Goal: Task Accomplishment & Management: Use online tool/utility

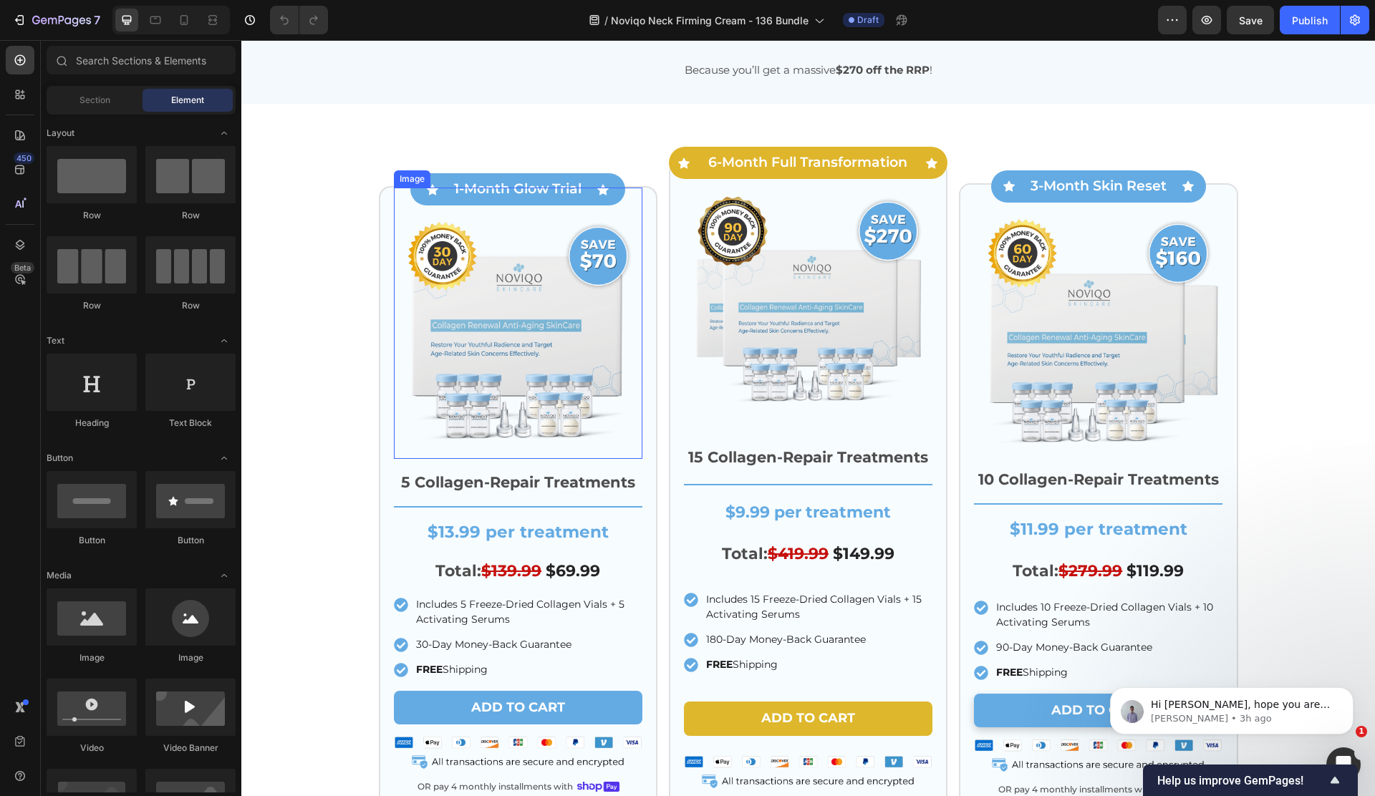
scroll to position [4075, 0]
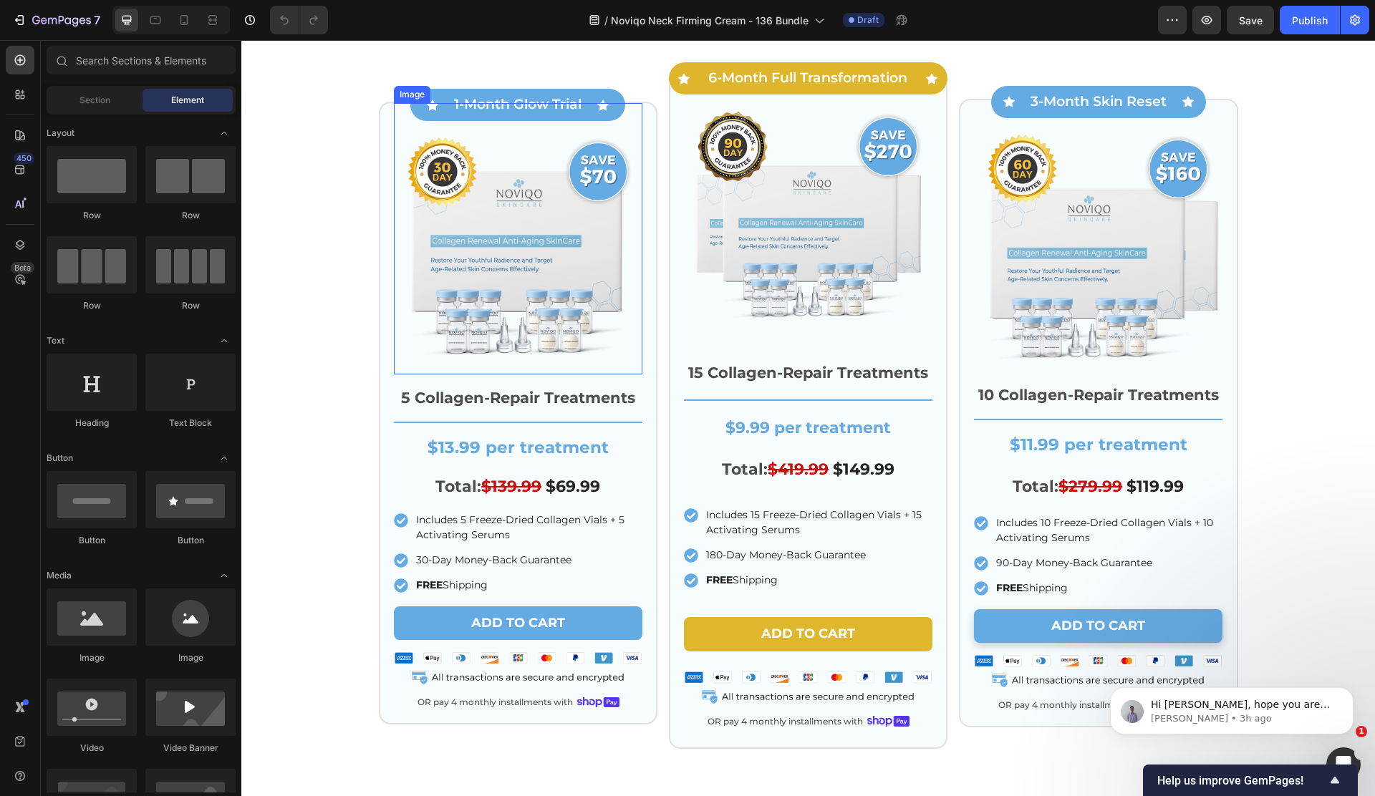
click at [465, 220] on img at bounding box center [518, 250] width 248 height 248
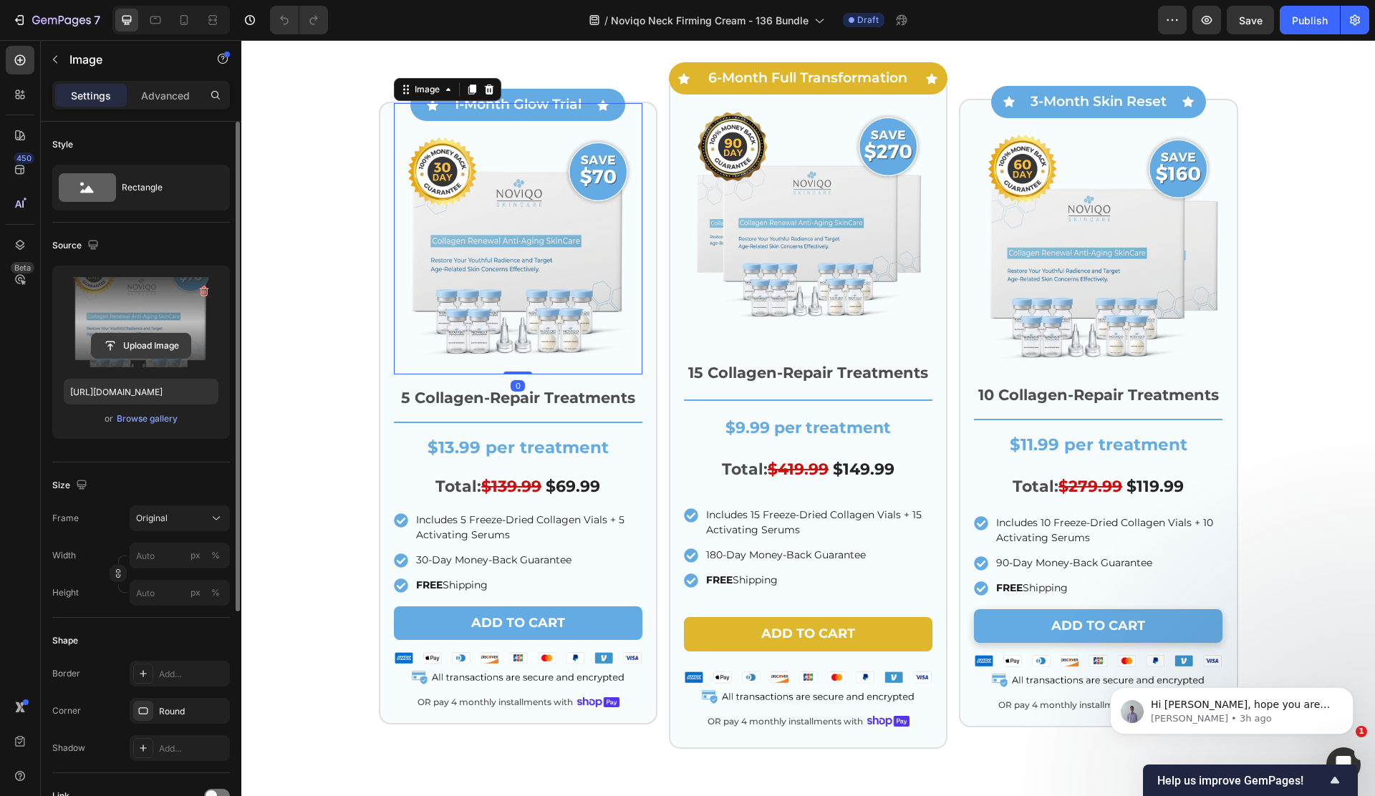
click at [156, 344] on input "file" at bounding box center [141, 346] width 99 height 24
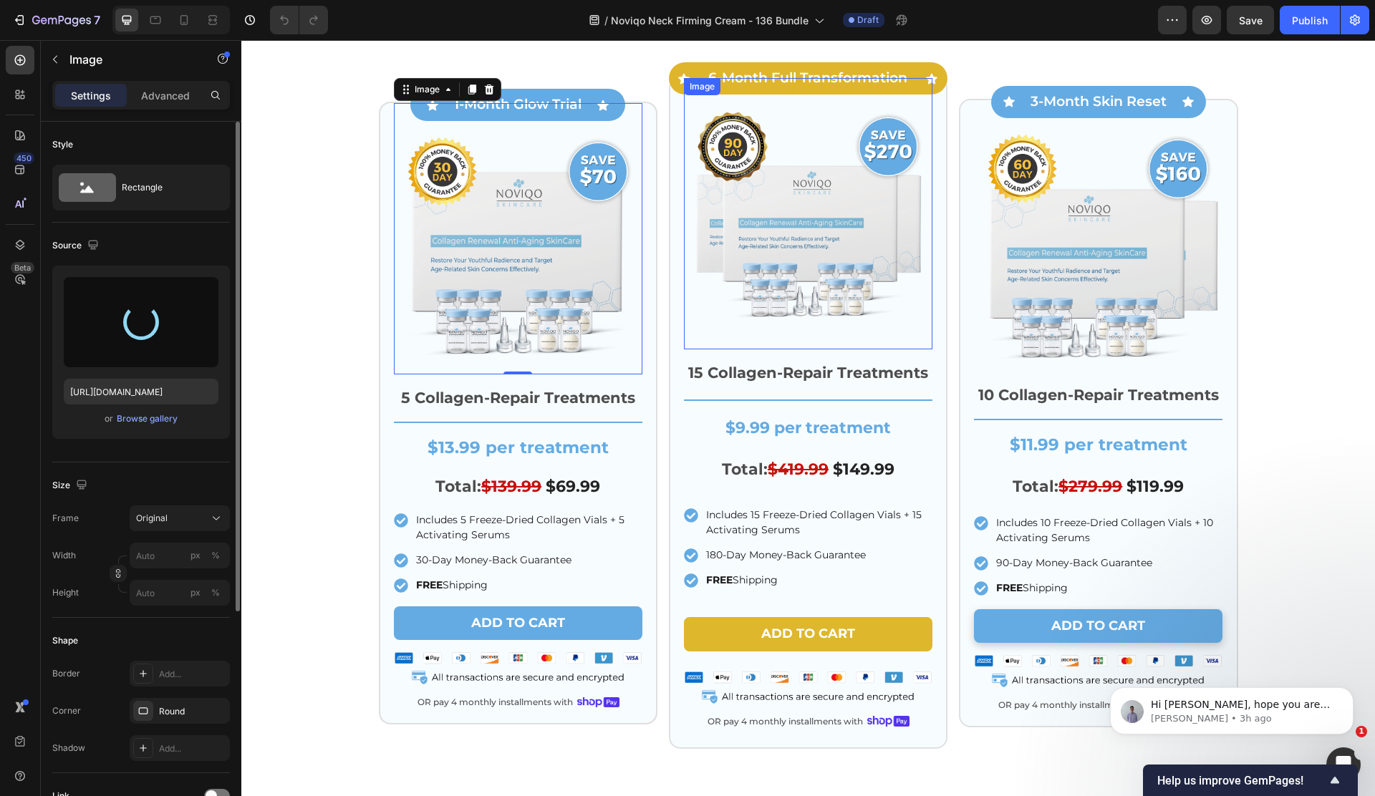
type input "https://cdn.shopify.com/s/files/1/0671/1626/9762/files/gempages_566123104753943…"
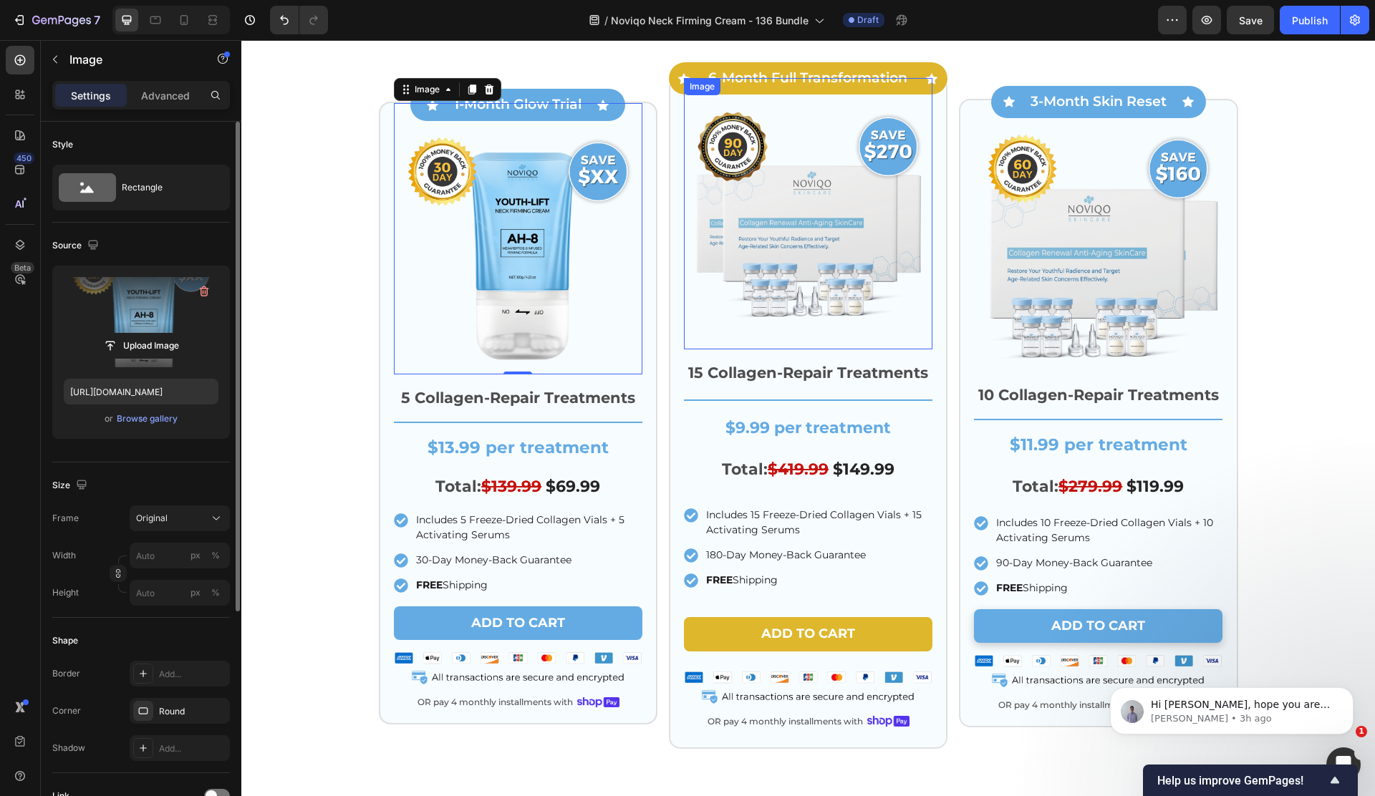
click at [795, 224] on img at bounding box center [808, 225] width 248 height 248
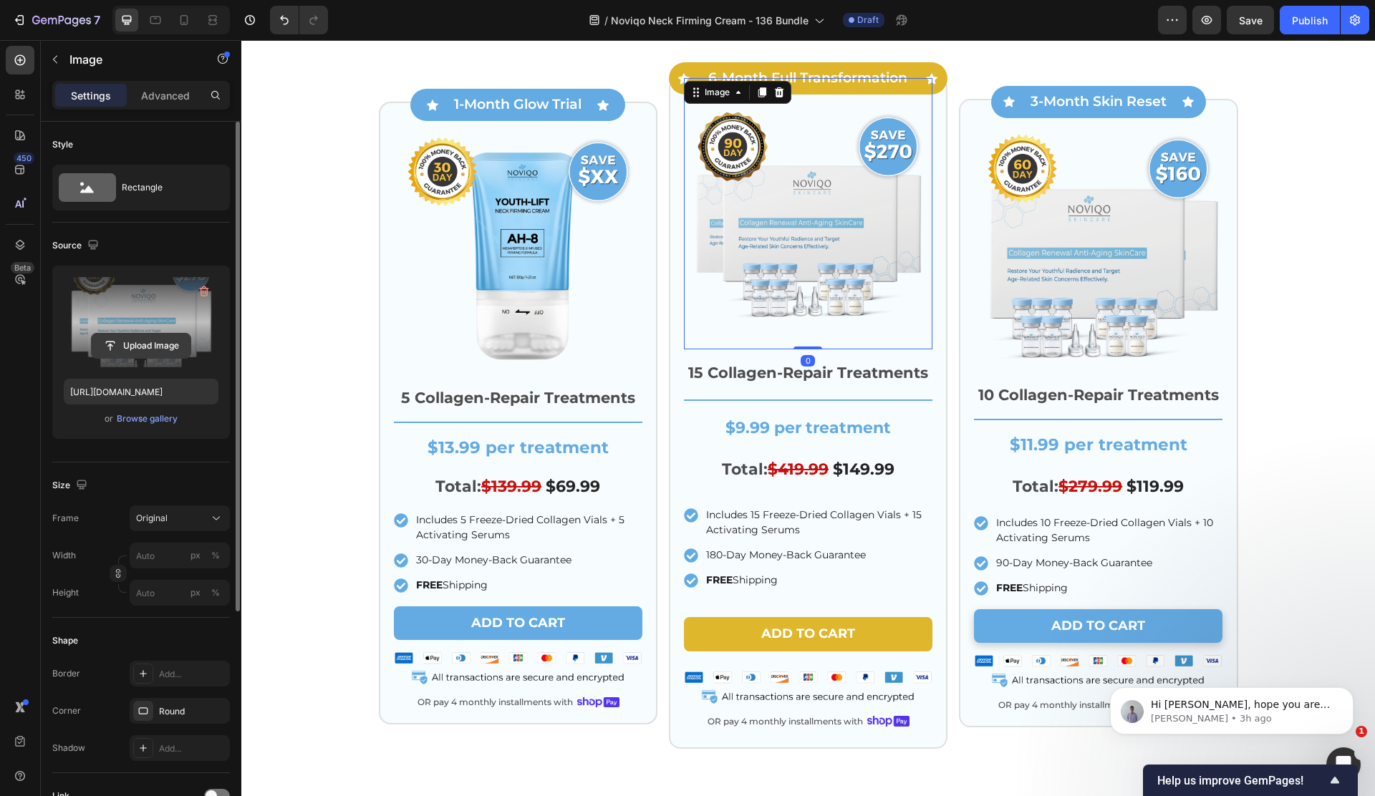
click at [143, 346] on input "file" at bounding box center [141, 346] width 99 height 24
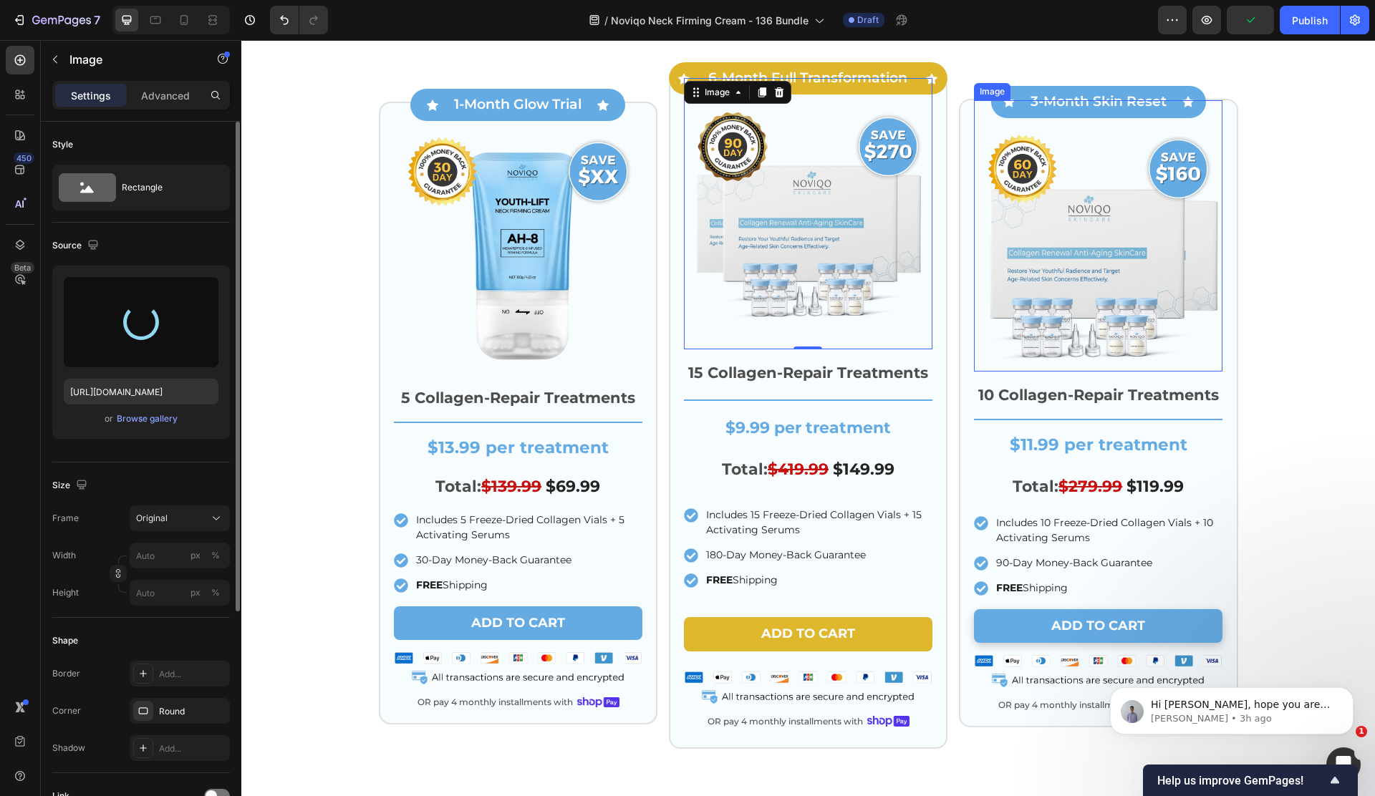
scroll to position [4075, 0]
type input "https://cdn.shopify.com/s/files/1/0671/1626/9762/files/gempages_566123104753943…"
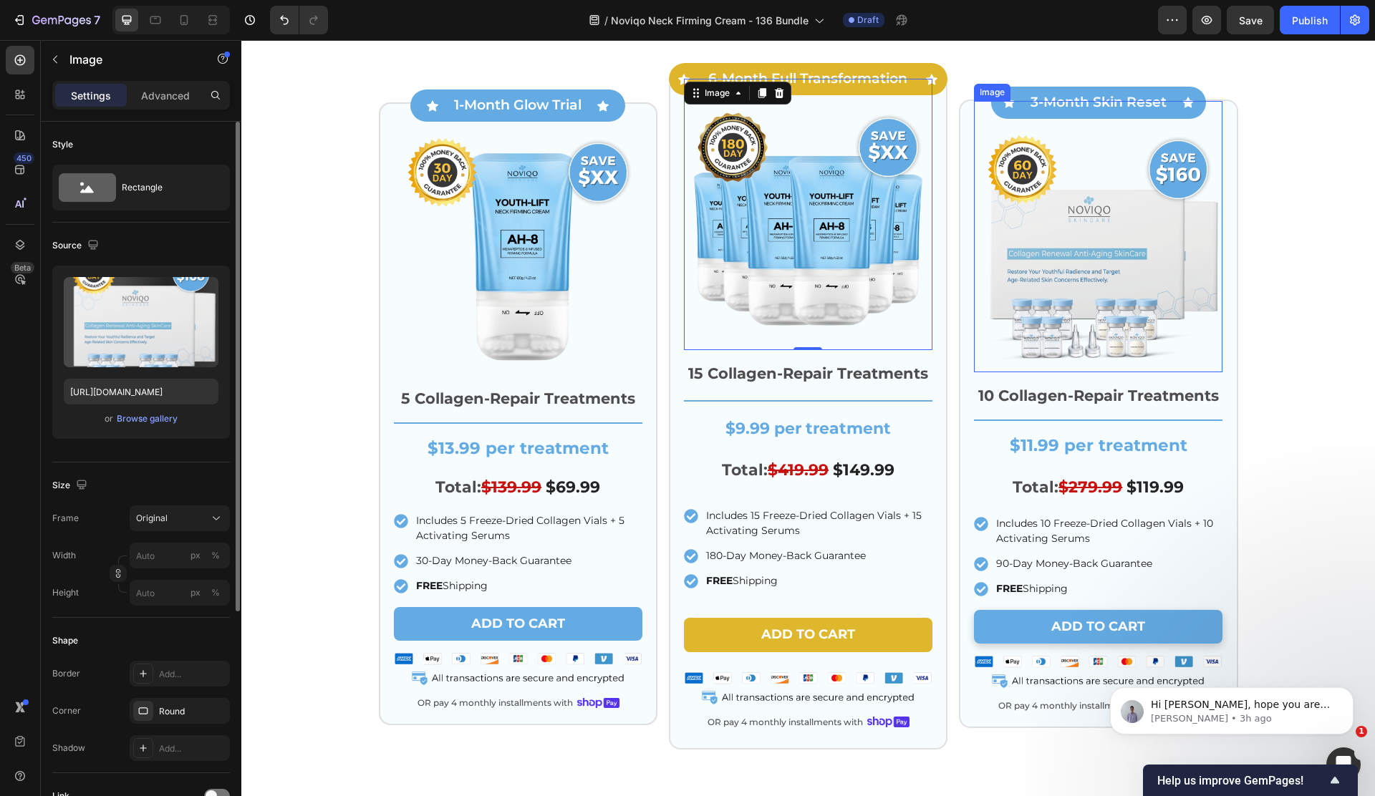
click at [1038, 243] on img at bounding box center [1098, 248] width 248 height 248
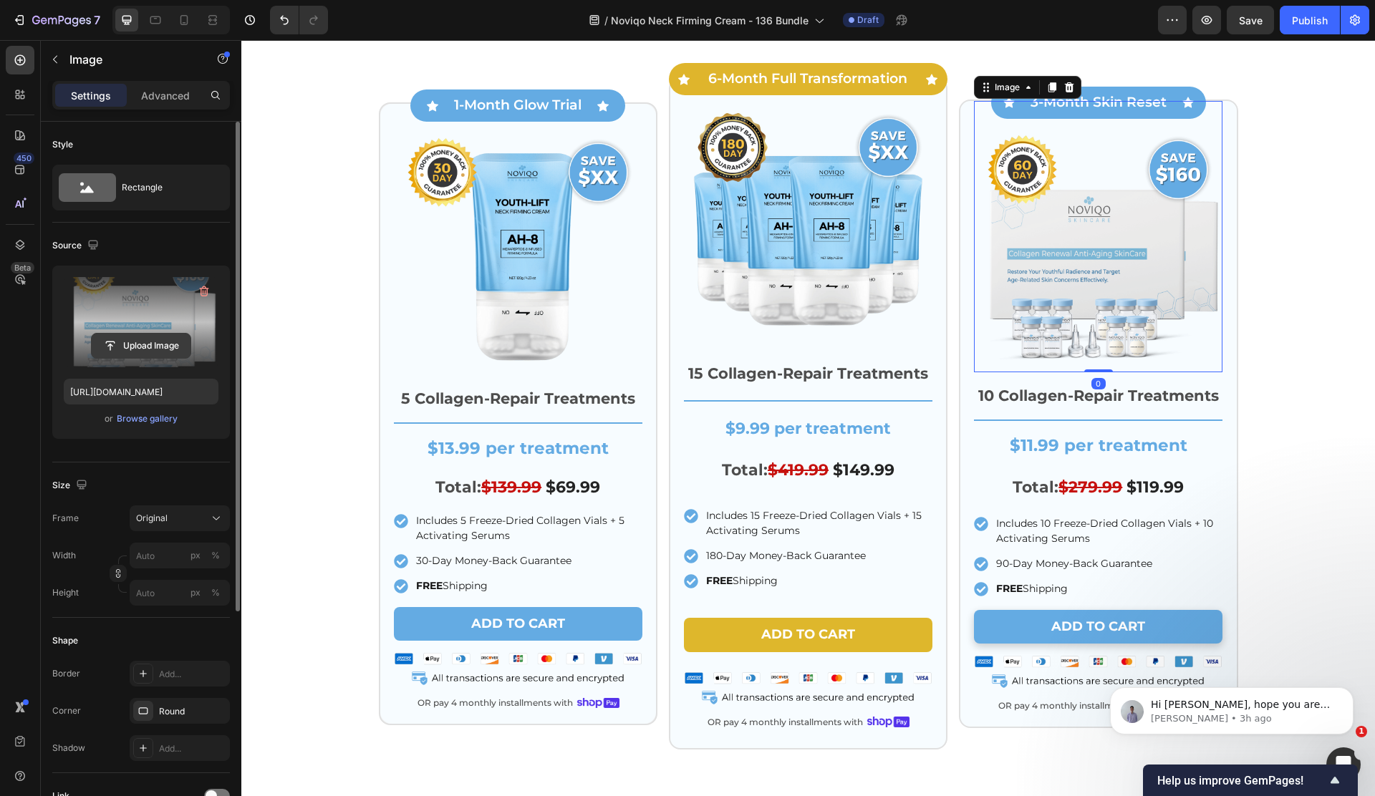
click at [156, 346] on input "file" at bounding box center [141, 346] width 99 height 24
type input "https://cdn.shopify.com/s/files/1/0671/1626/9762/files/gempages_566123104753943…"
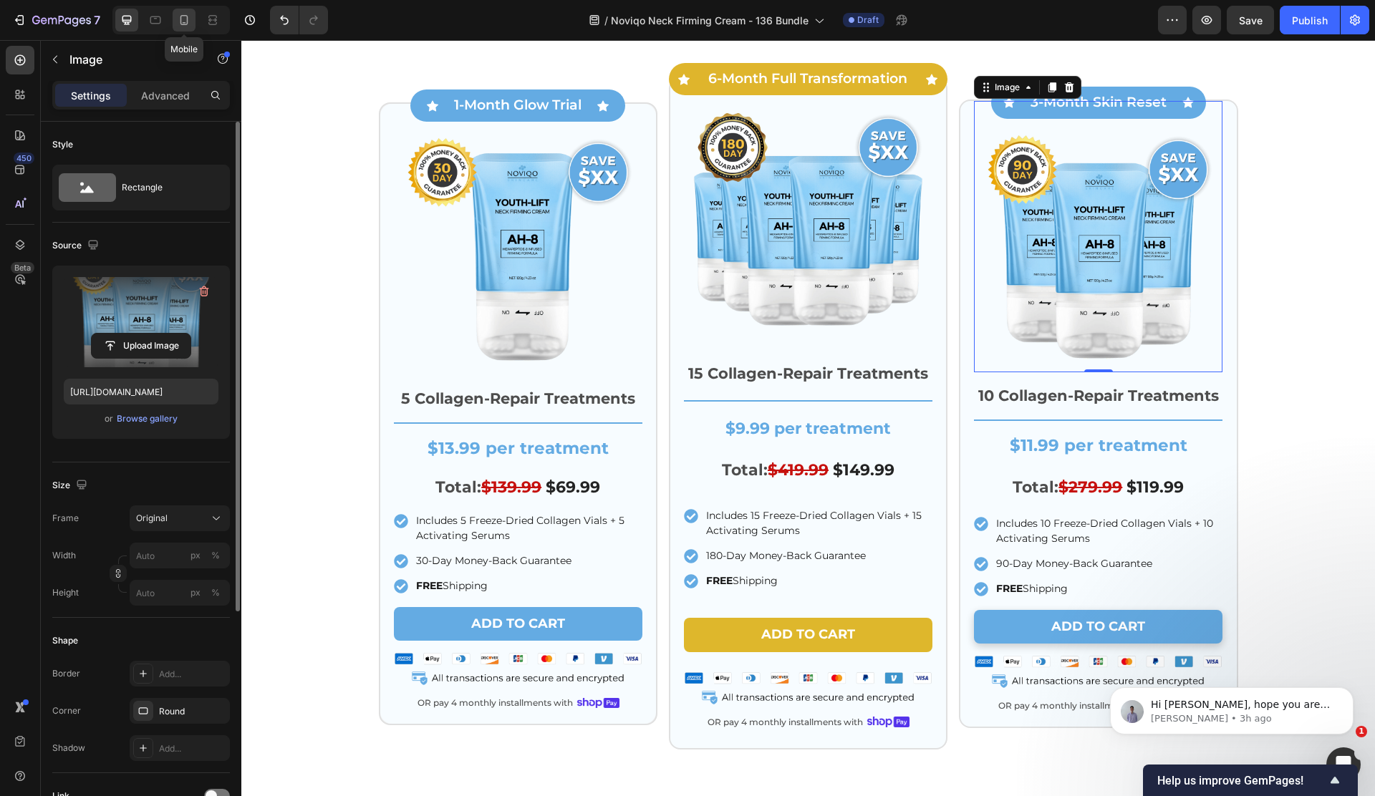
click at [178, 24] on icon at bounding box center [184, 20] width 14 height 14
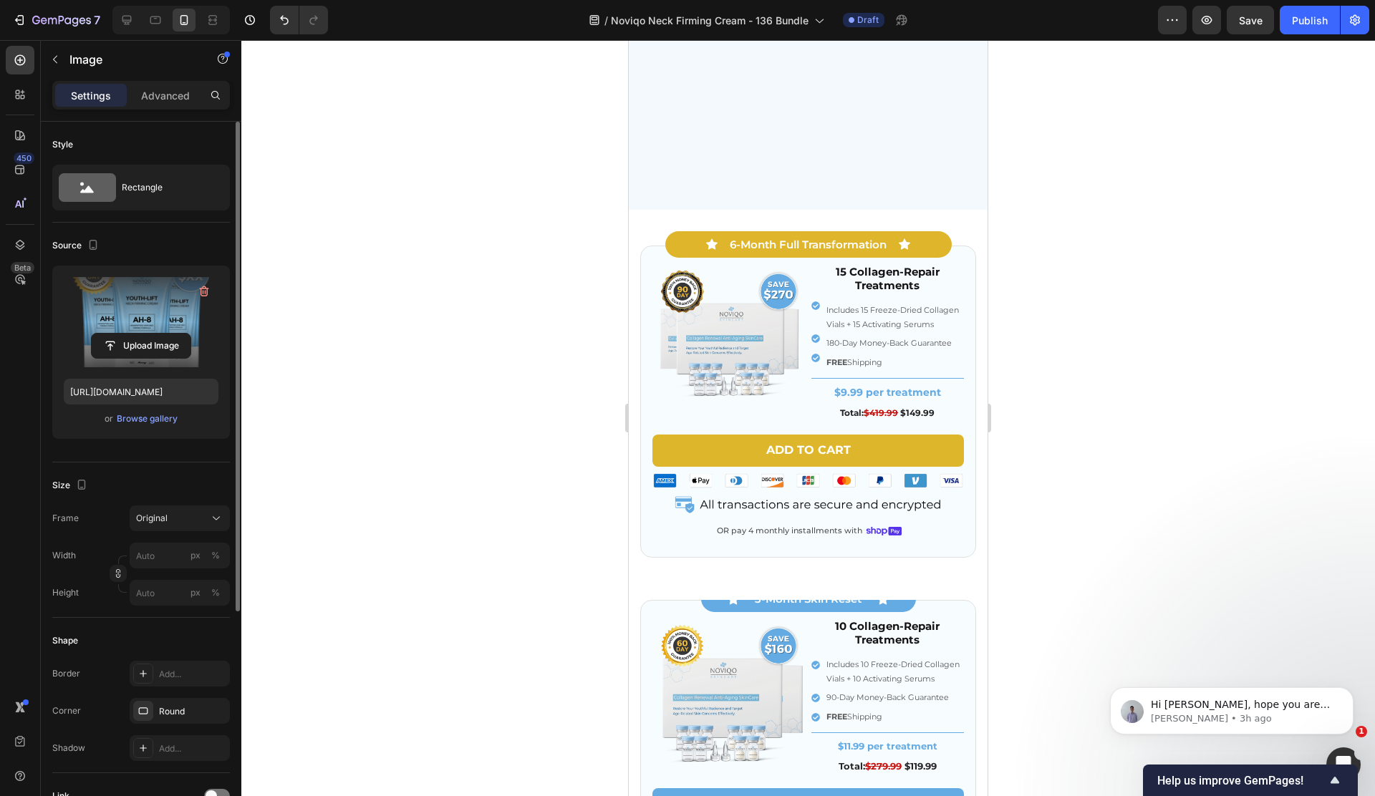
scroll to position [3982, 0]
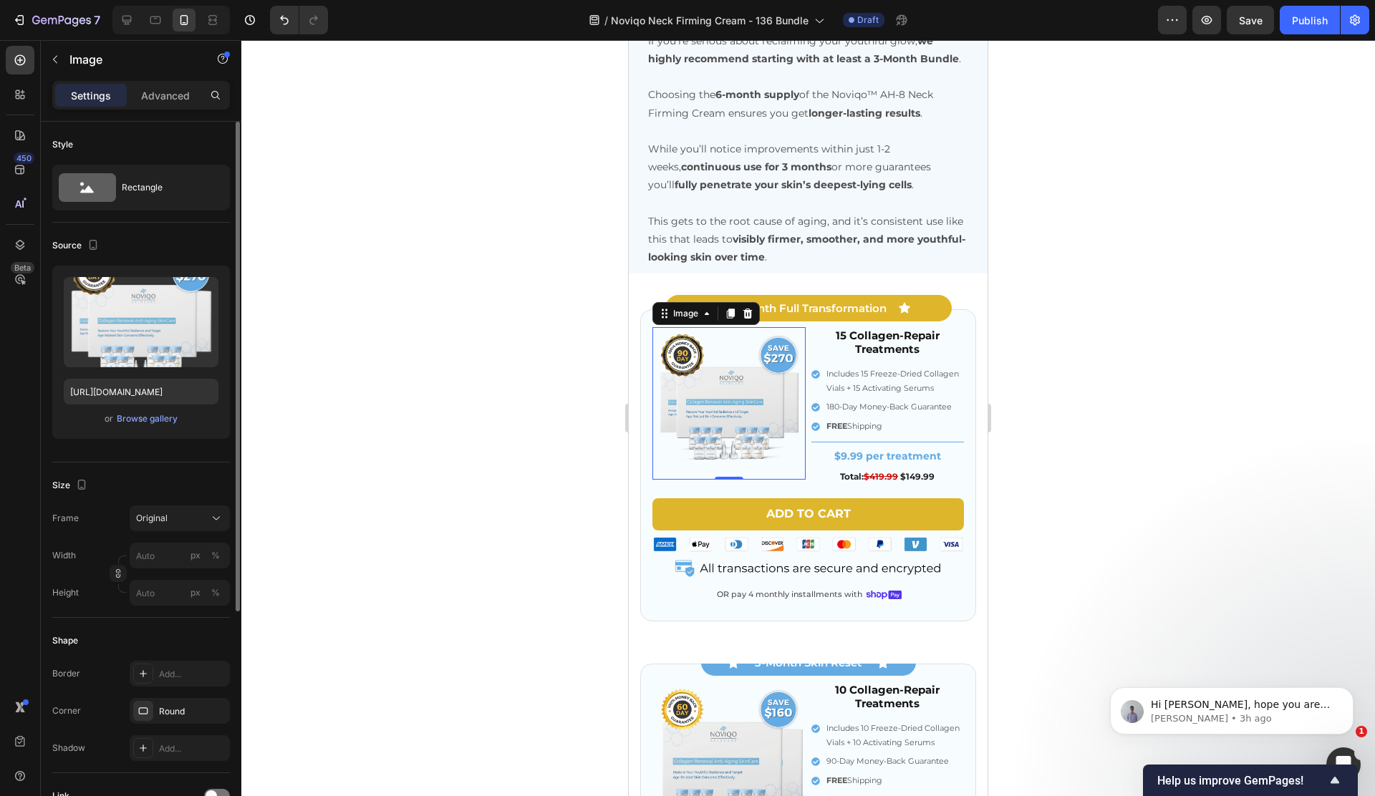
click at [684, 383] on img at bounding box center [728, 403] width 153 height 153
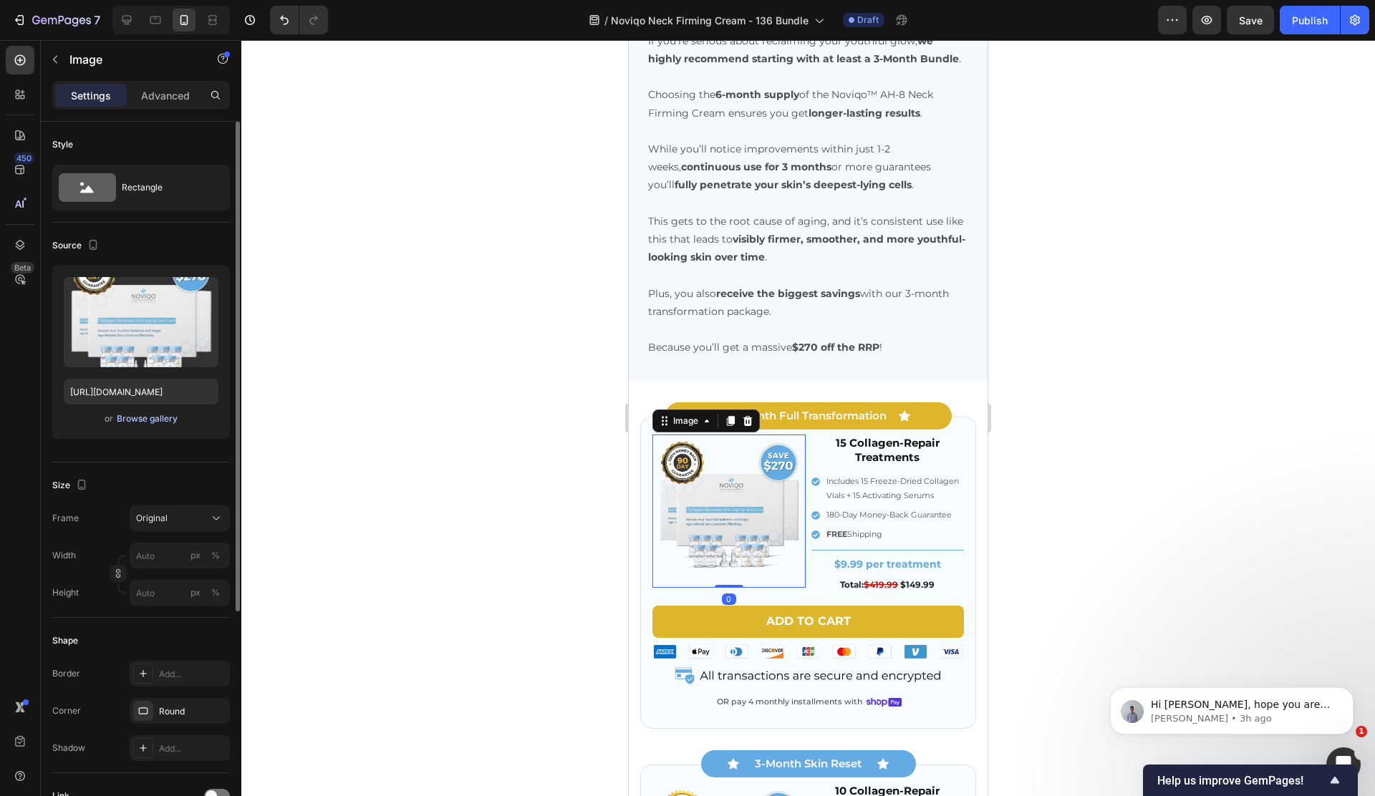
click at [139, 419] on div "Browse gallery" at bounding box center [147, 418] width 61 height 13
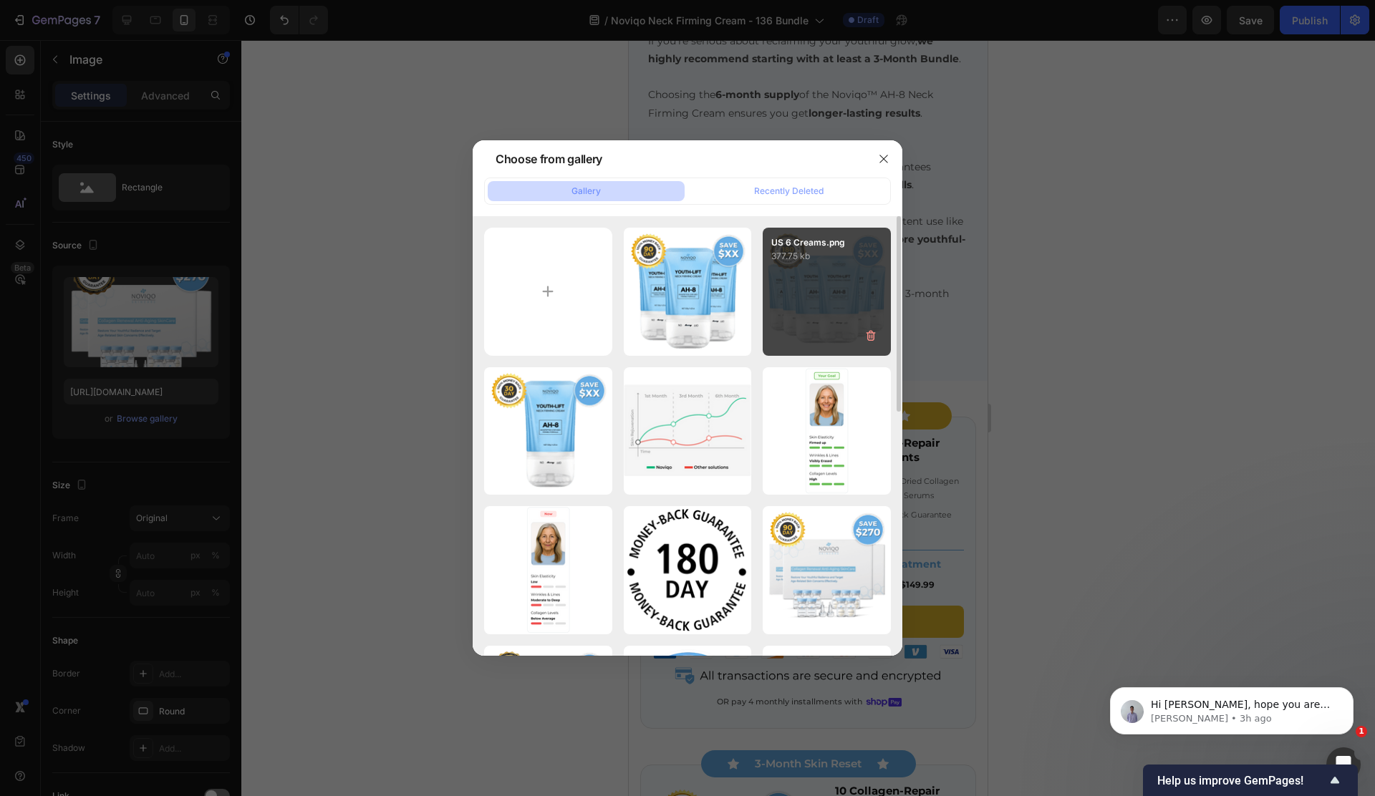
click at [780, 303] on div "US 6 Creams.png 377.75 kb" at bounding box center [827, 292] width 128 height 128
type input "https://cdn.shopify.com/s/files/1/0671/1626/9762/files/gempages_566123104753943…"
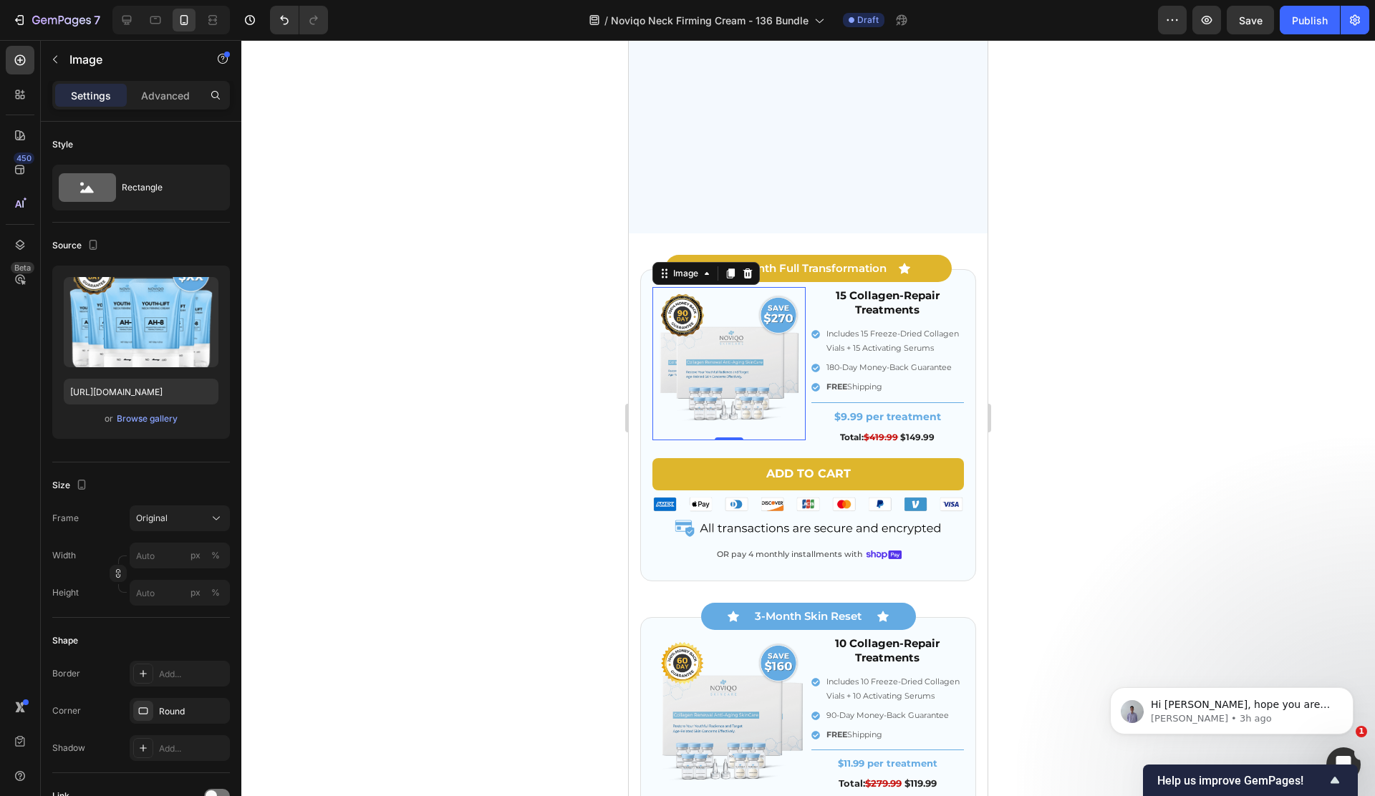
scroll to position [4421, 0]
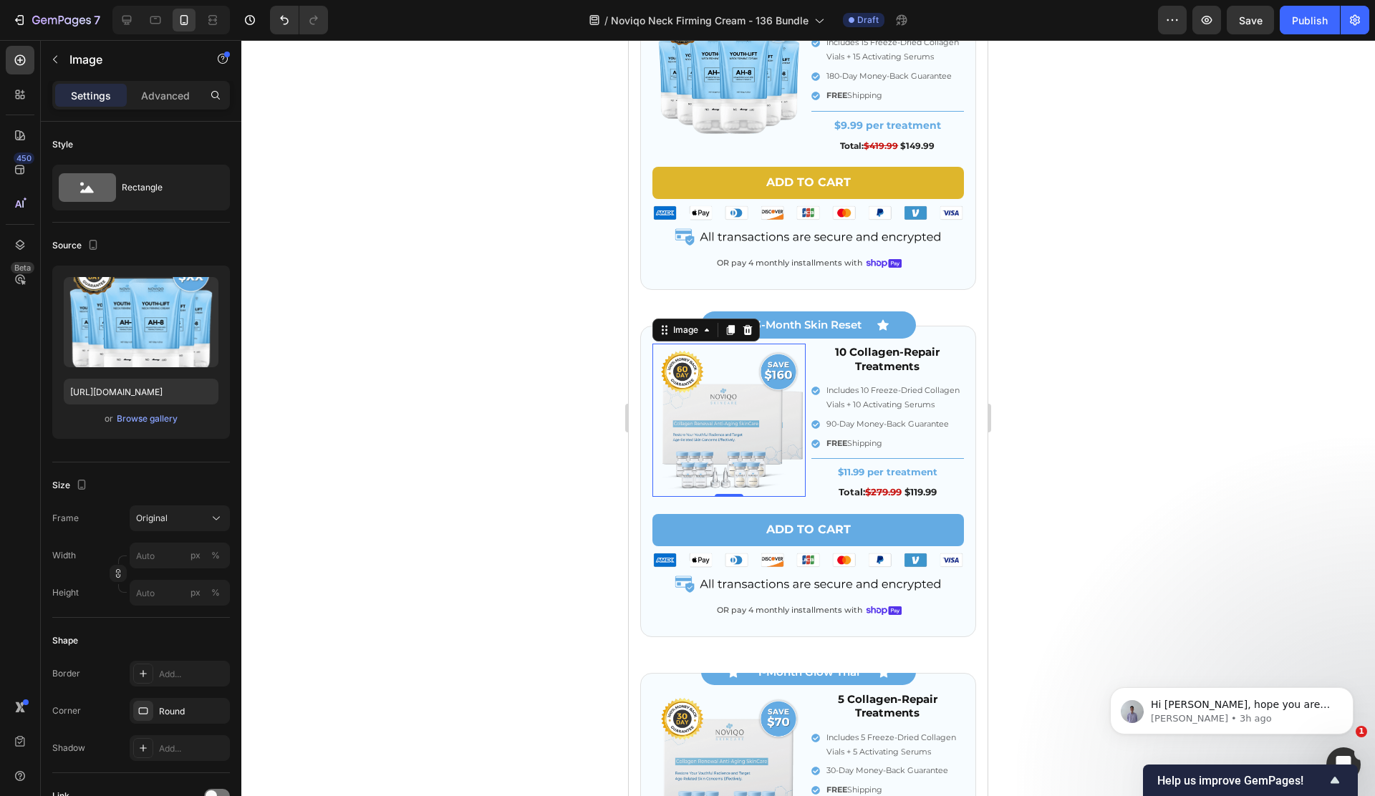
click at [735, 435] on img at bounding box center [728, 420] width 153 height 153
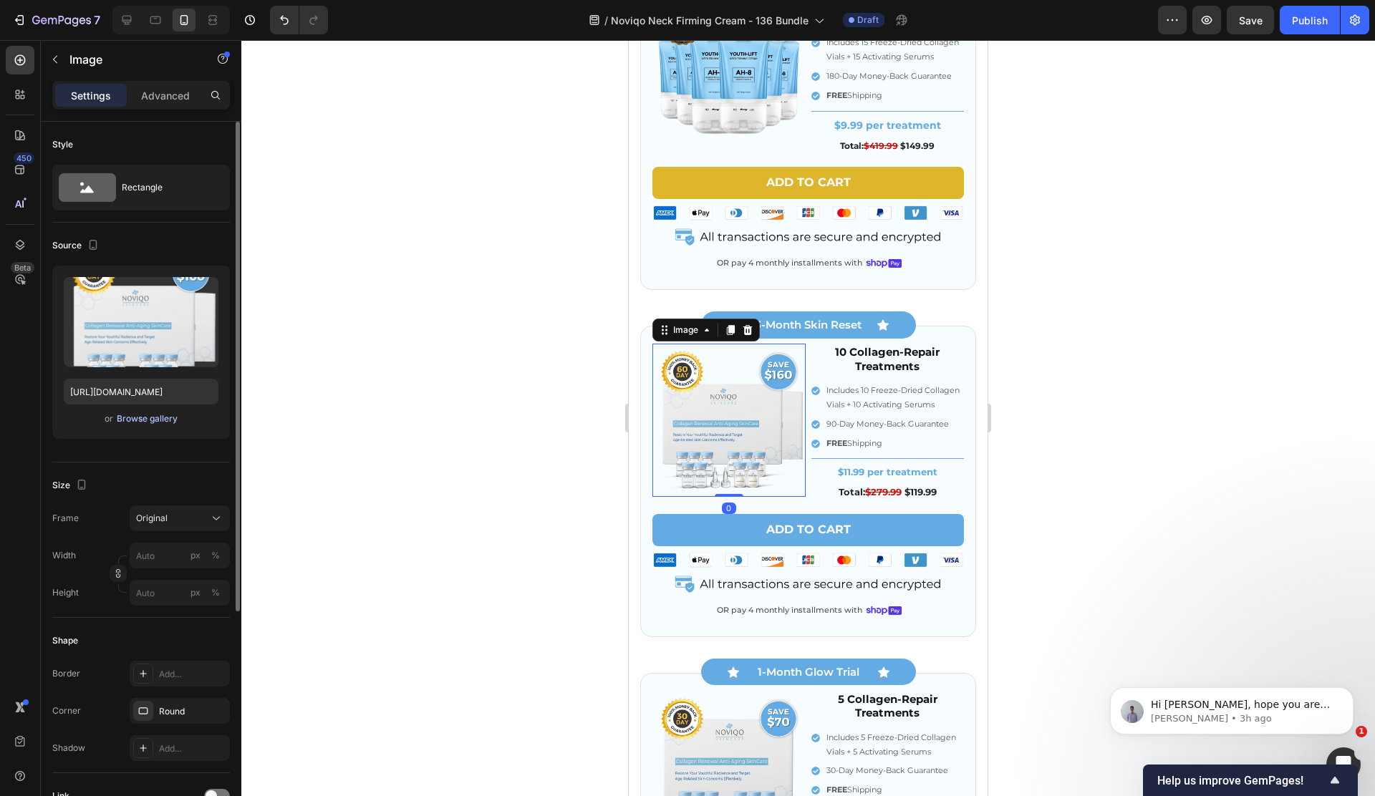
click at [163, 422] on div "Browse gallery" at bounding box center [147, 418] width 61 height 13
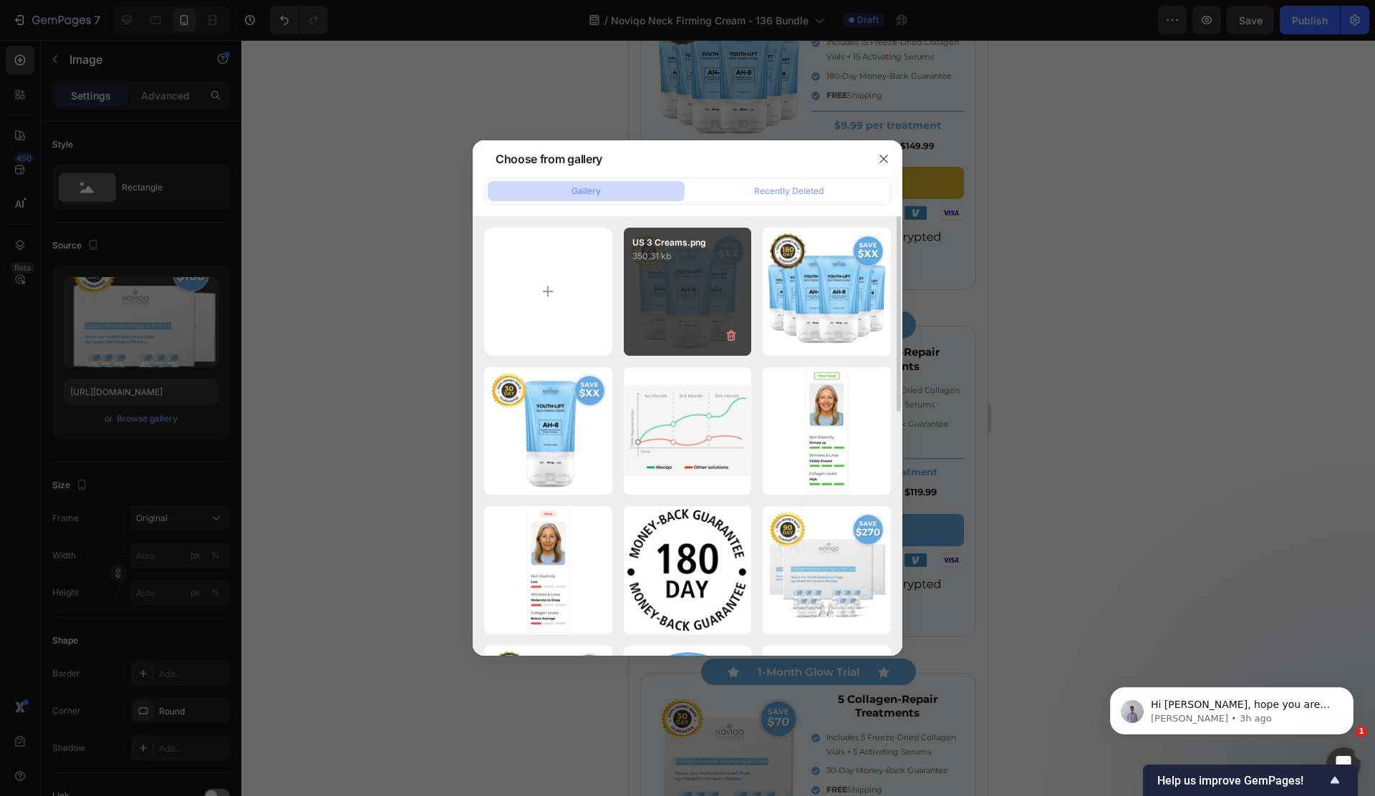
click at [667, 277] on div "US 3 Creams.png 350.31 kb" at bounding box center [688, 292] width 128 height 128
type input "https://cdn.shopify.com/s/files/1/0671/1626/9762/files/gempages_566123104753943…"
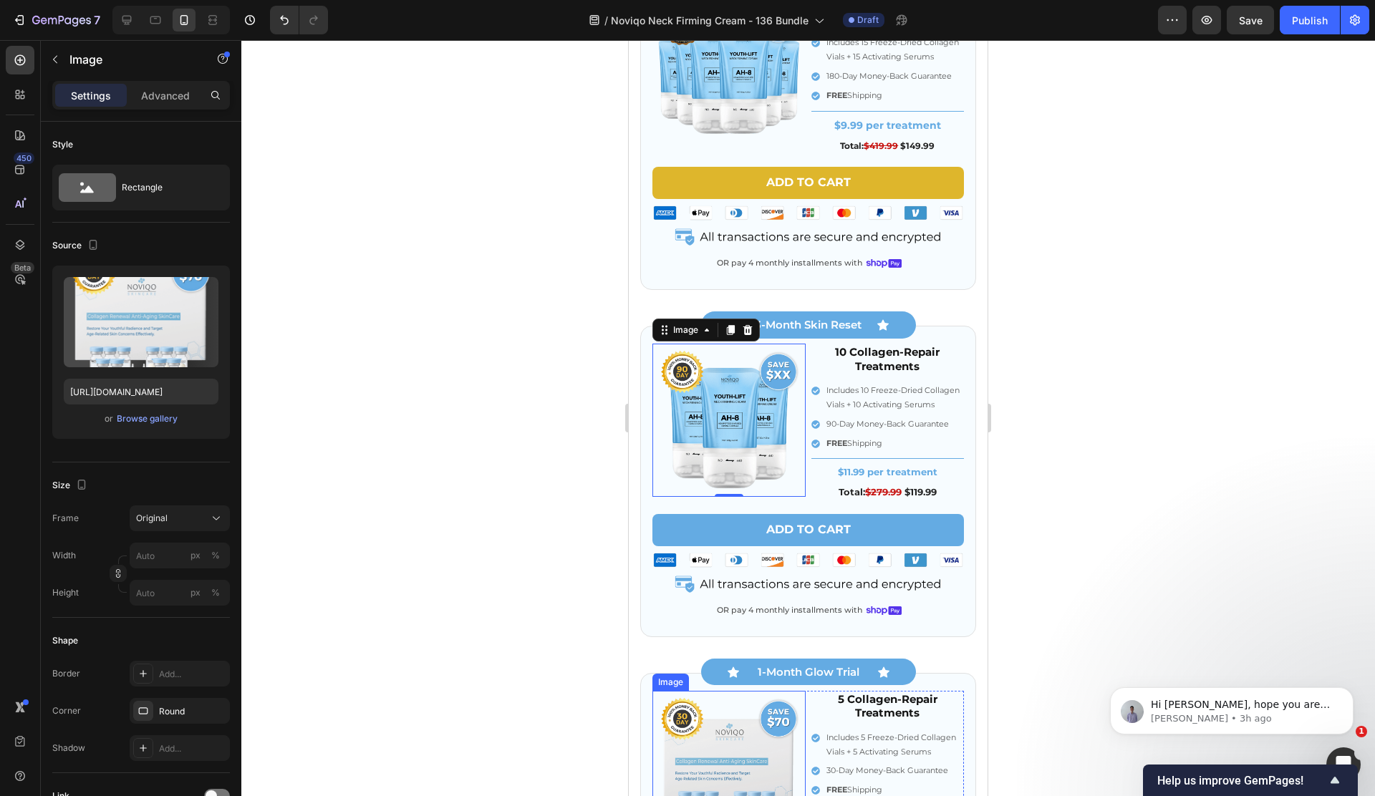
click at [747, 760] on img at bounding box center [728, 767] width 153 height 153
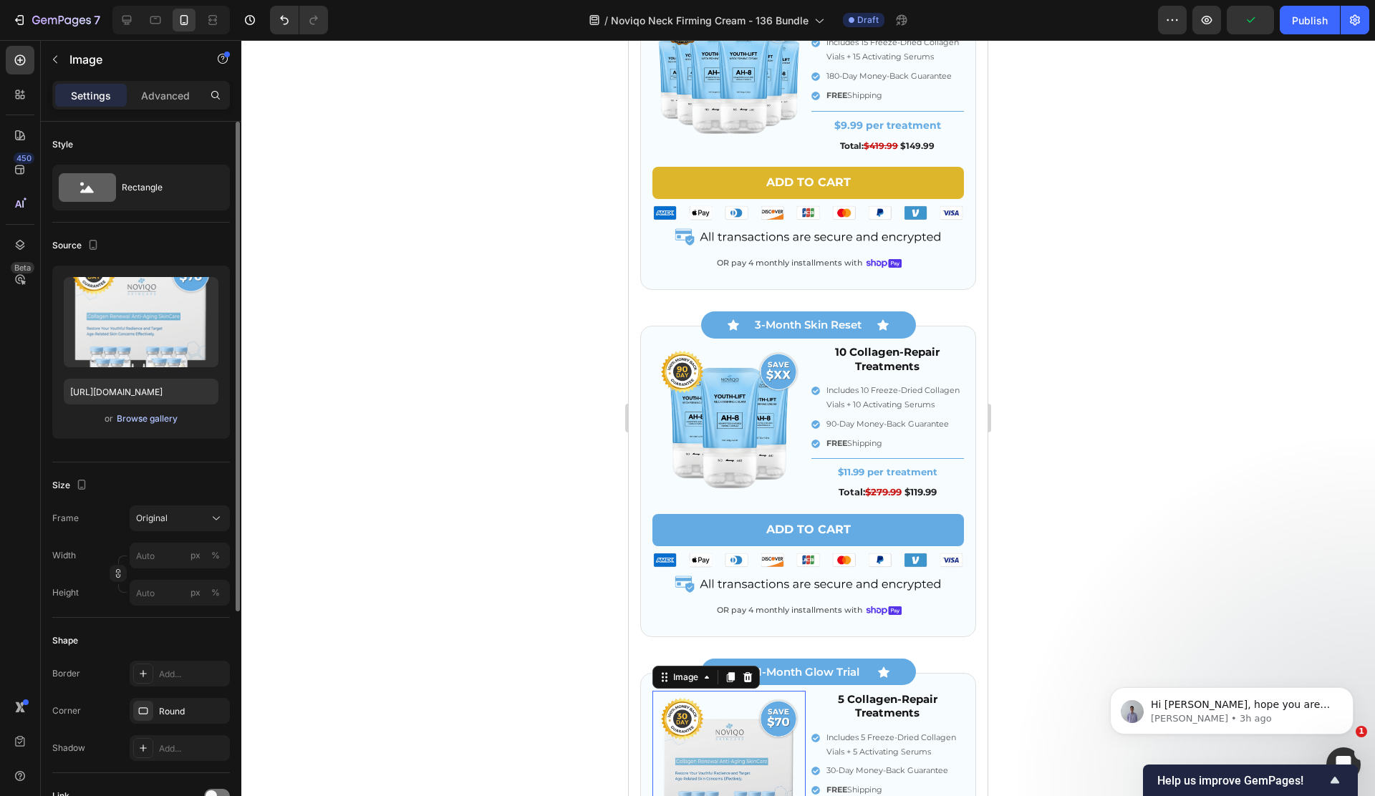
click at [142, 417] on div "Browse gallery" at bounding box center [147, 418] width 61 height 13
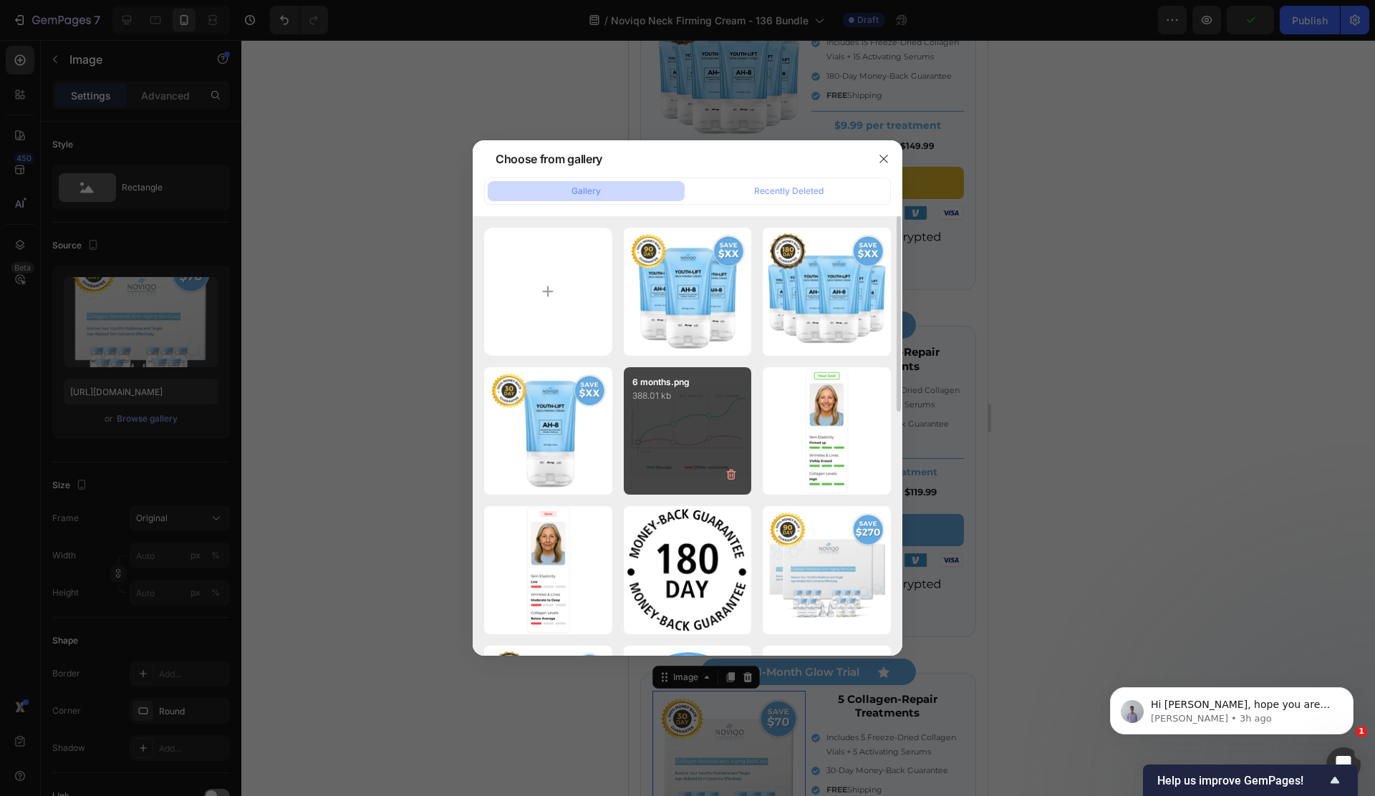
click at [0, 0] on p "239.86 kb" at bounding box center [0, 0] width 0 height 0
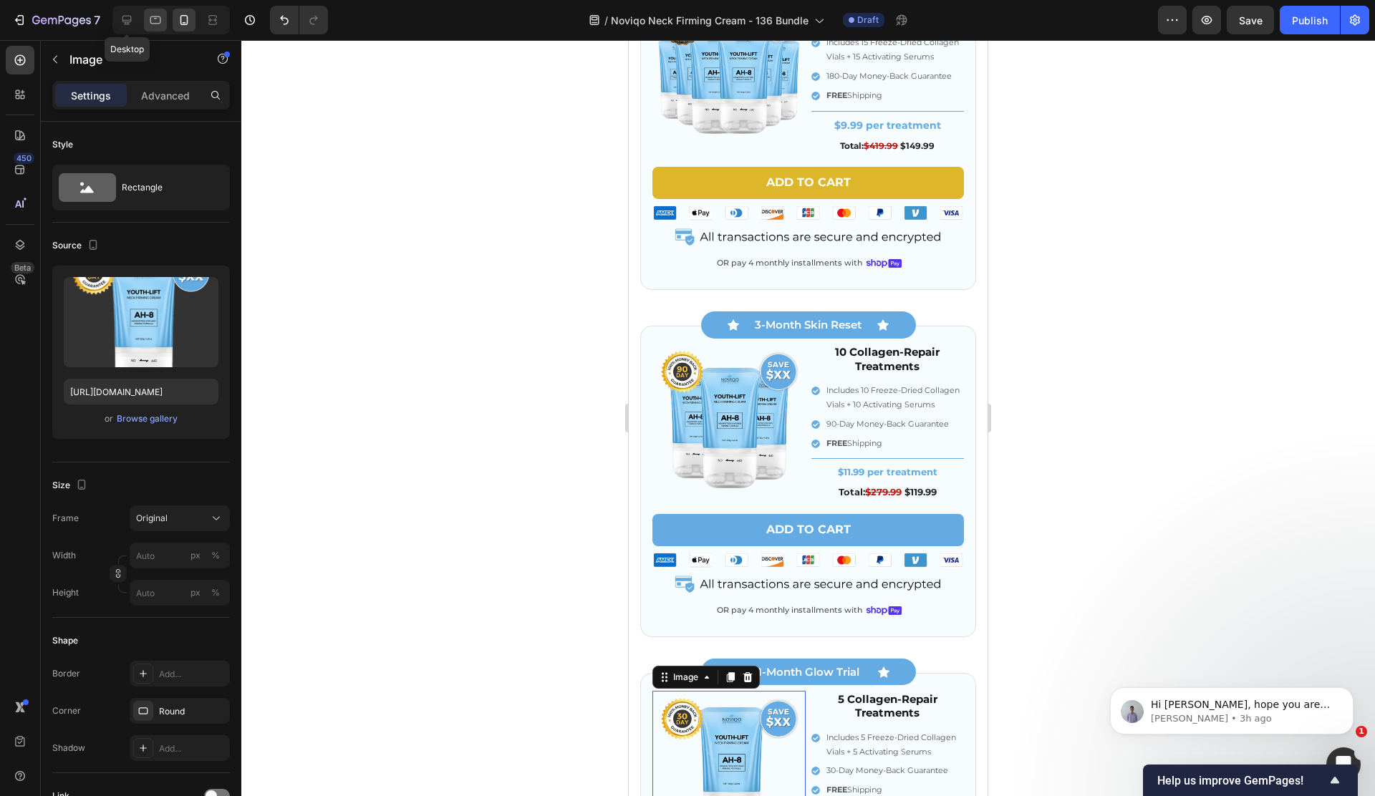
drag, startPoint x: 125, startPoint y: 16, endPoint x: 158, endPoint y: 24, distance: 34.0
click at [125, 16] on icon at bounding box center [126, 20] width 9 height 9
type input "https://placehold.co/1080x1080?text=Image"
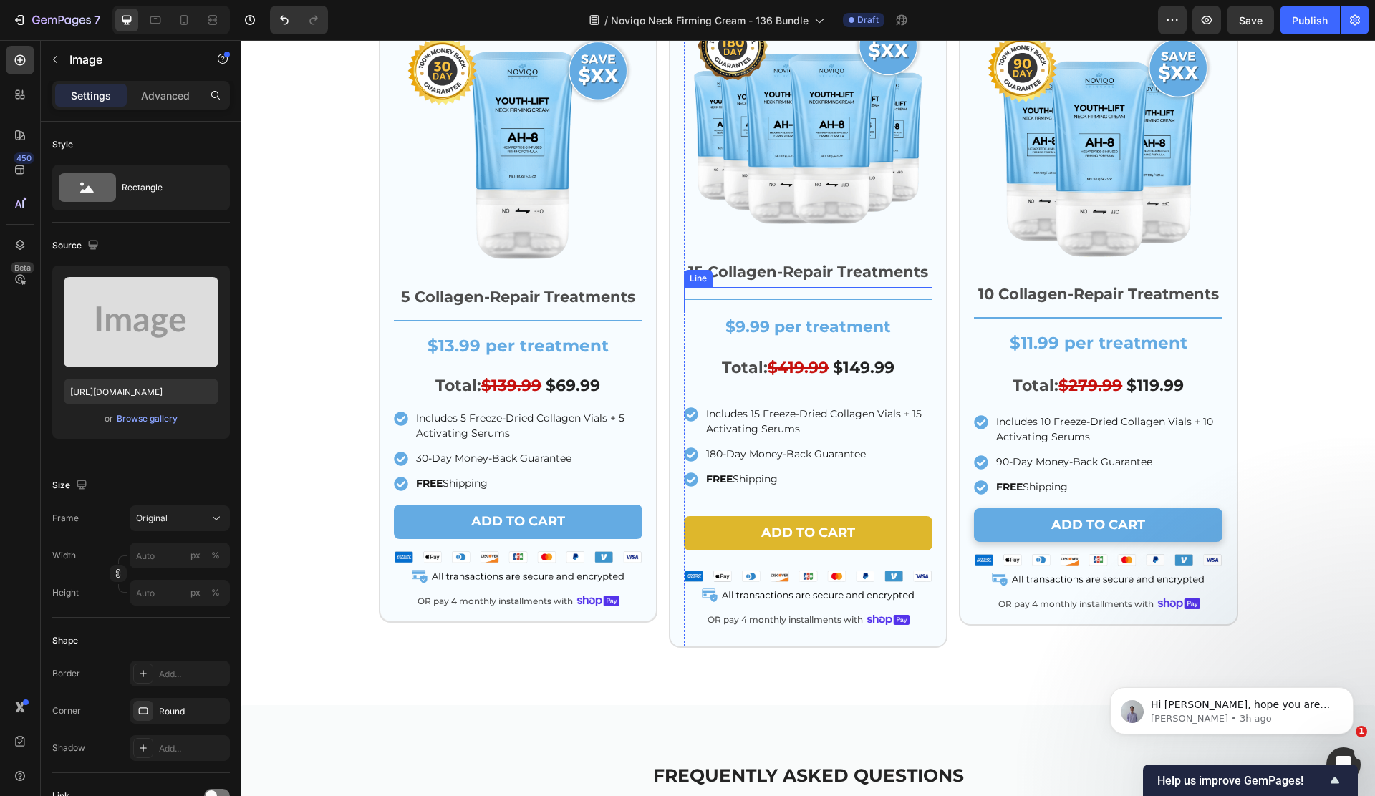
scroll to position [4152, 0]
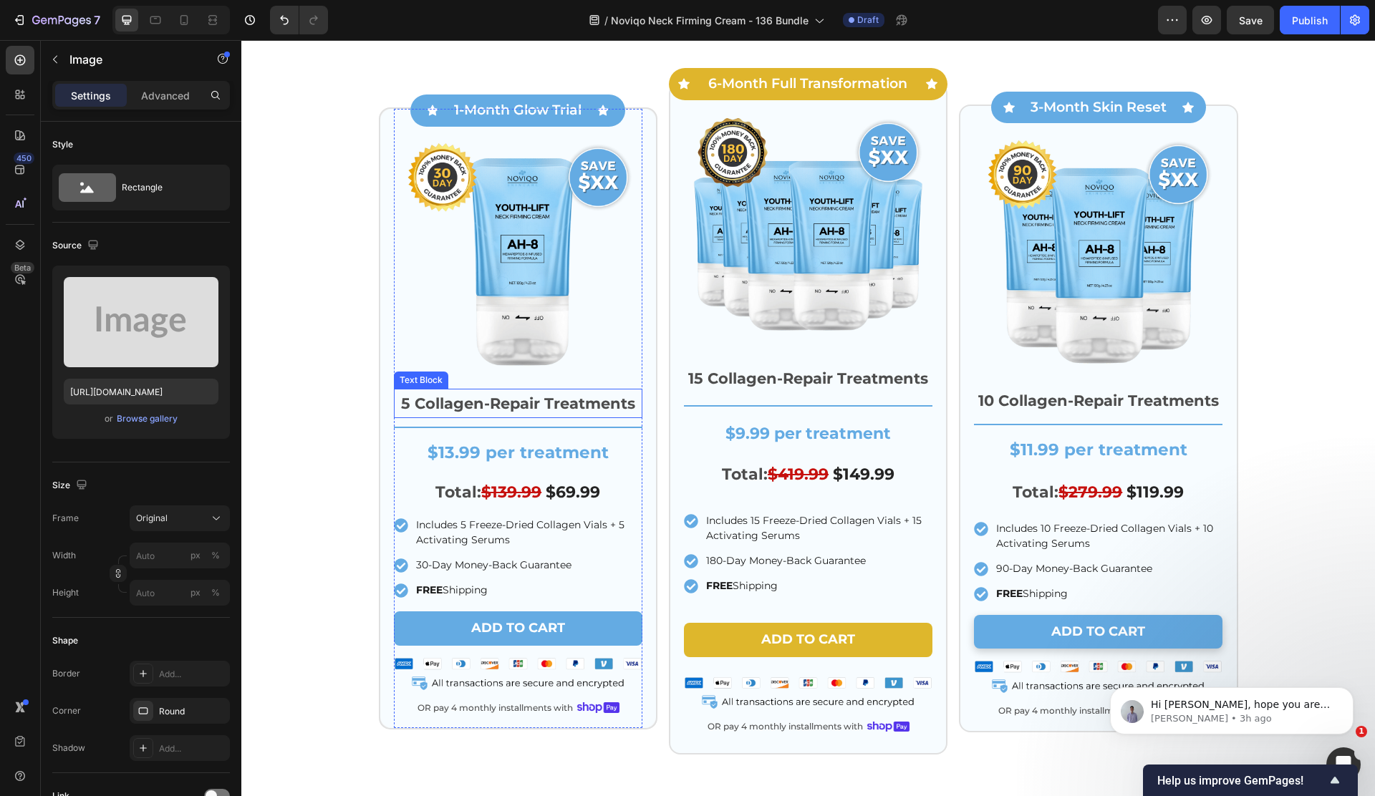
click at [548, 410] on p "5 Collagen-Repair Treatments" at bounding box center [518, 403] width 246 height 27
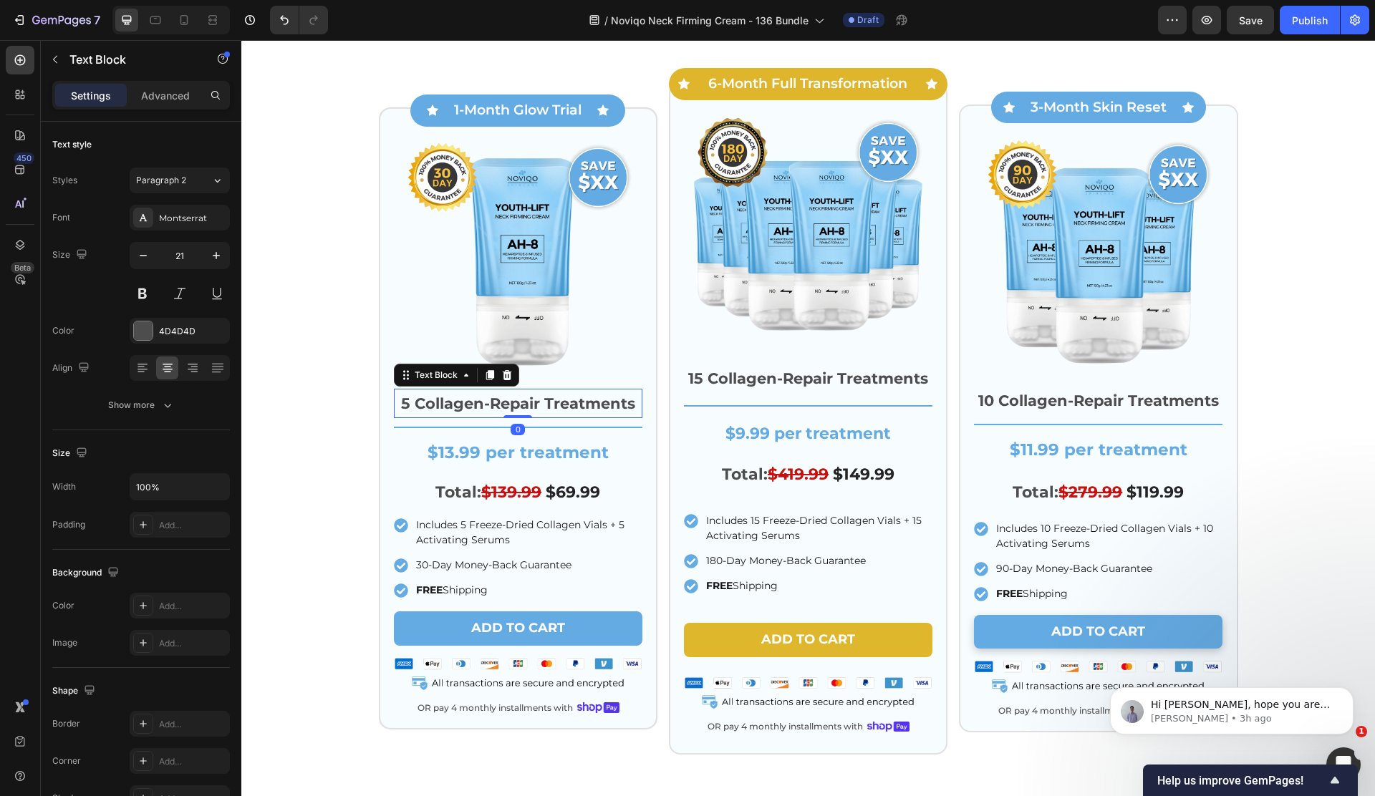
click at [548, 410] on p "5 Collagen-Repair Treatments" at bounding box center [518, 403] width 246 height 27
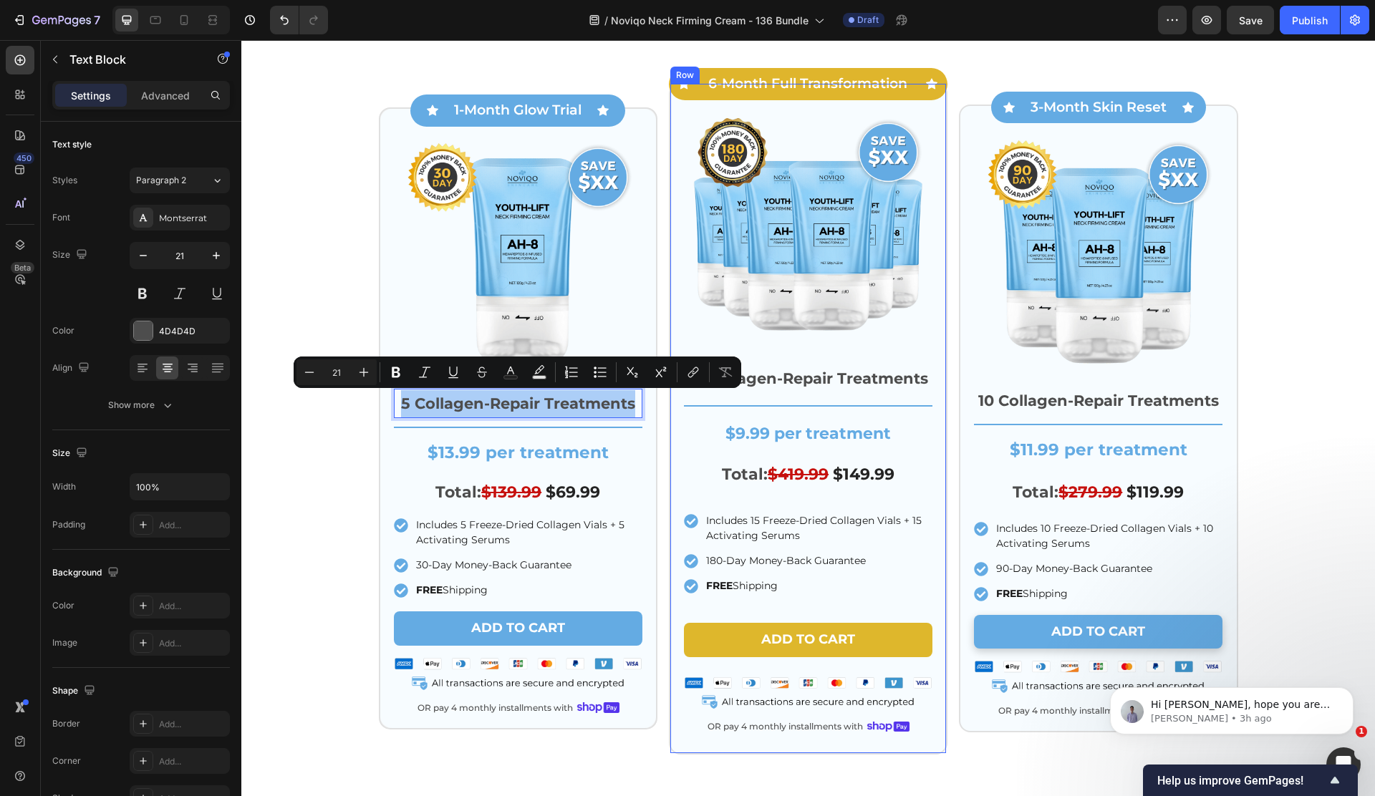
click at [667, 450] on div "Icon 1-Month Glow Trial Text Block Icon Row Row Image Row 5 Collagen-Repair Tre…" at bounding box center [808, 418] width 859 height 672
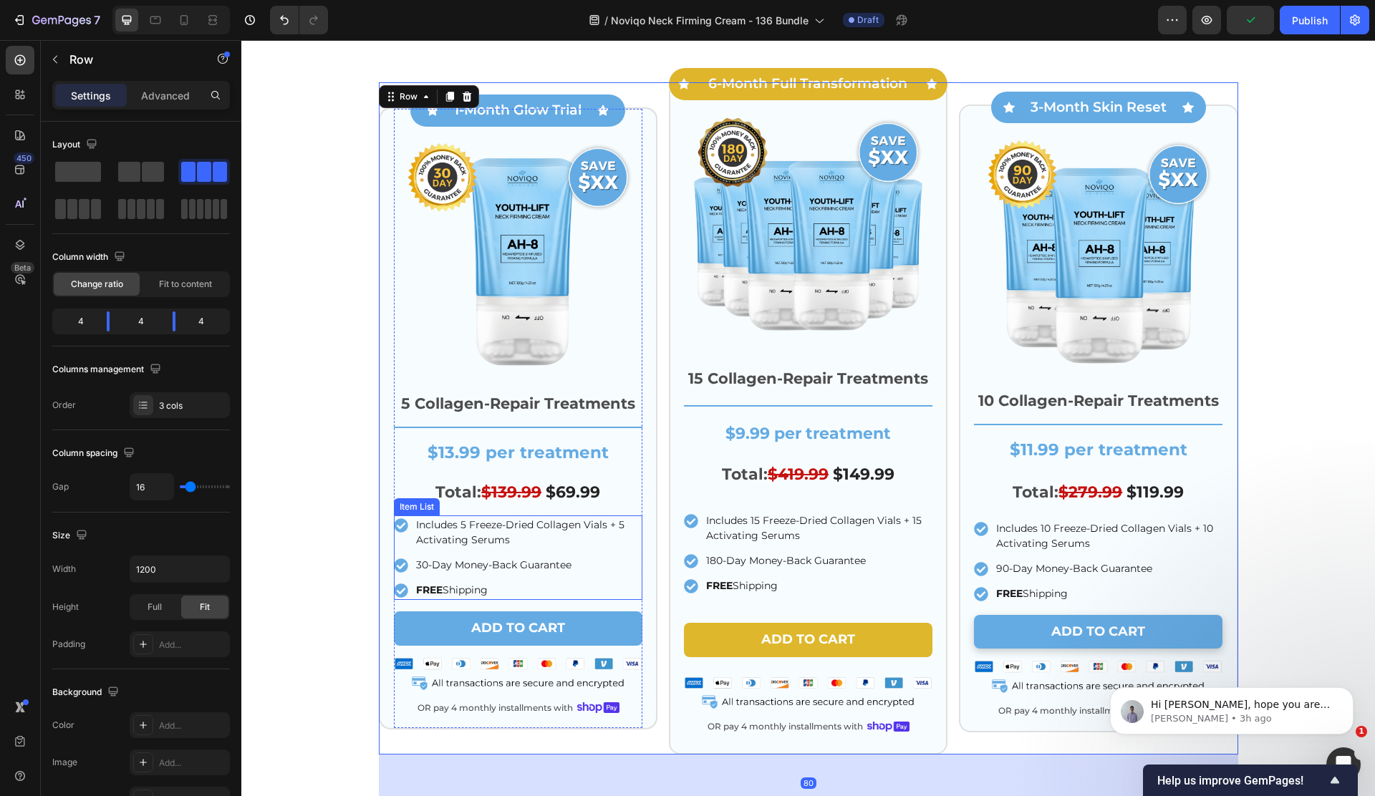
click at [498, 534] on p "Includes 5 Freeze-Dried Collagen Vials + 5 Activating Serums" at bounding box center [528, 533] width 224 height 30
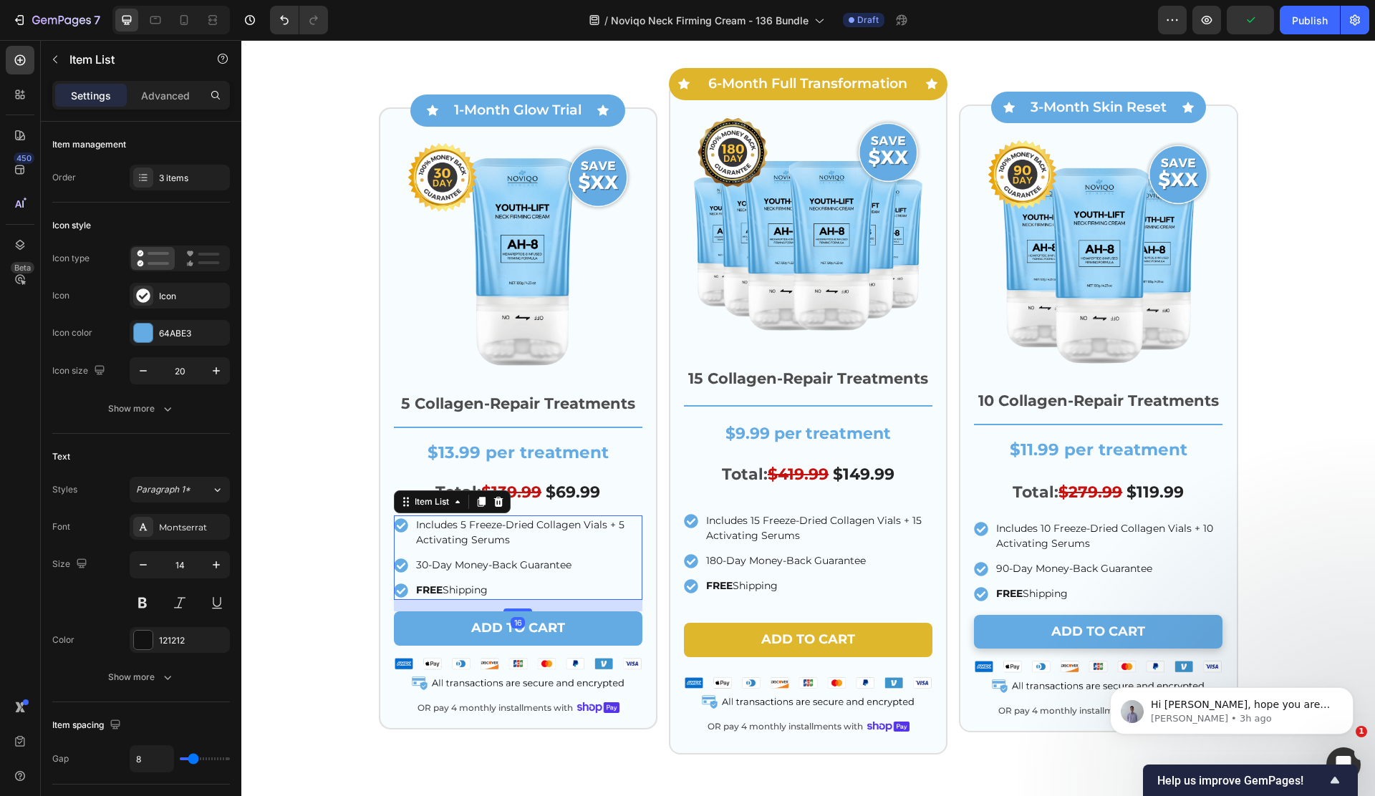
click at [498, 534] on p "Includes 5 Freeze-Dried Collagen Vials + 5 Activating Serums" at bounding box center [528, 533] width 224 height 30
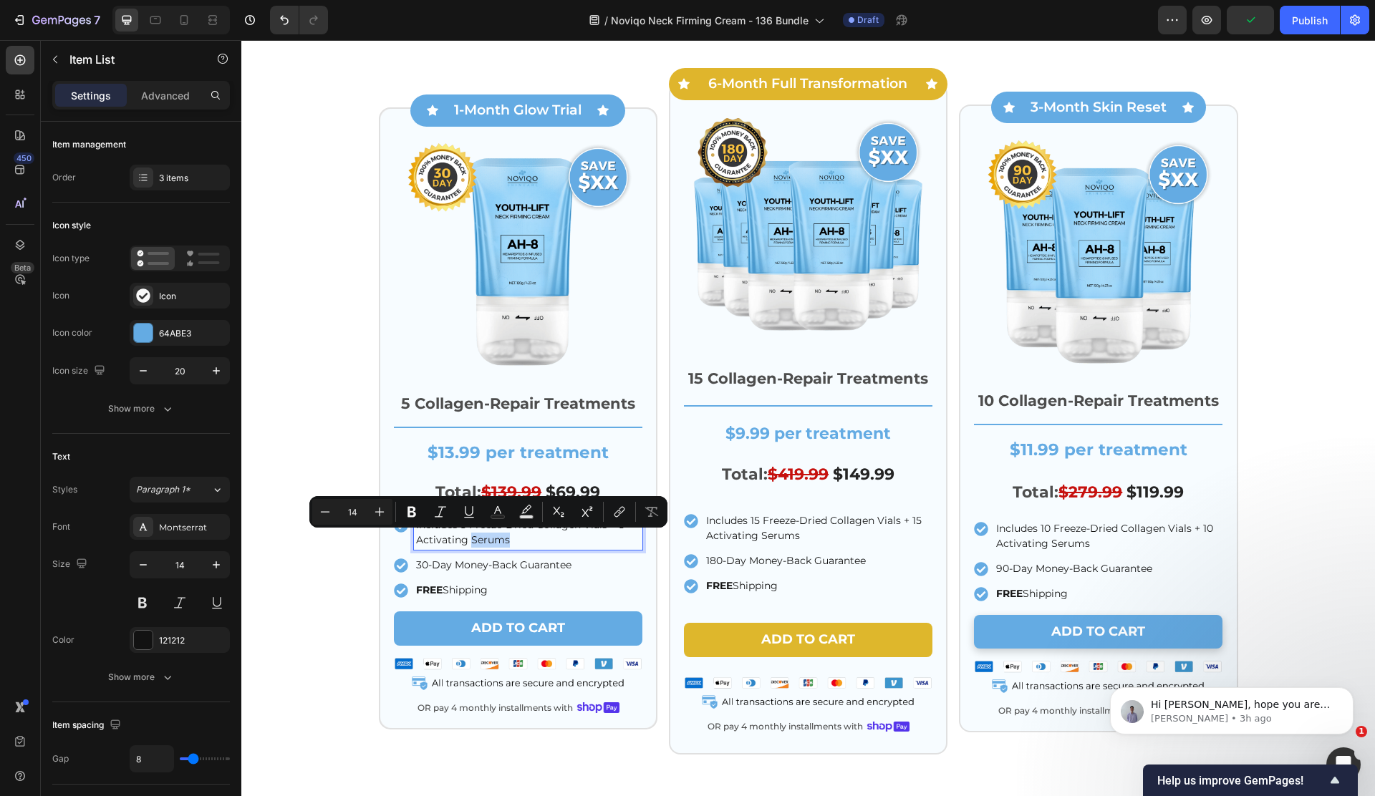
click at [528, 540] on p "Includes 5 Freeze-Dried Collagen Vials + 5 Activating Serums" at bounding box center [528, 533] width 224 height 30
click at [490, 541] on p "Includes 5 Freeze-Dried Collagen Vials + 5 Activating Serums" at bounding box center [528, 533] width 224 height 30
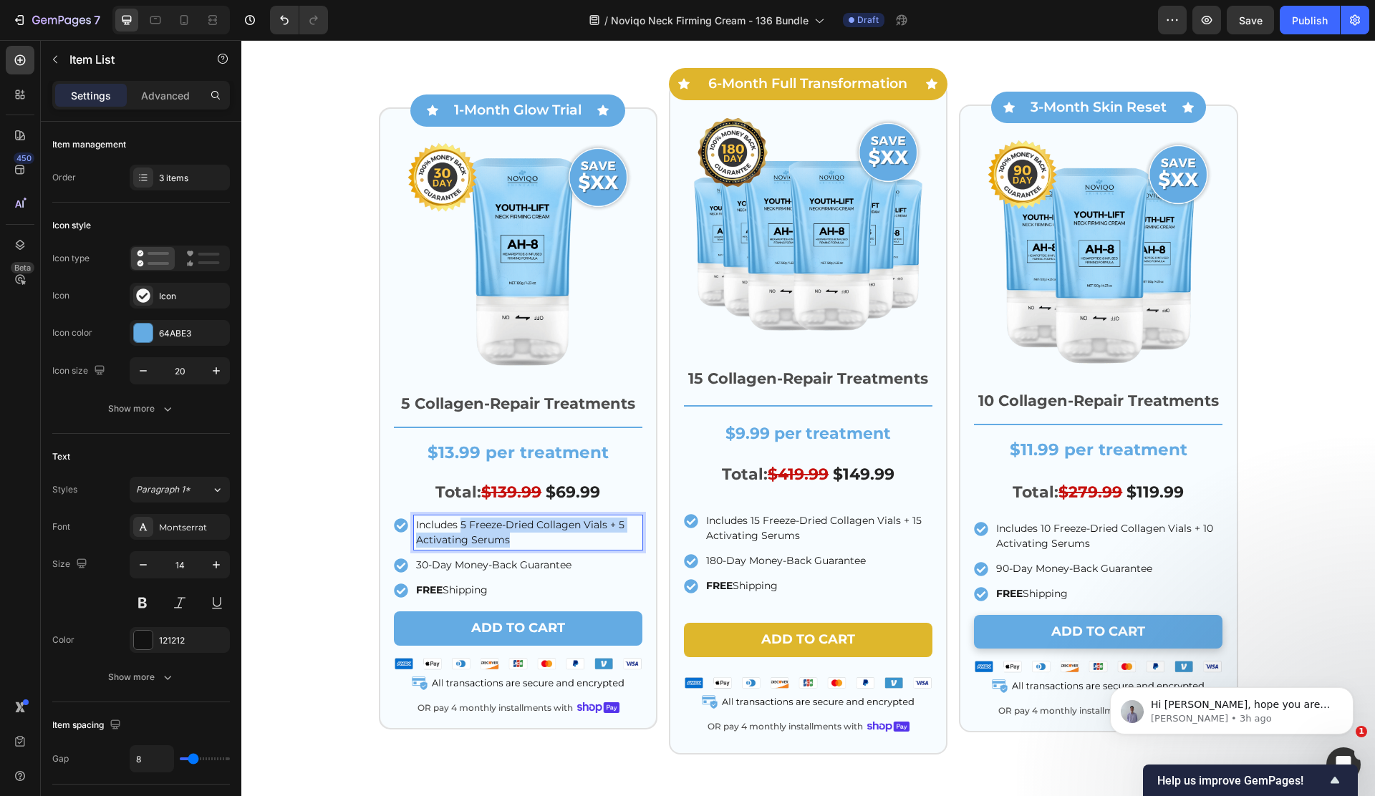
drag, startPoint x: 521, startPoint y: 541, endPoint x: 463, endPoint y: 531, distance: 58.1
click at [463, 531] on p "Includes 5 Freeze-Dried Collagen Vials + 5 Activating Serums" at bounding box center [528, 533] width 224 height 30
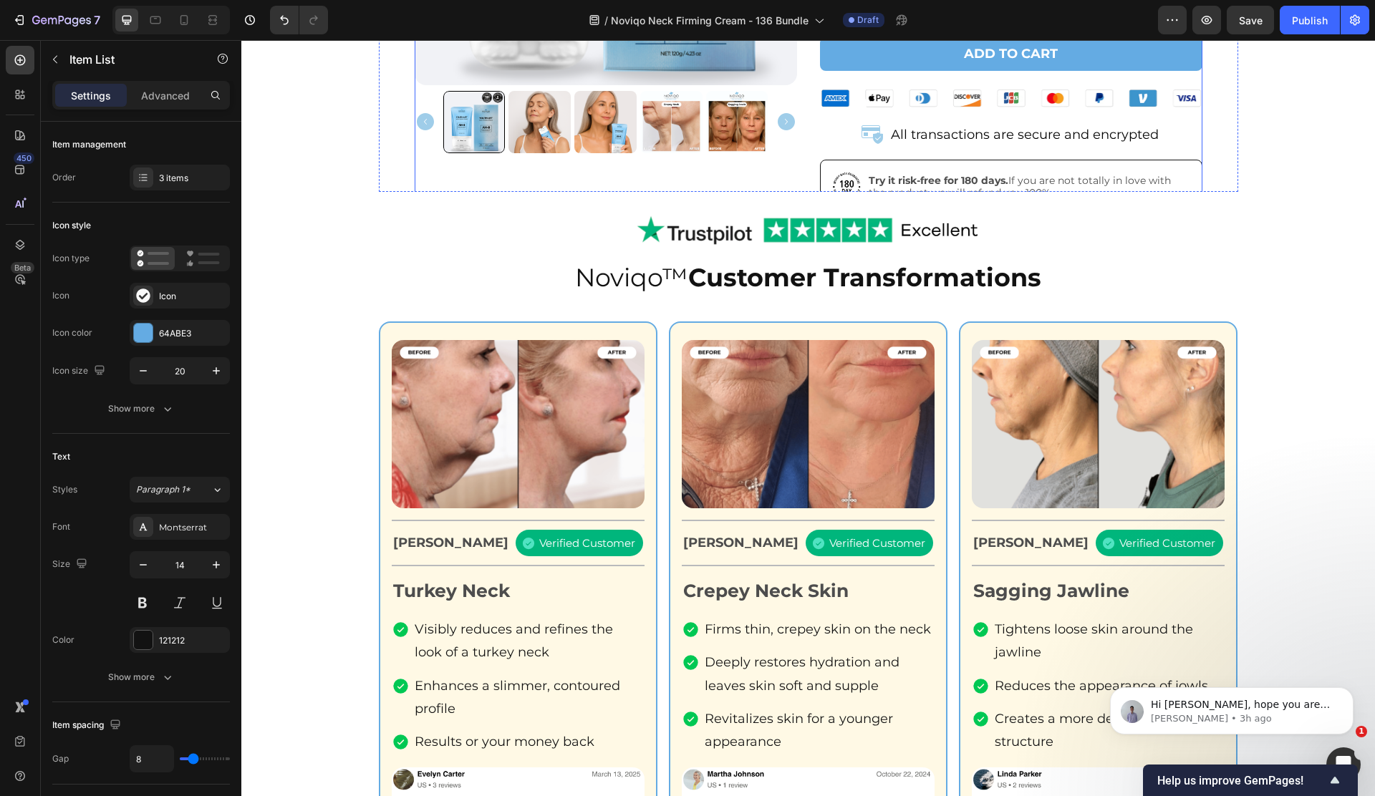
scroll to position [0, 0]
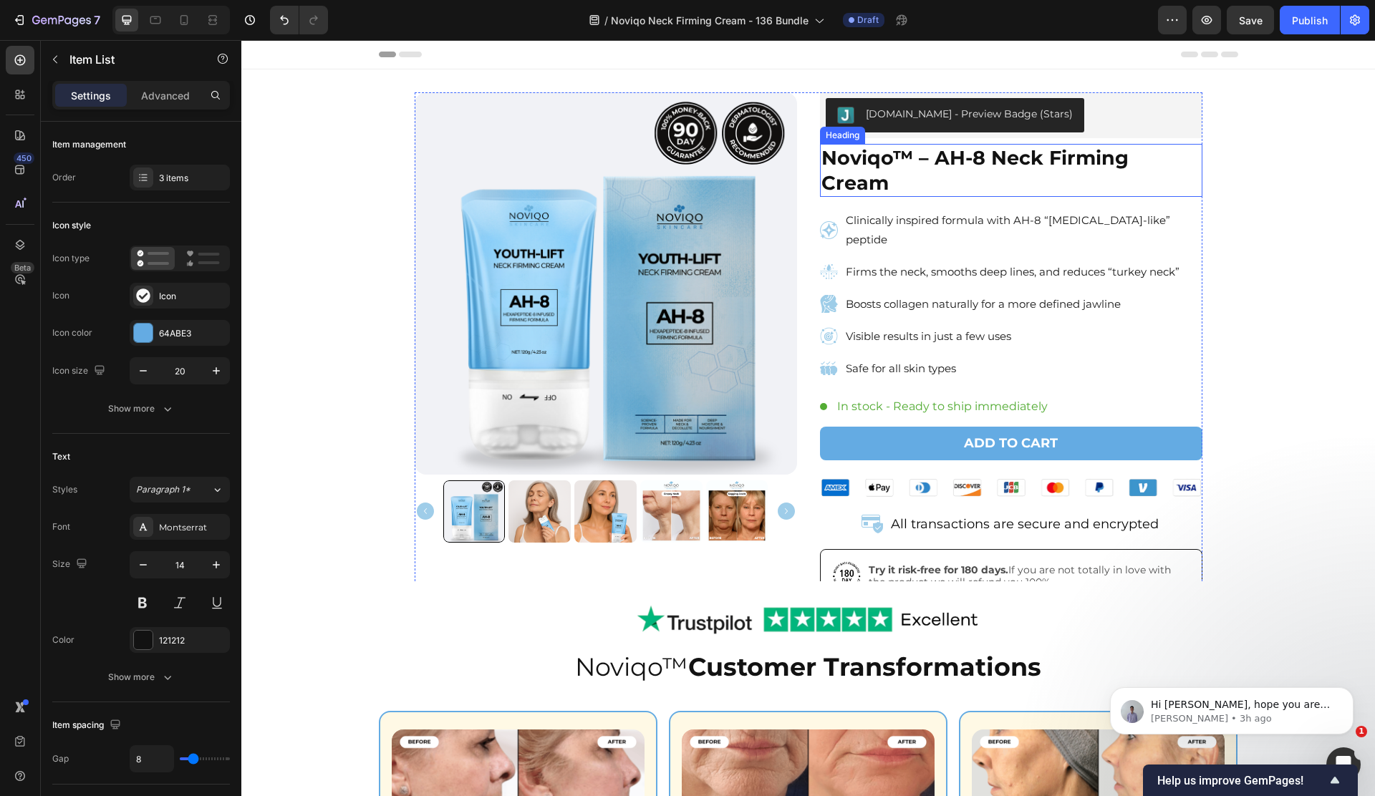
click at [870, 150] on h2 "Noviqo™ – AH-8 Neck Firming Cream" at bounding box center [1011, 170] width 382 height 53
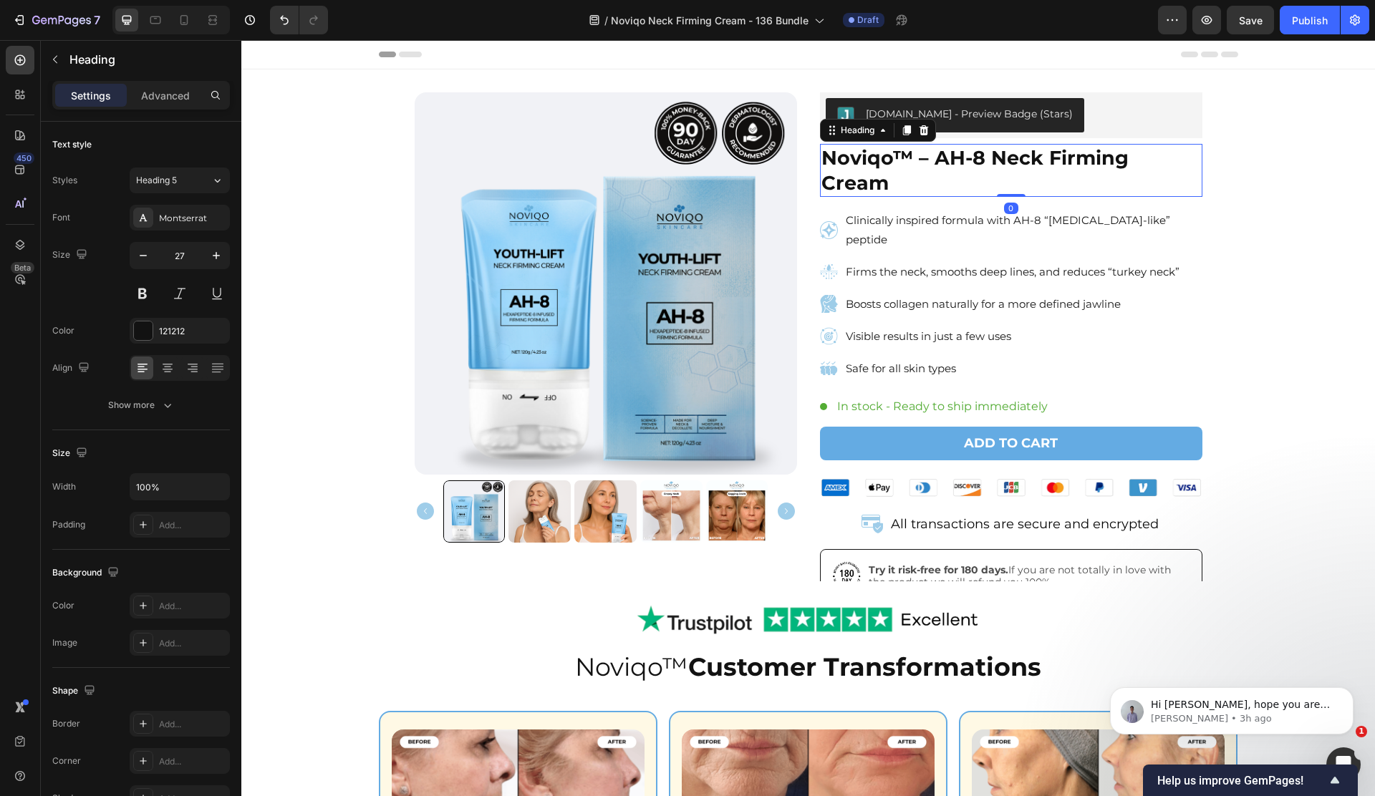
click at [870, 150] on h2 "Noviqo™ – AH-8 Neck Firming Cream" at bounding box center [1011, 170] width 382 height 53
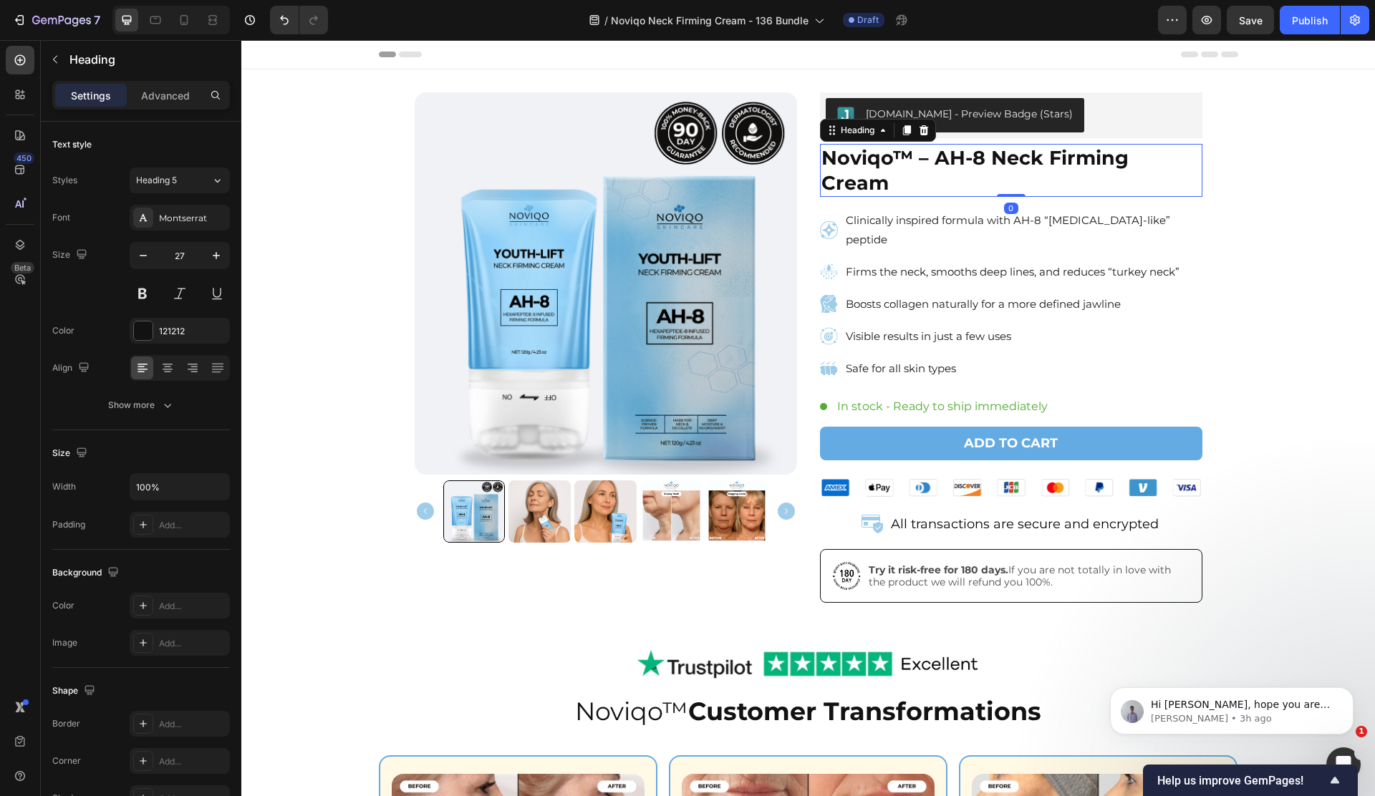
drag, startPoint x: 870, startPoint y: 150, endPoint x: 861, endPoint y: 175, distance: 26.5
click at [870, 150] on p "Noviqo™ – AH-8 Neck Firming Cream" at bounding box center [1010, 170] width 379 height 50
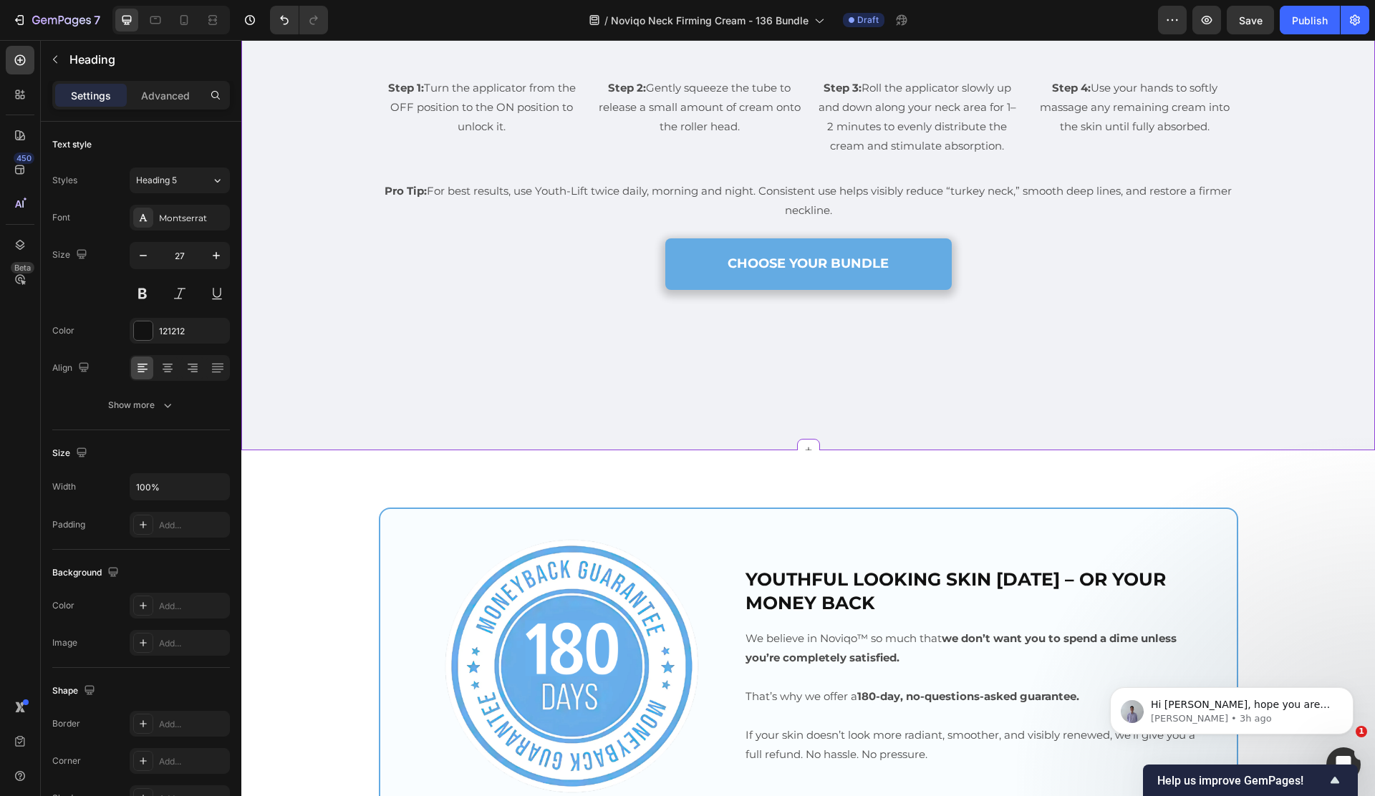
type input "16"
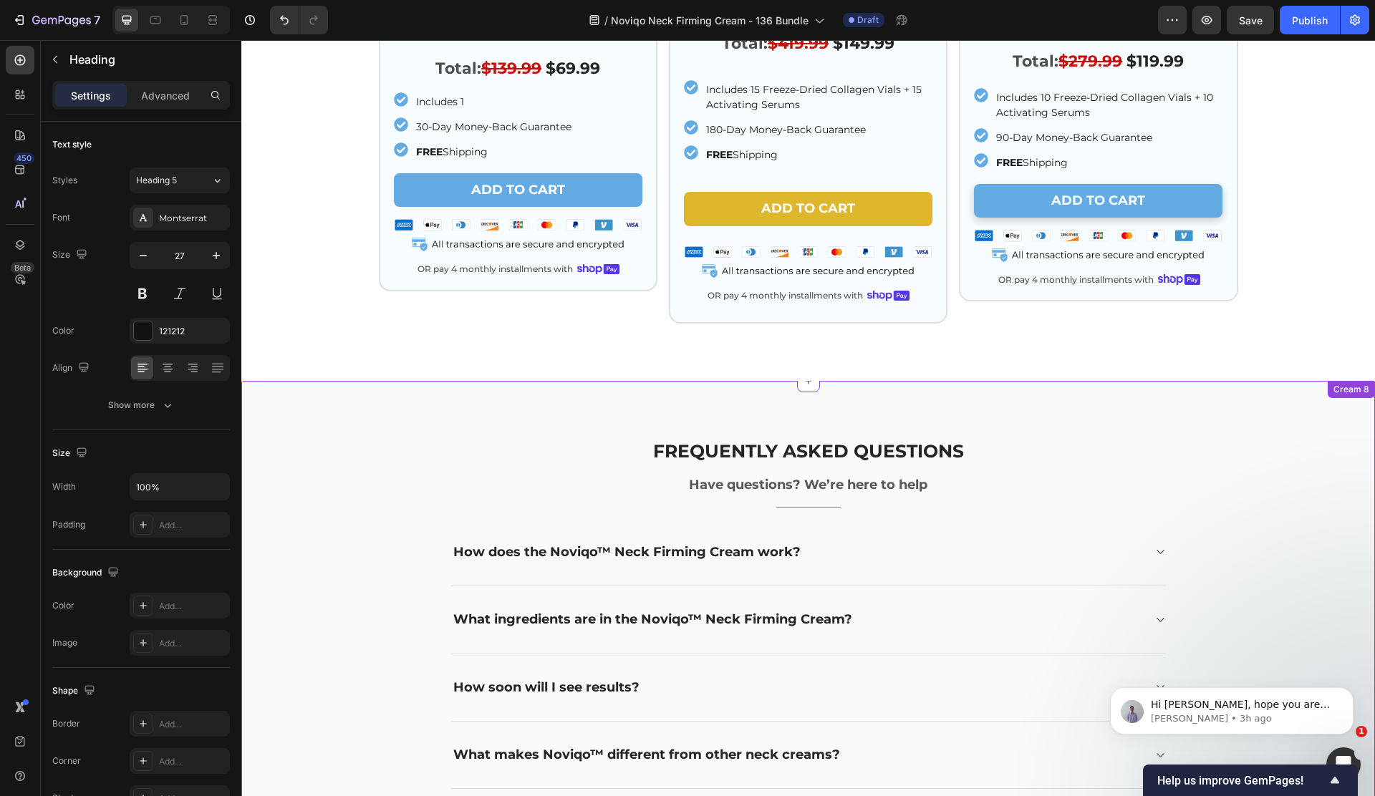
scroll to position [4208, 0]
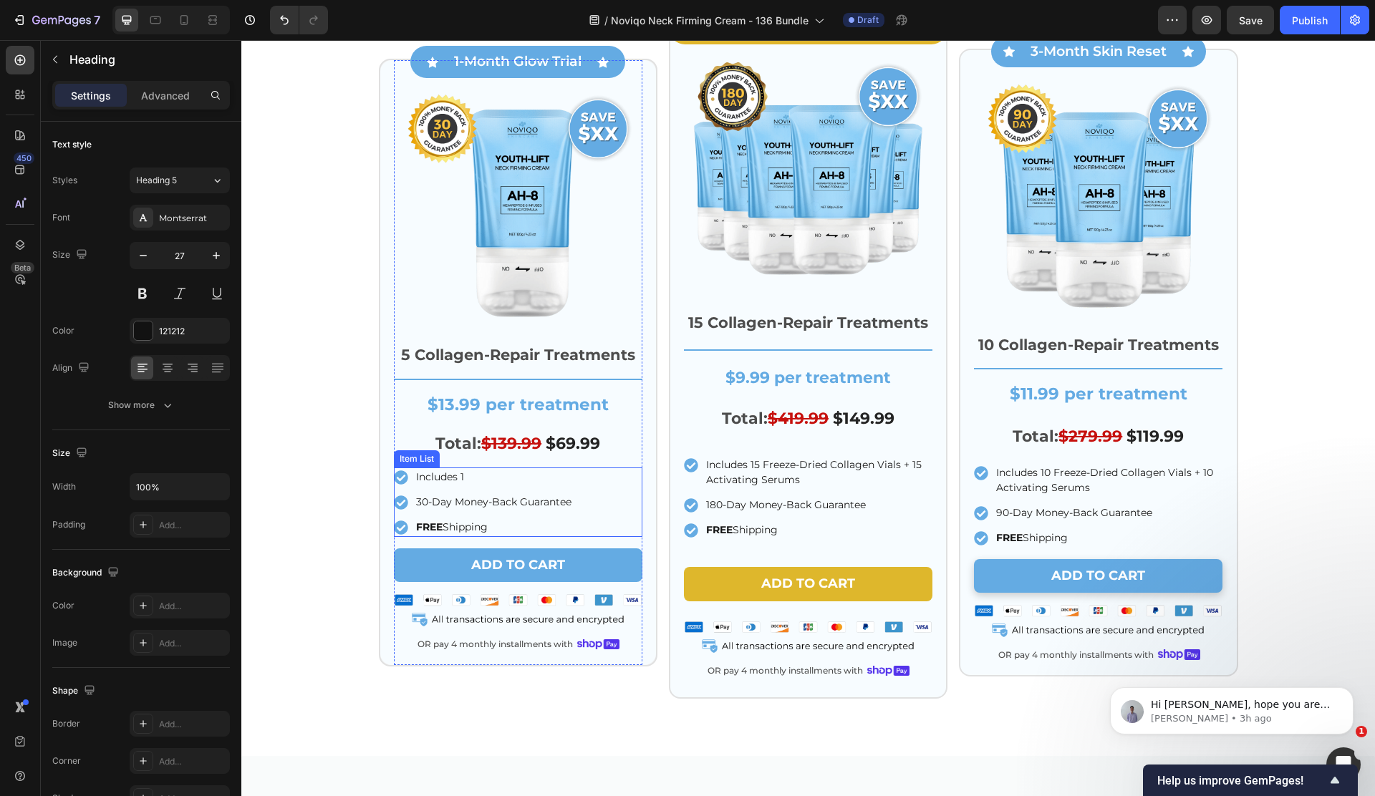
click at [544, 481] on p "Includes 1" at bounding box center [493, 477] width 155 height 15
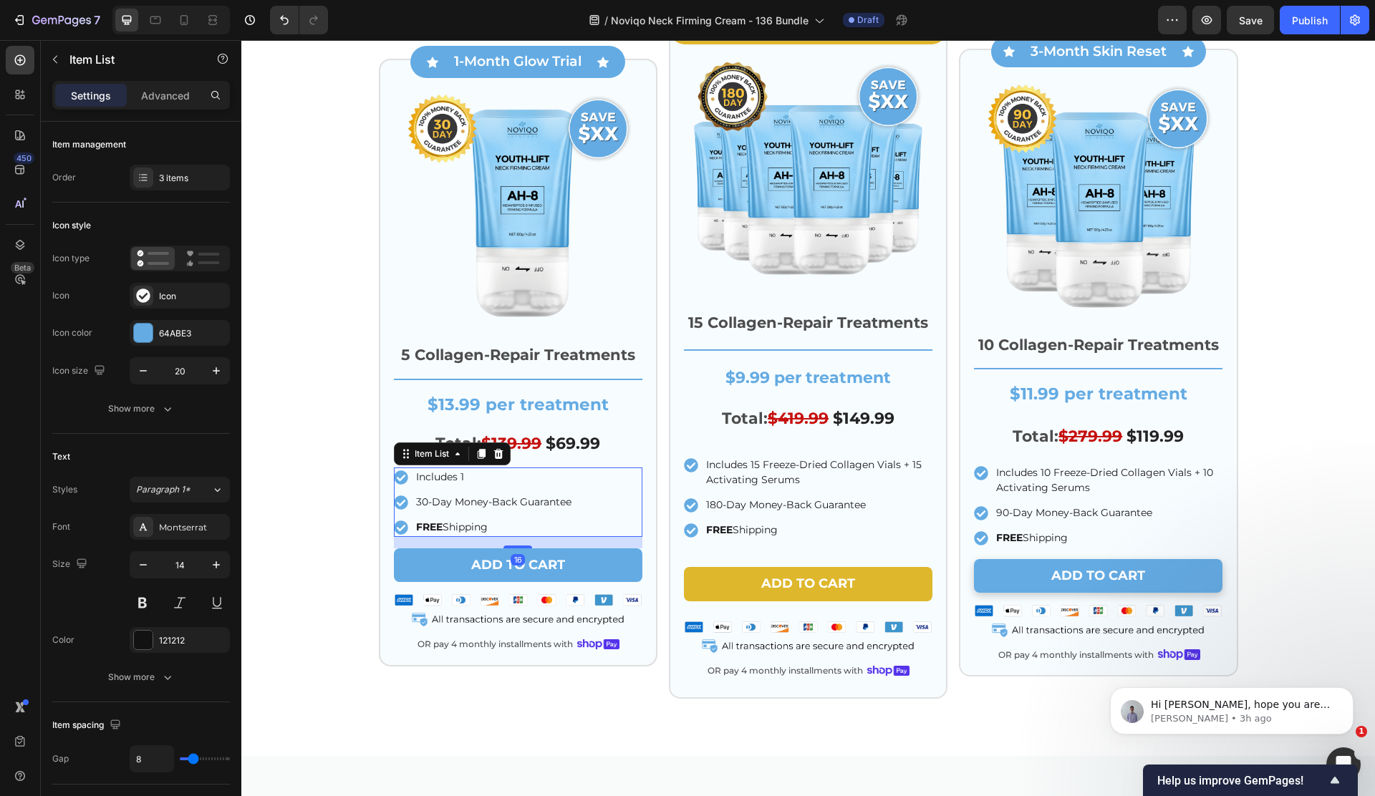
click at [536, 481] on p "Includes 1" at bounding box center [493, 477] width 155 height 15
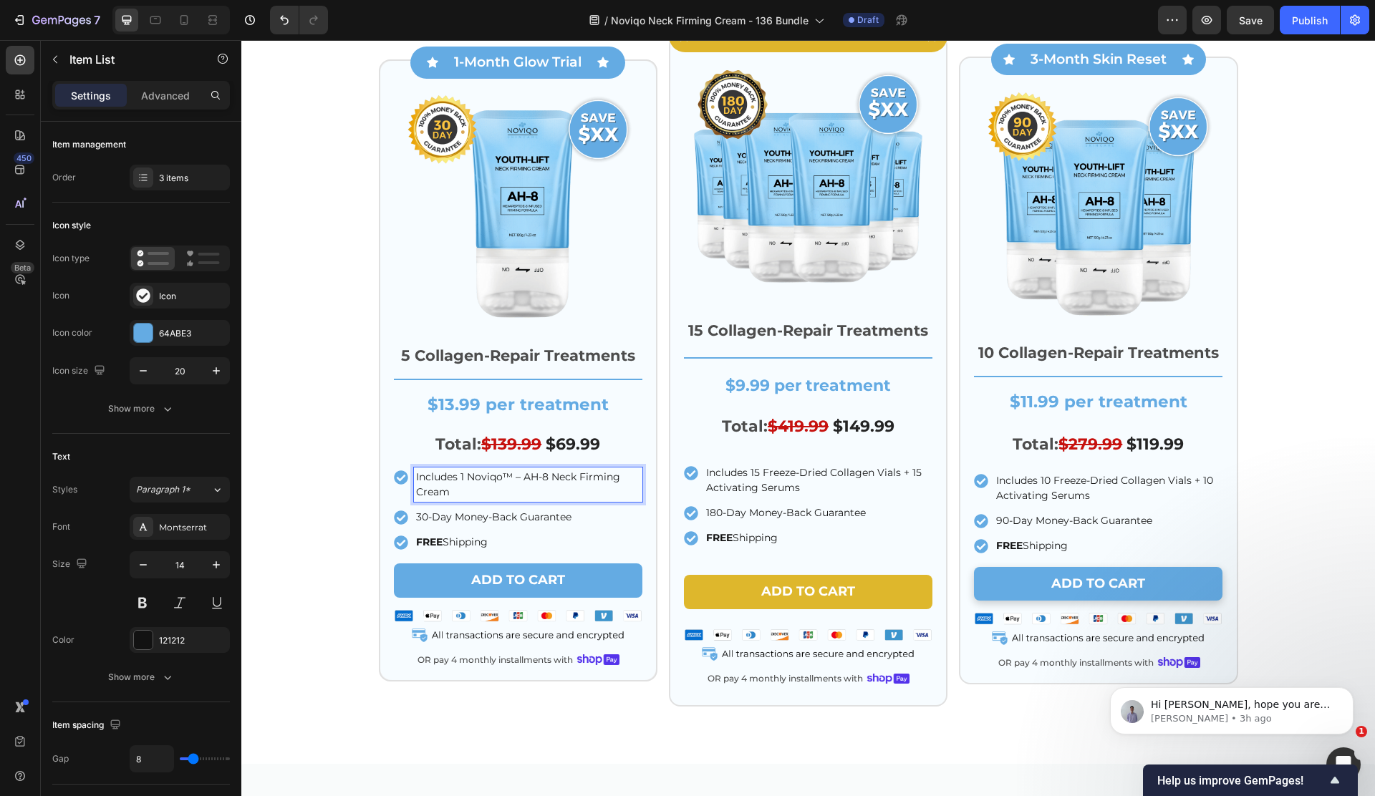
click at [526, 480] on p "Includes 1 Noviqo™ – AH-8 Neck Firming Cream" at bounding box center [528, 485] width 224 height 30
copy p "Includes 1 Noviqo™ AH-8 Neck Firming Cream"
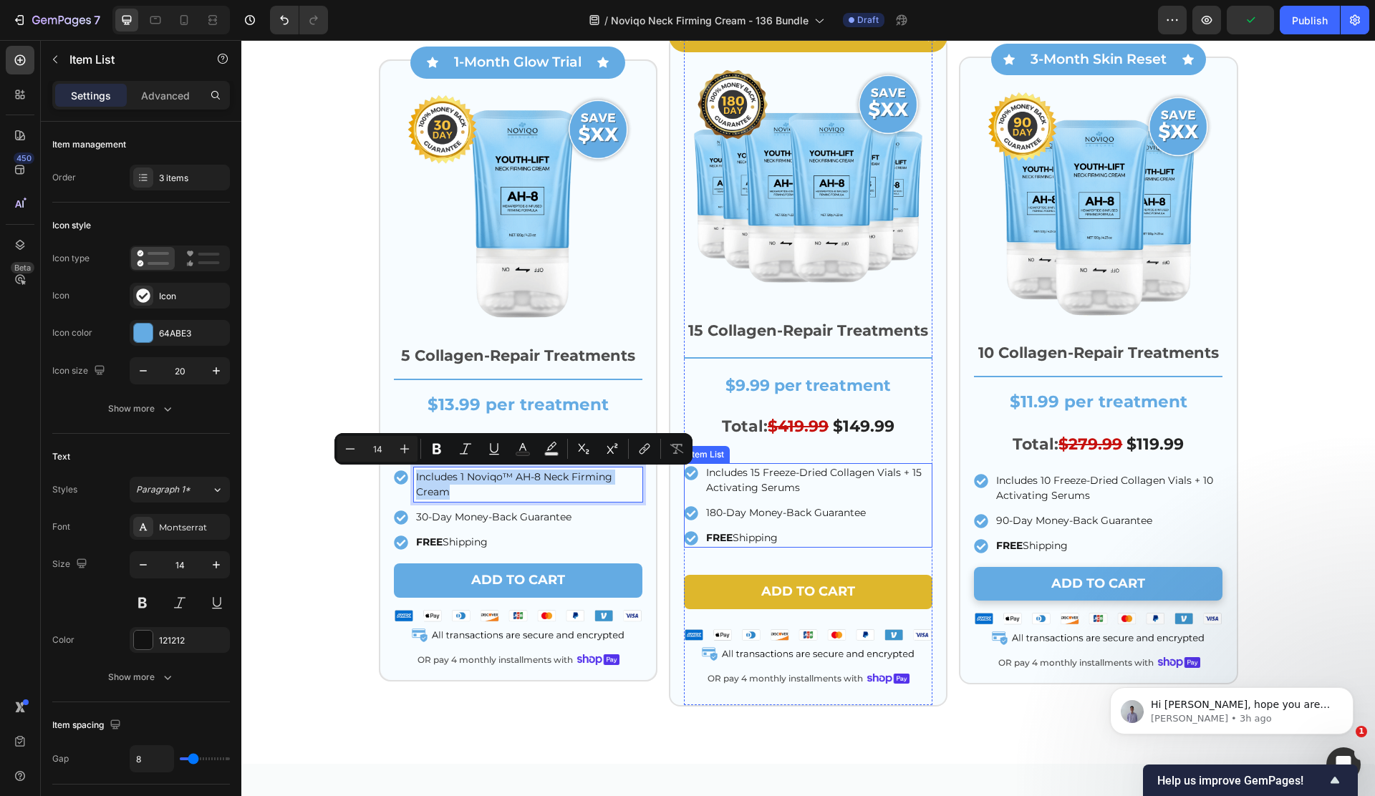
click at [741, 490] on p "Includes 15 Freeze-Dried Collagen Vials + 15 Activating Serums" at bounding box center [818, 480] width 224 height 30
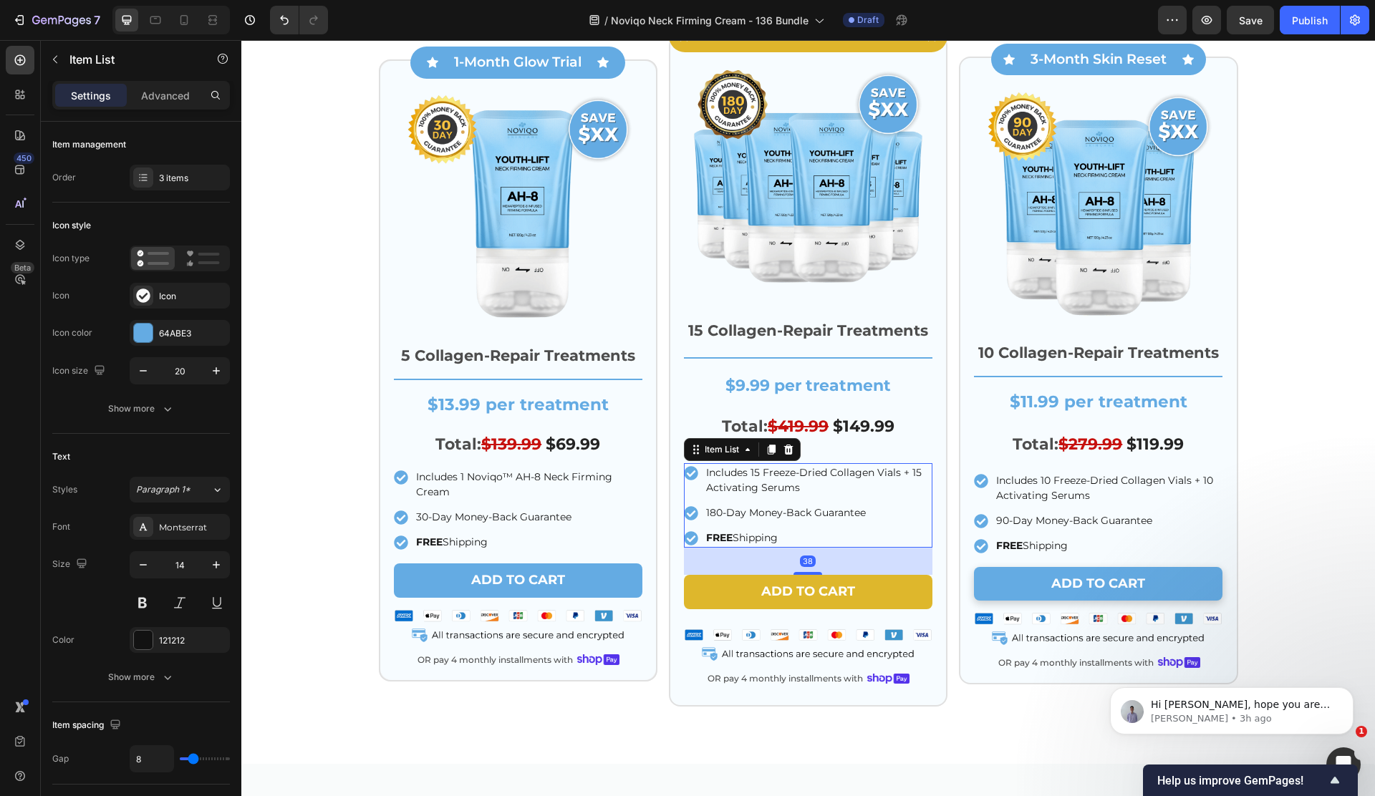
click at [741, 490] on p "Includes 15 Freeze-Dried Collagen Vials + 15 Activating Serums" at bounding box center [818, 480] width 224 height 30
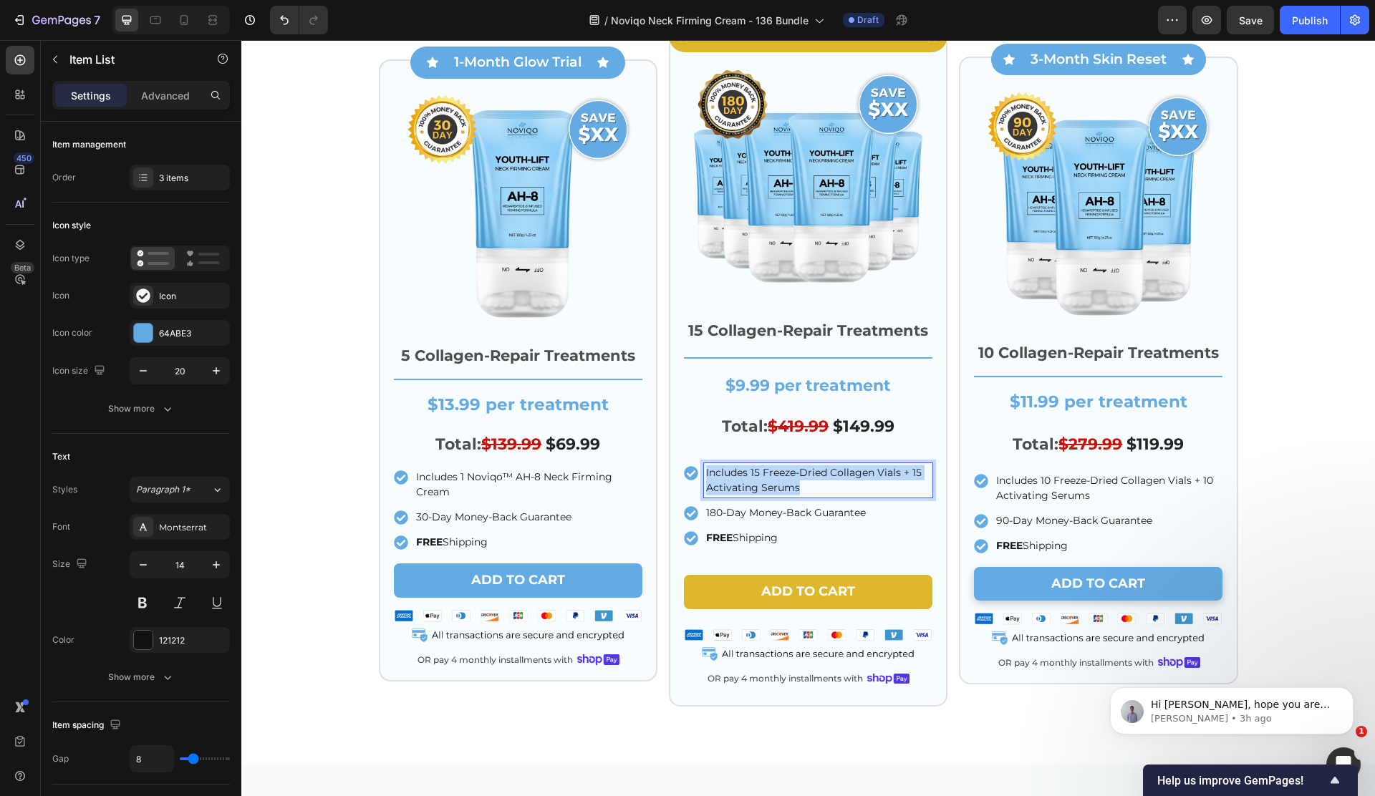
click at [741, 490] on p "Includes 15 Freeze-Dried Collagen Vials + 15 Activating Serums" at bounding box center [818, 480] width 224 height 30
drag, startPoint x: 756, startPoint y: 475, endPoint x: 779, endPoint y: 473, distance: 23.1
click at [755, 475] on p "Includes 1 Noviqo™ AH-8 Neck Firming Cream" at bounding box center [818, 480] width 224 height 30
click at [1074, 493] on p "Includes 10 Freeze-Dried Collagen Vials + 10 Activating Serums" at bounding box center [1108, 488] width 224 height 30
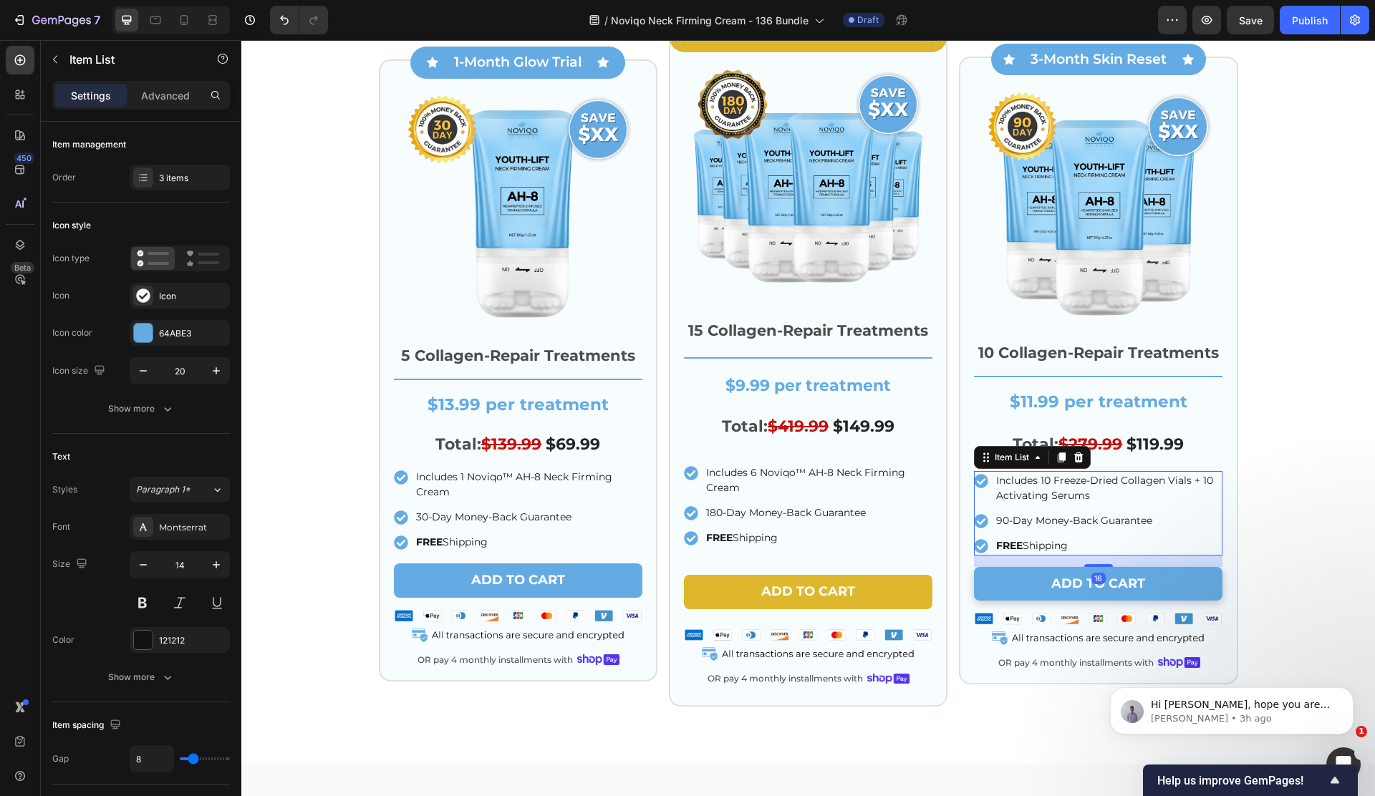
click at [1074, 493] on p "Includes 10 Freeze-Dried Collagen Vials + 10 Activating Serums" at bounding box center [1108, 488] width 224 height 30
click at [1046, 480] on p "Includes 1 Noviqo™ AH-8 Neck Firming Cream" at bounding box center [1108, 488] width 224 height 30
click at [1079, 503] on p "Includes 3 Noviqo™ AH-8 Neck Firming Cream" at bounding box center [1108, 488] width 224 height 30
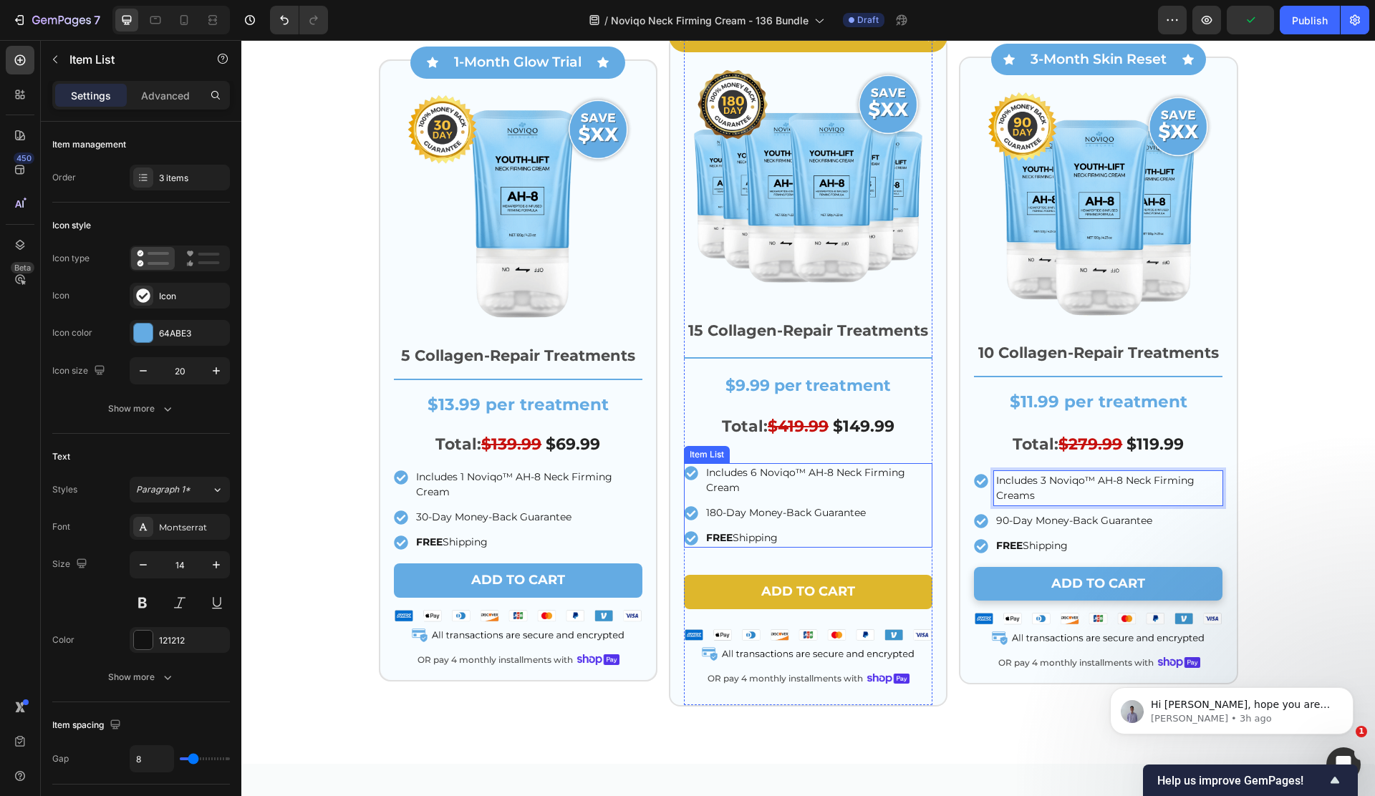
click at [828, 488] on p "Includes 6 Noviqo™ AH-8 Neck Firming Cream" at bounding box center [818, 480] width 224 height 30
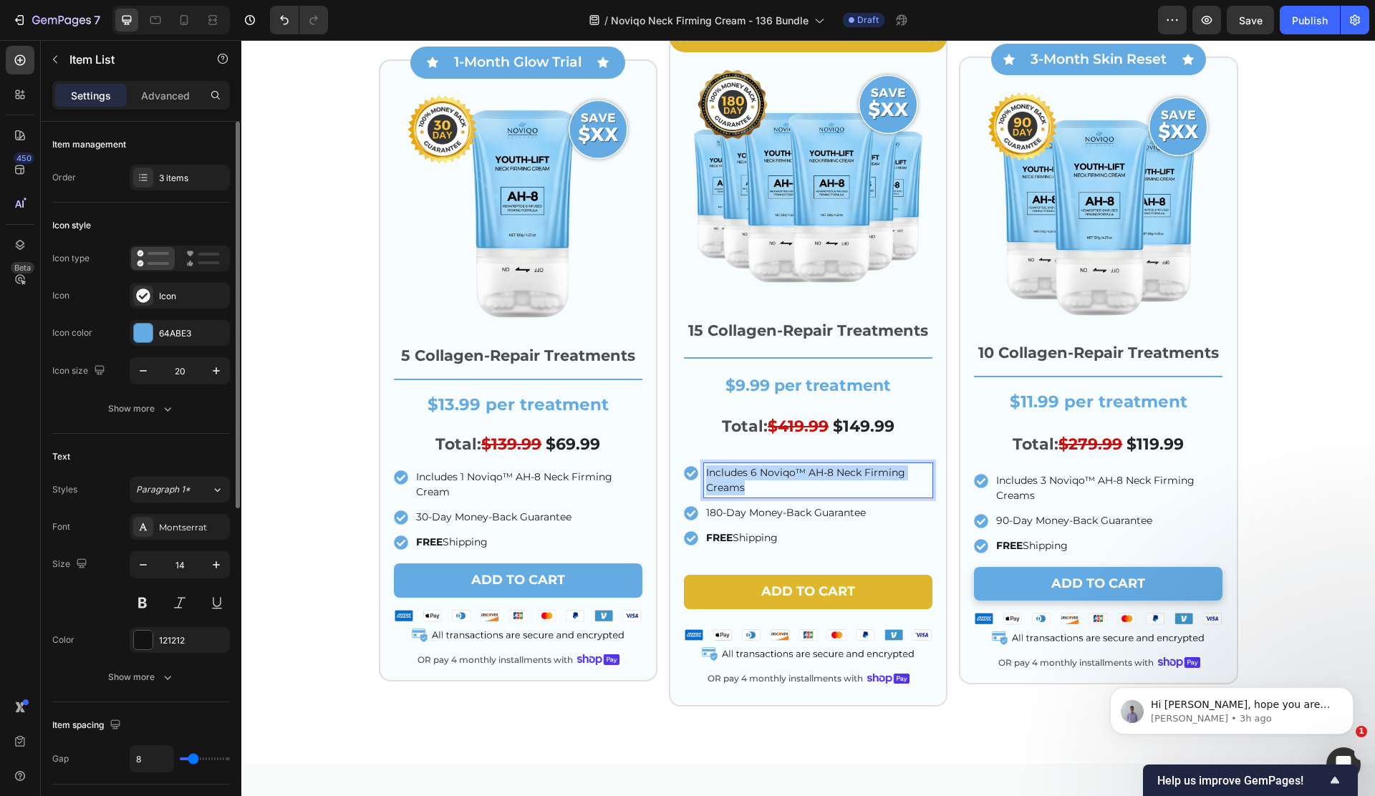
copy p "Includes 6 Noviqo™ AH-8 Neck Firming Creams"
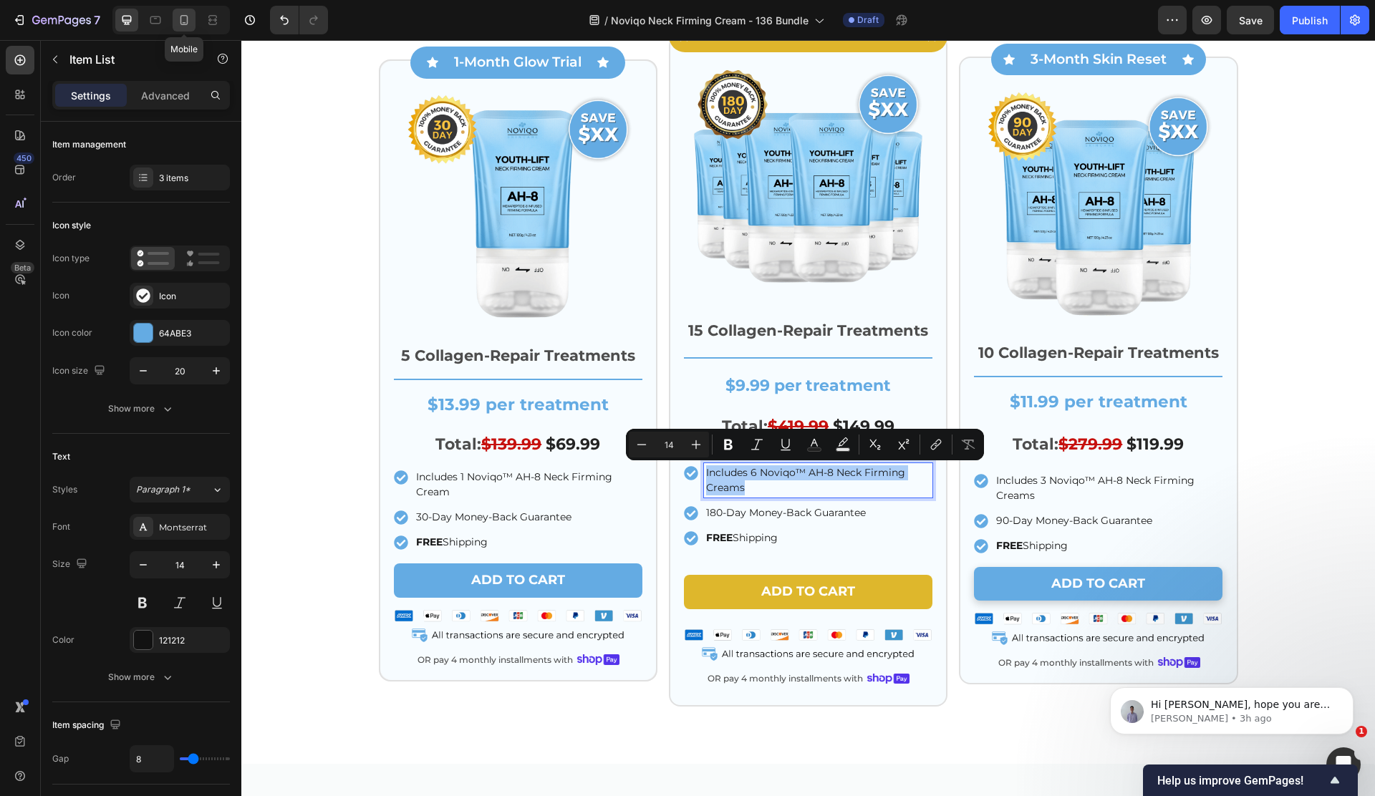
drag, startPoint x: 187, startPoint y: 19, endPoint x: 188, endPoint y: 26, distance: 7.2
click at [186, 19] on icon at bounding box center [184, 20] width 14 height 14
type input "5"
type input "6"
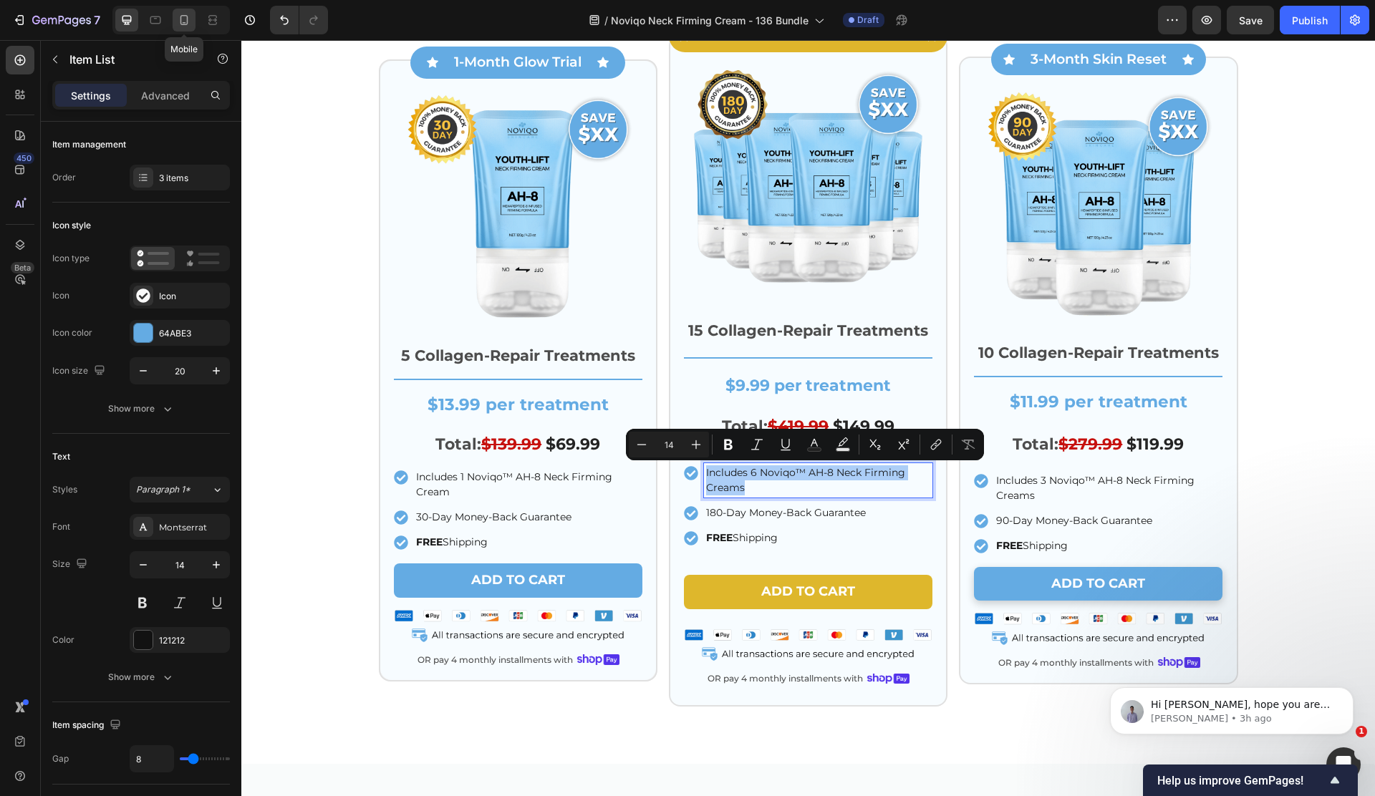
type input "6"
type input "19"
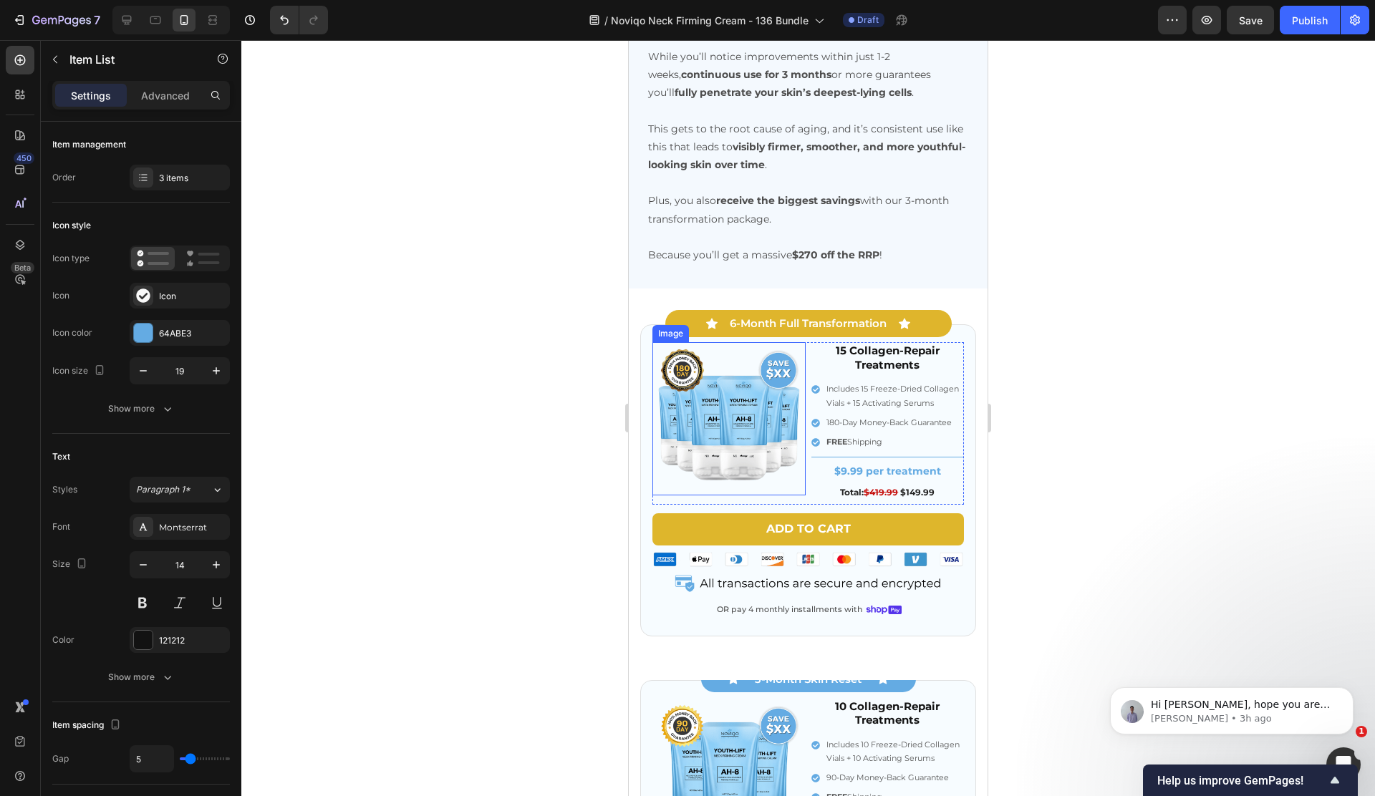
scroll to position [4166, 0]
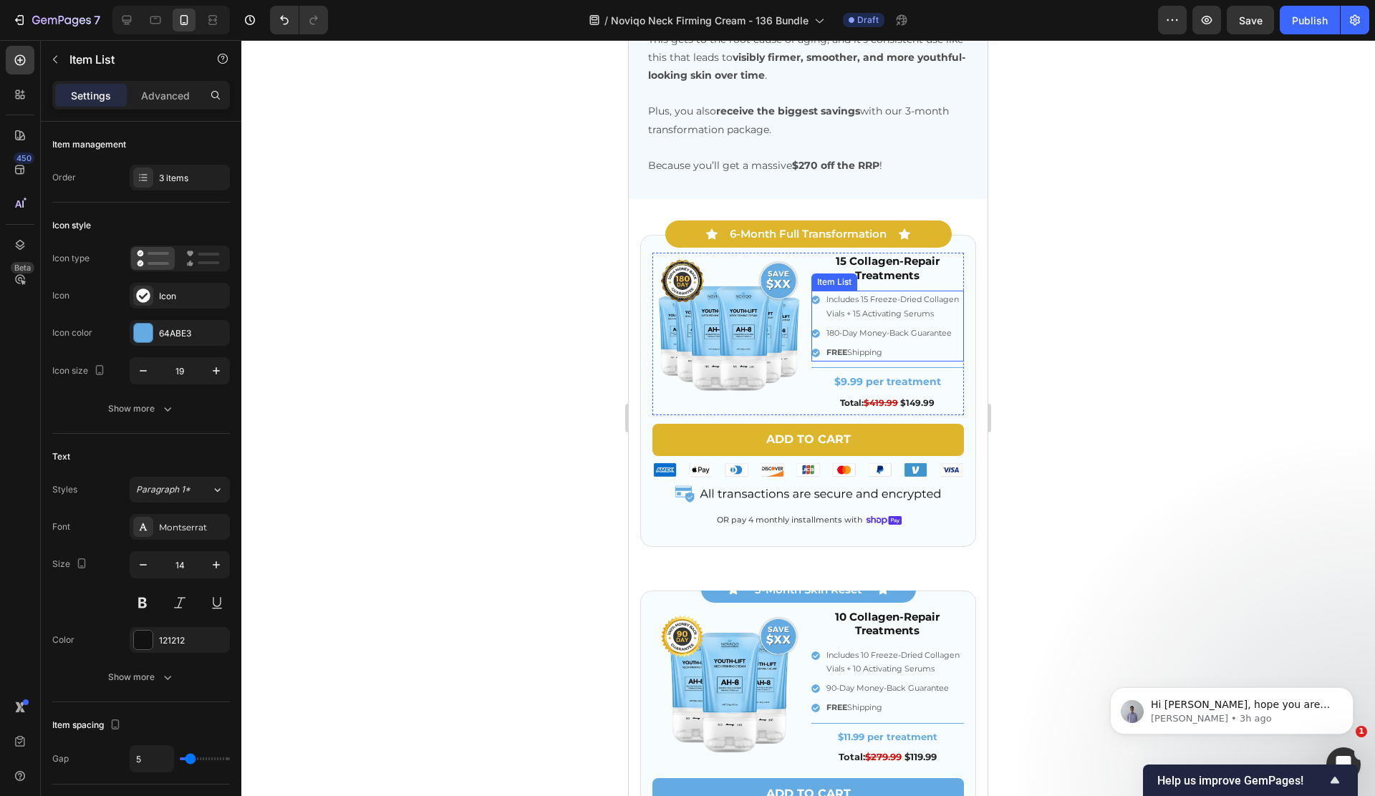
click at [871, 301] on p "Includes 15 Freeze-Dried Collagen Vials + 15 Activating Serums" at bounding box center [894, 307] width 136 height 29
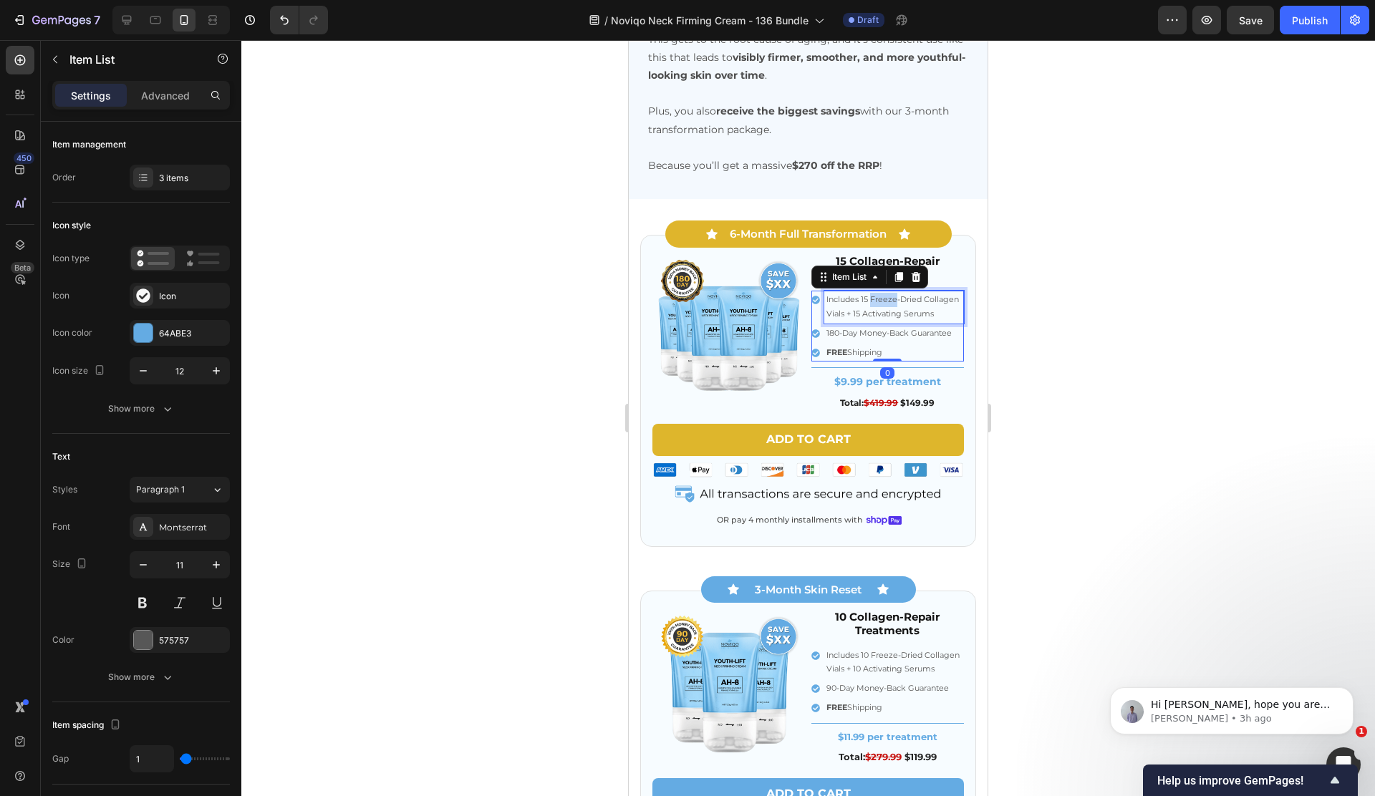
click at [871, 301] on p "Includes 15 Freeze-Dried Collagen Vials + 15 Activating Serums" at bounding box center [894, 307] width 136 height 29
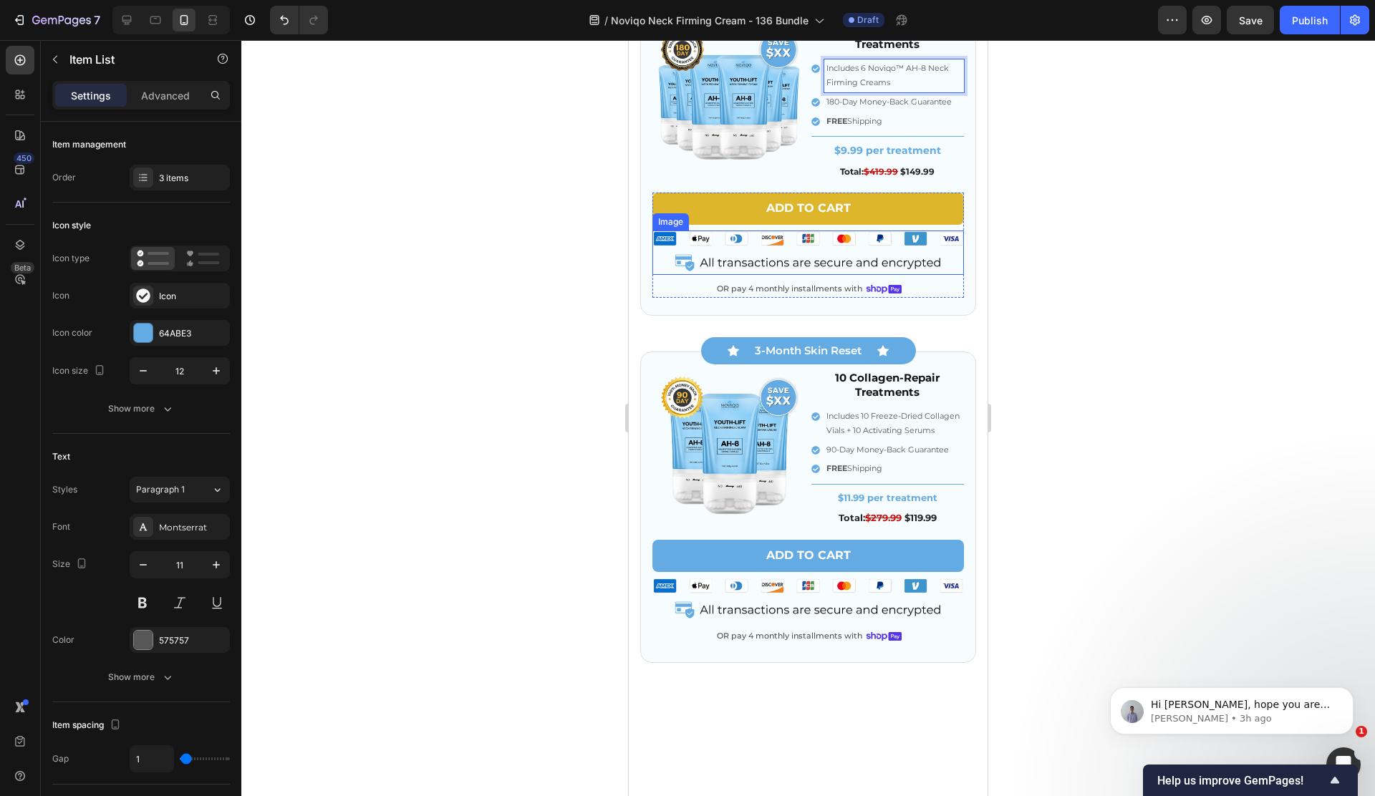
scroll to position [4446, 0]
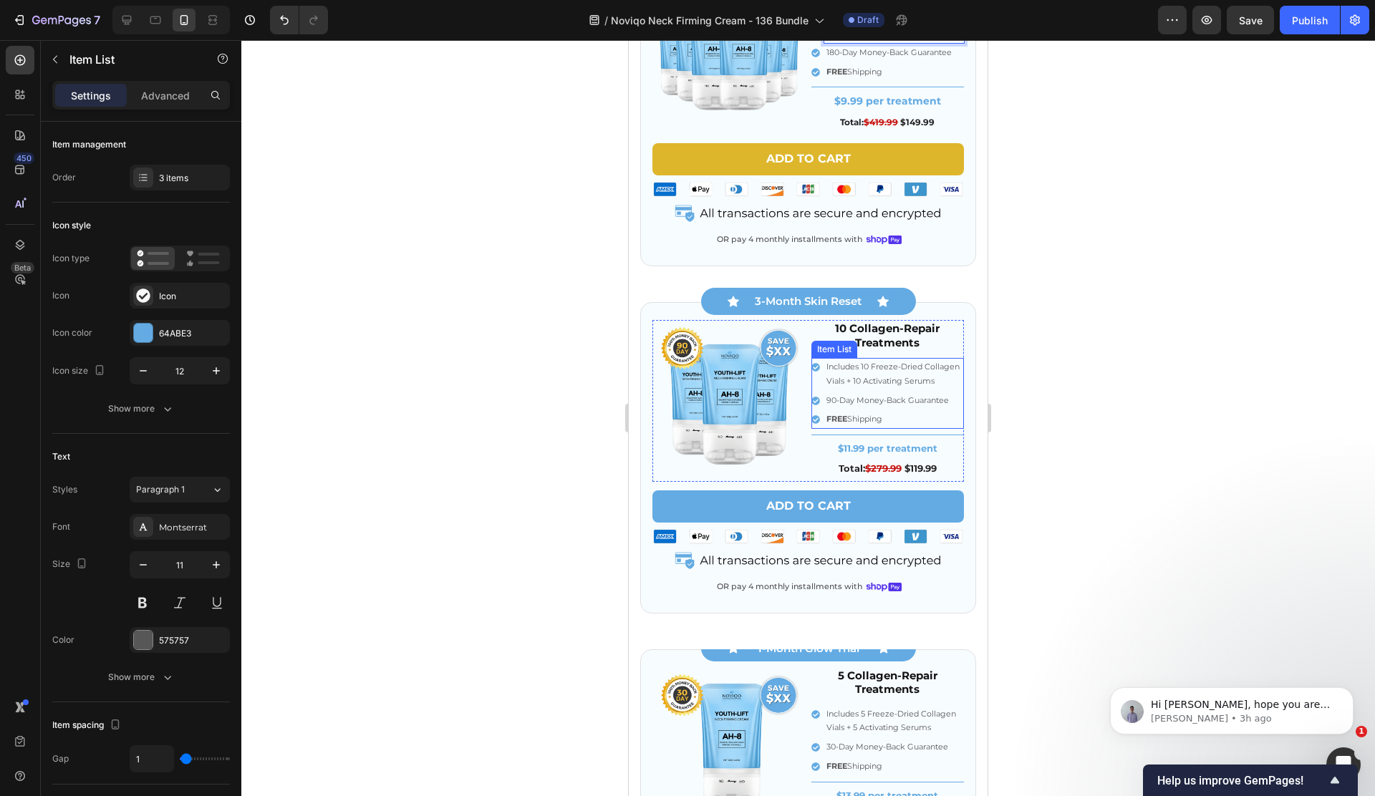
click at [870, 379] on p "Includes 10 Freeze-Dried Collagen Vials + 10 Activating Serums" at bounding box center [894, 374] width 136 height 29
click at [863, 369] on p "Includes 6 Noviqo™ AH-8 Neck Firming Creams" at bounding box center [894, 374] width 136 height 29
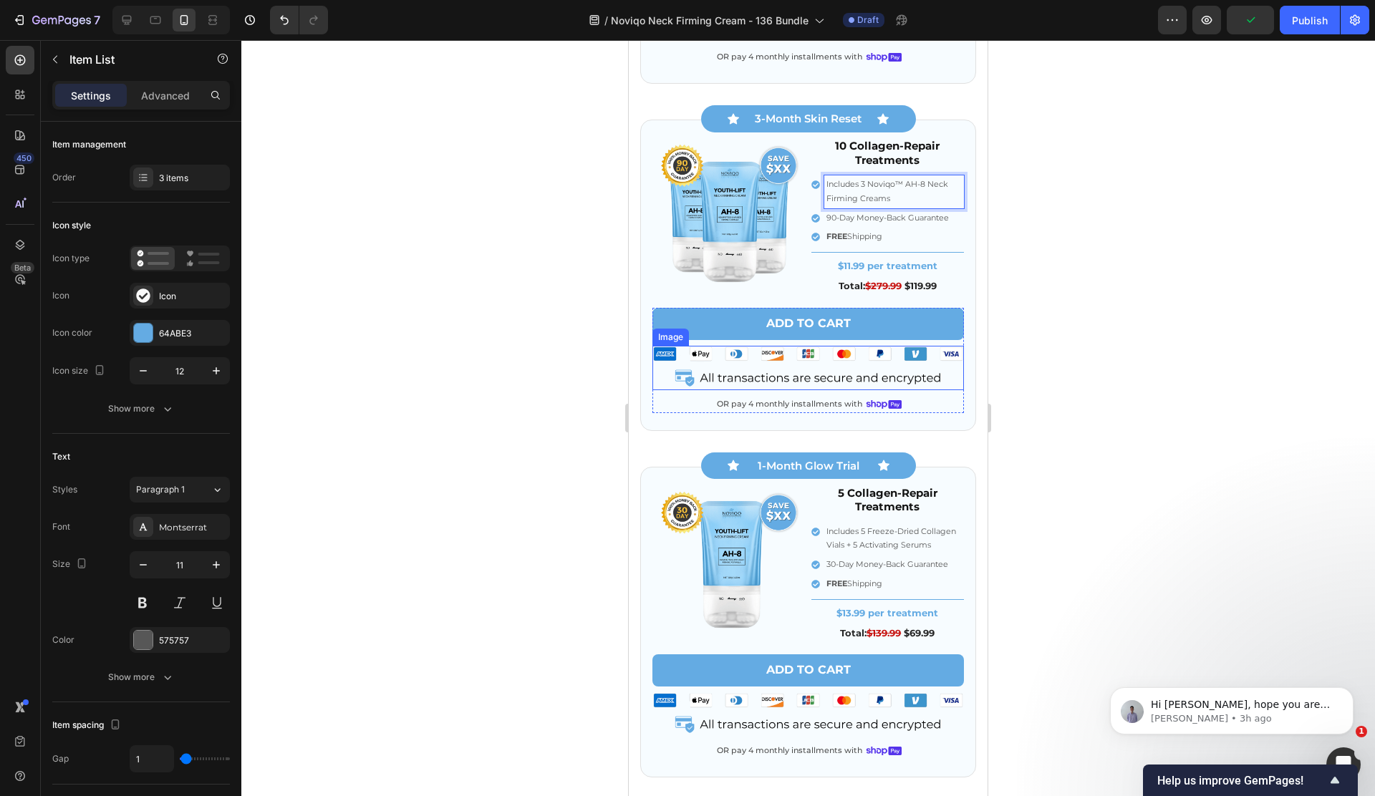
scroll to position [4702, 0]
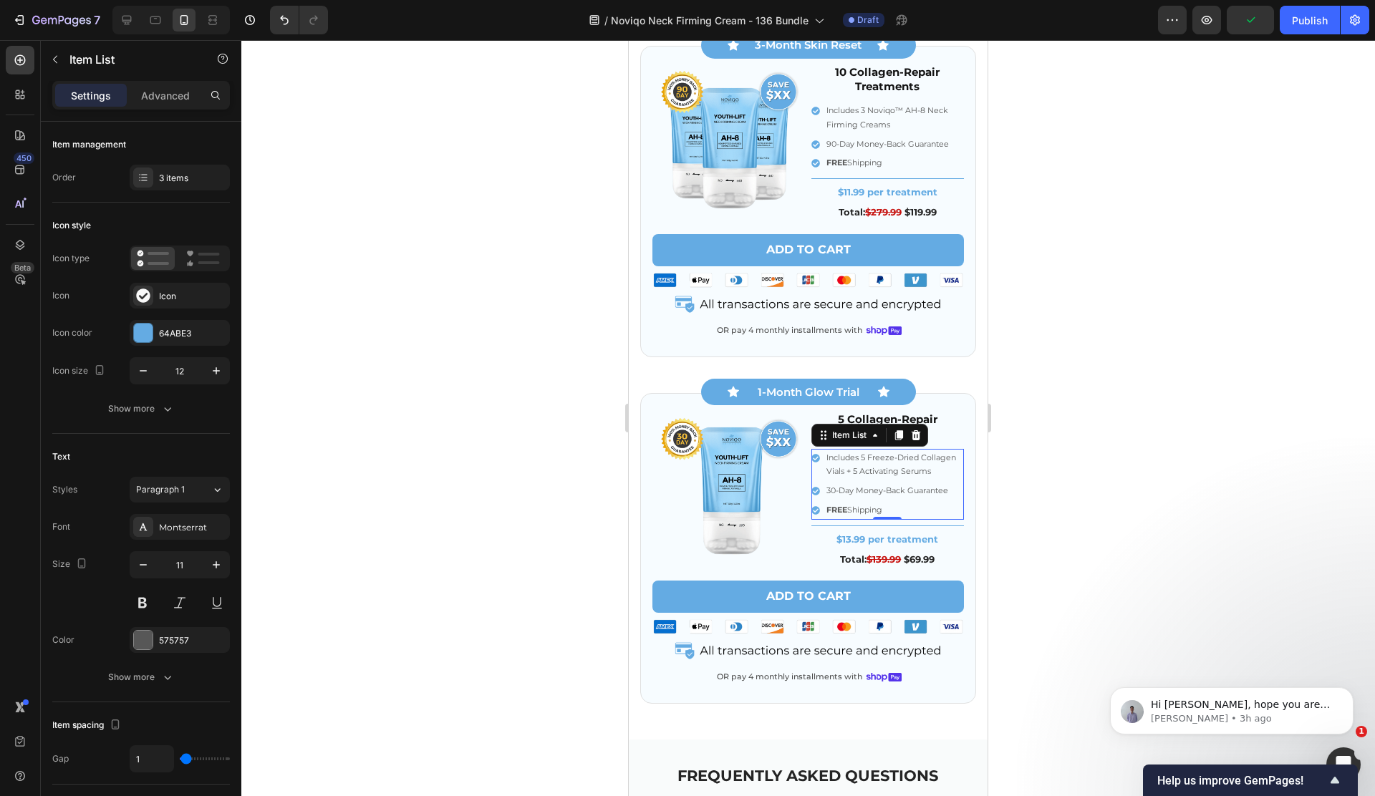
click at [853, 471] on p "Includes 5 Freeze-Dried Collagen Vials + 5 Activating Serums" at bounding box center [894, 465] width 136 height 29
click at [864, 458] on p "Includes 6 Noviqo™ AH-8 Neck Firming Creams" at bounding box center [894, 465] width 136 height 29
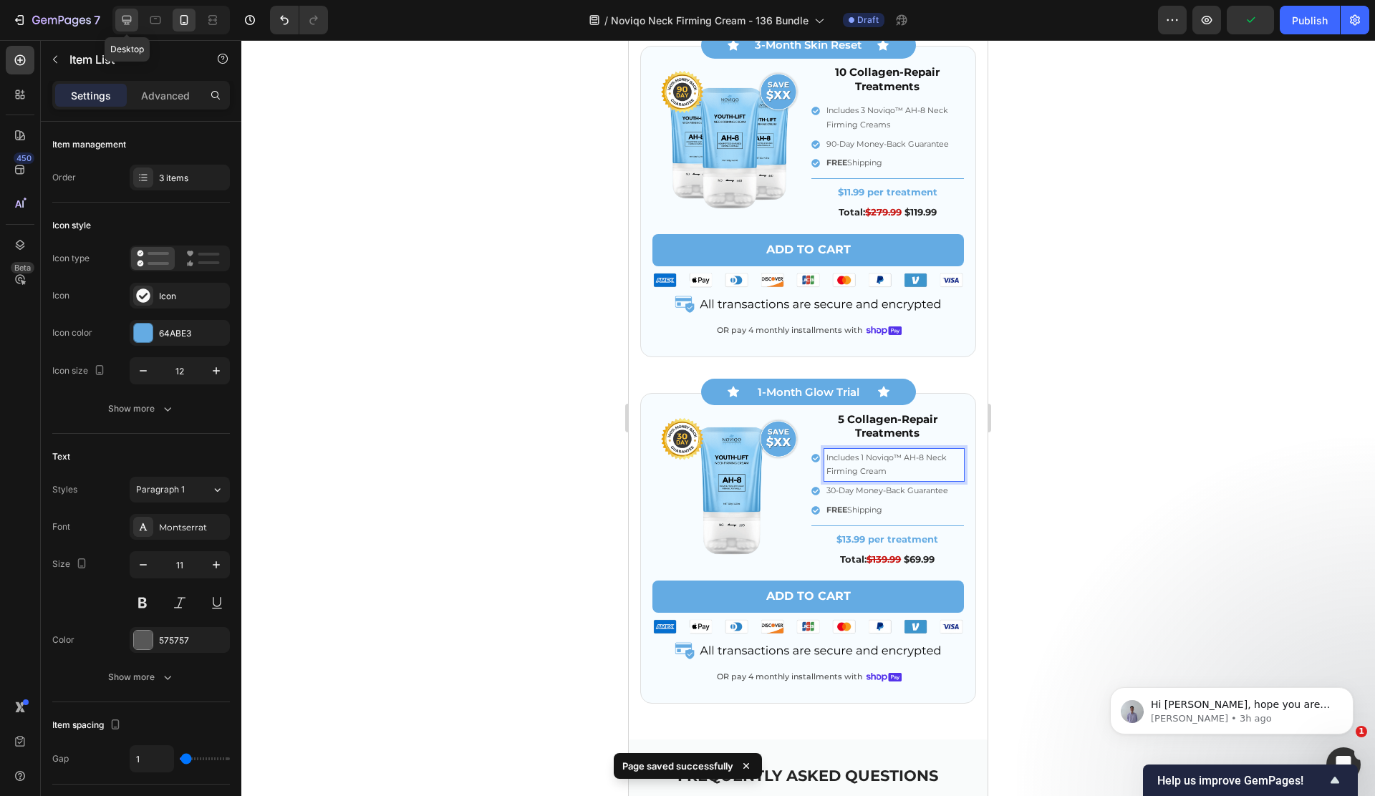
click at [131, 21] on icon at bounding box center [126, 20] width 9 height 9
type input "15"
type input "8"
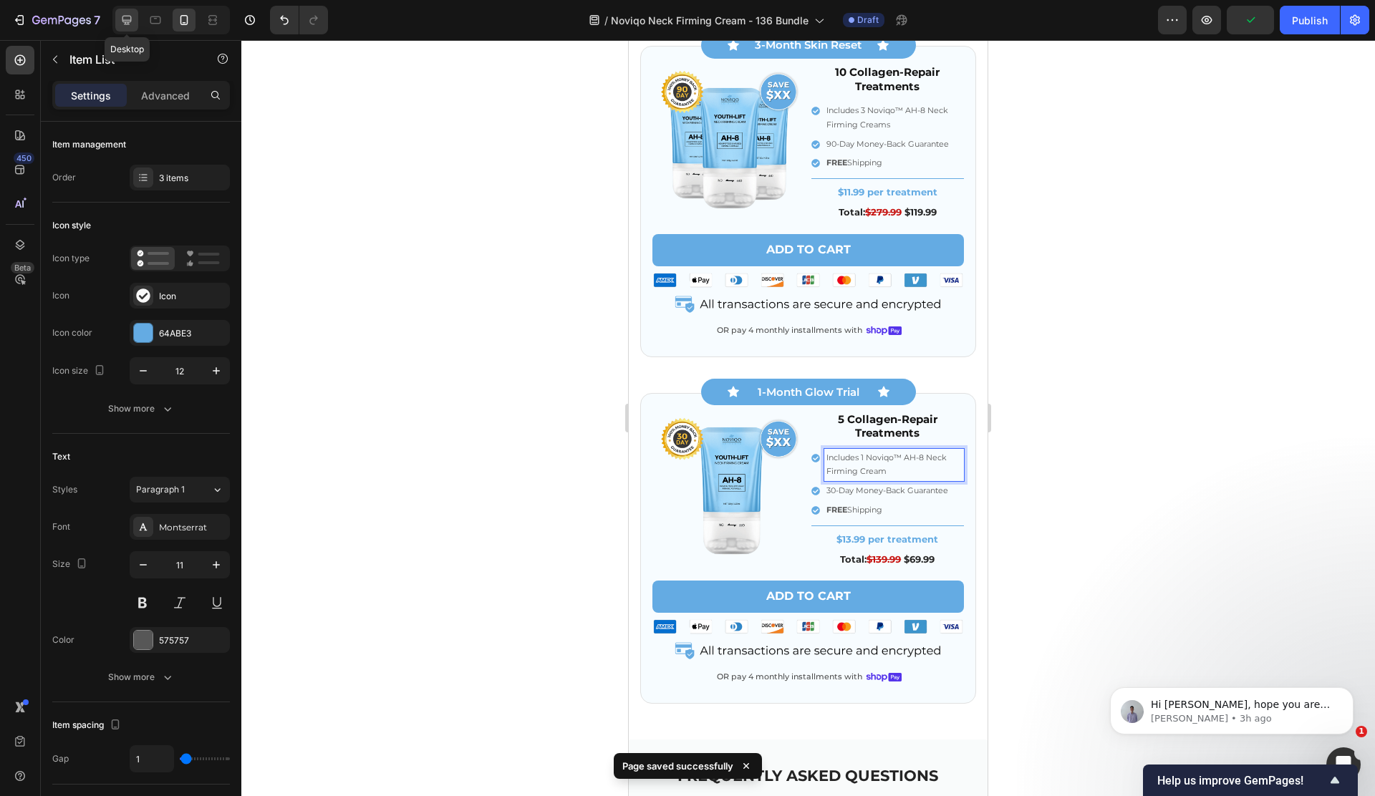
type input "8"
type input "20"
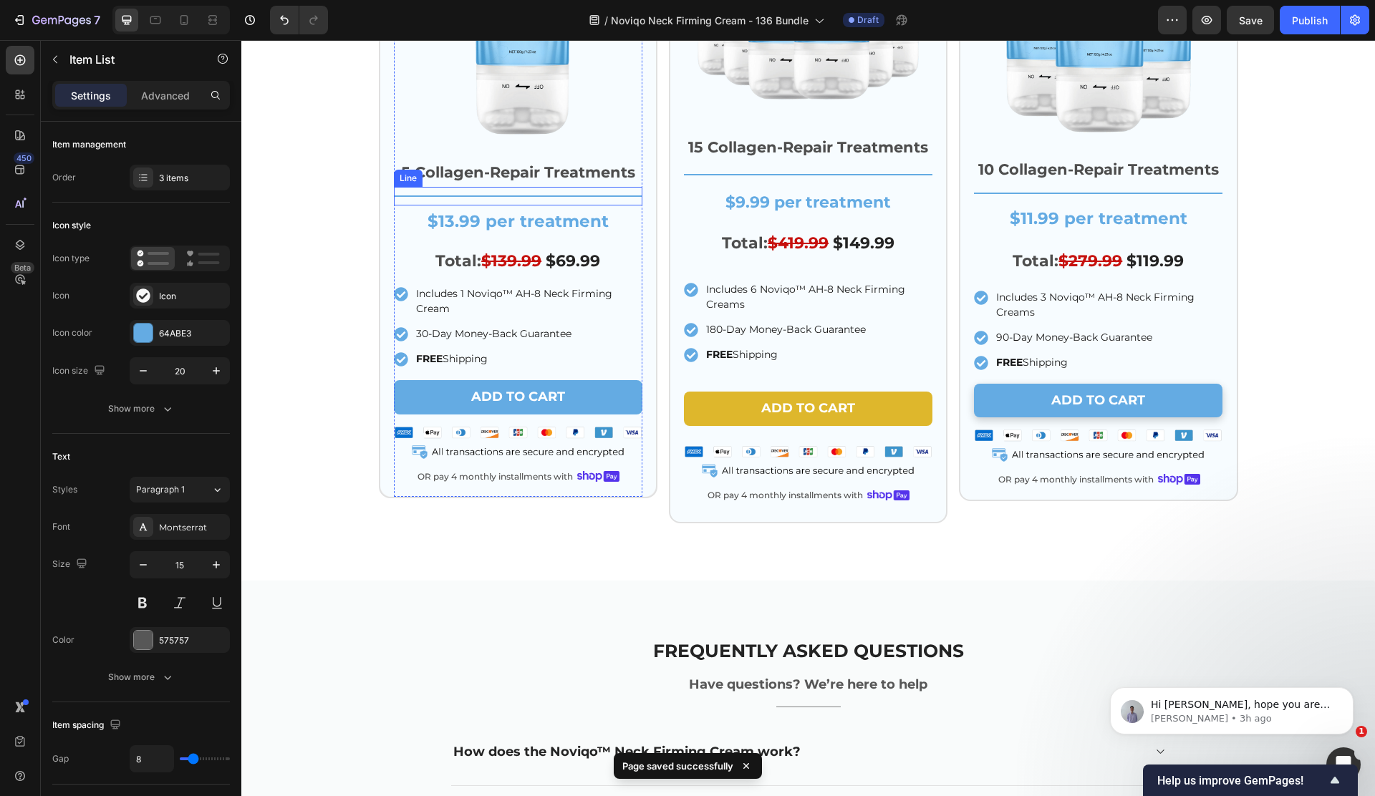
scroll to position [4394, 0]
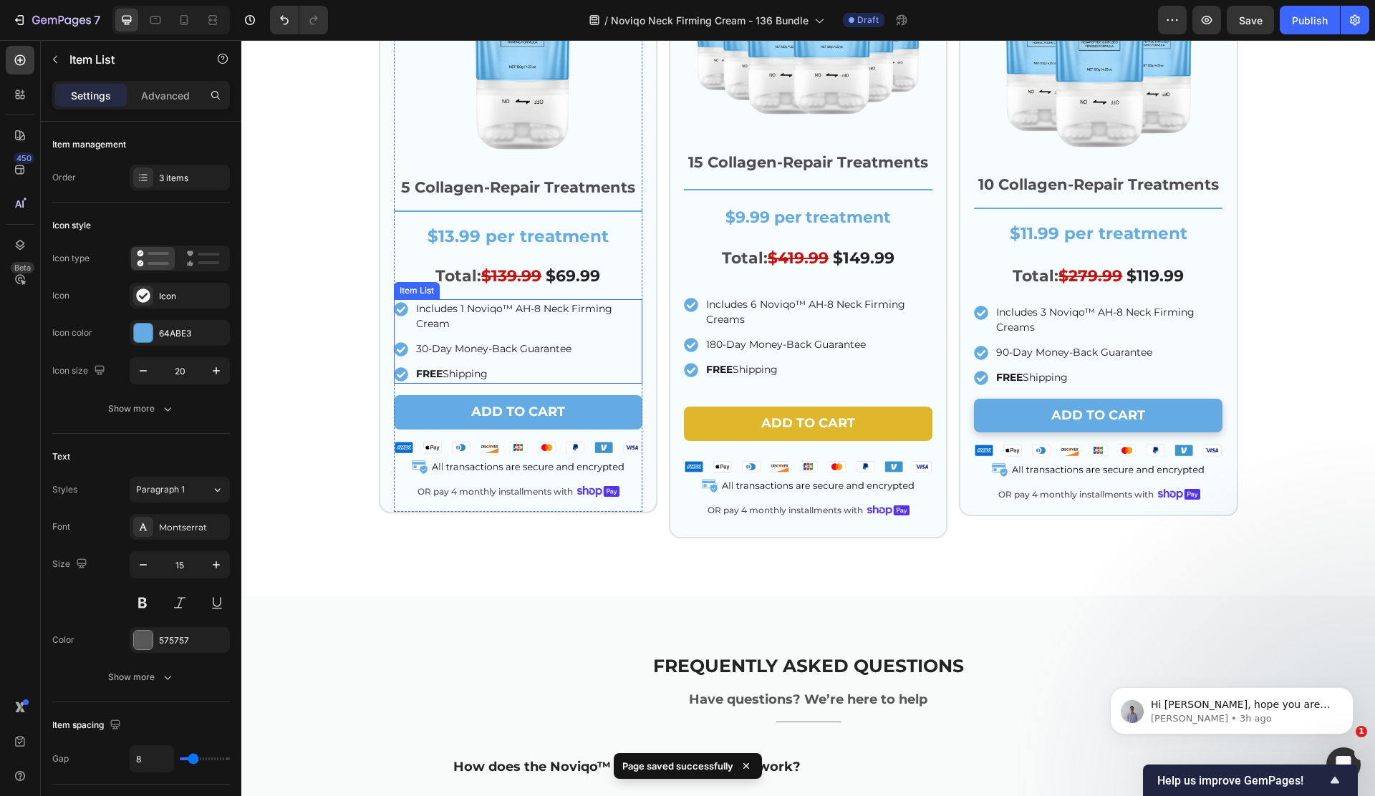
click at [472, 311] on p "Includes 1 Noviqo™ AH-8 Neck Firming Cream" at bounding box center [528, 316] width 224 height 30
click at [483, 310] on p "Includes 1 Noviqo™ AH-8 Neck Firming Cream" at bounding box center [528, 316] width 224 height 30
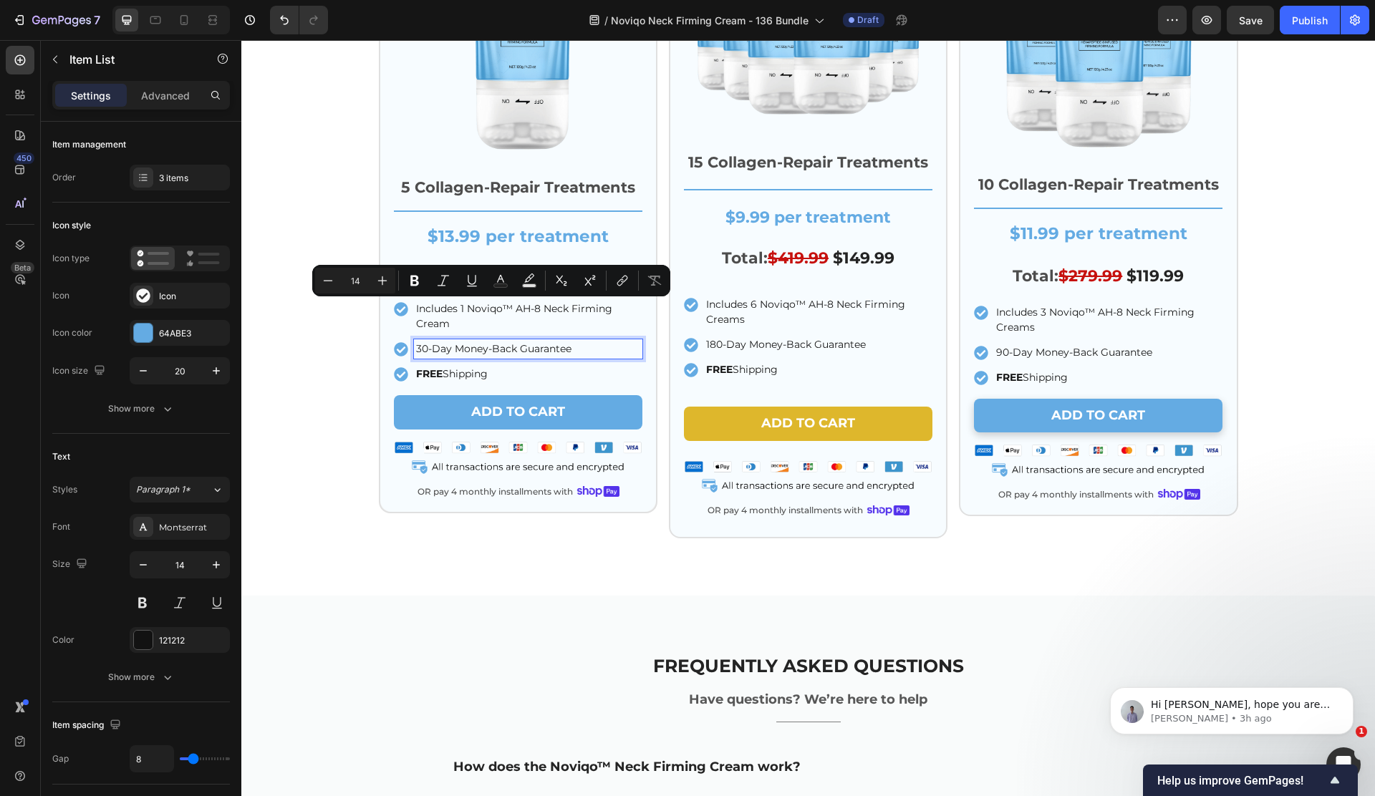
click at [615, 354] on p "30-Day Money-Back Guarantee" at bounding box center [528, 349] width 224 height 15
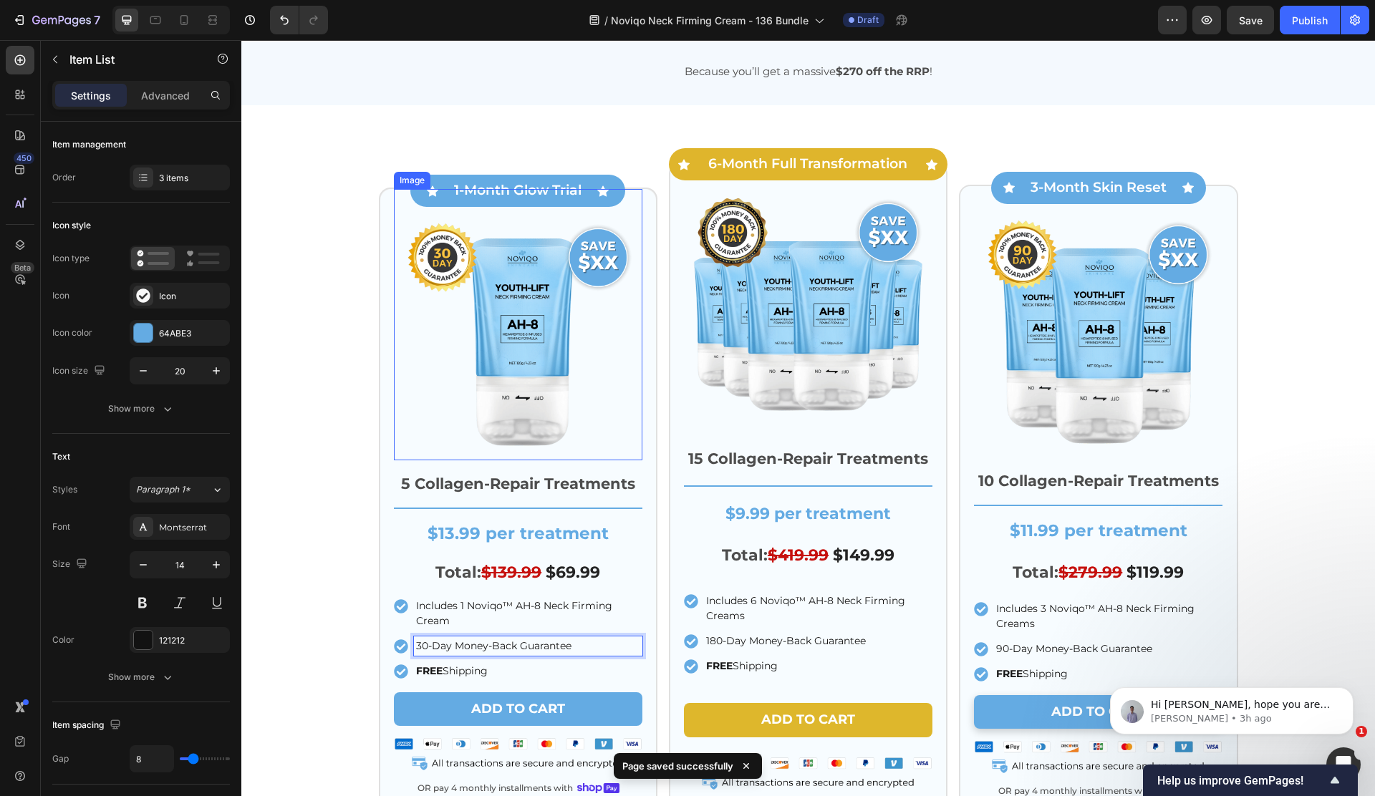
scroll to position [4039, 0]
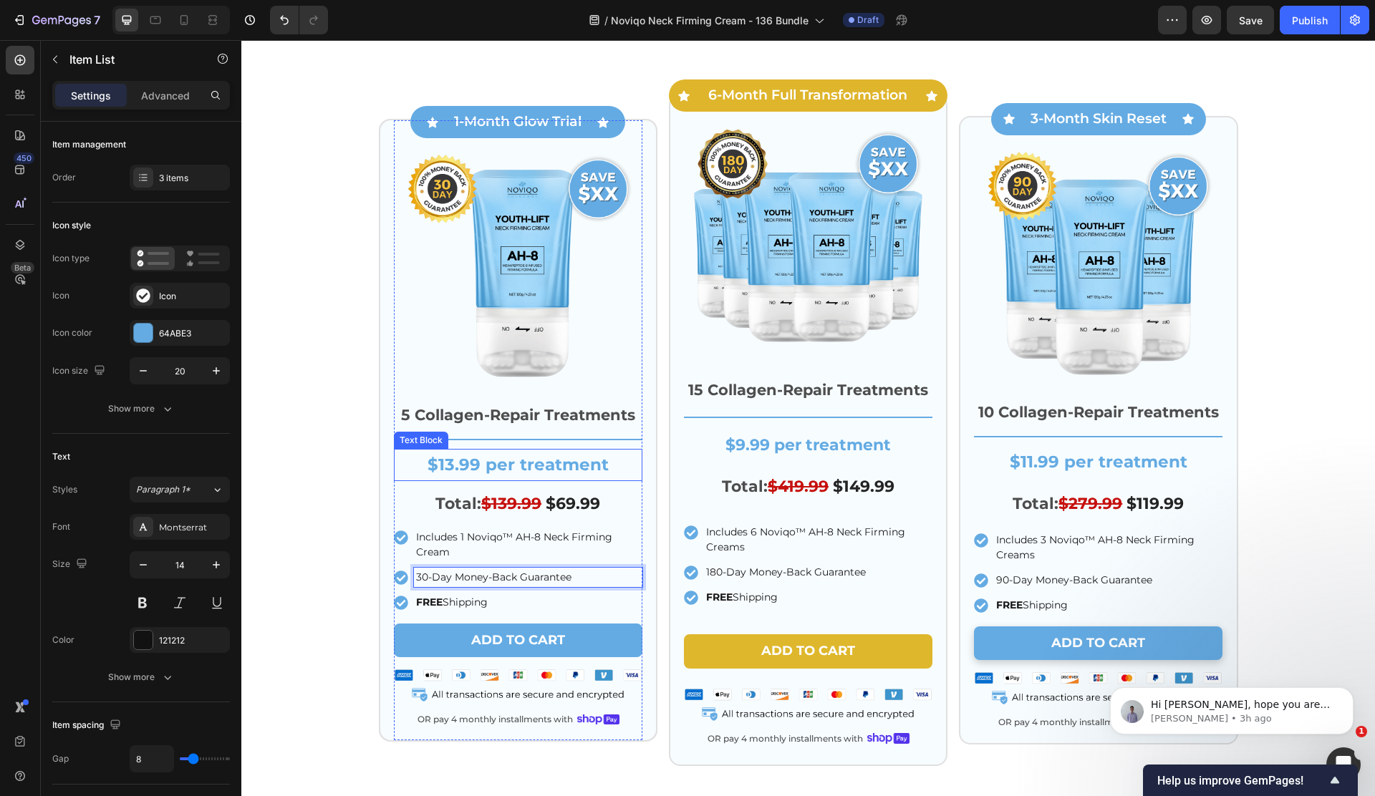
click at [497, 480] on p "$13.99 per treatment" at bounding box center [518, 464] width 246 height 29
drag, startPoint x: 497, startPoint y: 486, endPoint x: 458, endPoint y: 485, distance: 39.4
click at [496, 480] on p "$13.99 per treatment" at bounding box center [518, 464] width 246 height 29
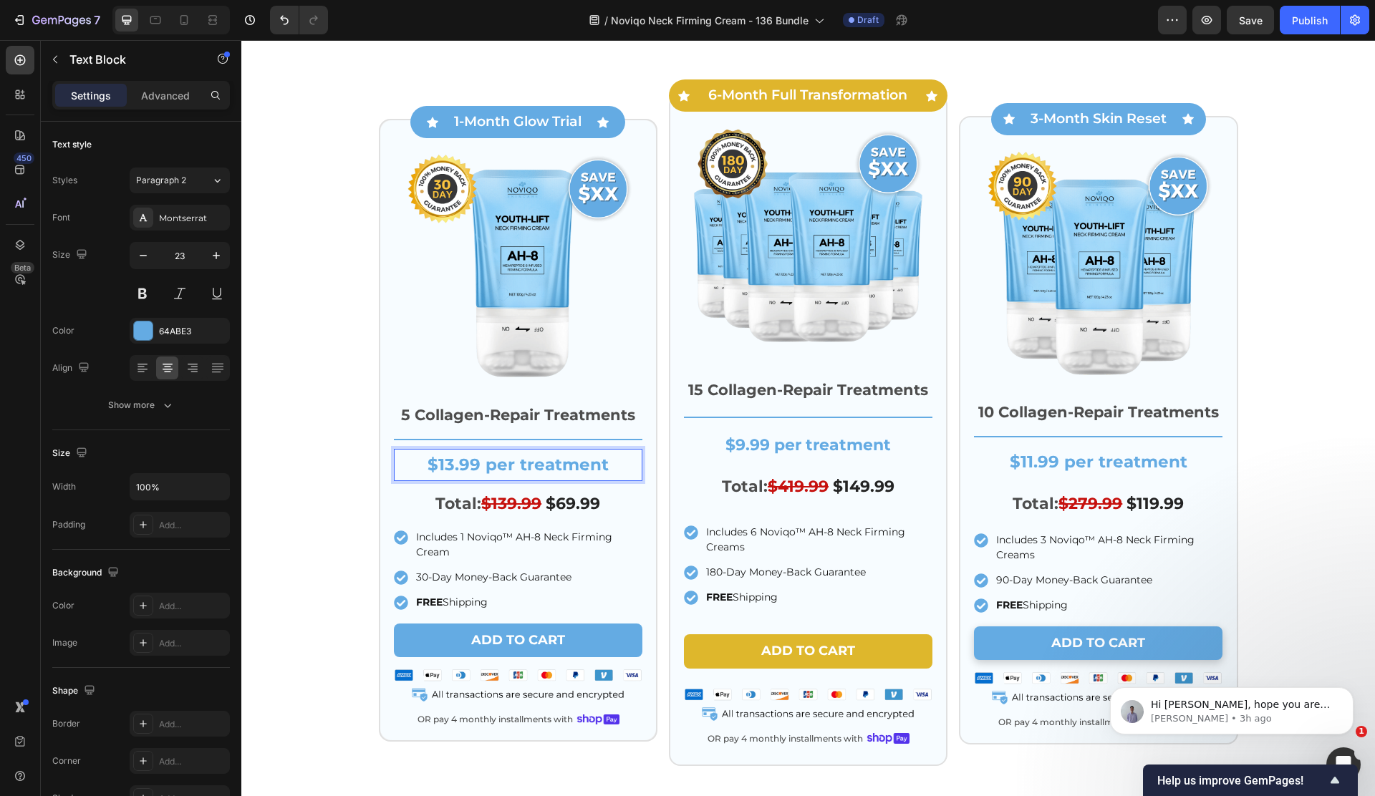
click at [458, 480] on p "$13.99 per treatment" at bounding box center [518, 464] width 246 height 29
click at [586, 480] on p "$XX per treatment" at bounding box center [518, 464] width 246 height 29
click at [759, 460] on p "$9.99 per treatment" at bounding box center [808, 445] width 246 height 29
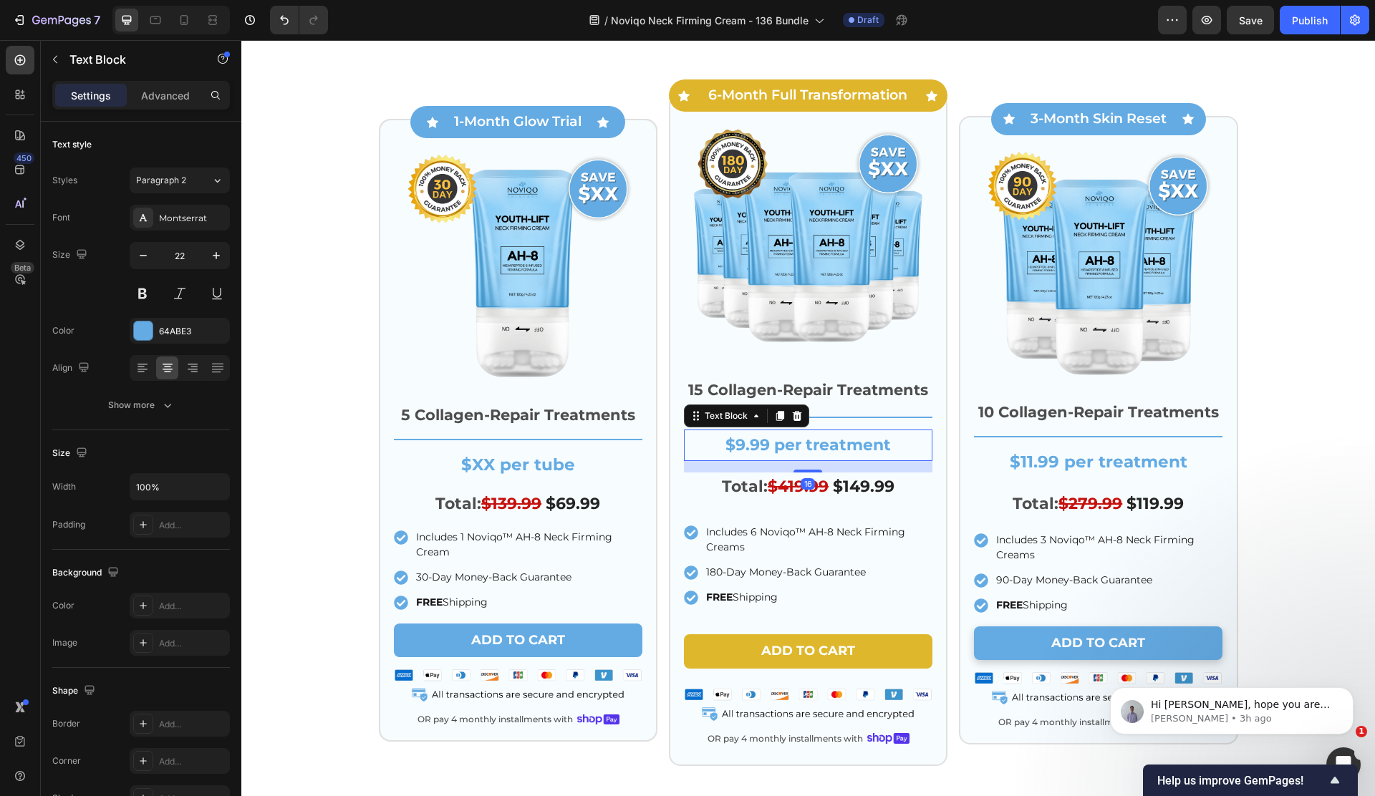
click at [759, 460] on p "$9.99 per treatment" at bounding box center [808, 445] width 246 height 29
click at [840, 460] on p "$XX per treatment" at bounding box center [808, 445] width 246 height 29
click at [839, 460] on p "$XX per treatment" at bounding box center [808, 445] width 246 height 29
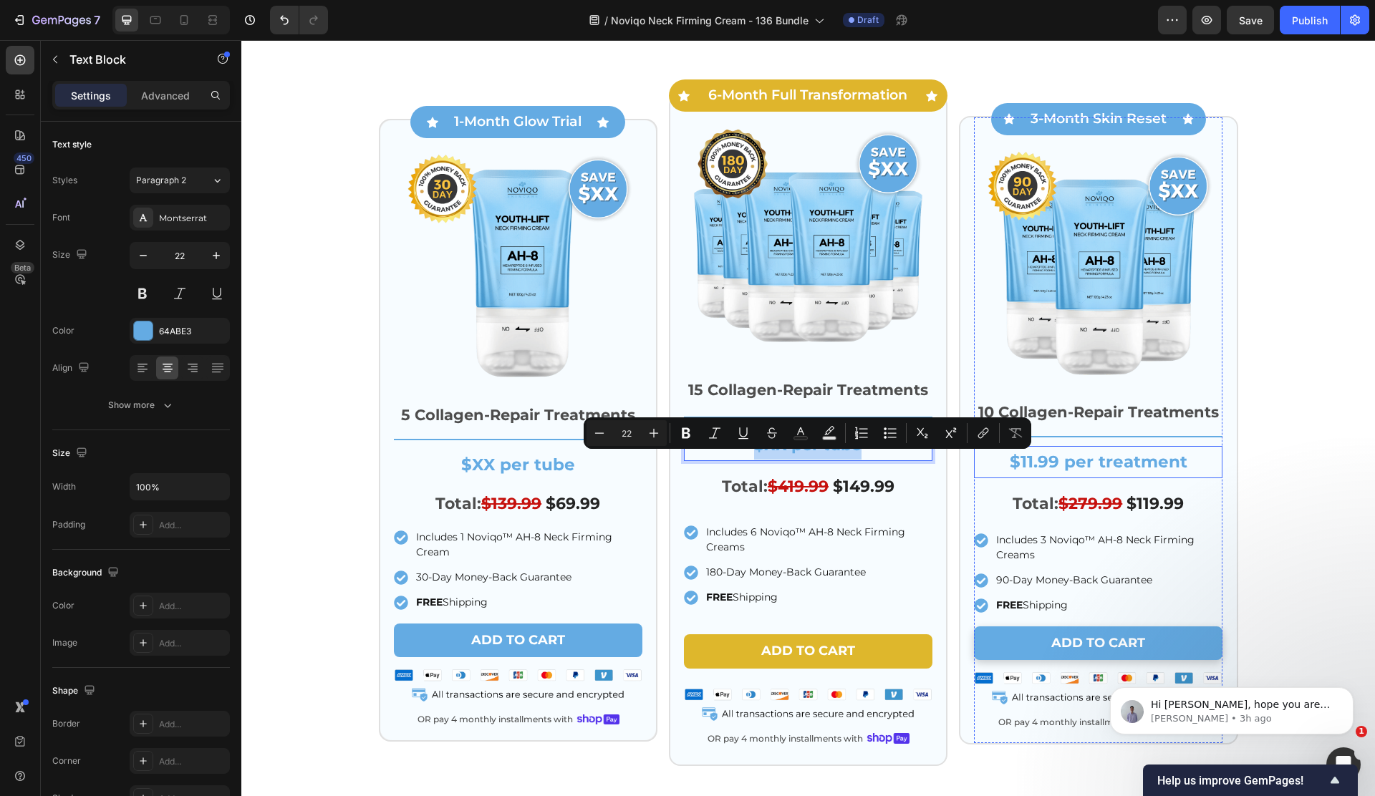
click at [1075, 477] on p "$11.99 per treatment" at bounding box center [1098, 461] width 246 height 29
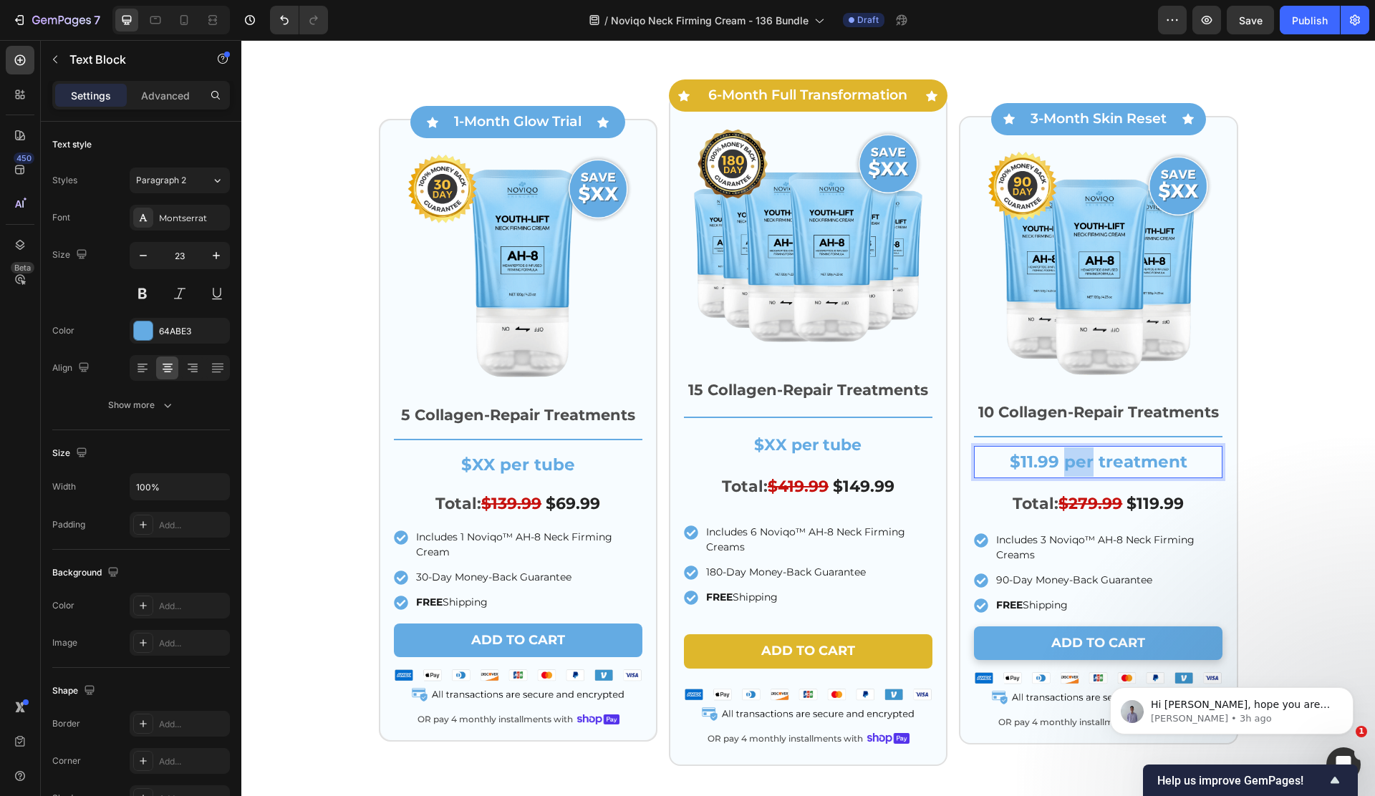
click at [1075, 477] on p "$11.99 per treatment" at bounding box center [1098, 461] width 246 height 29
click at [183, 13] on icon at bounding box center [184, 20] width 14 height 14
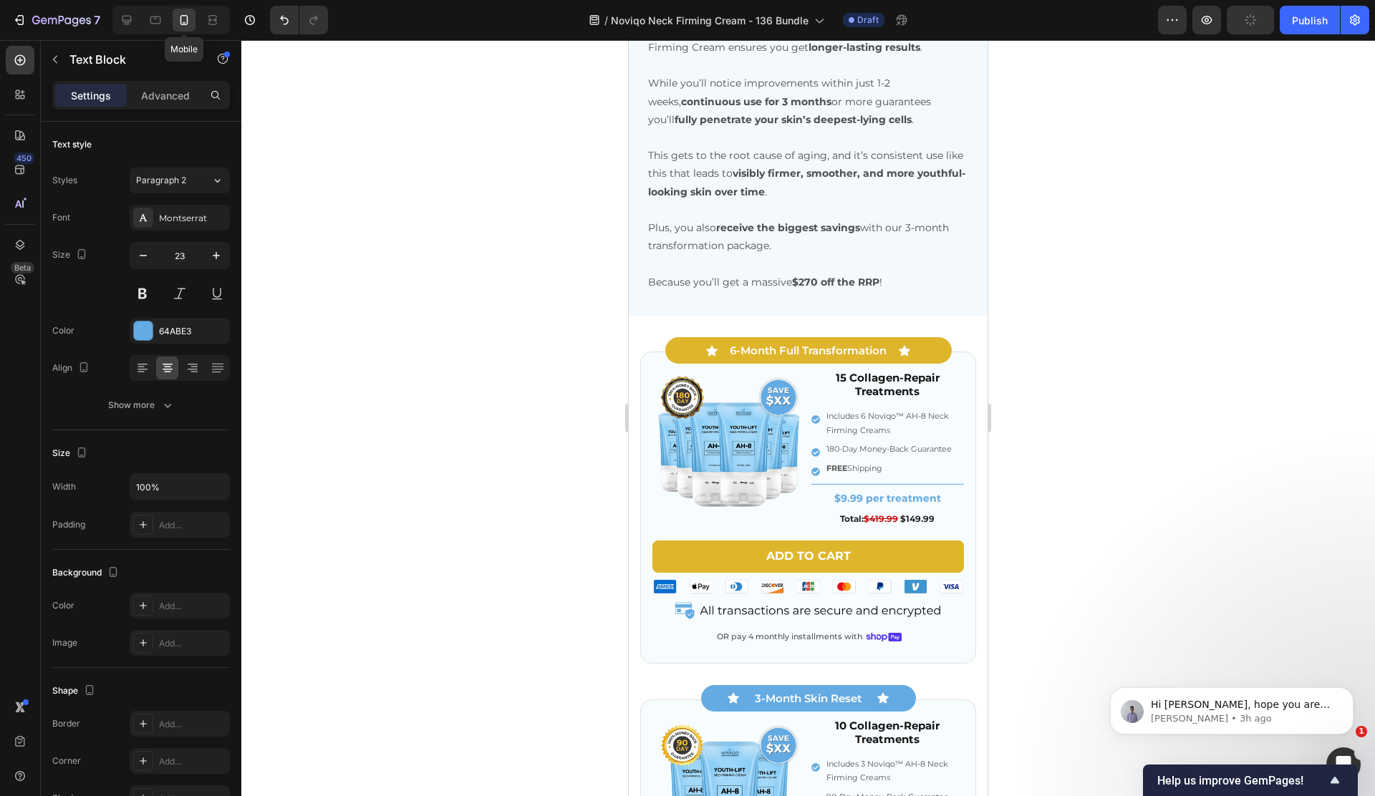
type input "19"
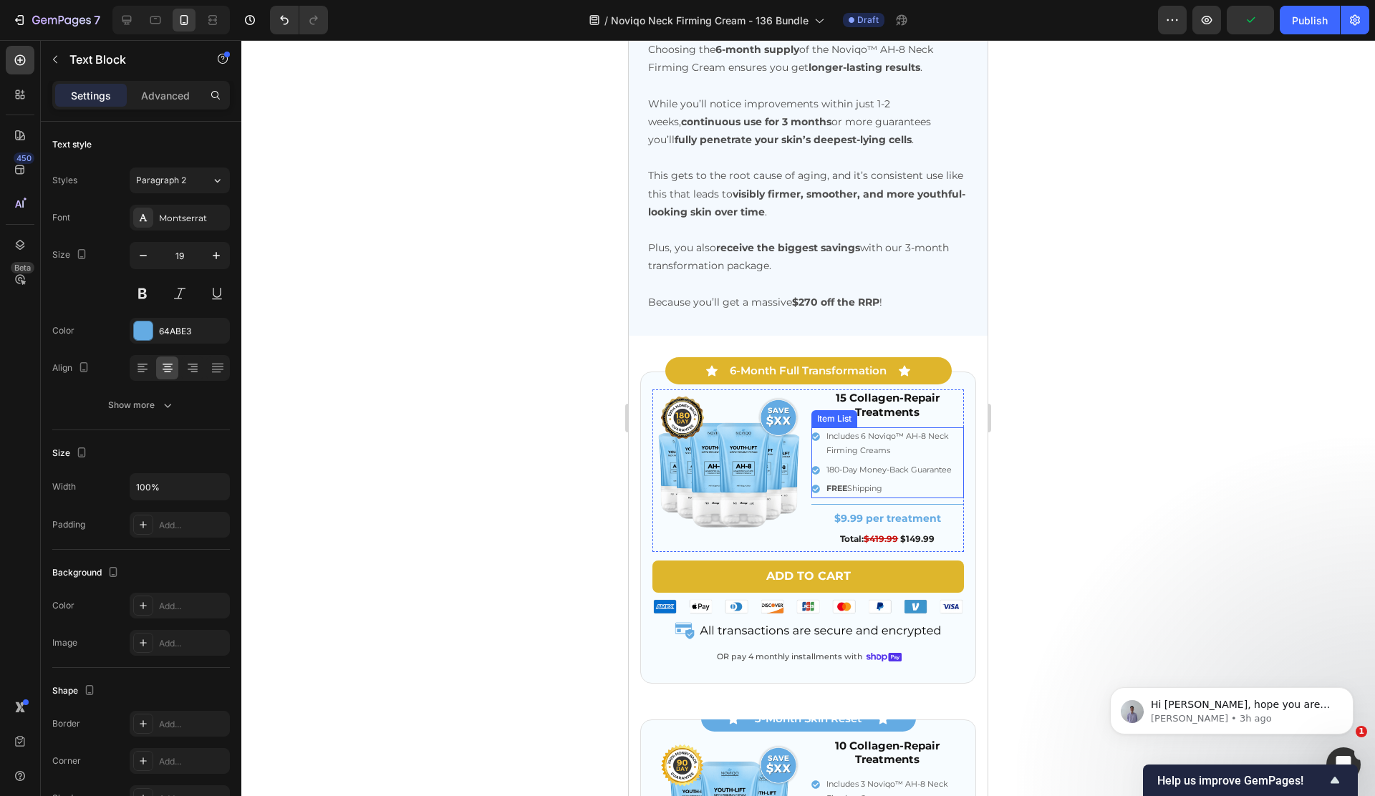
scroll to position [4177, 0]
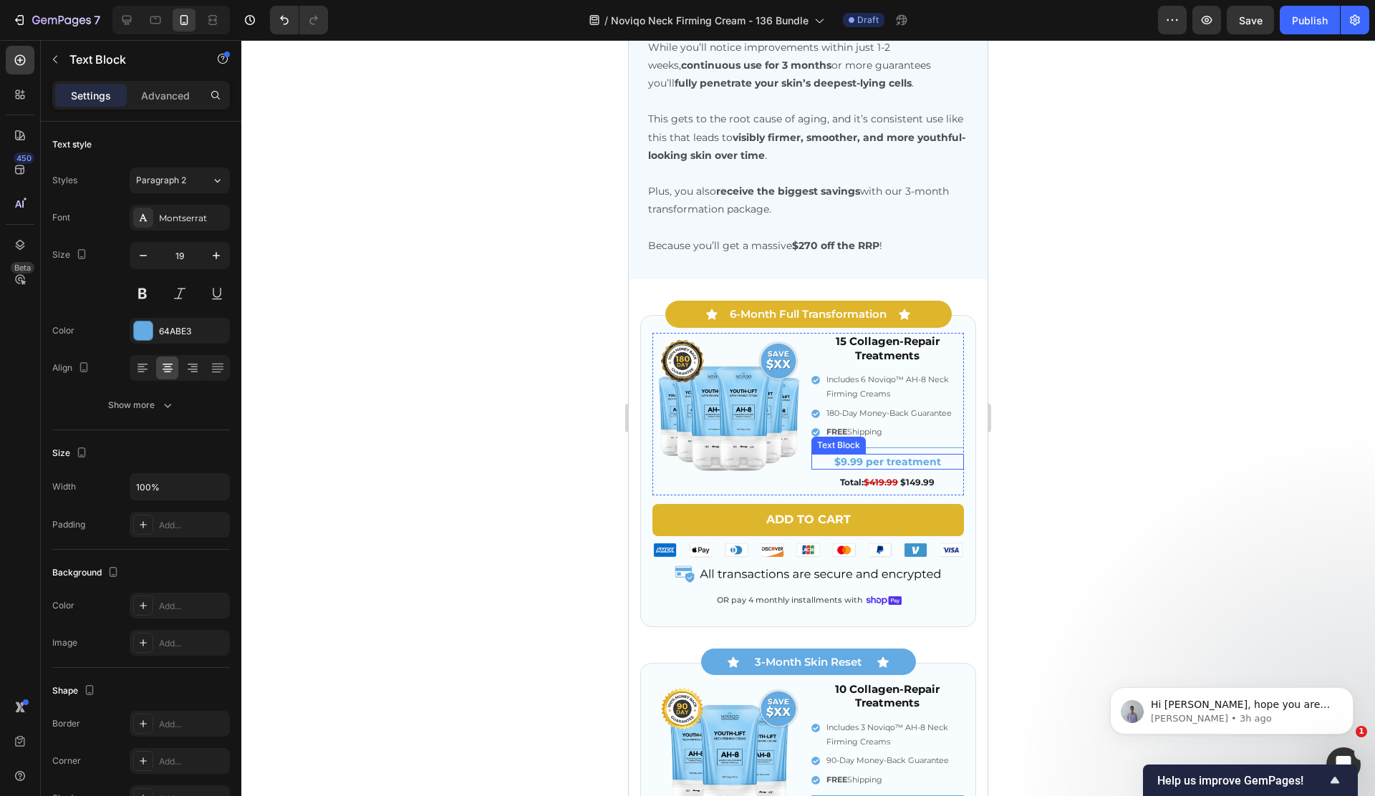
click at [861, 456] on p "$9.99 per treatment" at bounding box center [888, 461] width 150 height 13
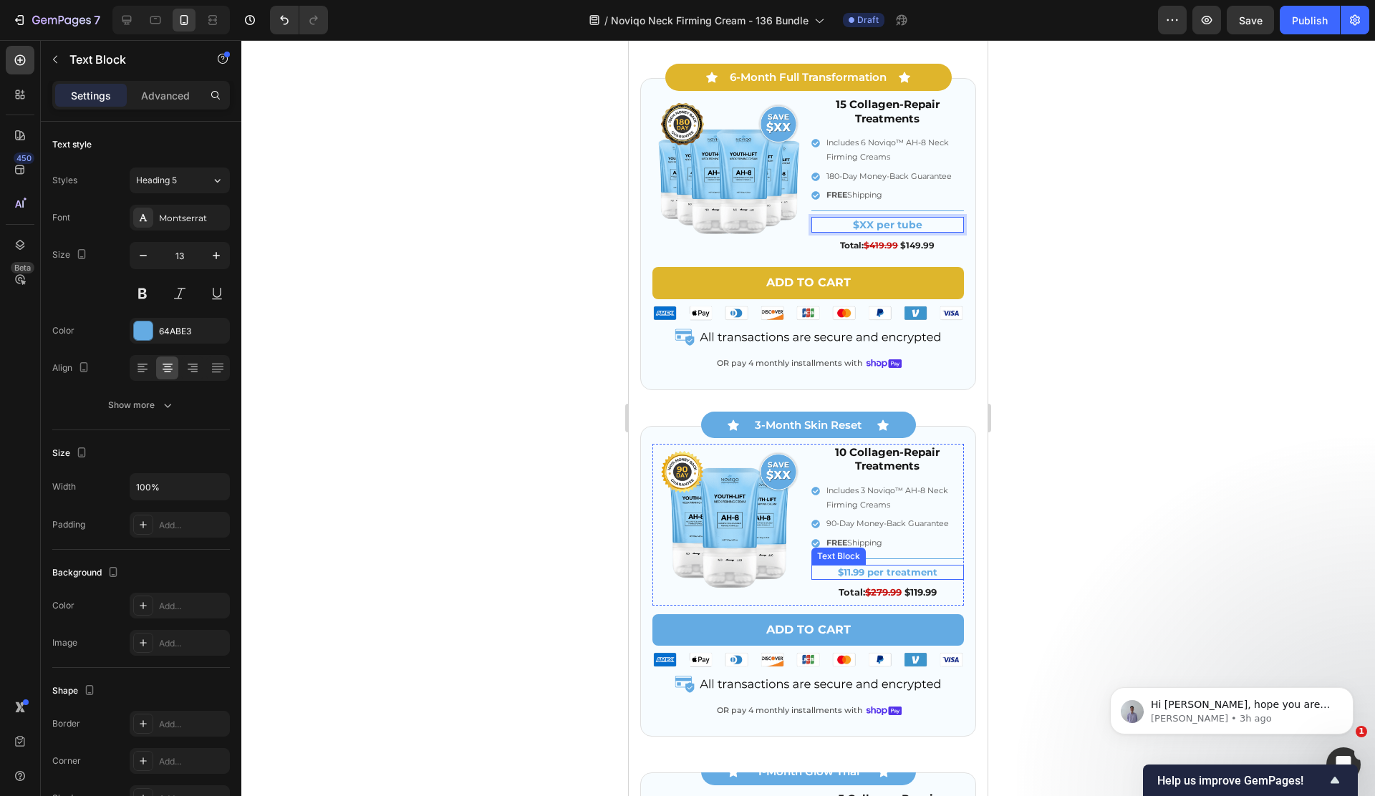
click at [875, 566] on p "$11.99 per treatment" at bounding box center [888, 572] width 150 height 12
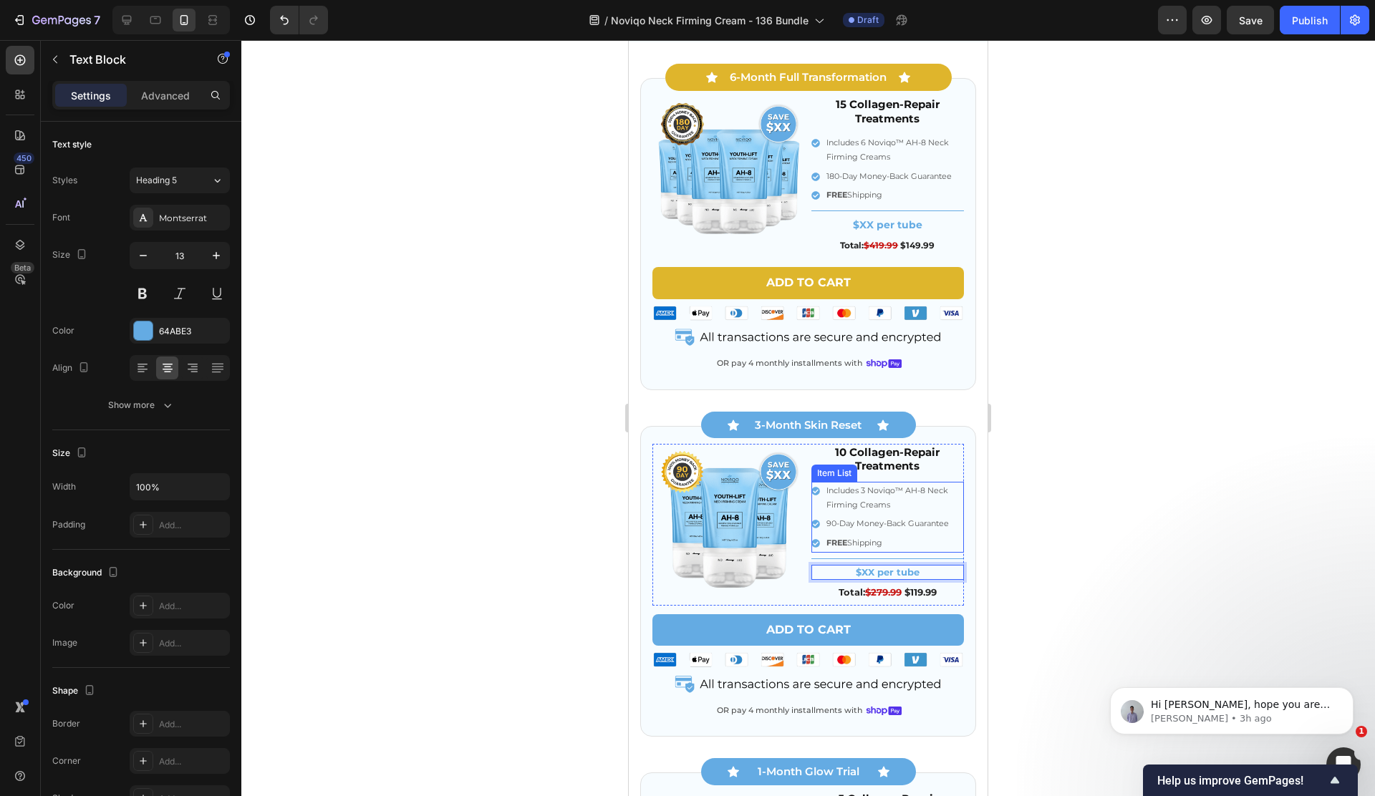
scroll to position [4737, 0]
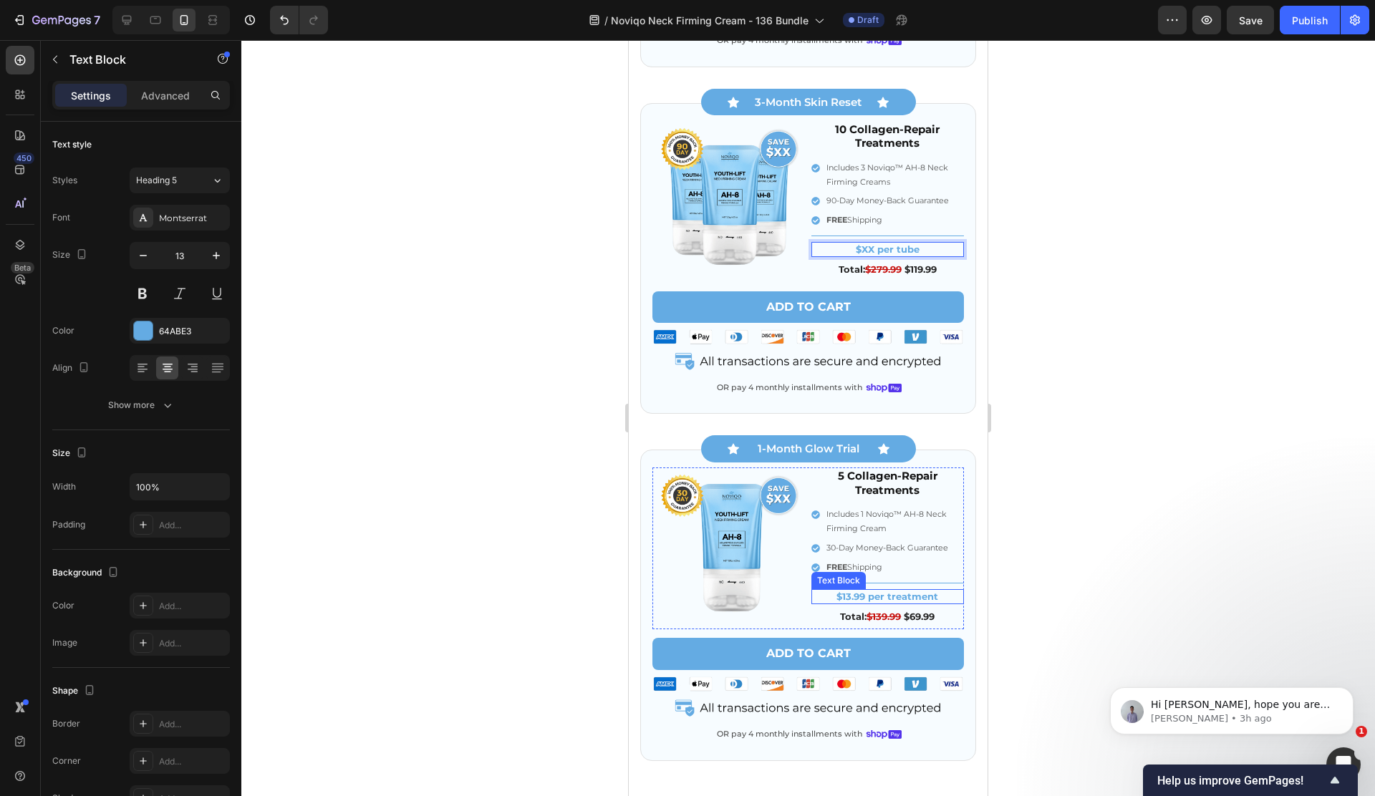
click at [870, 592] on p "$13.99 per treatment" at bounding box center [888, 597] width 150 height 12
click at [910, 595] on p "$13.99 per treatment" at bounding box center [888, 597] width 150 height 12
click at [911, 595] on p "$13.99 per treatment" at bounding box center [888, 597] width 150 height 12
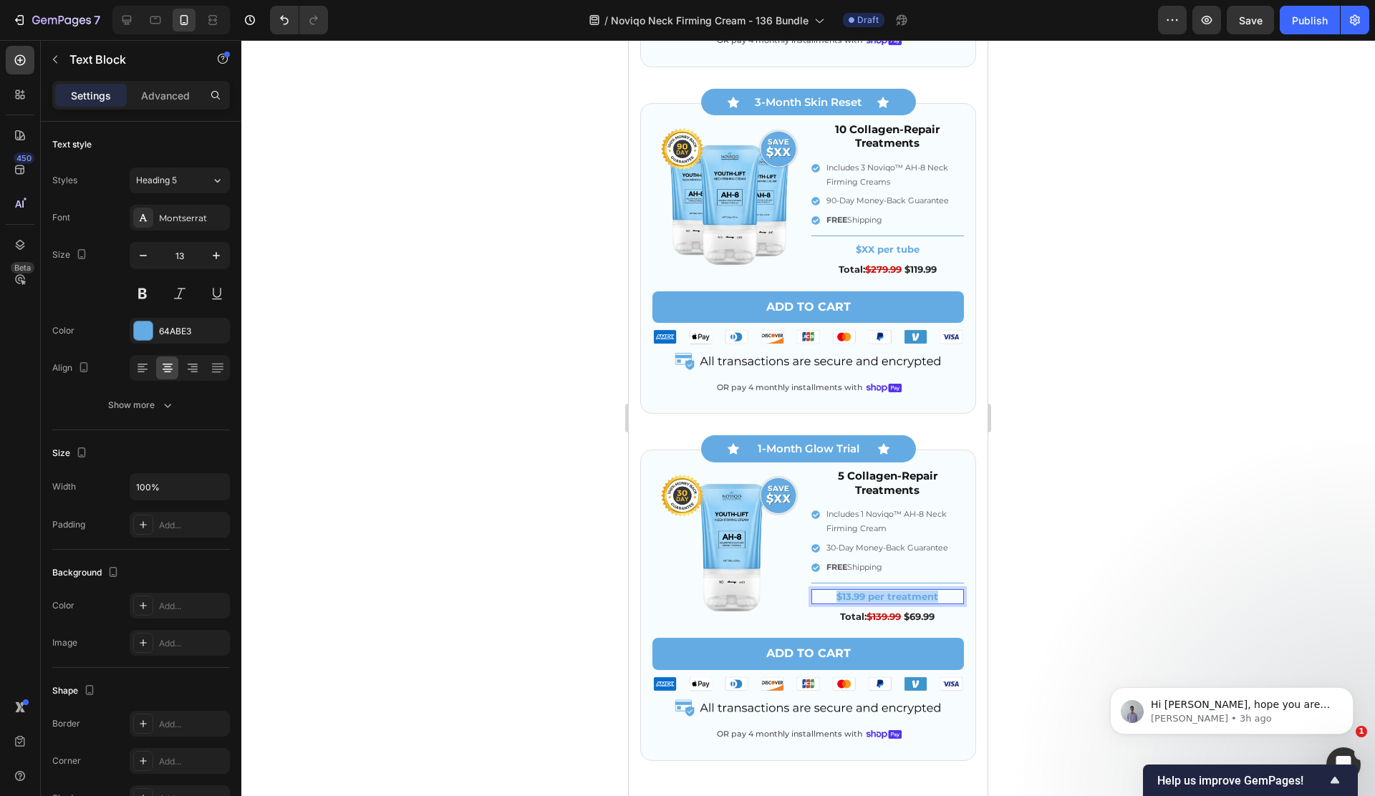
click at [910, 595] on p "$13.99 per treatment" at bounding box center [888, 597] width 150 height 12
click at [122, 25] on icon at bounding box center [127, 20] width 14 height 14
type input "25"
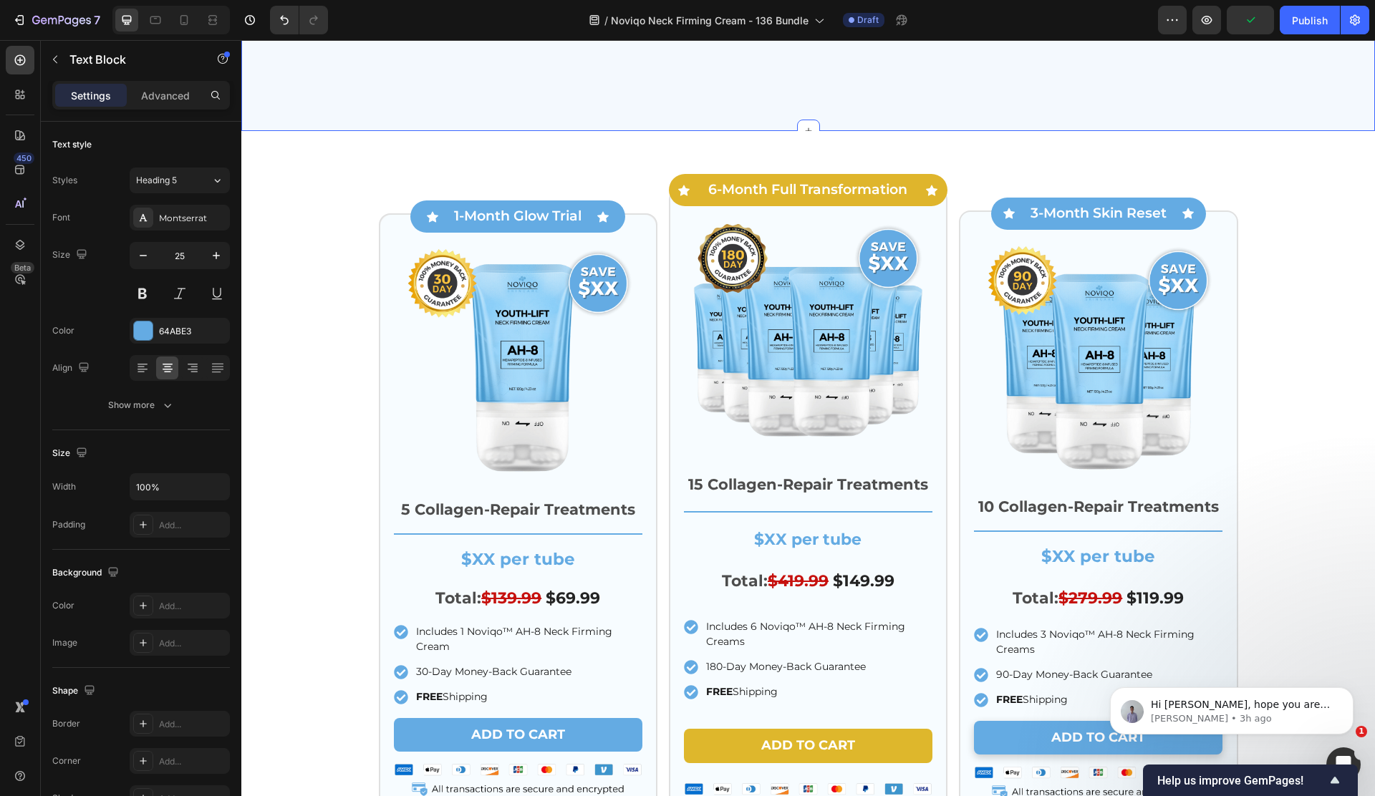
scroll to position [4041, 0]
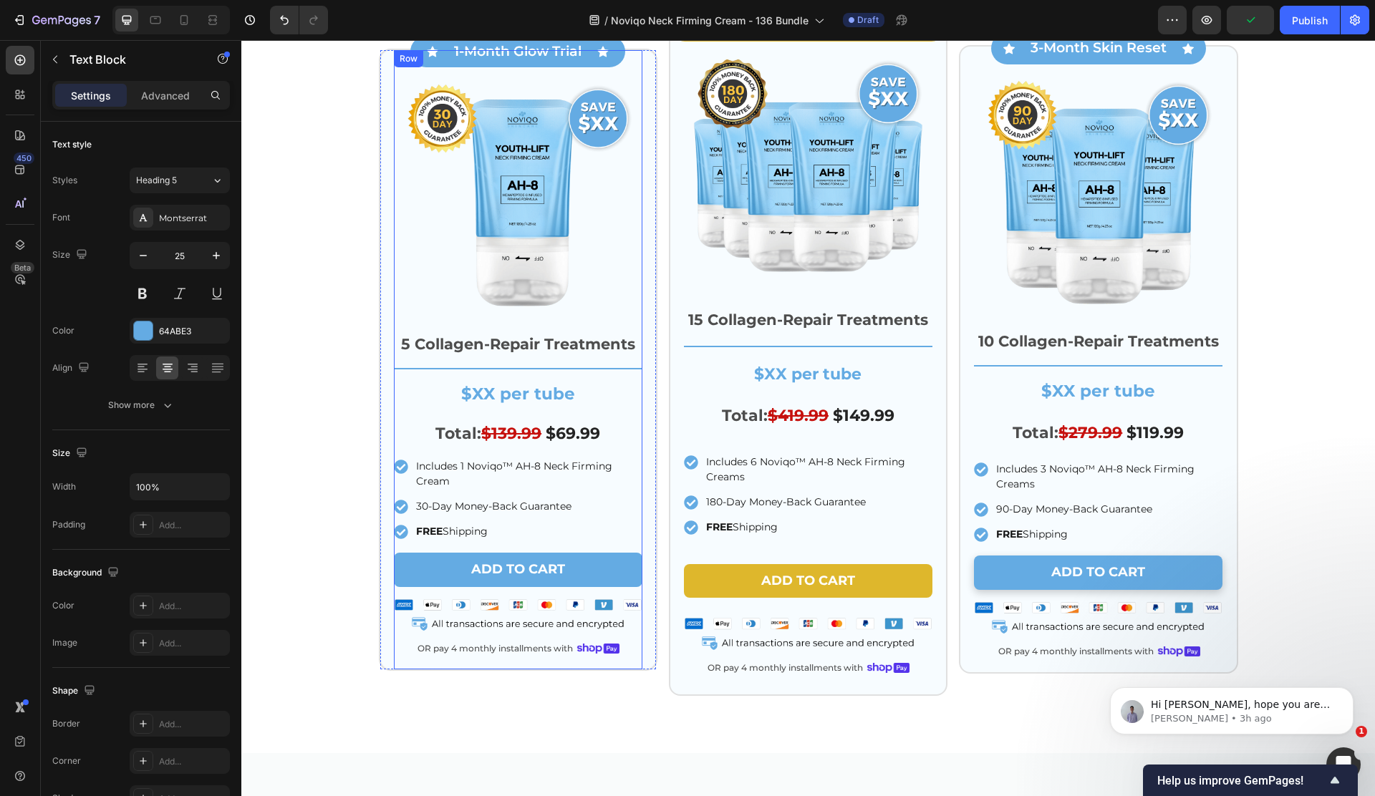
click at [518, 470] on div "Image Row 5 Collagen-Repair Treatments Text Block Title Line $XX per tube Text …" at bounding box center [518, 359] width 248 height 619
click at [513, 358] on p "5 Collagen-Repair Treatments" at bounding box center [518, 344] width 246 height 27
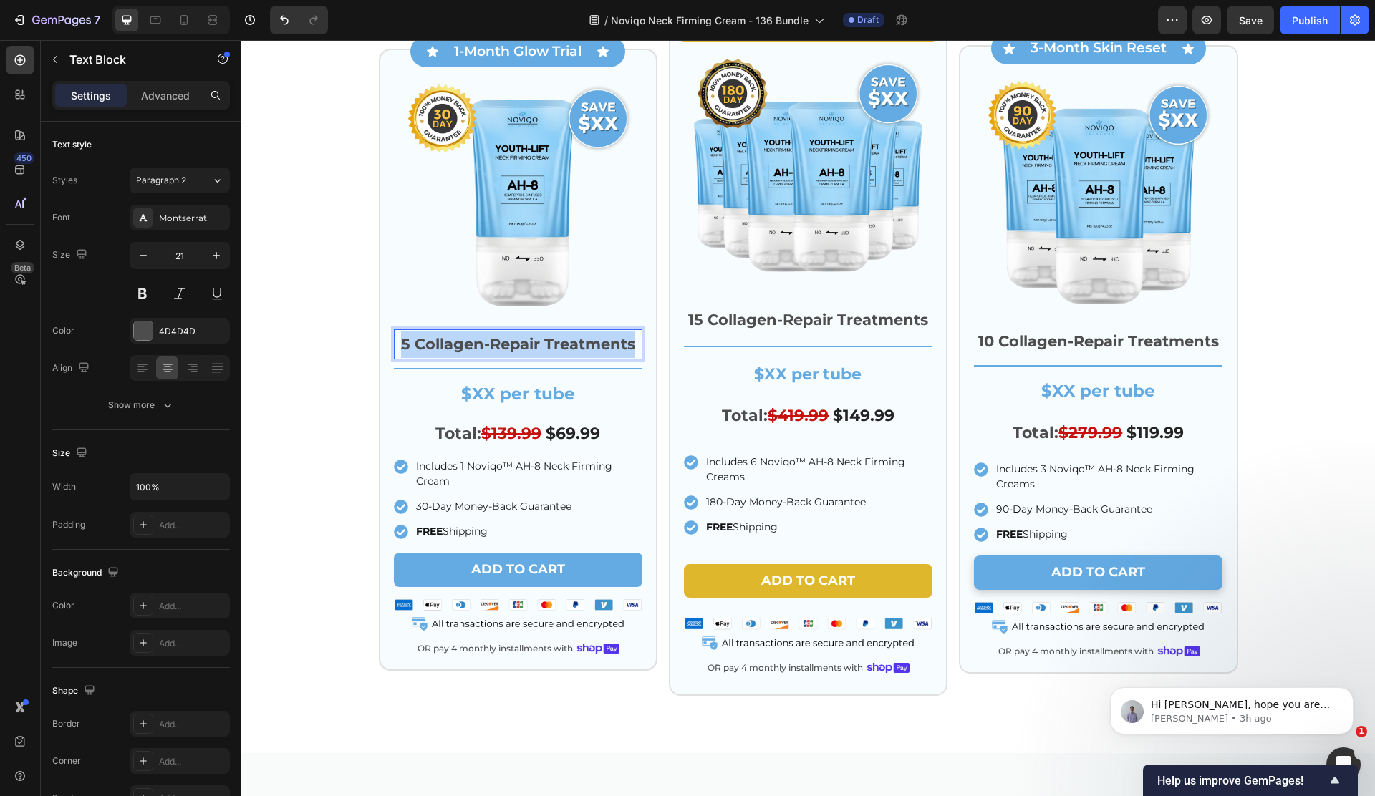
click at [513, 358] on p "5 Collagen-Repair Treatments" at bounding box center [518, 344] width 246 height 27
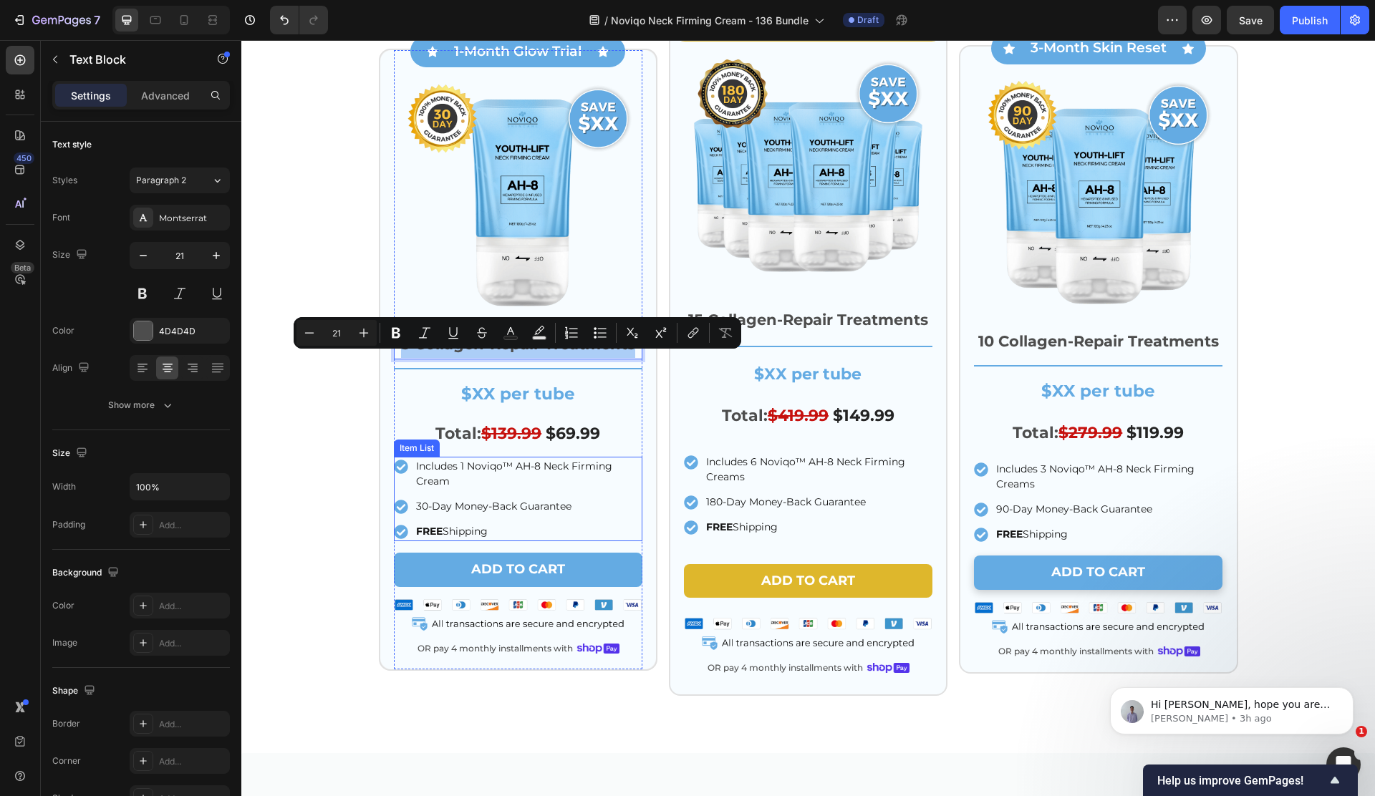
click at [512, 489] on p "Includes 1 Noviqo™ AH-8 Neck Firming Cream" at bounding box center [528, 474] width 224 height 30
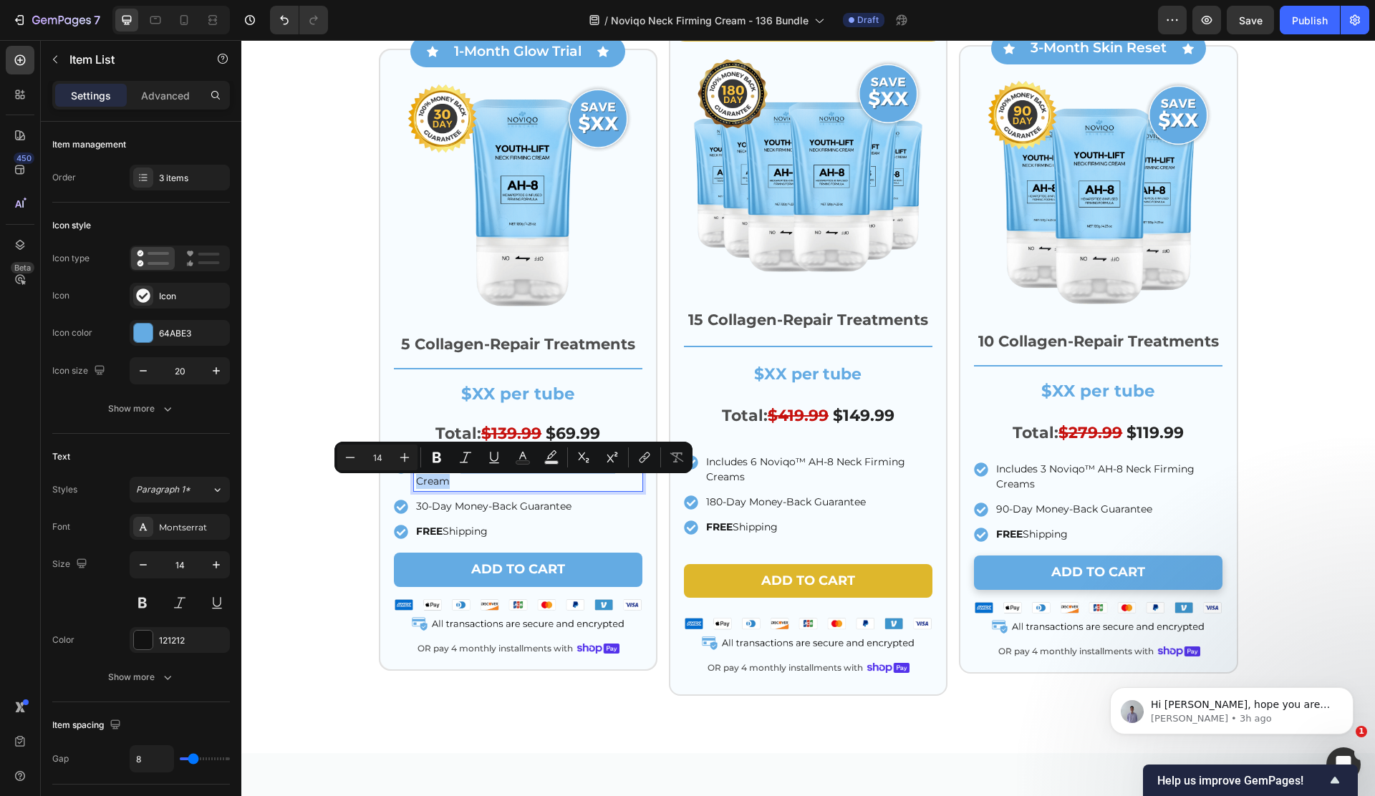
drag, startPoint x: 461, startPoint y: 488, endPoint x: 480, endPoint y: 510, distance: 29.0
click at [480, 491] on div "Includes 1 Noviqo™ AH-8 Neck Firming Cream" at bounding box center [528, 474] width 228 height 34
copy p "1 Noviqo™ AH-8 Neck Firming Cream"
click at [515, 358] on p "5 Collagen-Repair Treatments" at bounding box center [518, 344] width 246 height 27
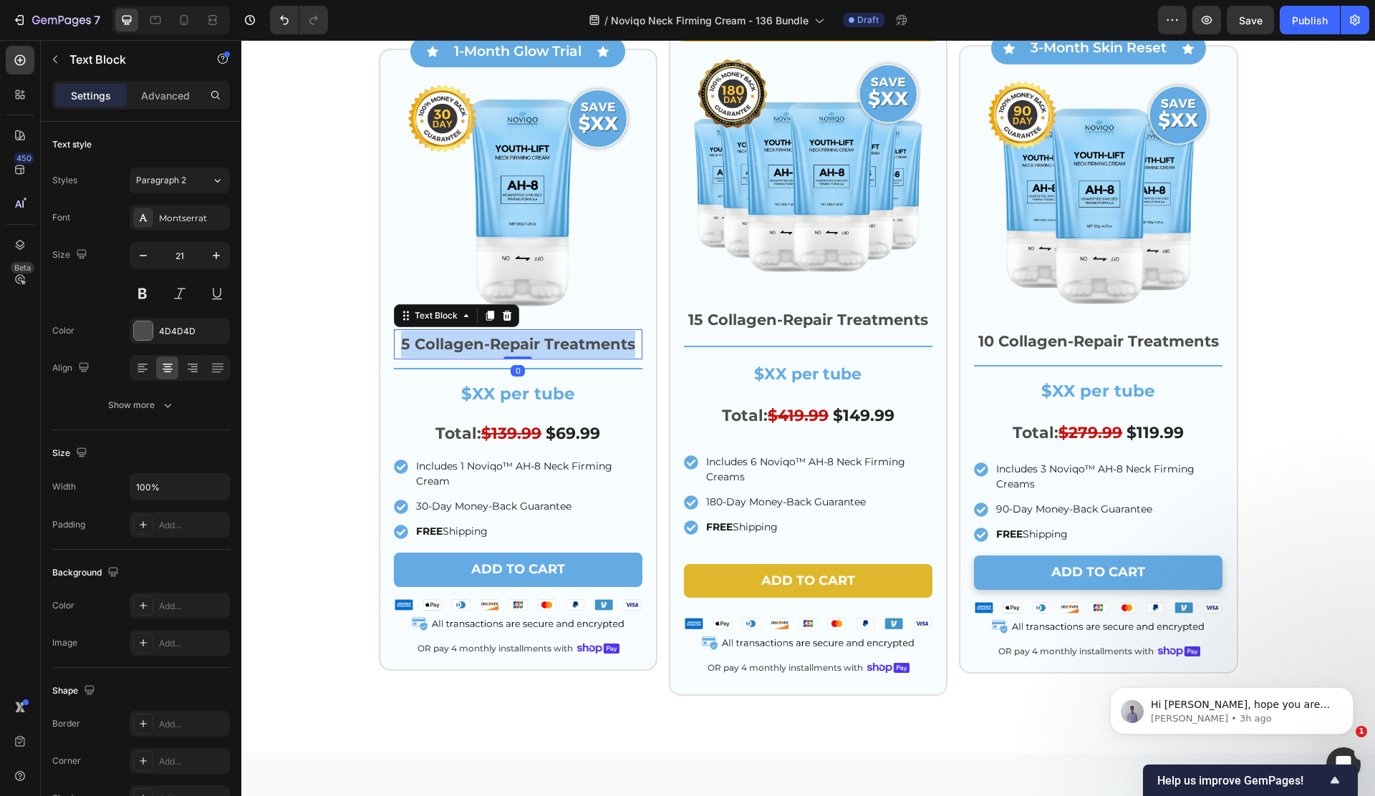
click at [515, 358] on p "5 Collagen-Repair Treatments" at bounding box center [518, 344] width 246 height 27
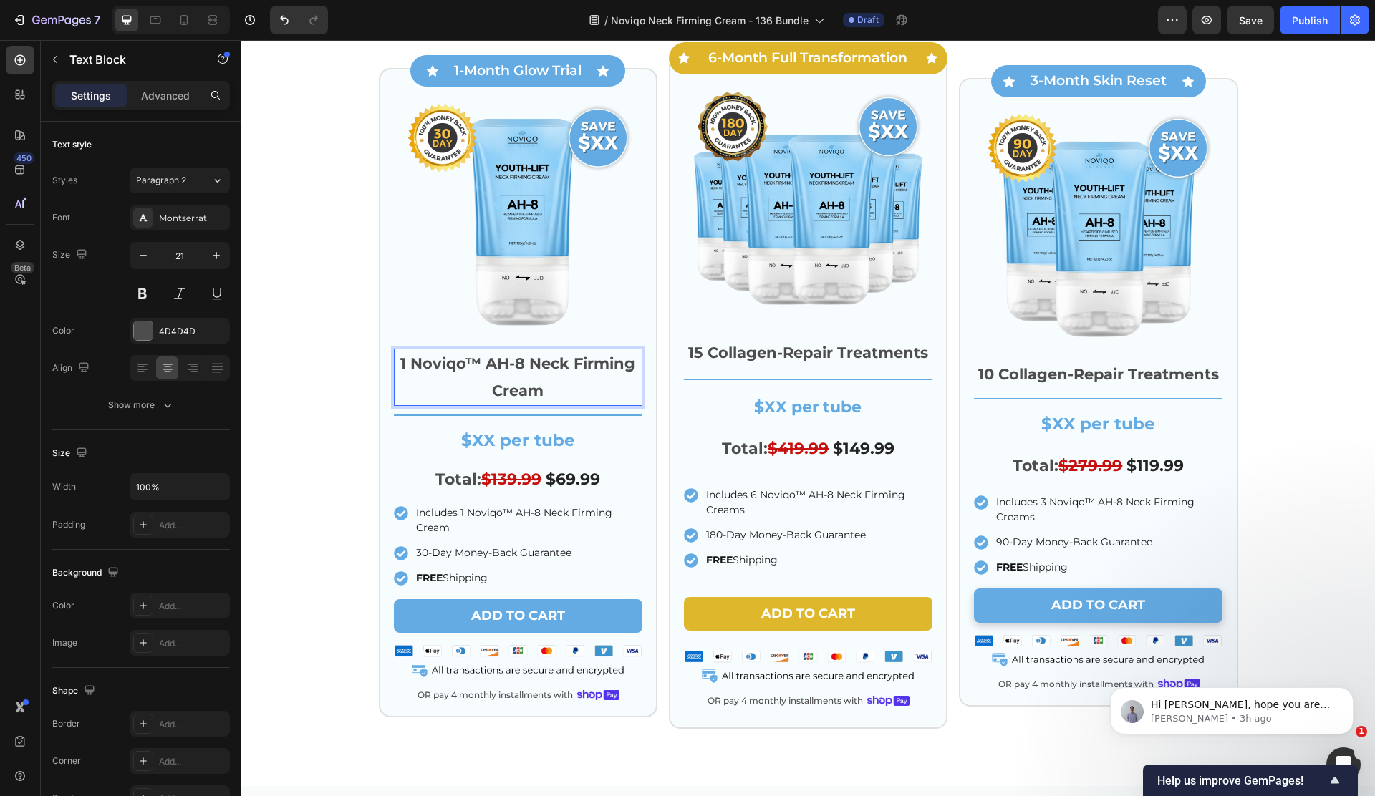
click at [442, 367] on p "1 Noviqo™ AH-8 Neck Firming Cream" at bounding box center [518, 377] width 246 height 54
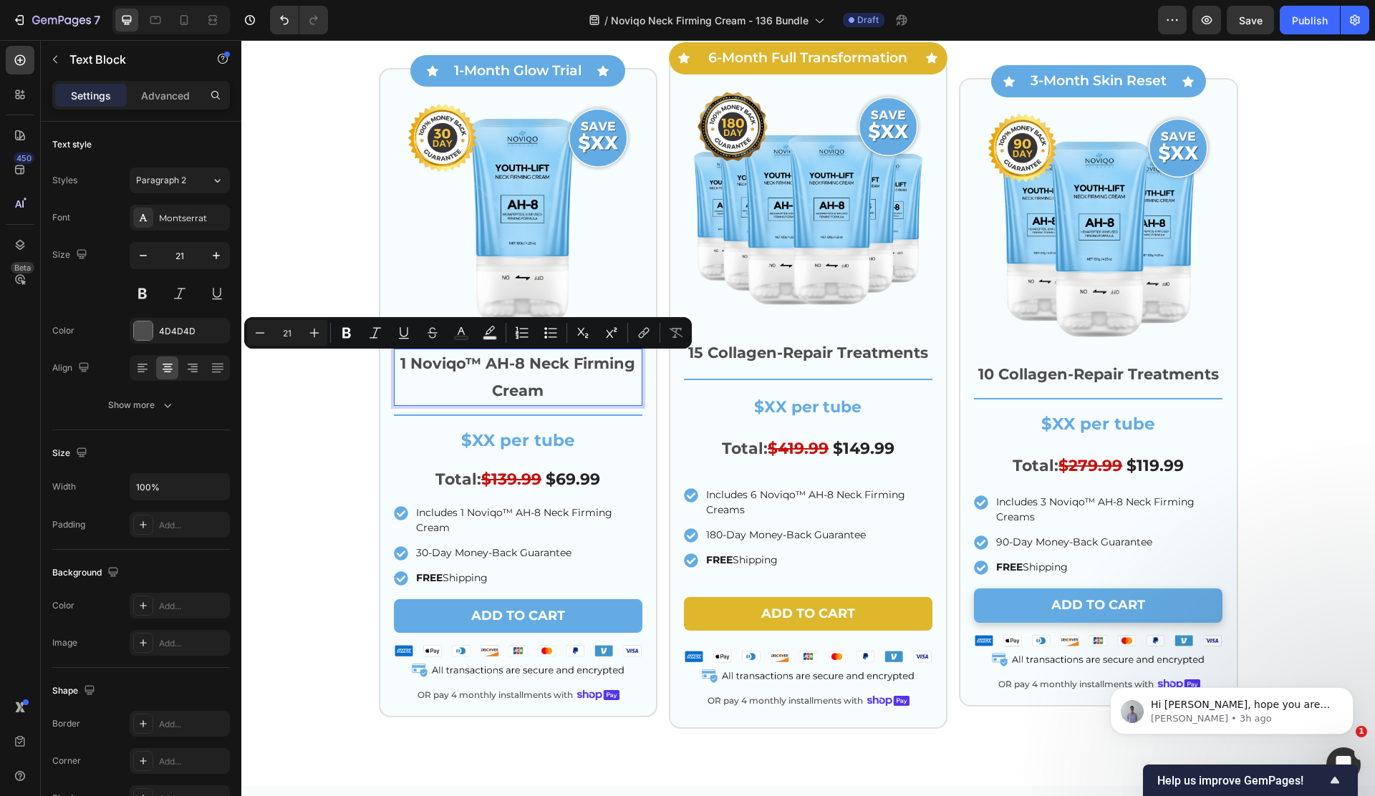
scroll to position [4041, 0]
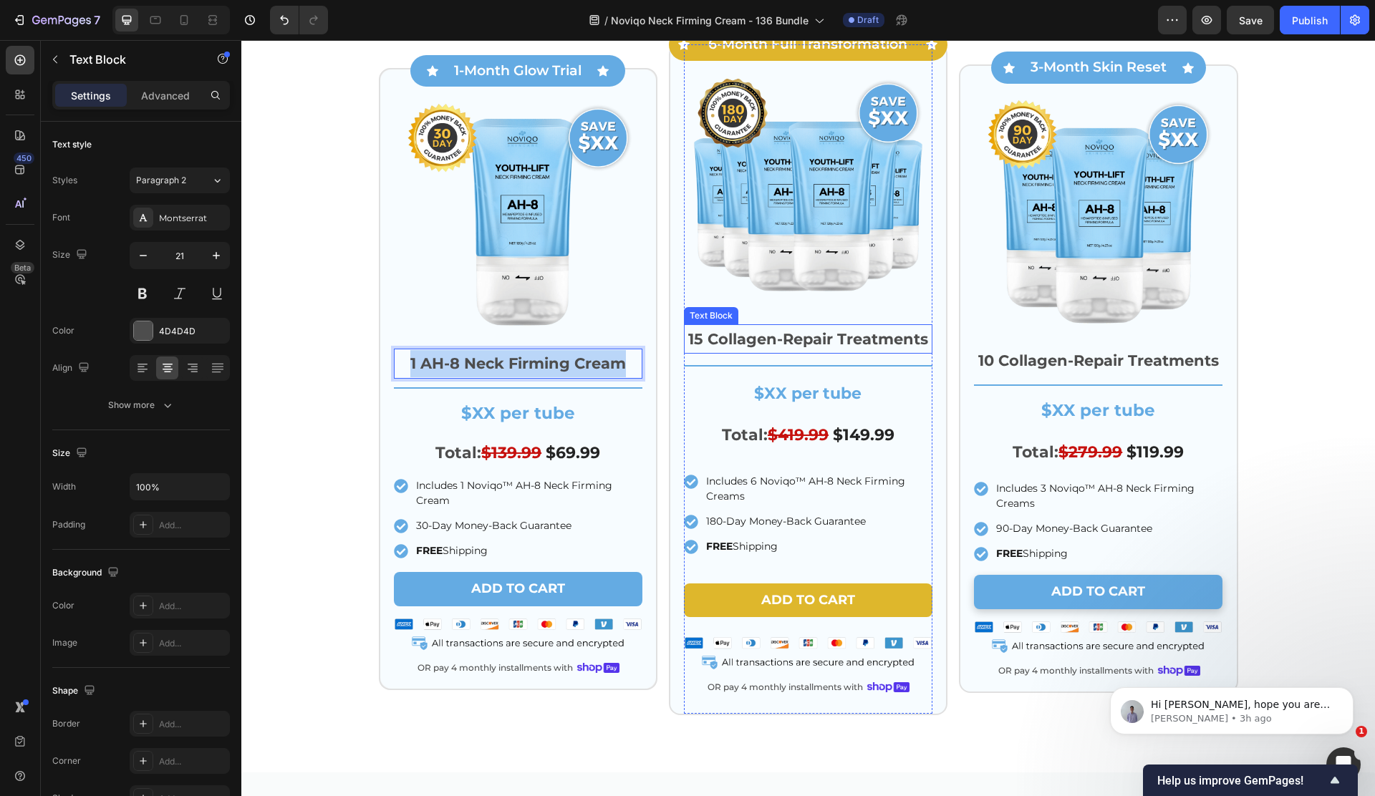
copy p "1 AH-8 Neck Firming Cream"
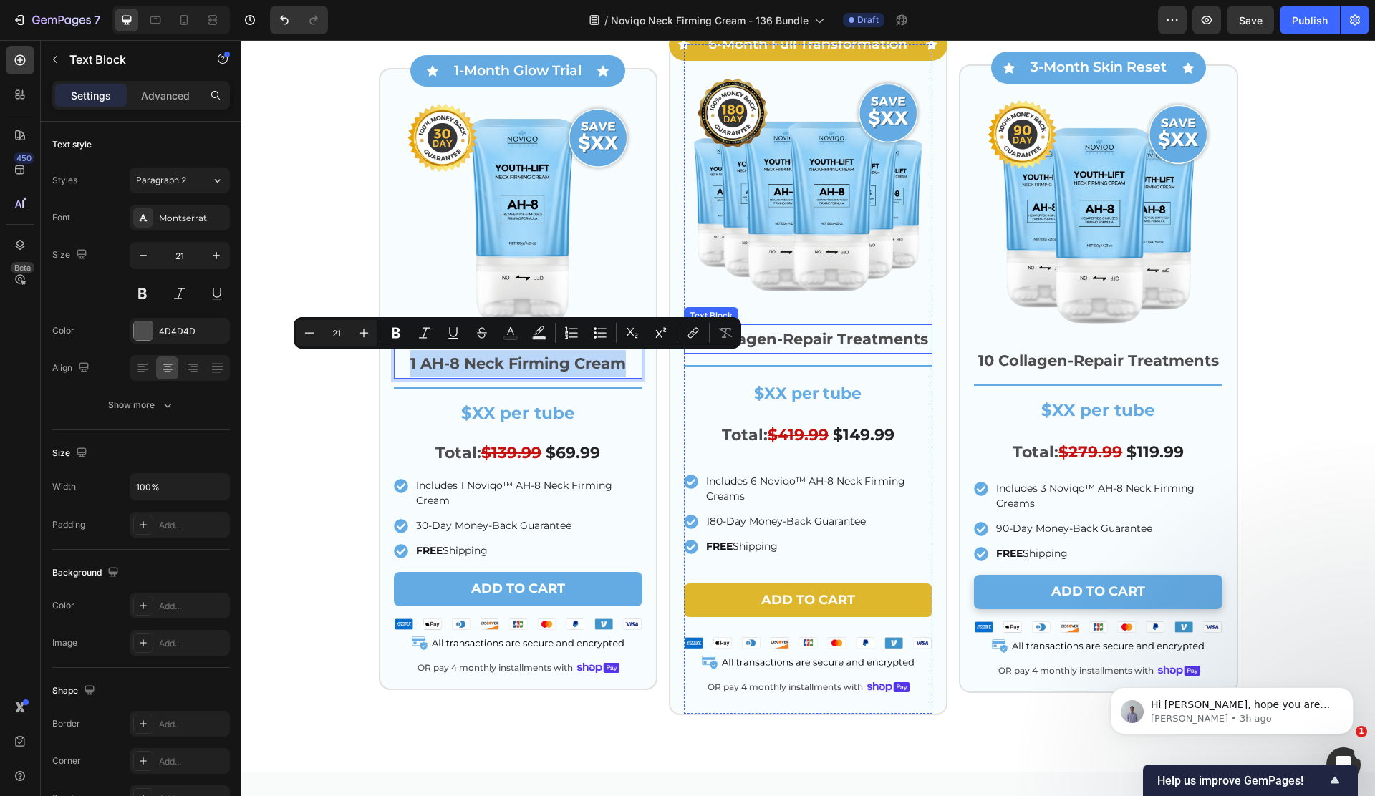
click at [782, 337] on p "15 Collagen-Repair Treatments" at bounding box center [808, 339] width 246 height 27
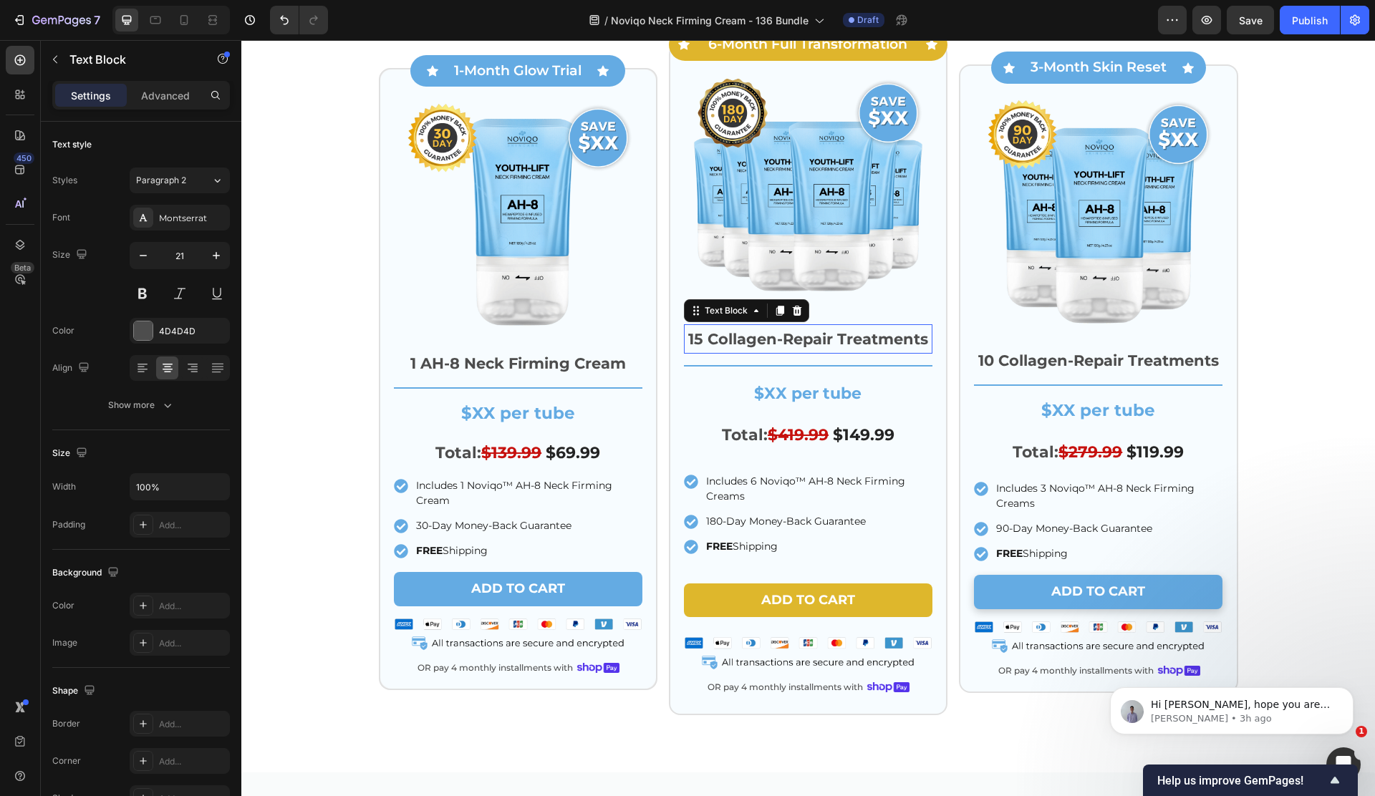
click at [782, 337] on p "15 Collagen-Repair Treatments" at bounding box center [808, 339] width 246 height 27
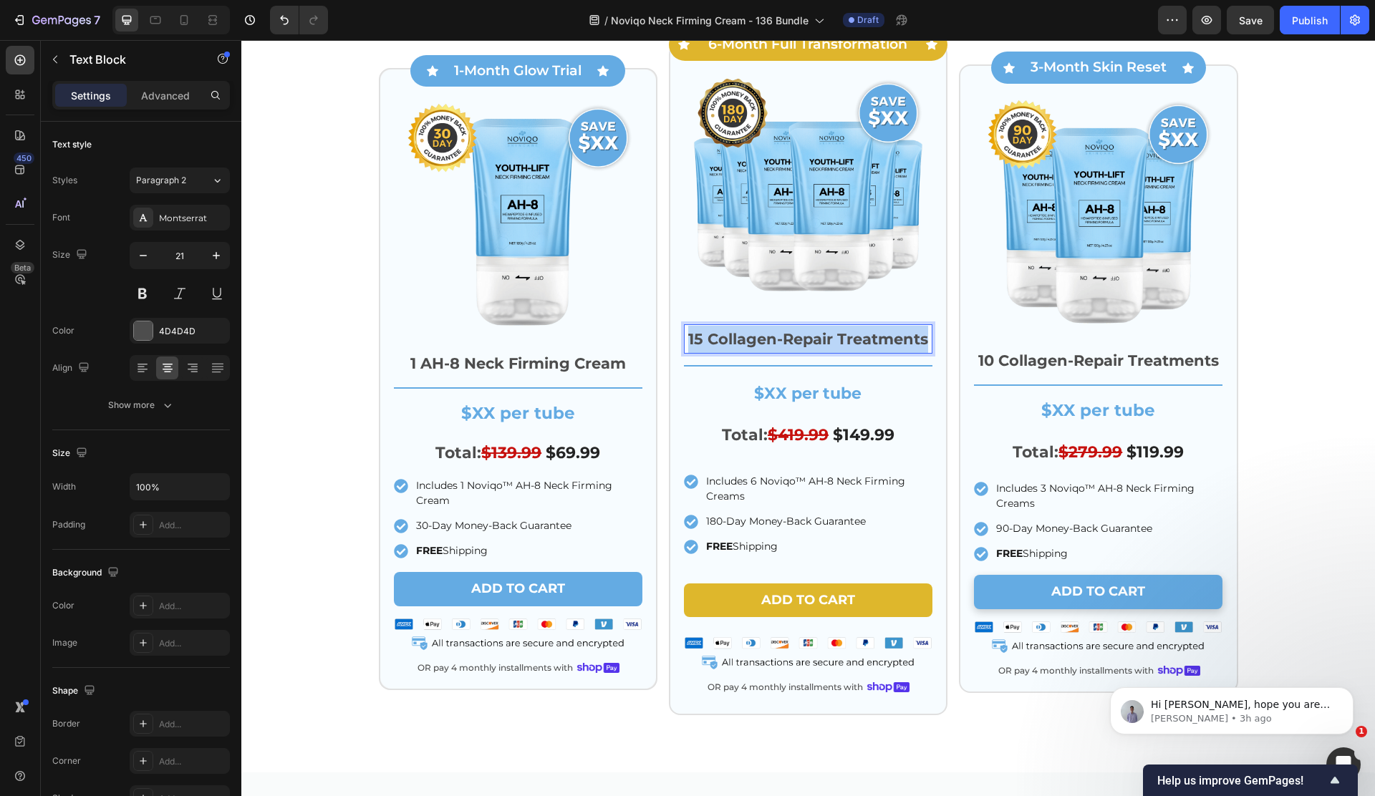
click at [782, 337] on p "15 Collagen-Repair Treatments" at bounding box center [808, 339] width 246 height 27
drag, startPoint x: 704, startPoint y: 339, endPoint x: 730, endPoint y: 332, distance: 27.3
click at [704, 339] on p "1 AH-8 Neck Firming Cream" at bounding box center [808, 339] width 246 height 27
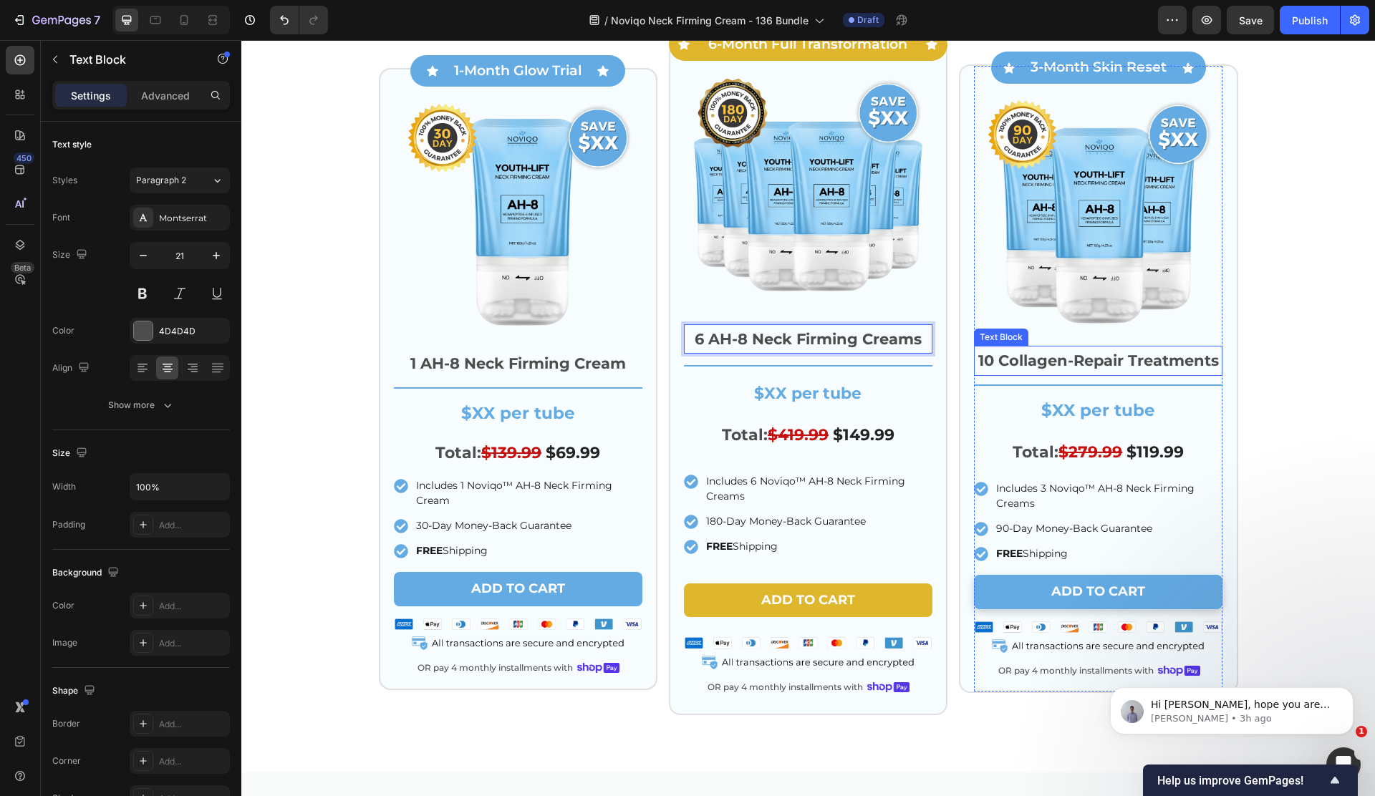
click at [1013, 367] on p "10 Collagen-Repair Treatments" at bounding box center [1098, 360] width 246 height 27
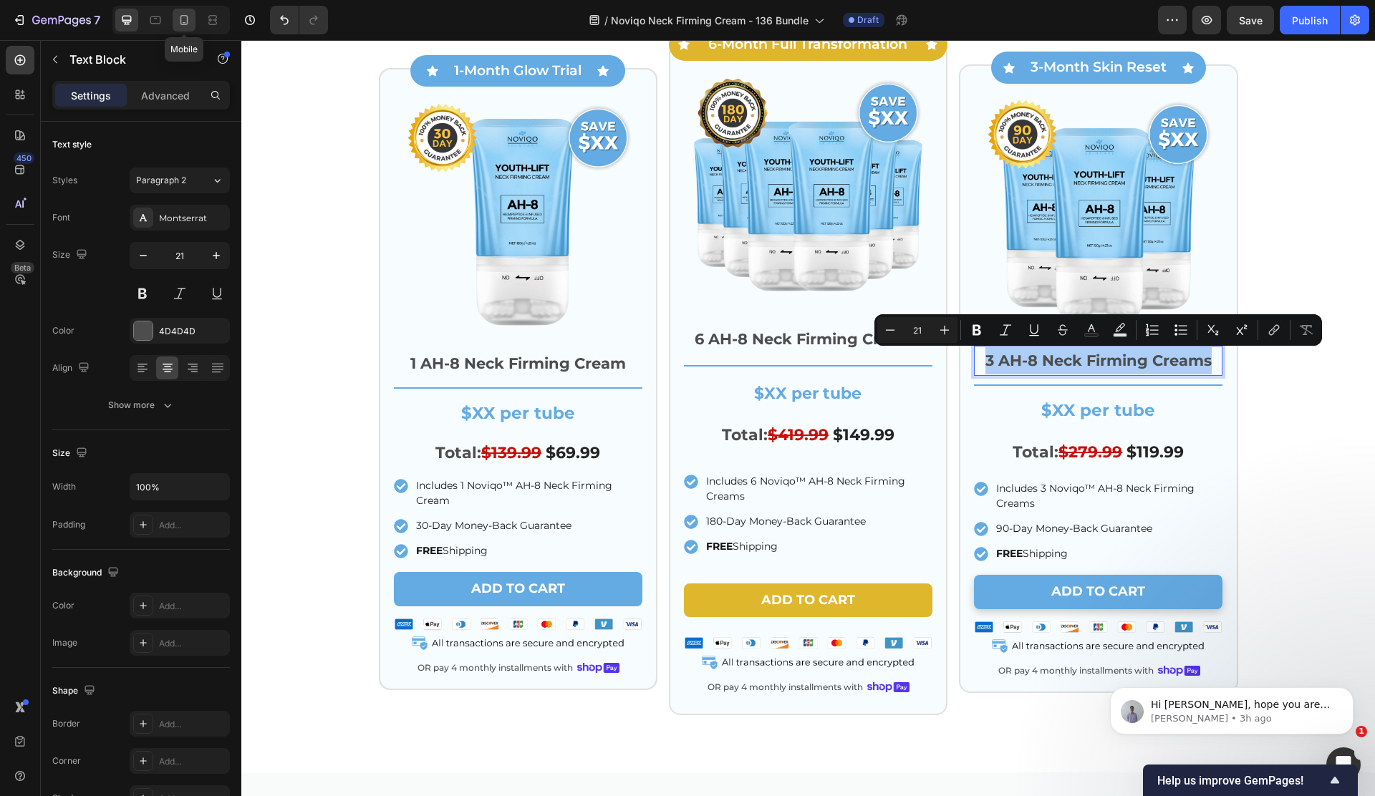
click at [180, 23] on icon at bounding box center [184, 20] width 8 height 10
type input "19"
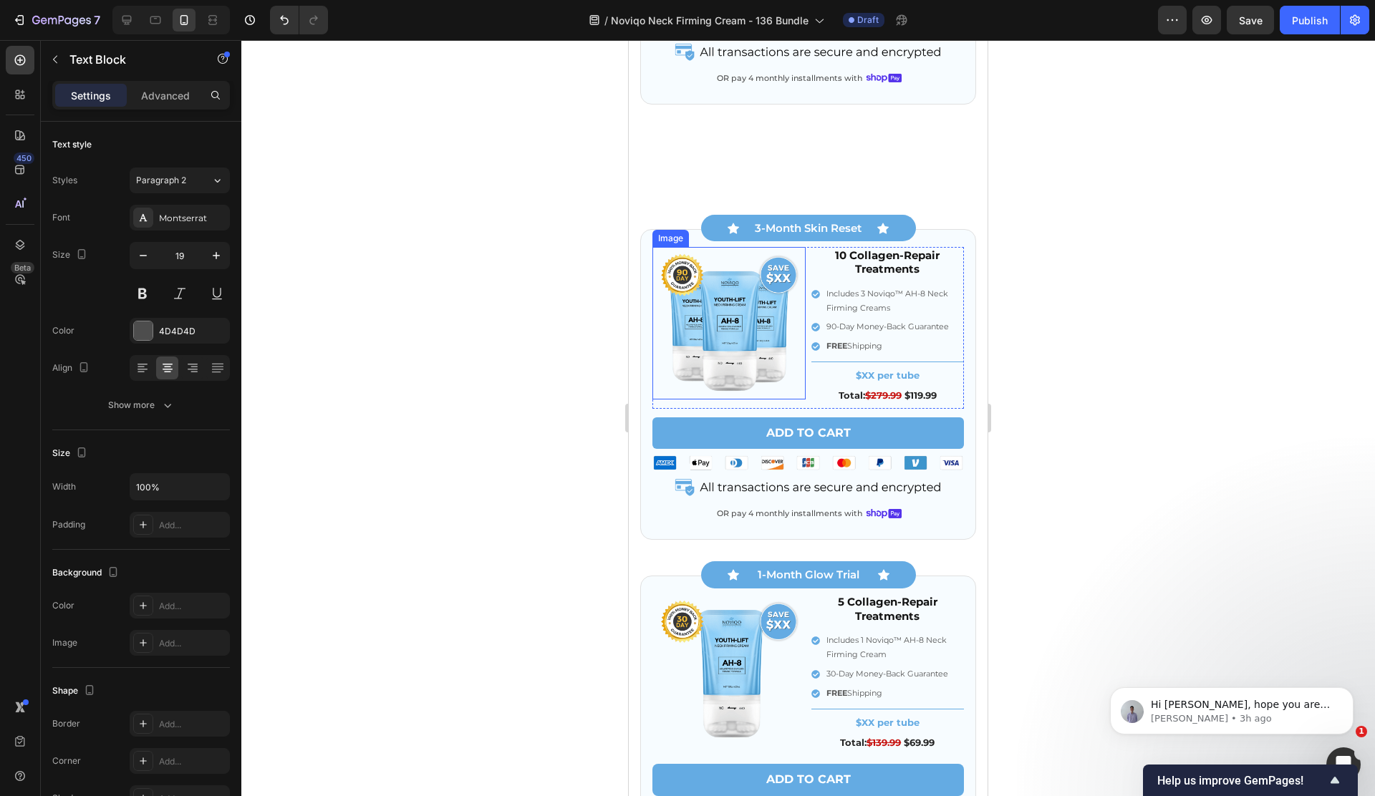
scroll to position [4549, 0]
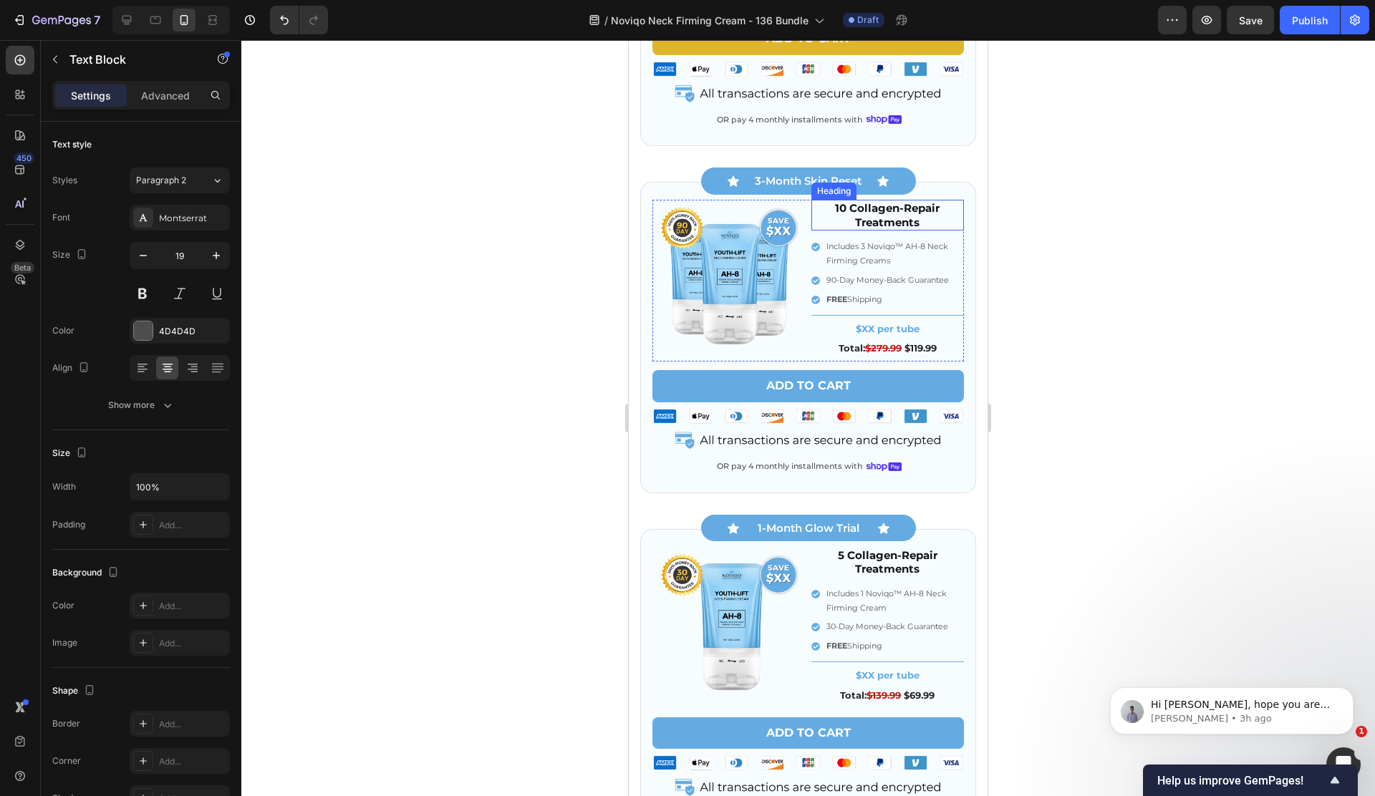
click at [858, 226] on h2 "10 Collagen-Repair Treatments" at bounding box center [887, 215] width 153 height 31
click at [858, 226] on p "10 Collagen-Repair Treatments" at bounding box center [888, 215] width 150 height 28
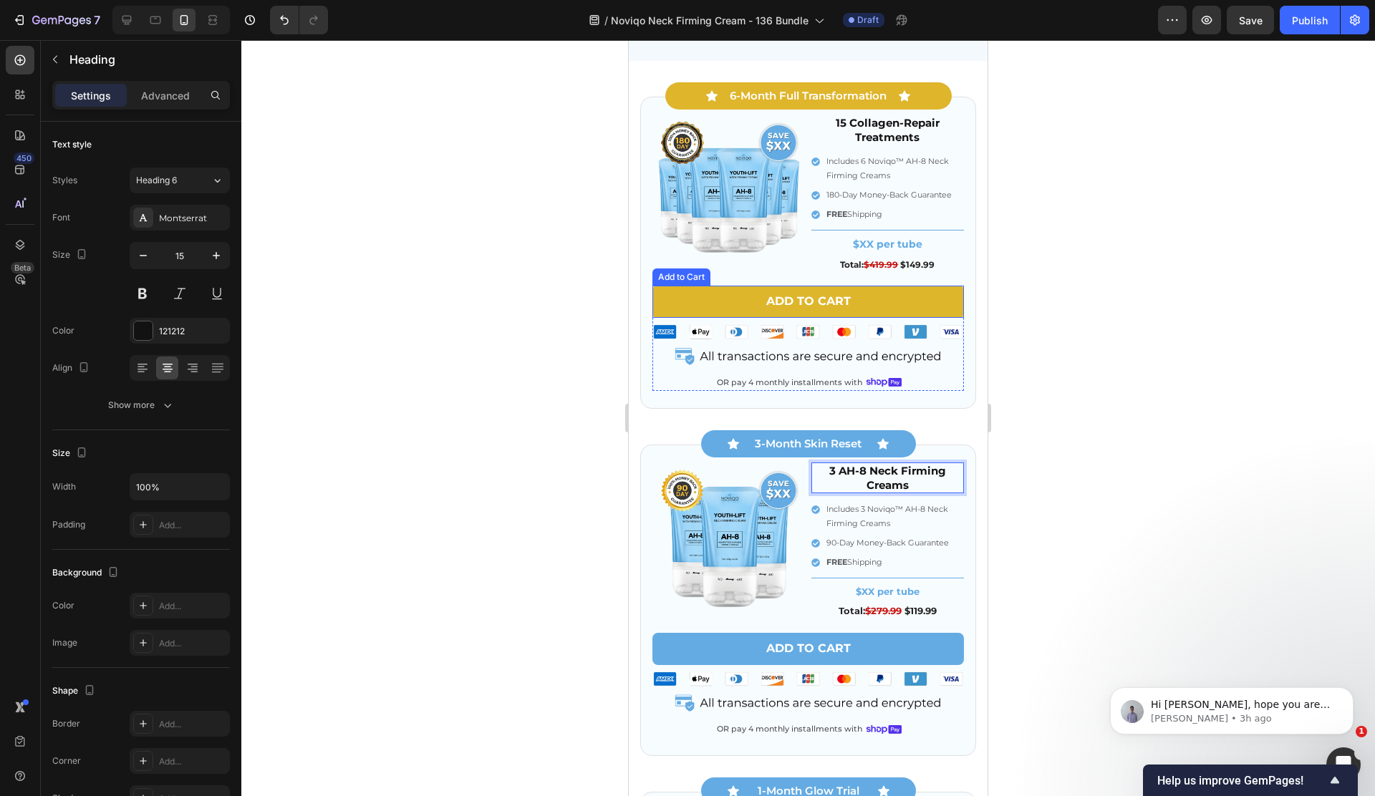
scroll to position [4176, 0]
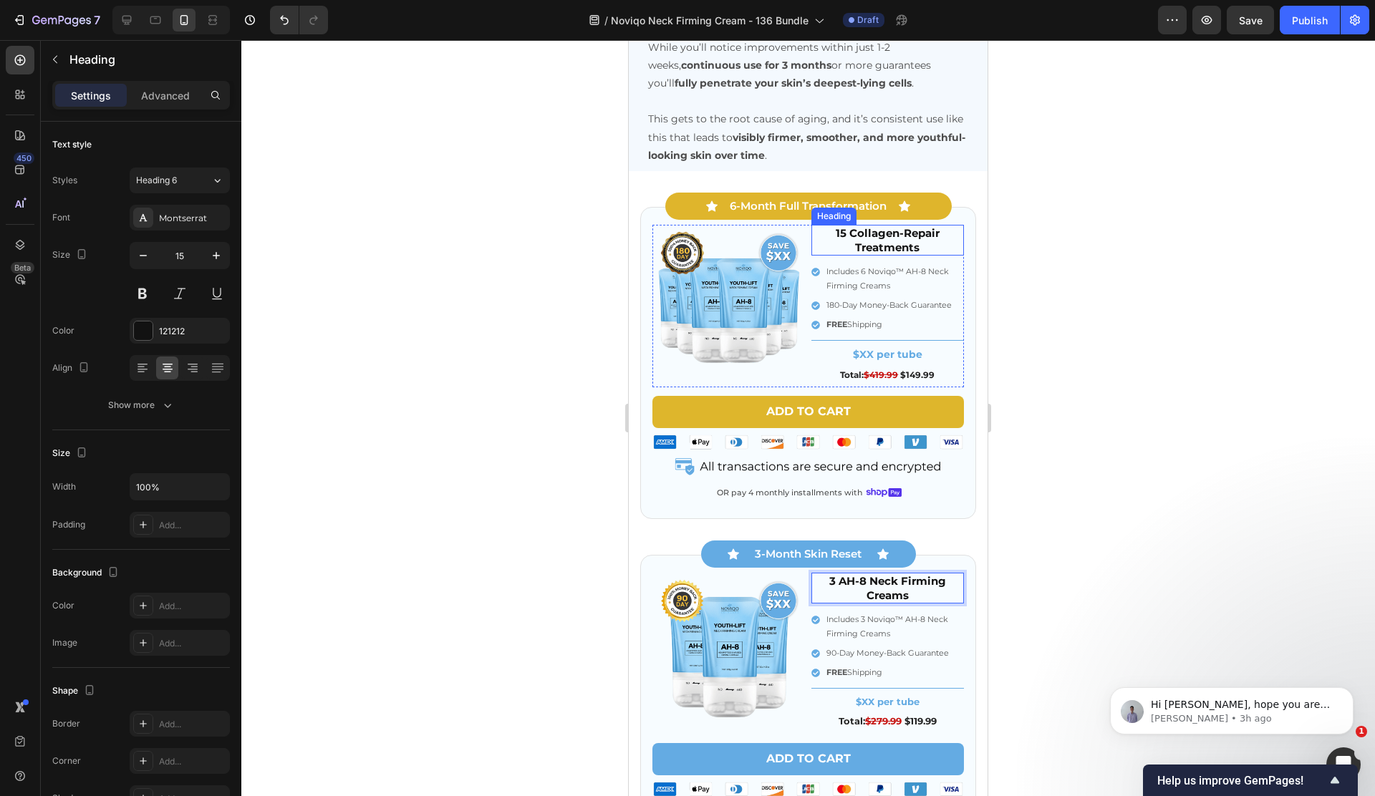
click at [868, 233] on h2 "15 Collagen-Repair Treatments" at bounding box center [887, 240] width 153 height 31
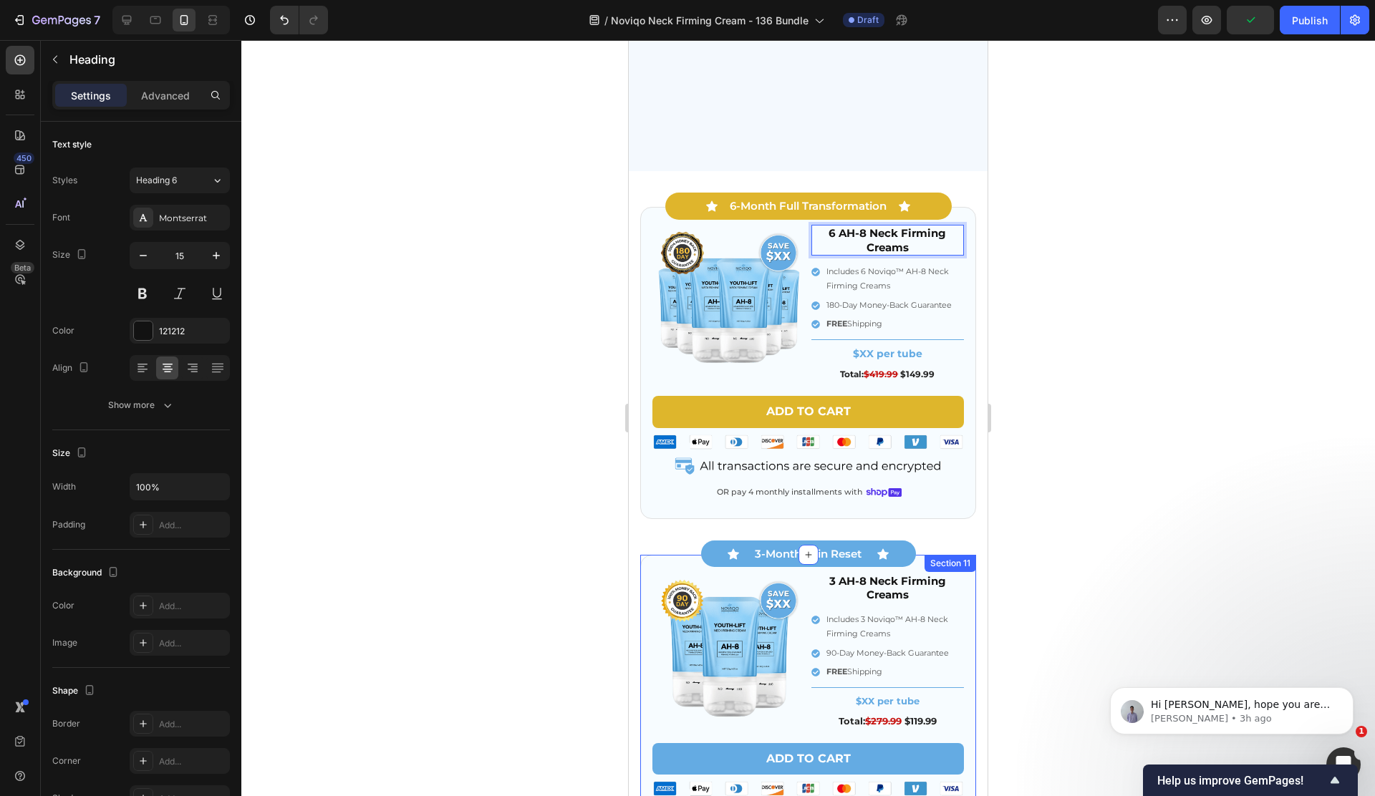
scroll to position [4936, 0]
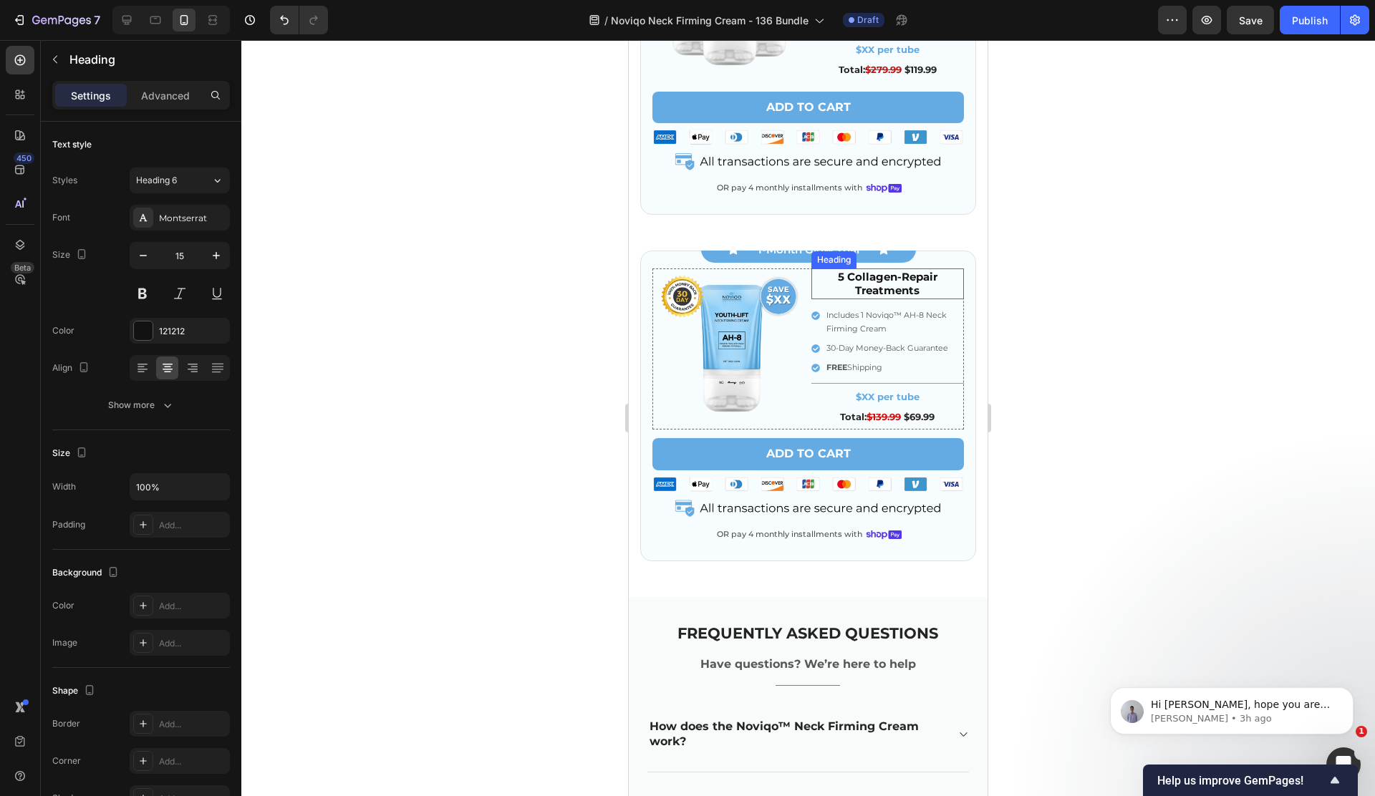
click at [883, 289] on h2 "5 Collagen-Repair Treatments" at bounding box center [887, 283] width 153 height 31
click at [884, 289] on h2 "5 Collagen-Repair Treatments" at bounding box center [887, 283] width 153 height 31
click at [834, 281] on p "3 AH-8 Neck Firming Creams" at bounding box center [888, 284] width 150 height 28
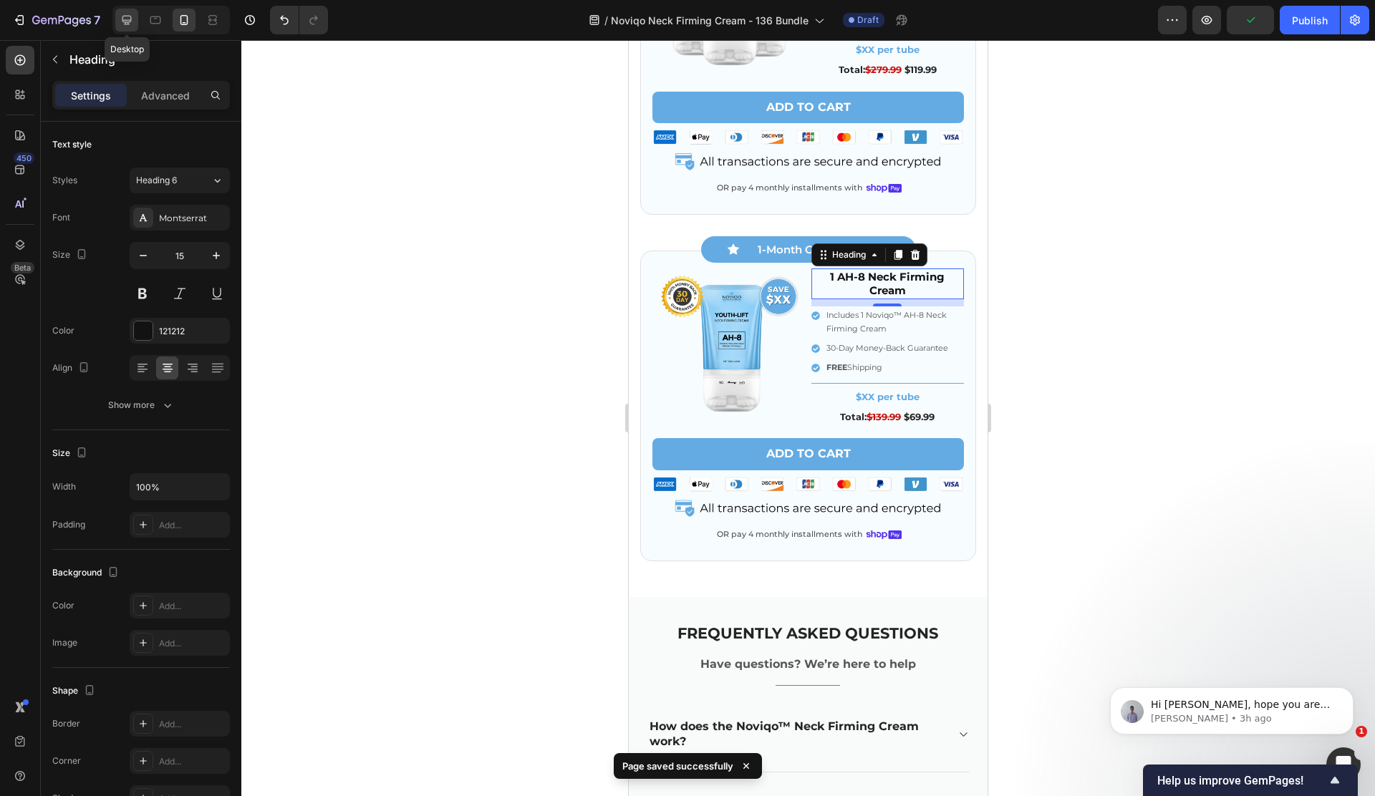
click at [130, 16] on icon at bounding box center [127, 20] width 14 height 14
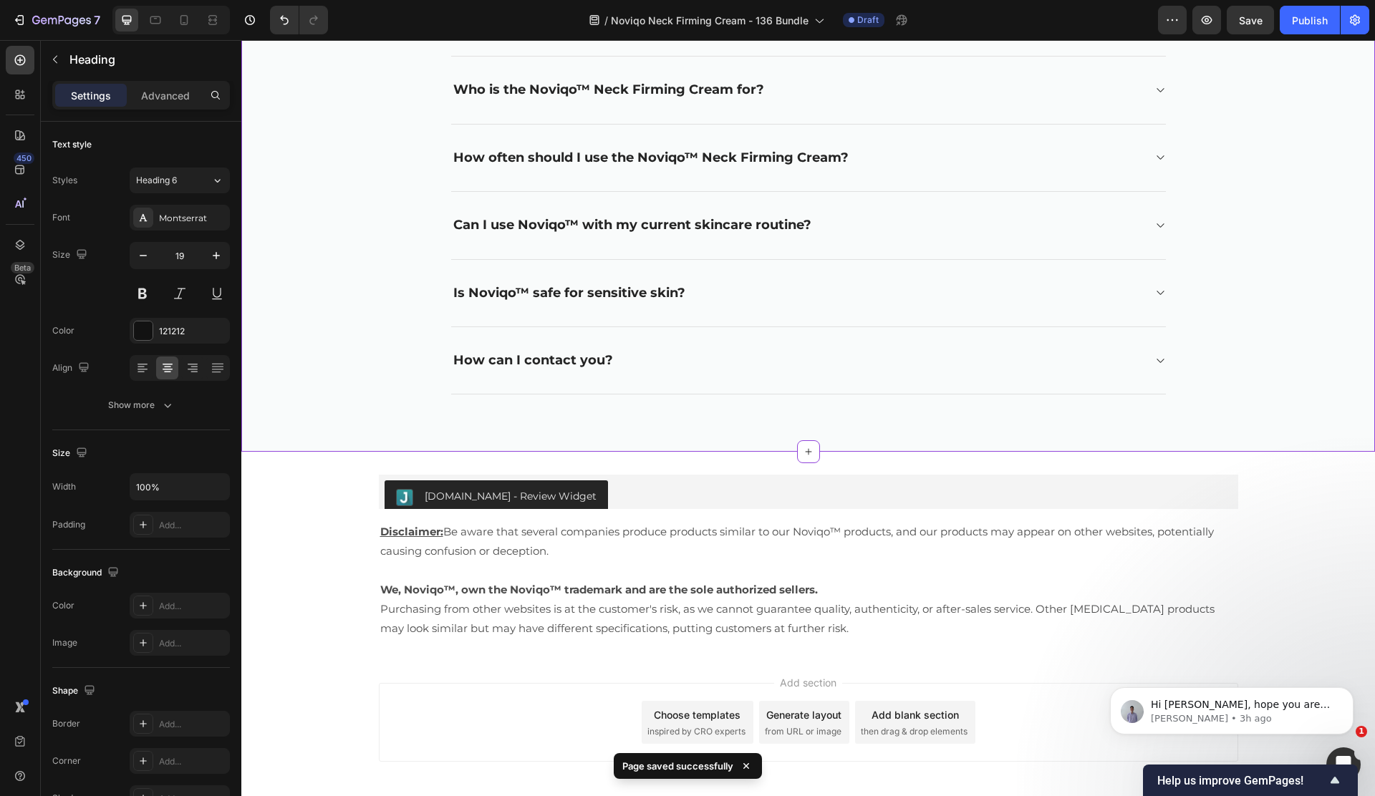
scroll to position [5339, 0]
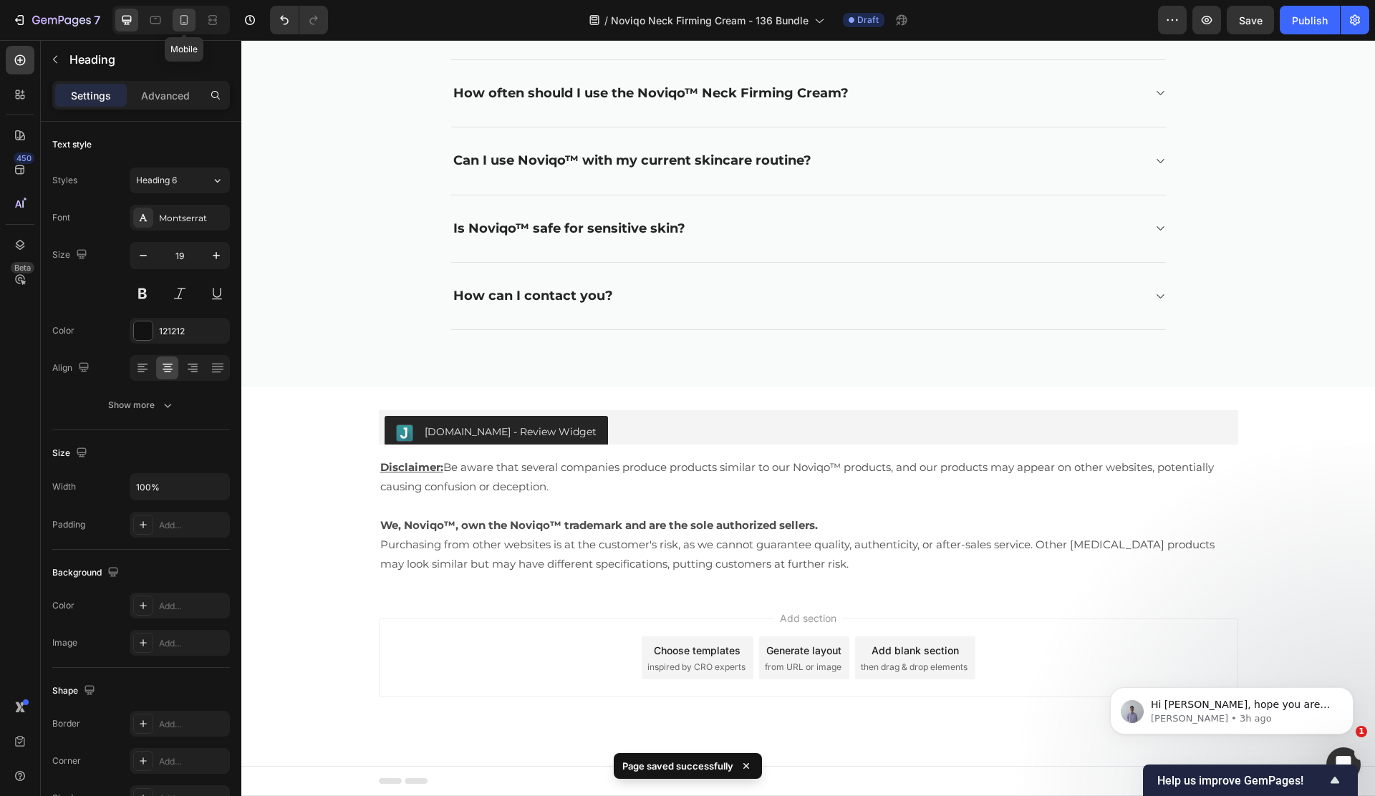
click at [178, 21] on icon at bounding box center [184, 20] width 14 height 14
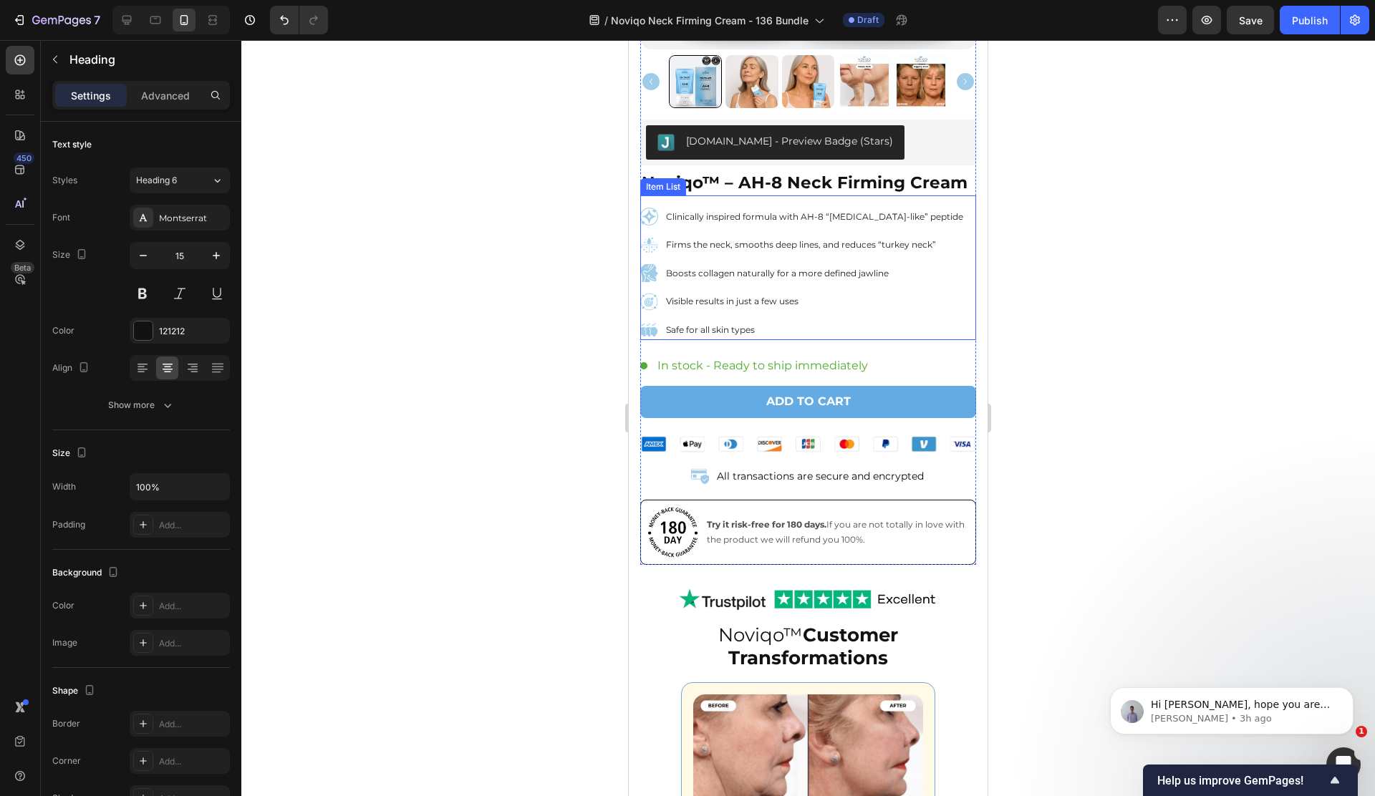
scroll to position [394, 0]
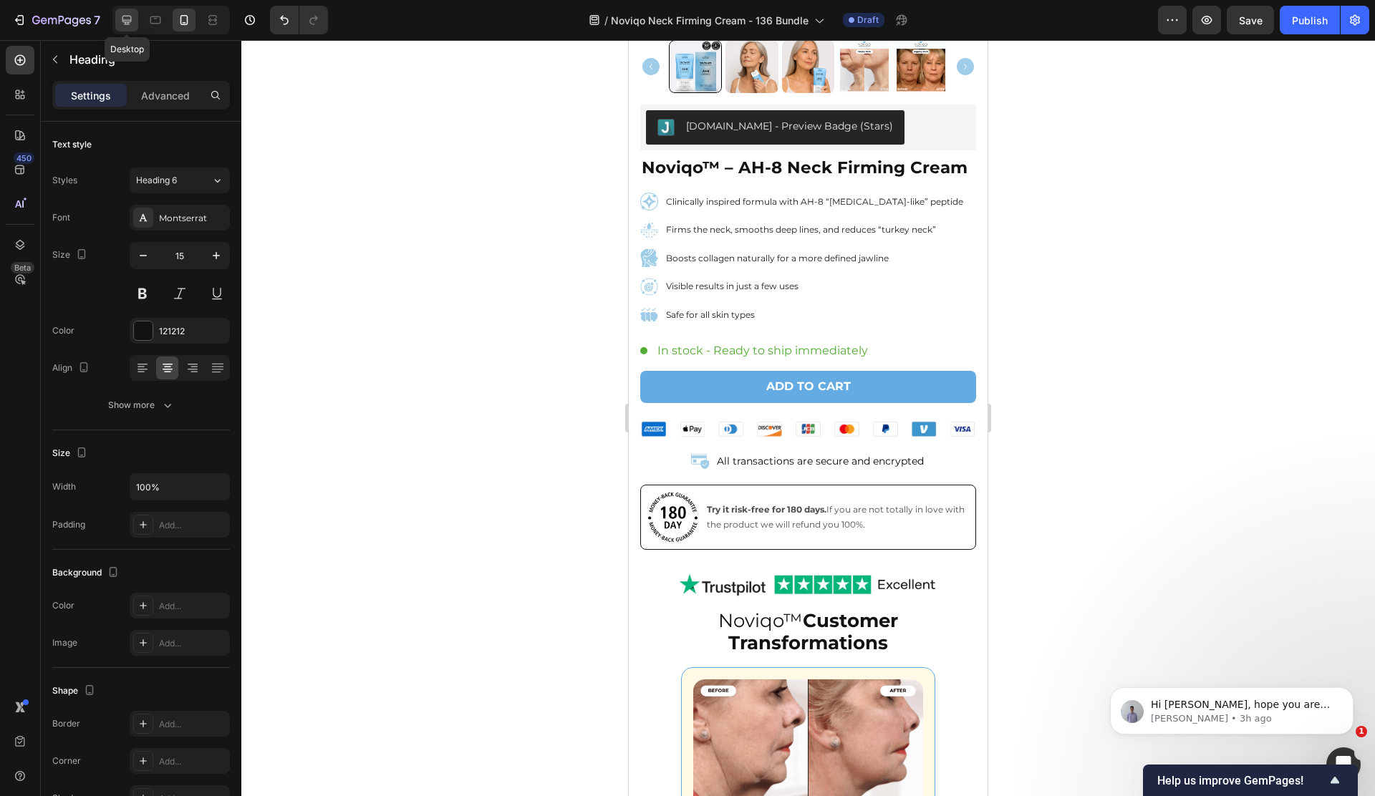
click at [117, 15] on div at bounding box center [126, 20] width 23 height 23
type input "19"
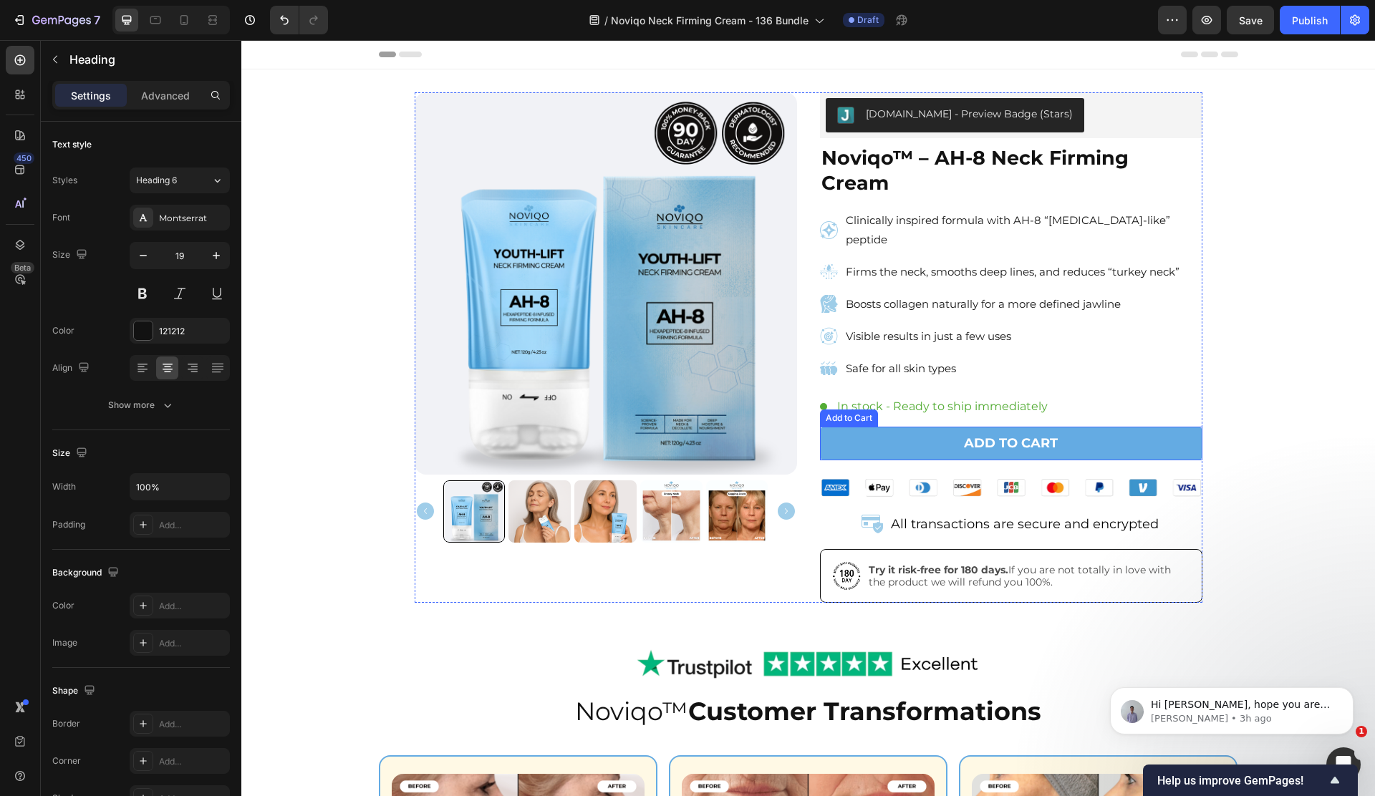
click at [916, 427] on button "Add to cart" at bounding box center [1011, 444] width 382 height 34
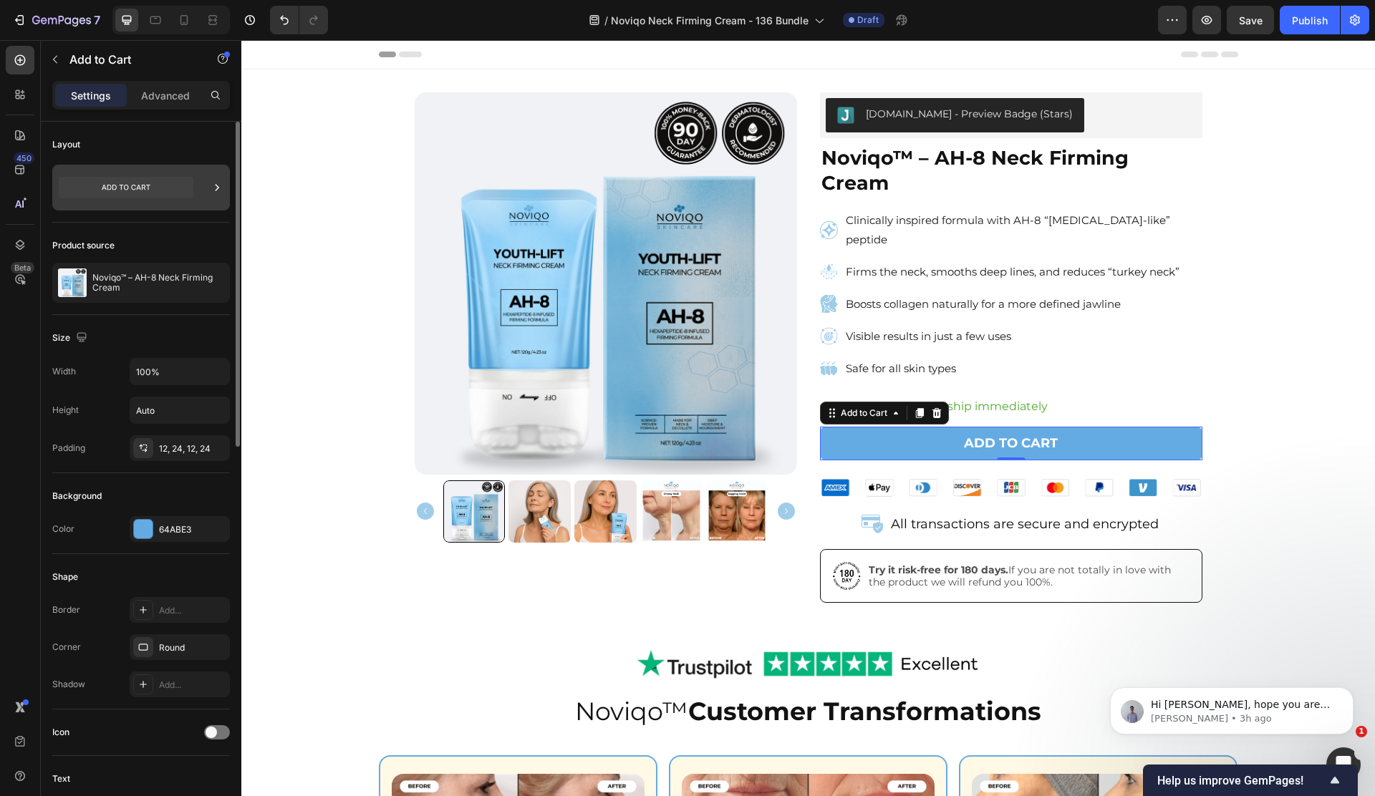
click at [156, 185] on icon at bounding box center [126, 187] width 135 height 21
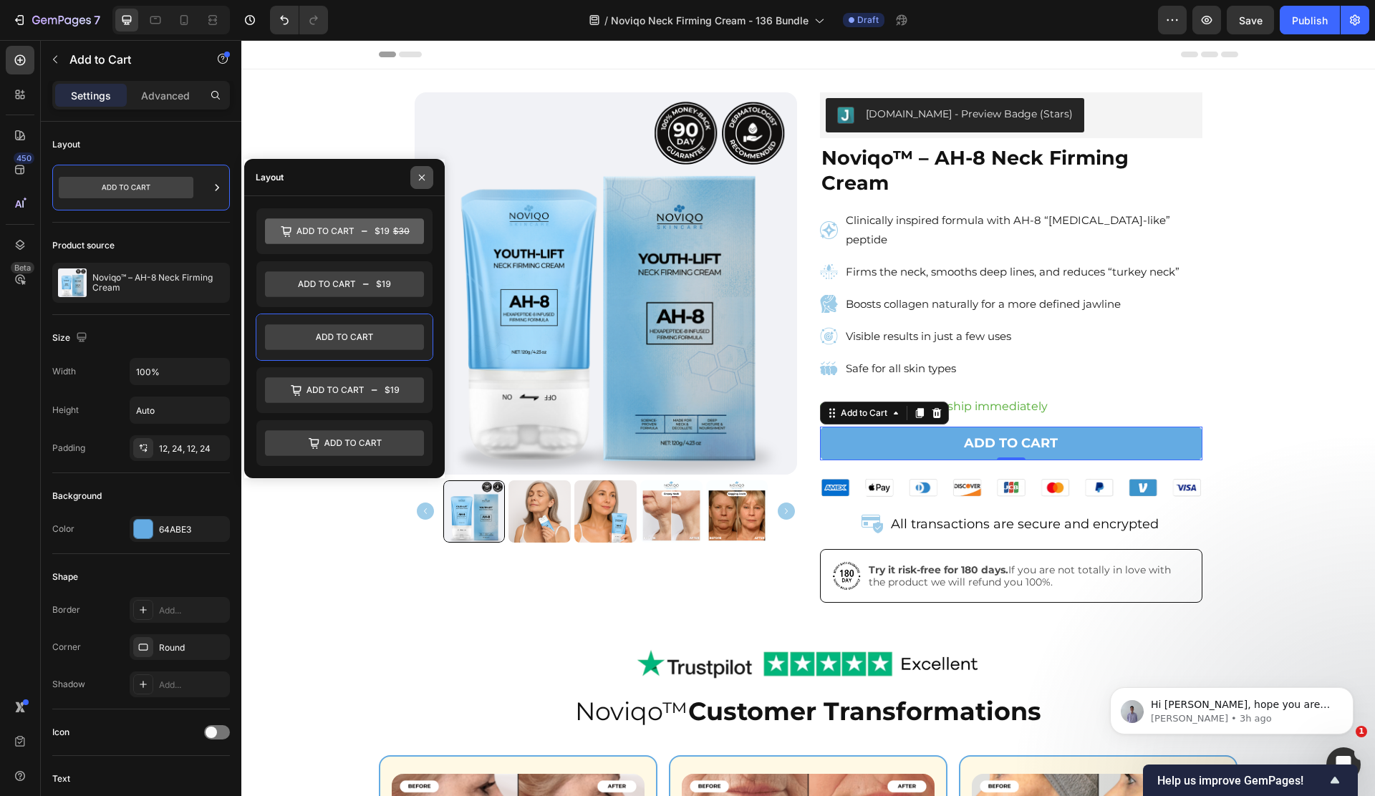
click at [417, 185] on button "button" at bounding box center [421, 177] width 23 height 23
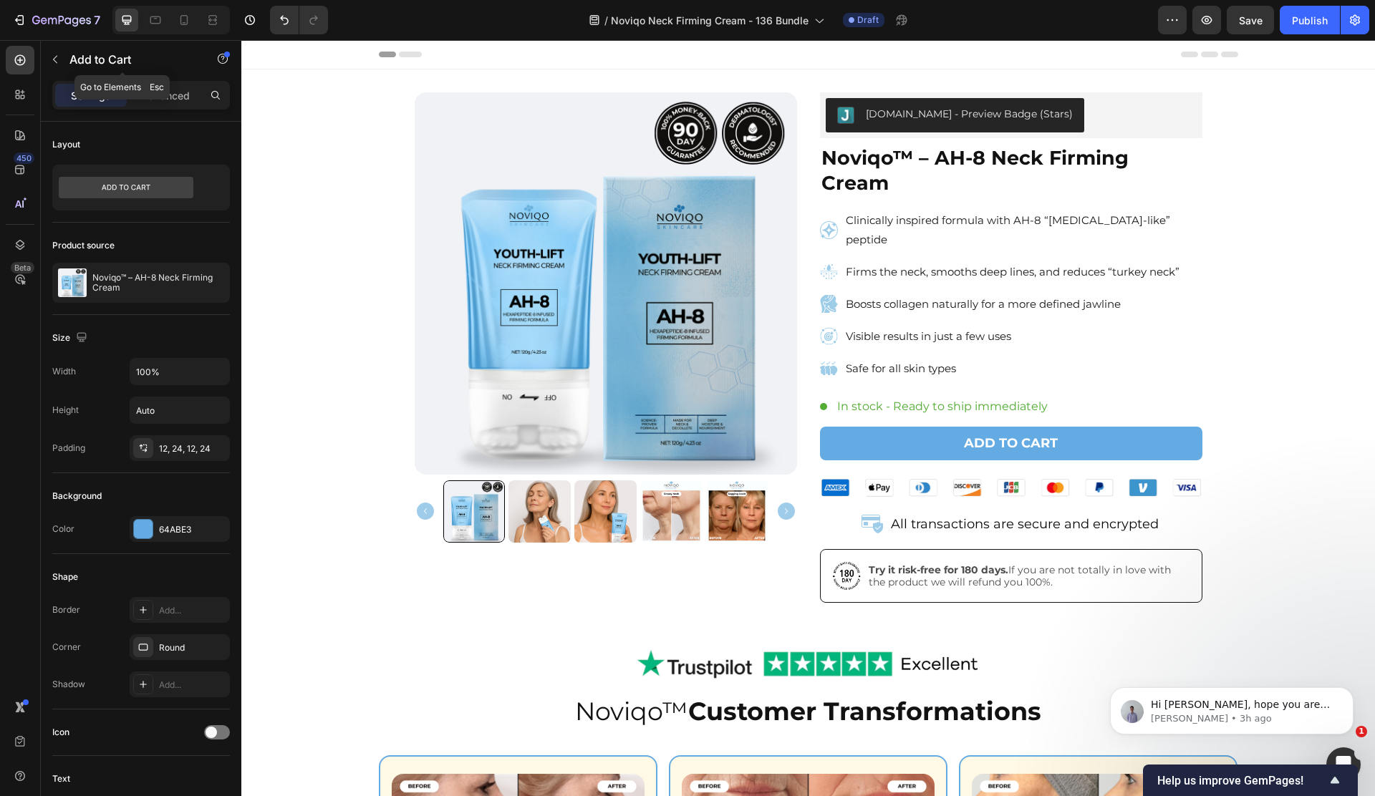
click at [95, 54] on p "Add to Cart" at bounding box center [130, 59] width 122 height 17
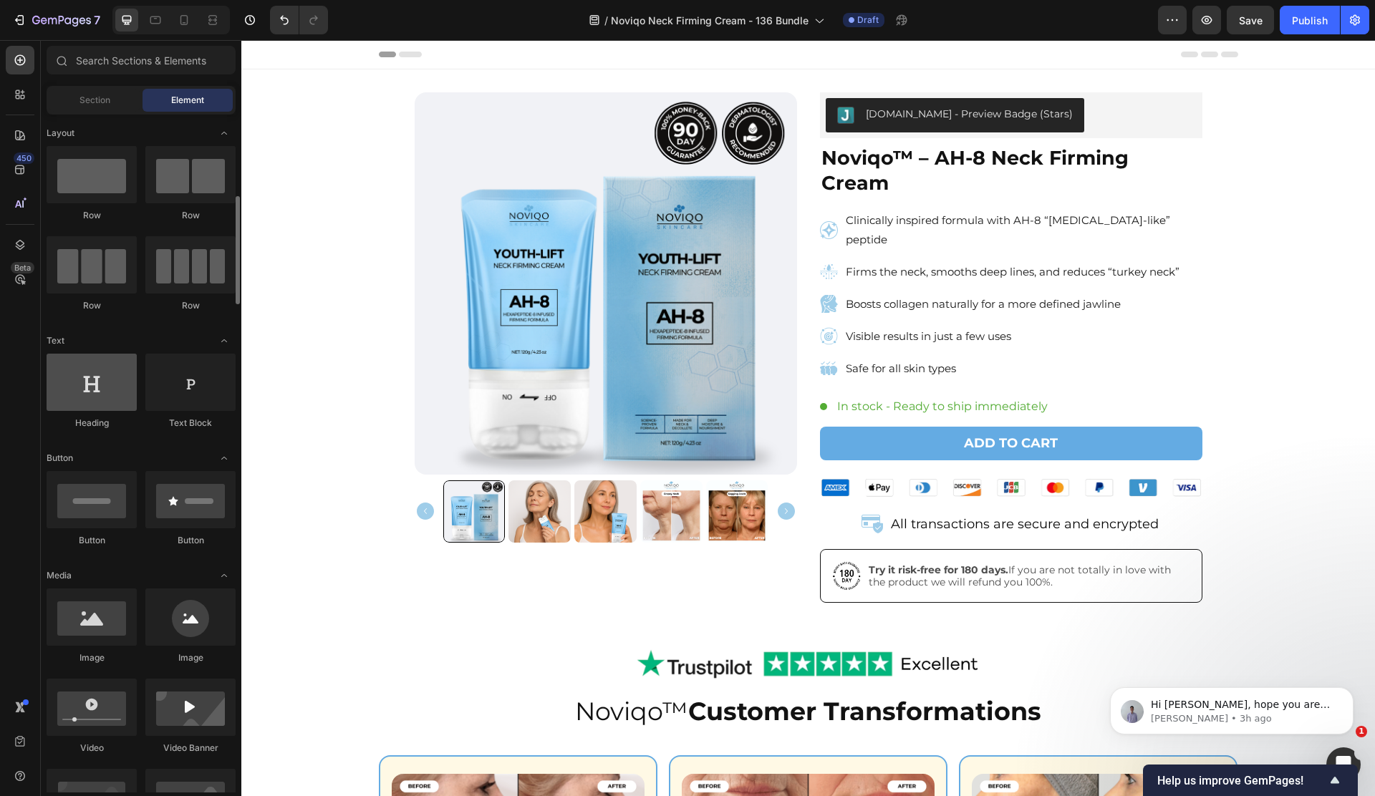
scroll to position [248, 0]
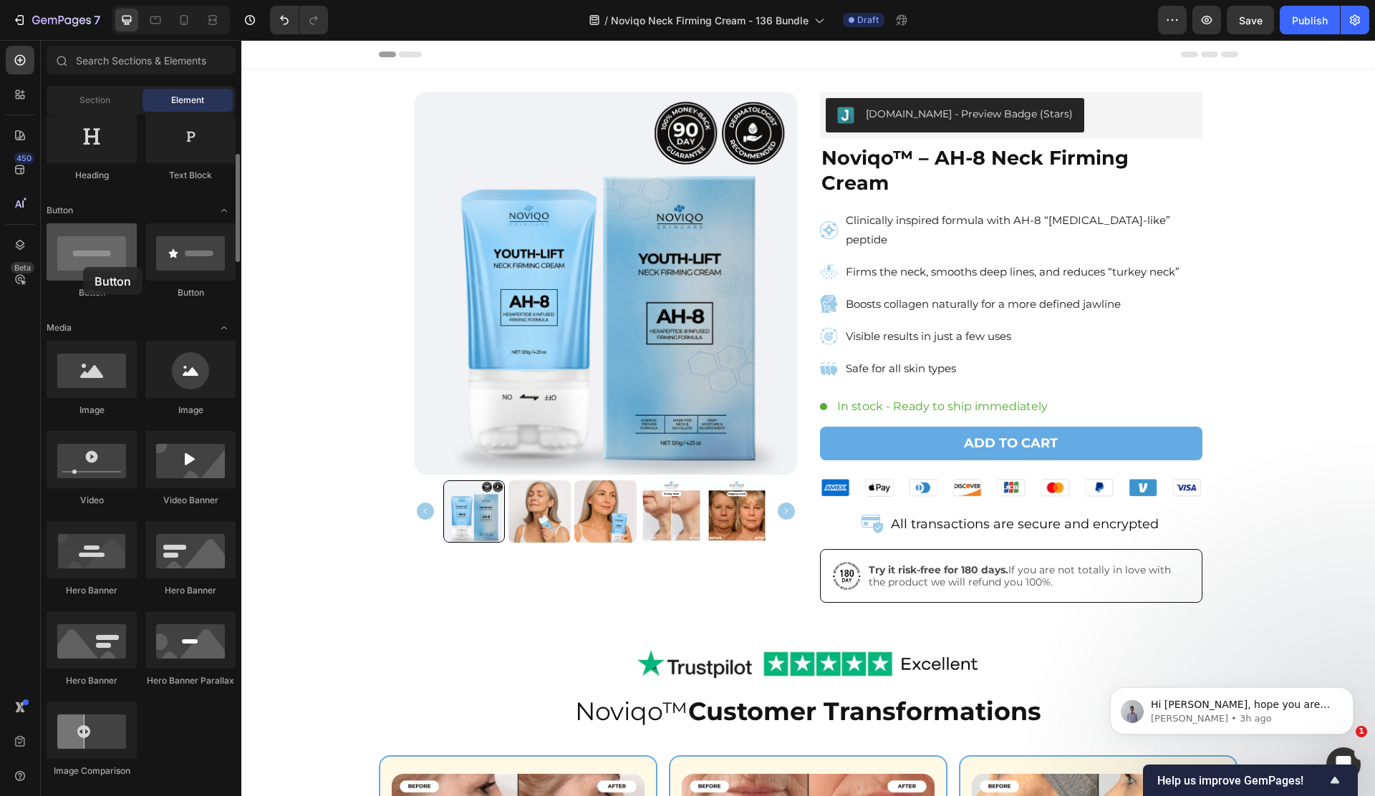
drag, startPoint x: 71, startPoint y: 263, endPoint x: 91, endPoint y: 274, distance: 22.4
click at [83, 267] on div at bounding box center [92, 251] width 90 height 57
click at [797, 614] on div at bounding box center [808, 625] width 23 height 23
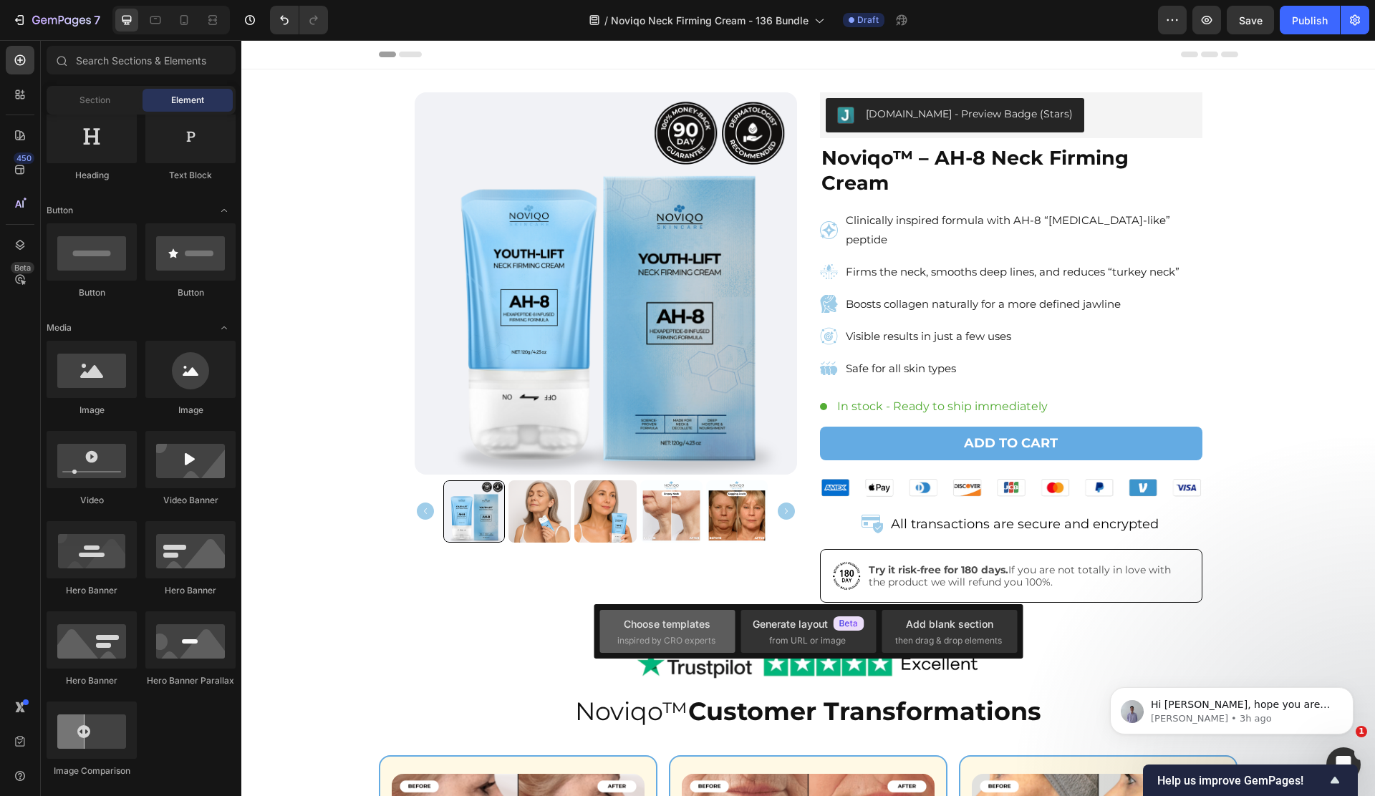
click at [655, 623] on div "Choose templates" at bounding box center [667, 623] width 87 height 15
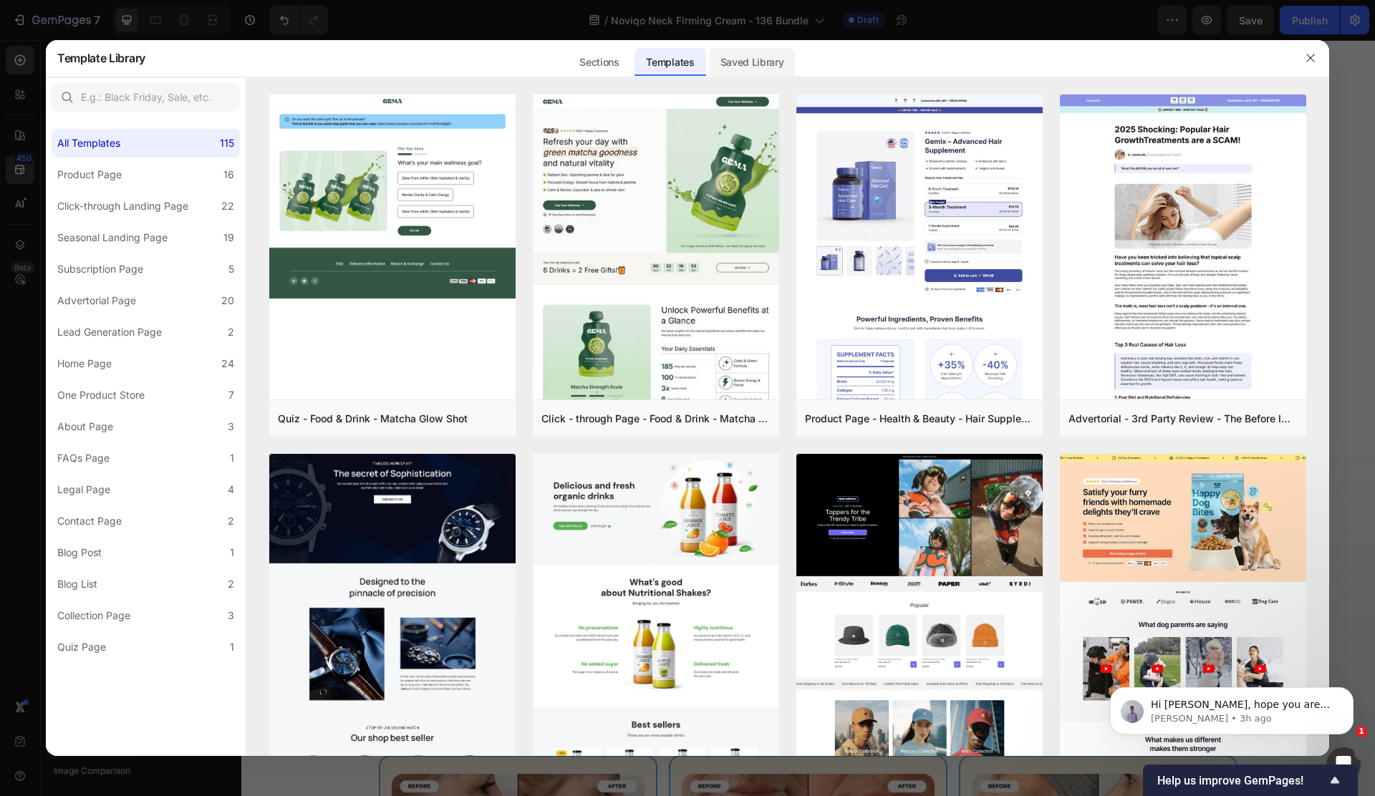
click at [742, 69] on div "Saved Library" at bounding box center [752, 62] width 87 height 29
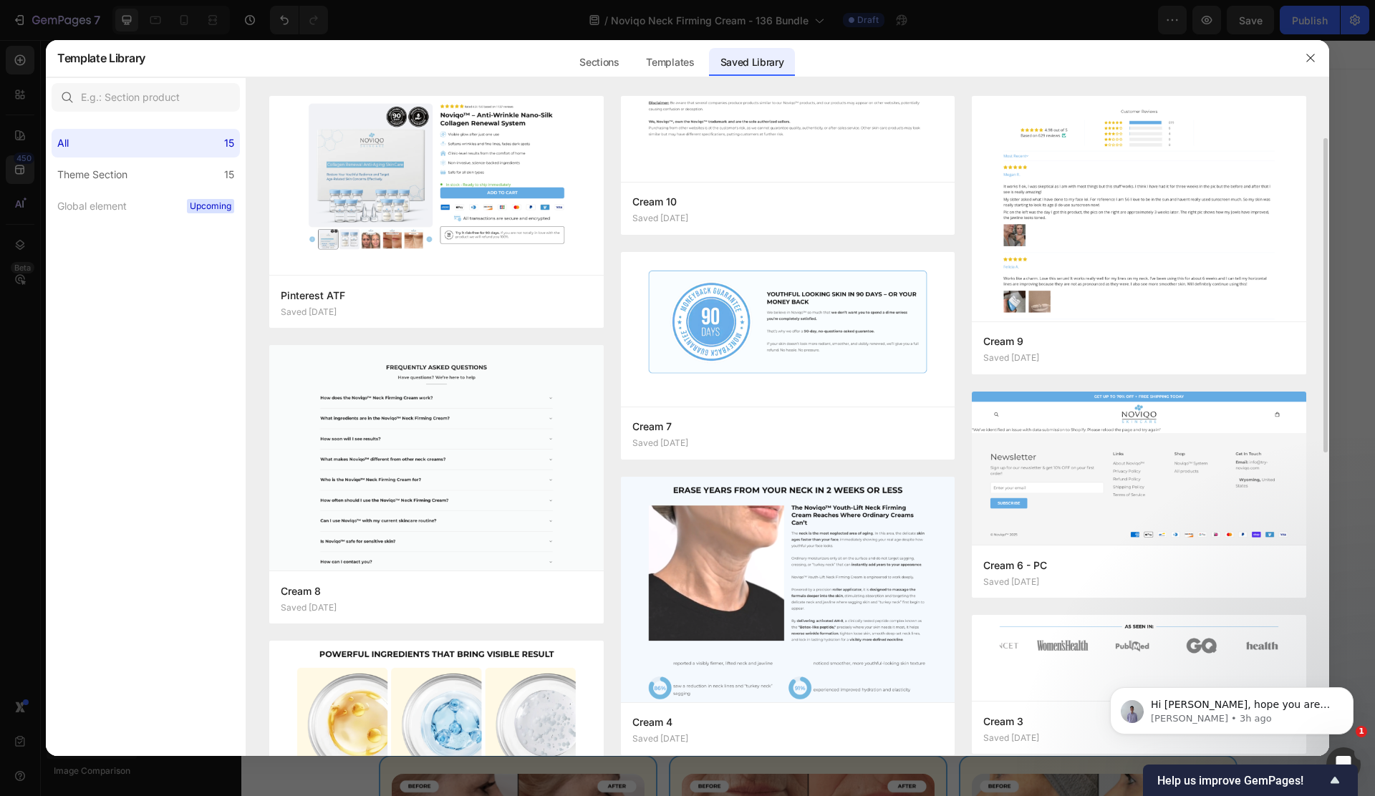
scroll to position [13, 0]
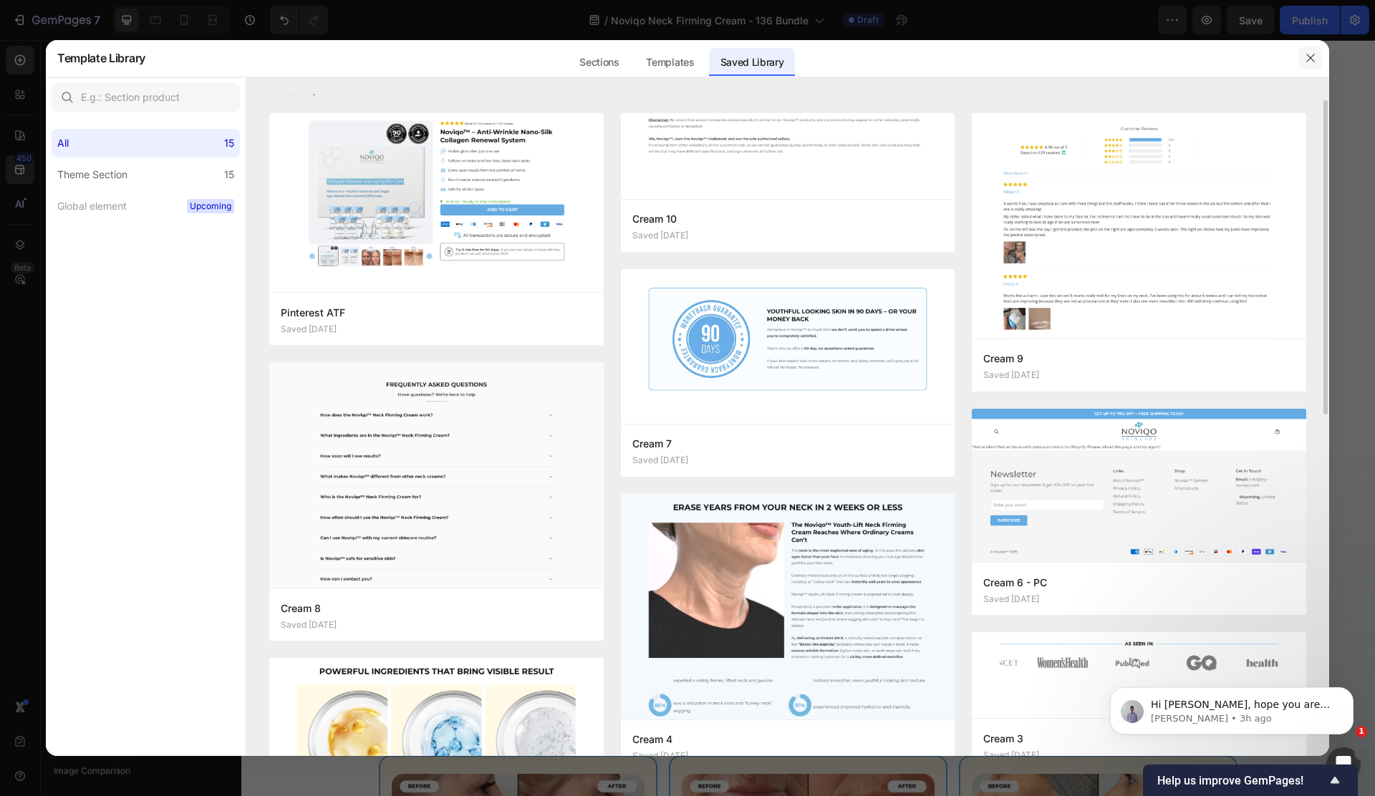
click at [1299, 59] on button "button" at bounding box center [1310, 58] width 23 height 23
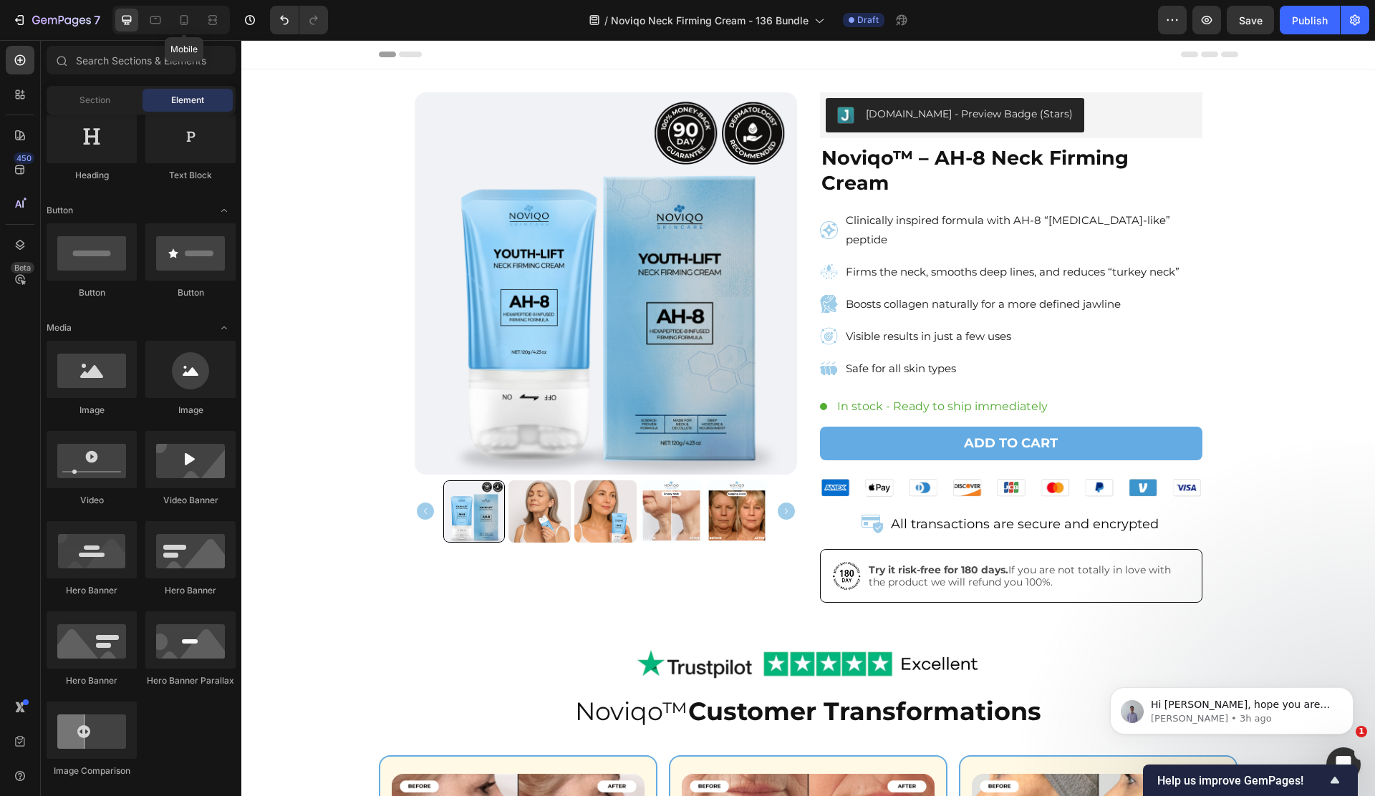
drag, startPoint x: 179, startPoint y: 25, endPoint x: 188, endPoint y: 32, distance: 10.7
click at [179, 25] on icon at bounding box center [184, 20] width 14 height 14
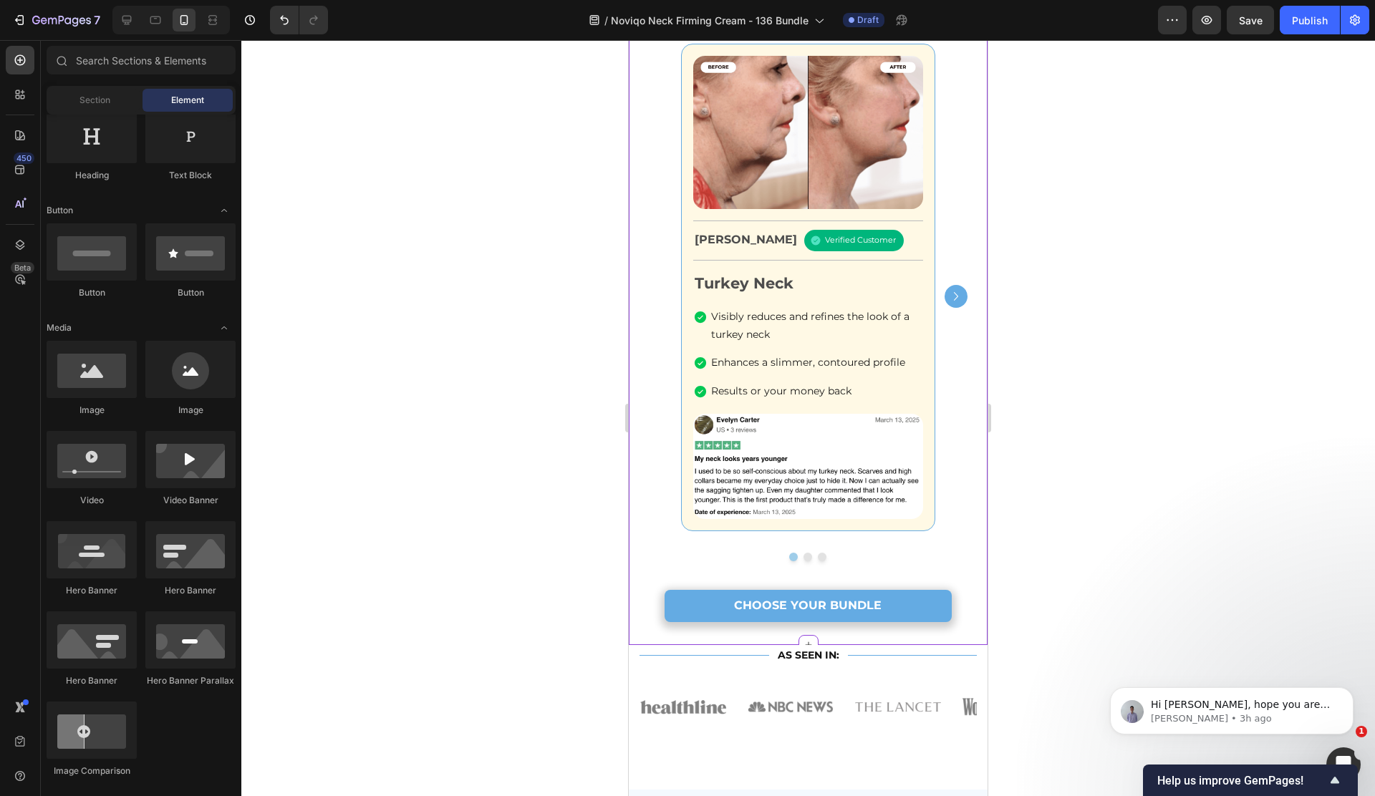
scroll to position [1041, 0]
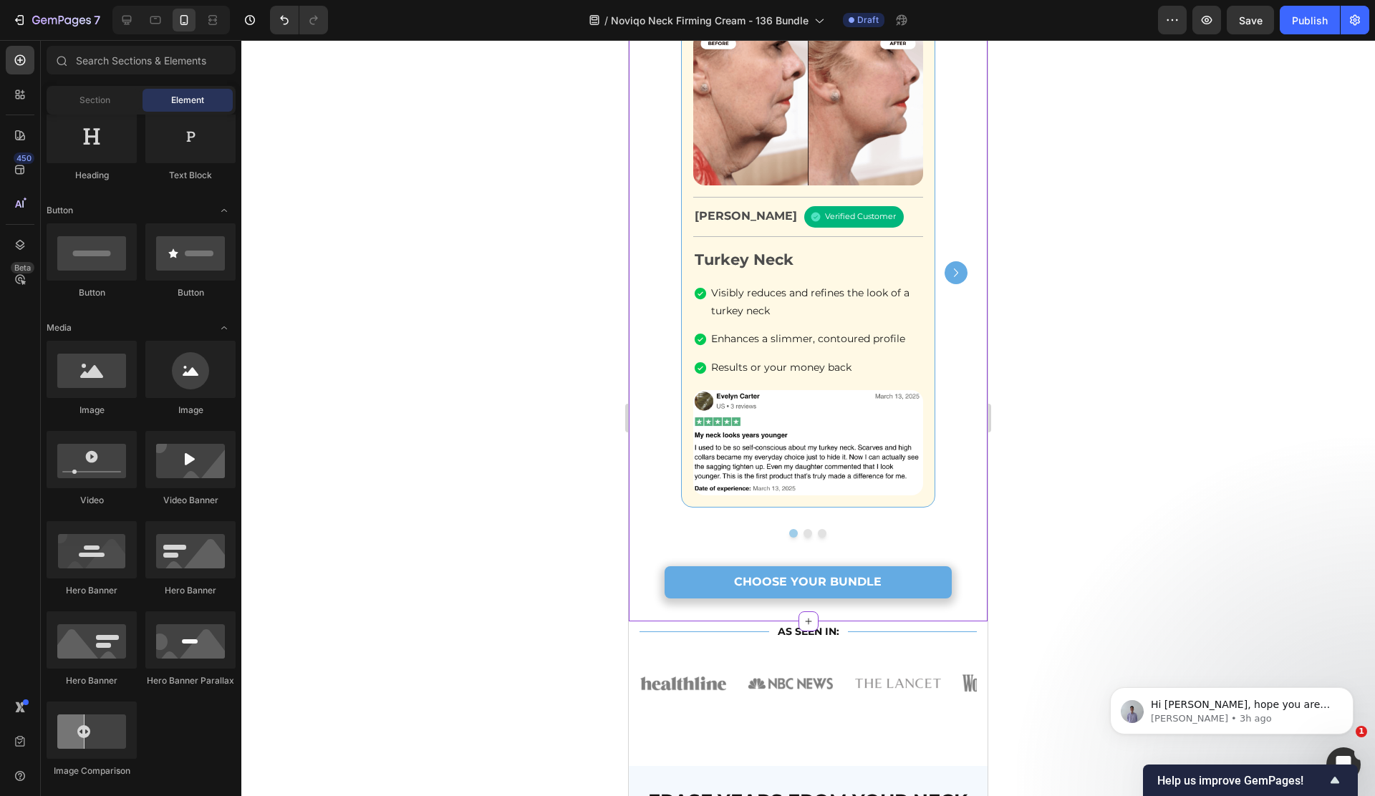
click at [681, 577] on link "CHOOSE YOUR BUNDLE" at bounding box center [807, 582] width 287 height 32
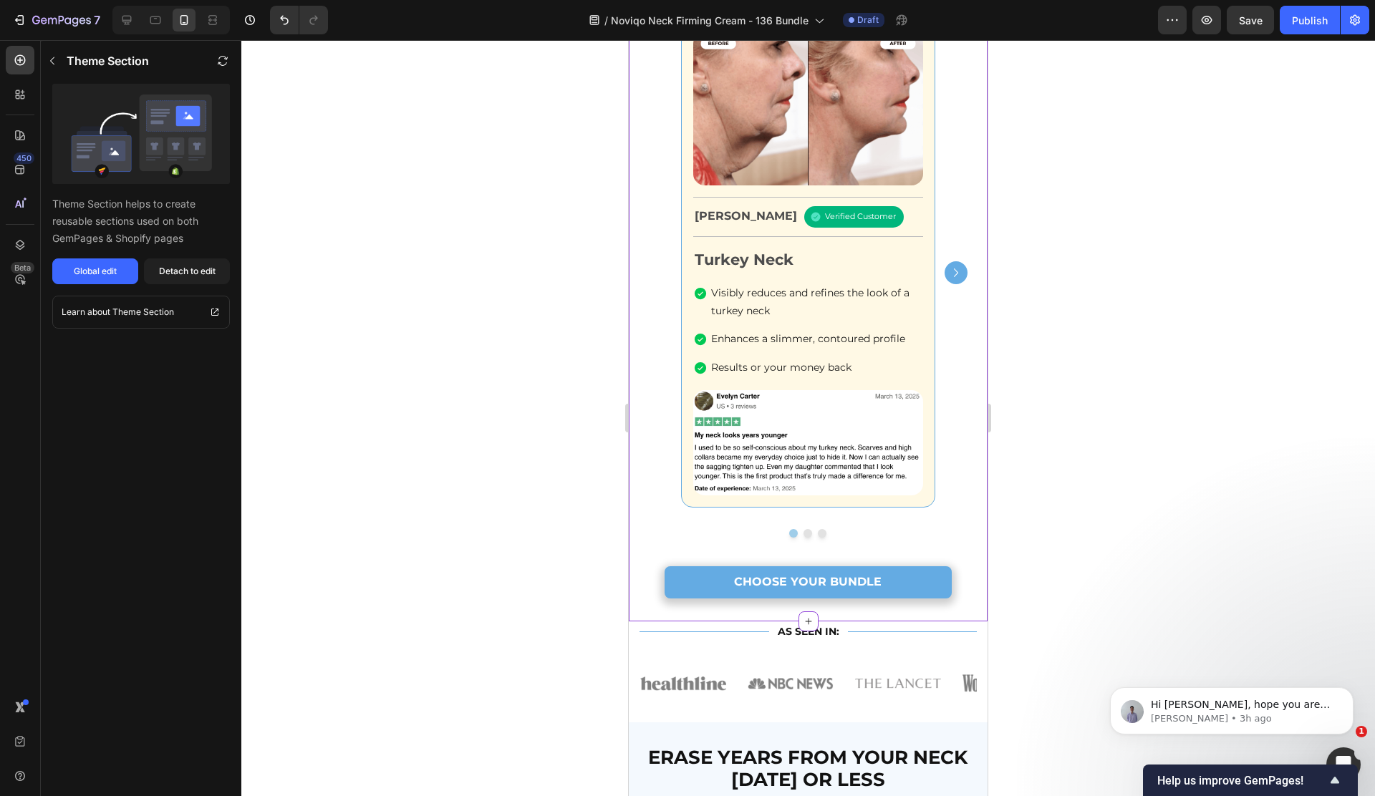
drag, startPoint x: 188, startPoint y: 270, endPoint x: 251, endPoint y: 306, distance: 71.8
click at [188, 270] on div "Detach to edit" at bounding box center [187, 271] width 57 height 13
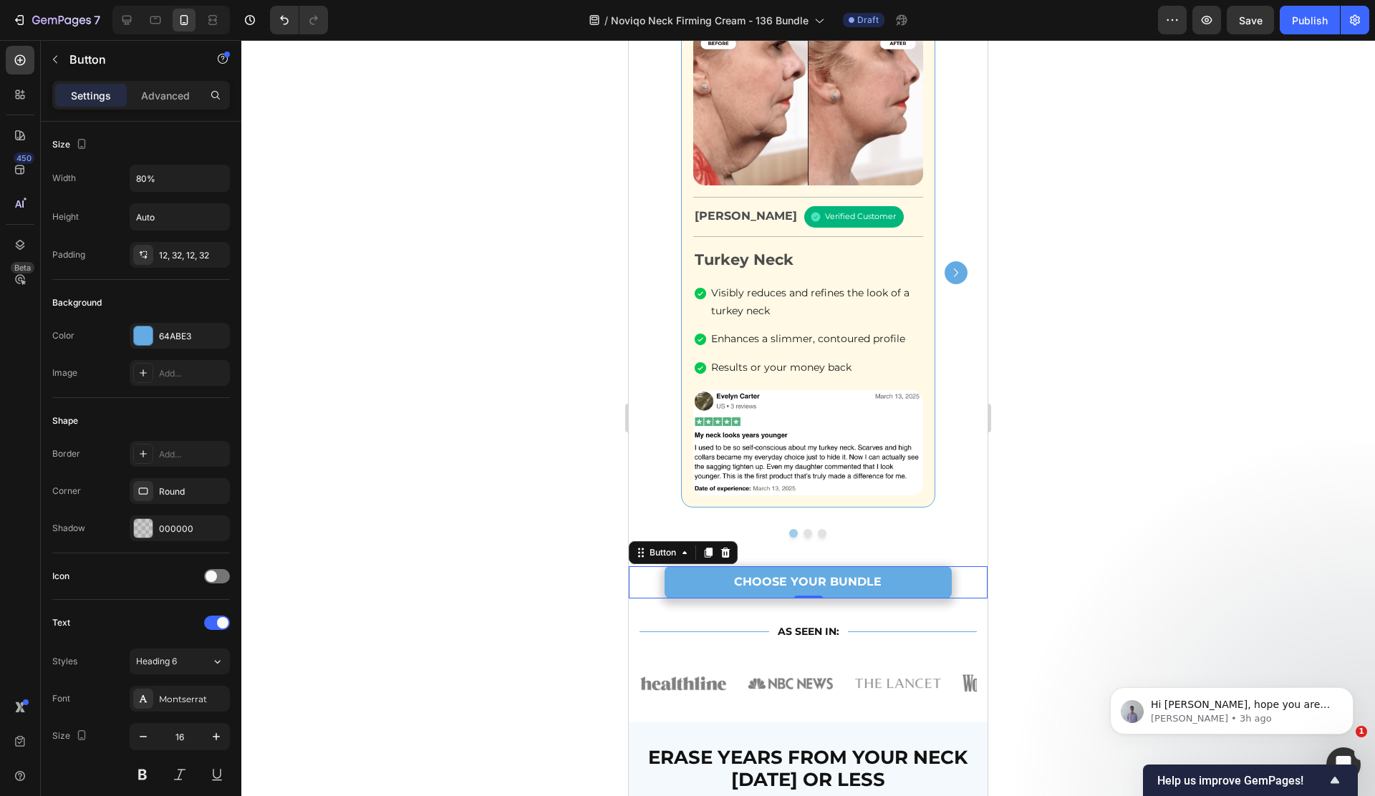
click at [693, 577] on link "CHOOSE YOUR BUNDLE" at bounding box center [807, 582] width 287 height 32
drag, startPoint x: 713, startPoint y: 553, endPoint x: 697, endPoint y: 563, distance: 18.7
click at [712, 553] on icon at bounding box center [707, 552] width 11 height 11
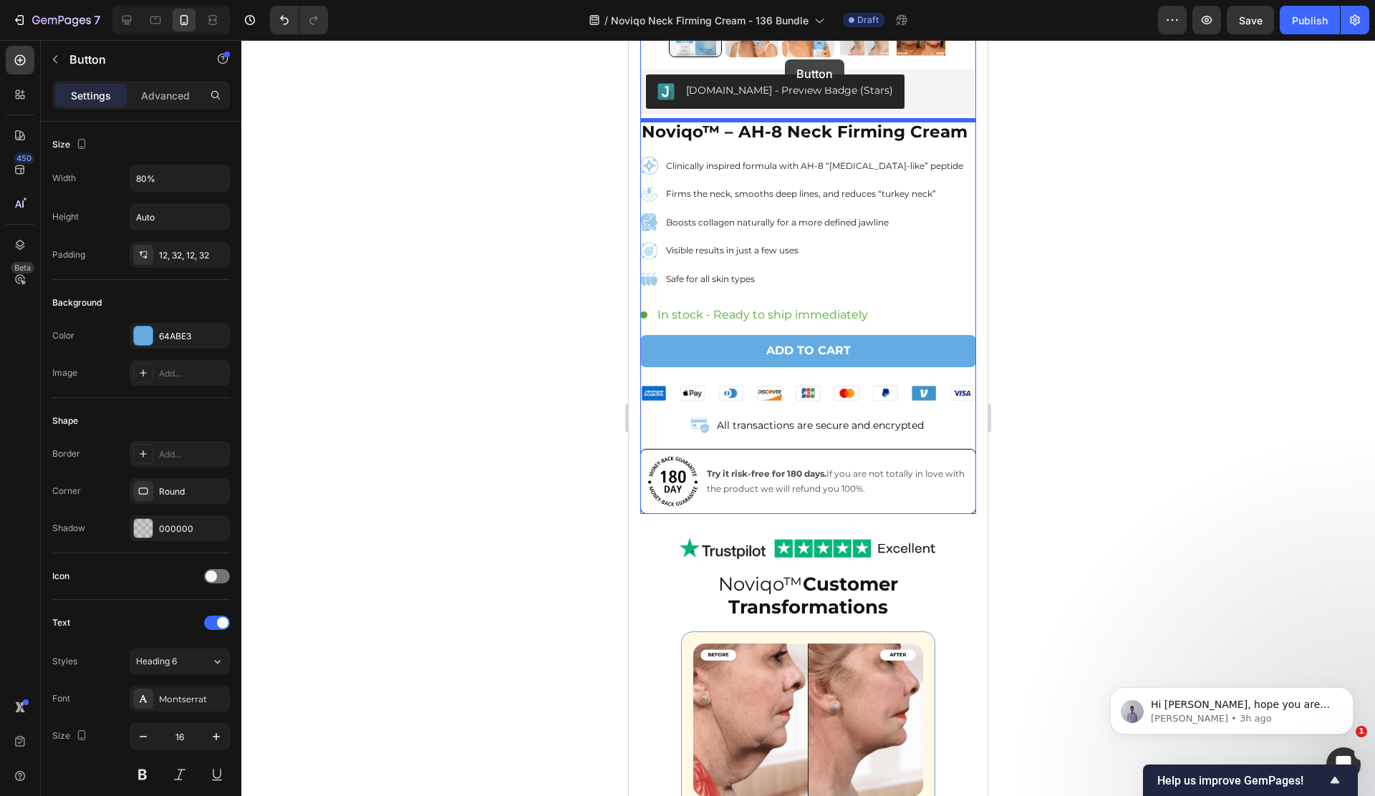
scroll to position [405, 0]
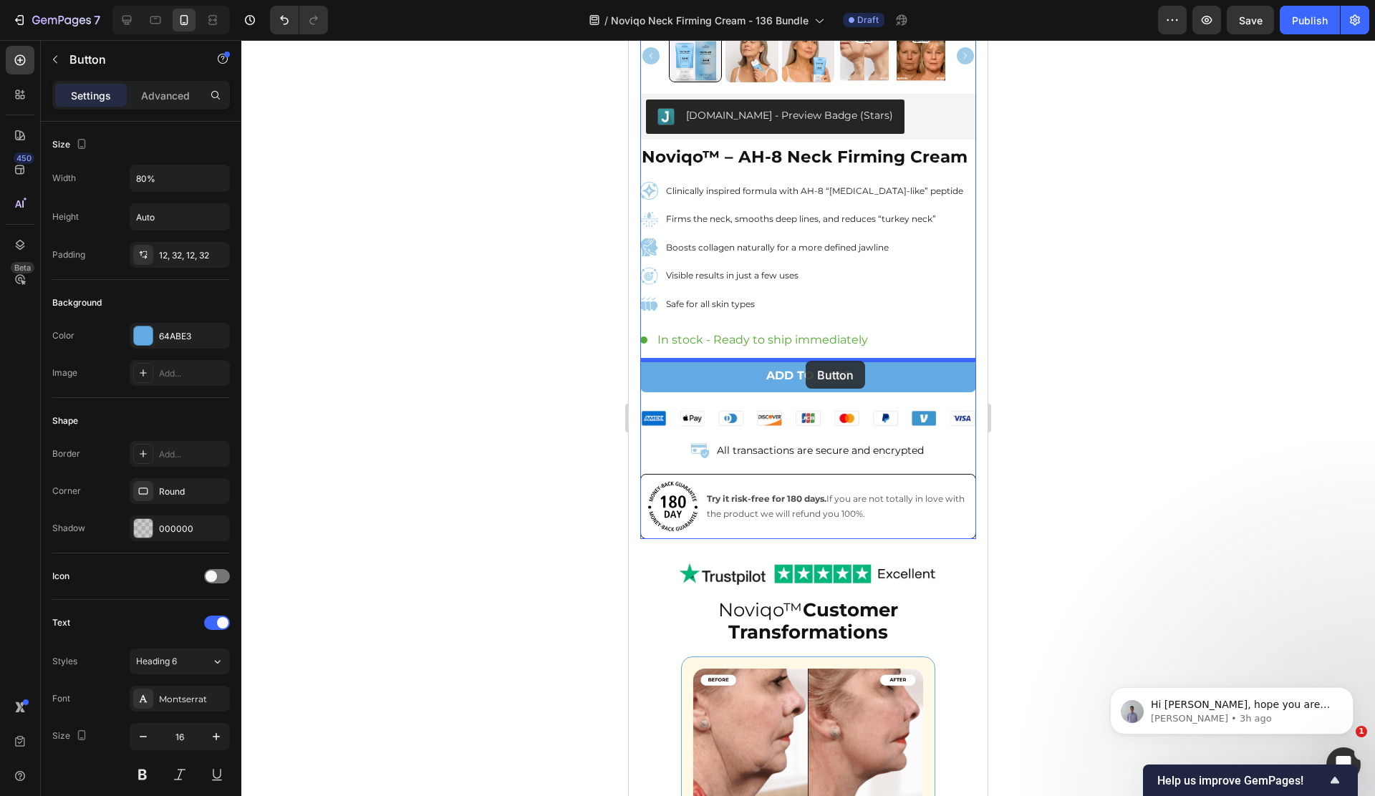
drag, startPoint x: 663, startPoint y: 600, endPoint x: 805, endPoint y: 361, distance: 278.4
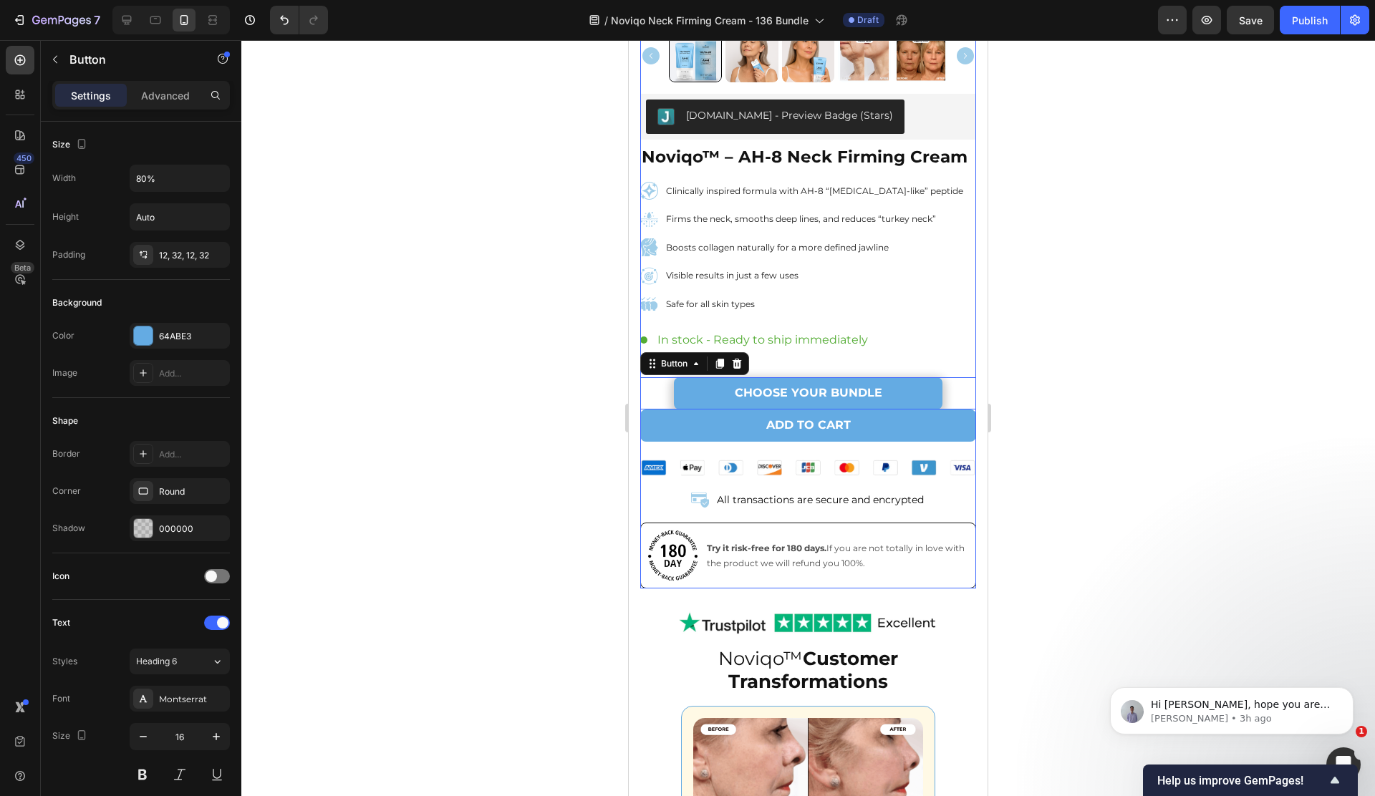
scroll to position [405, 0]
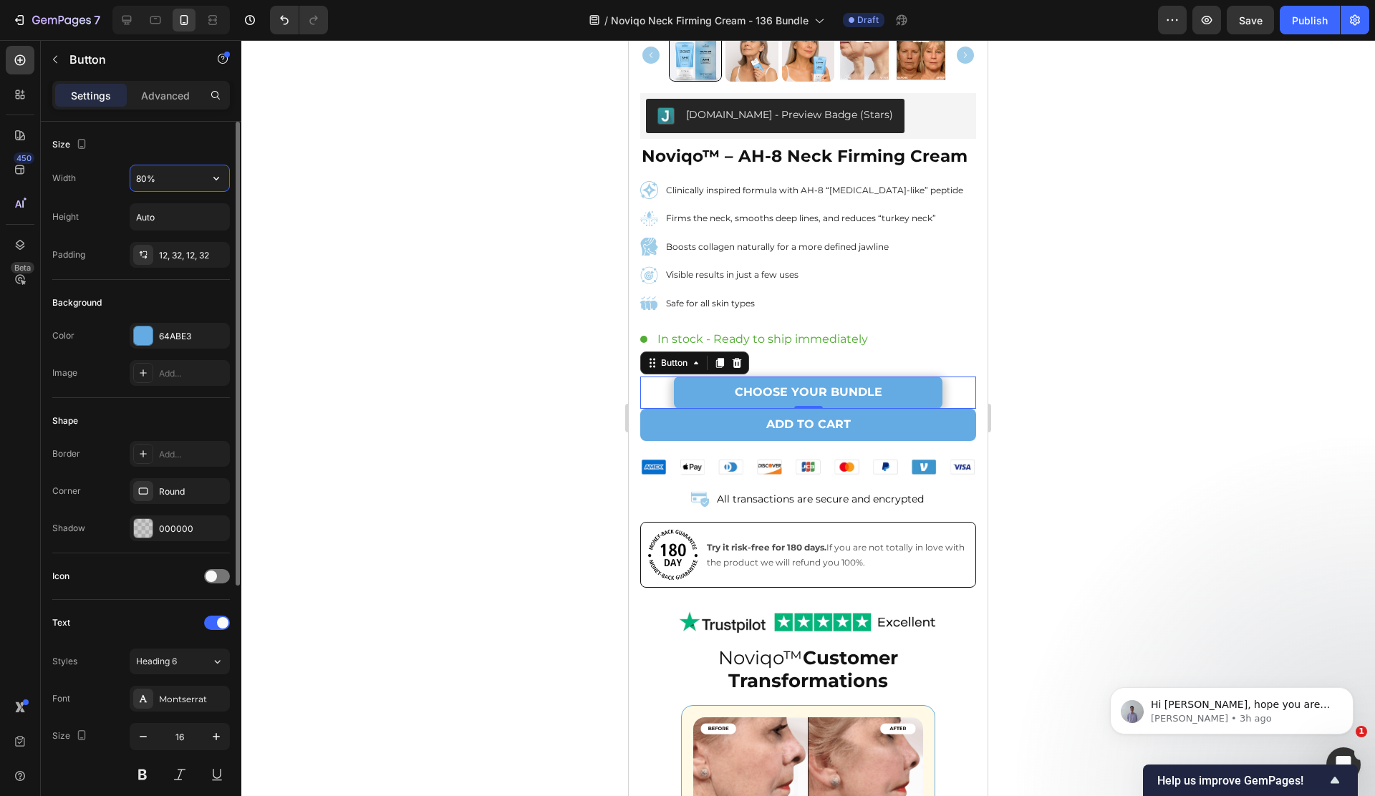
click at [166, 185] on input "80%" at bounding box center [179, 178] width 99 height 26
click at [214, 179] on icon "button" at bounding box center [216, 178] width 14 height 14
drag, startPoint x: 187, startPoint y: 236, endPoint x: 187, endPoint y: 192, distance: 43.7
click at [187, 236] on p "Full 100%" at bounding box center [176, 242] width 82 height 13
type input "100%"
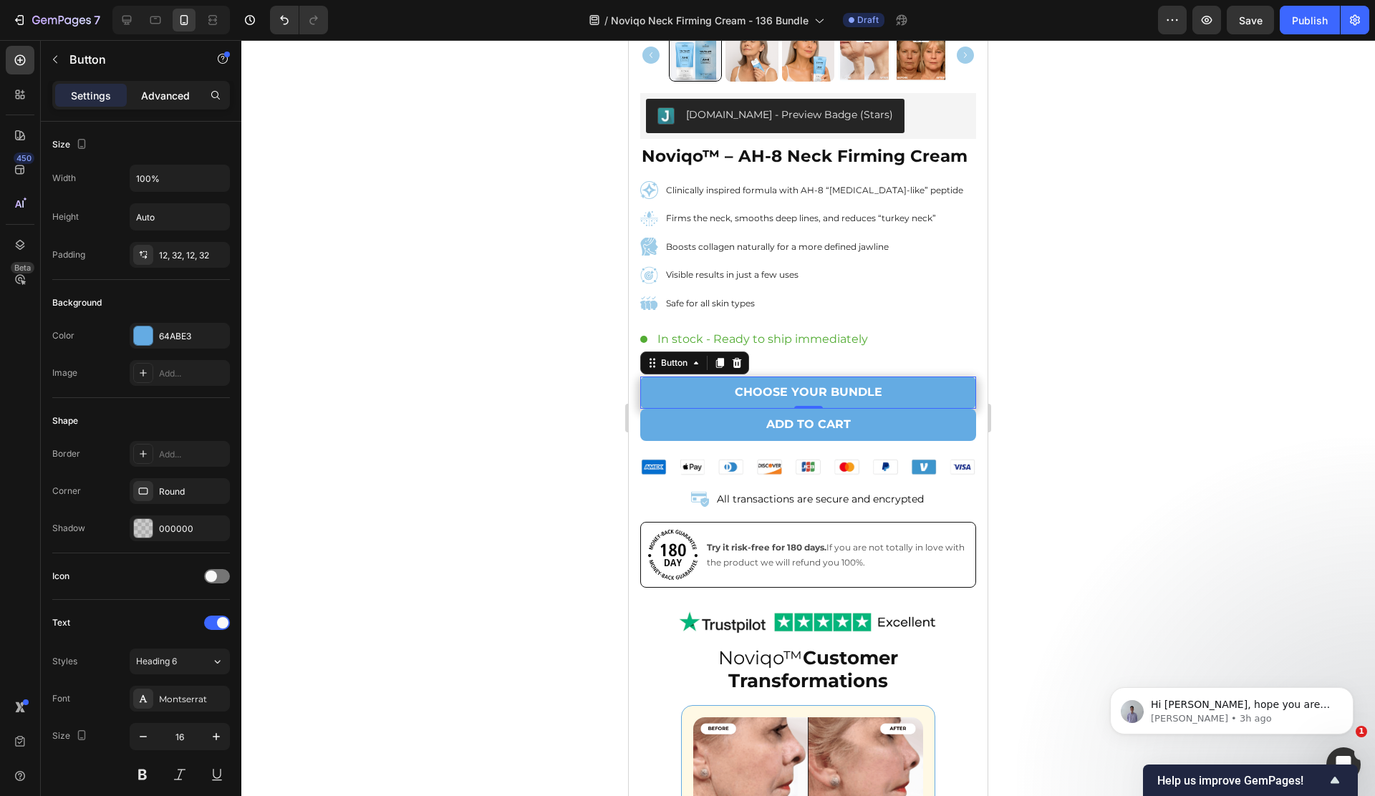
click at [171, 101] on p "Advanced" at bounding box center [165, 95] width 49 height 15
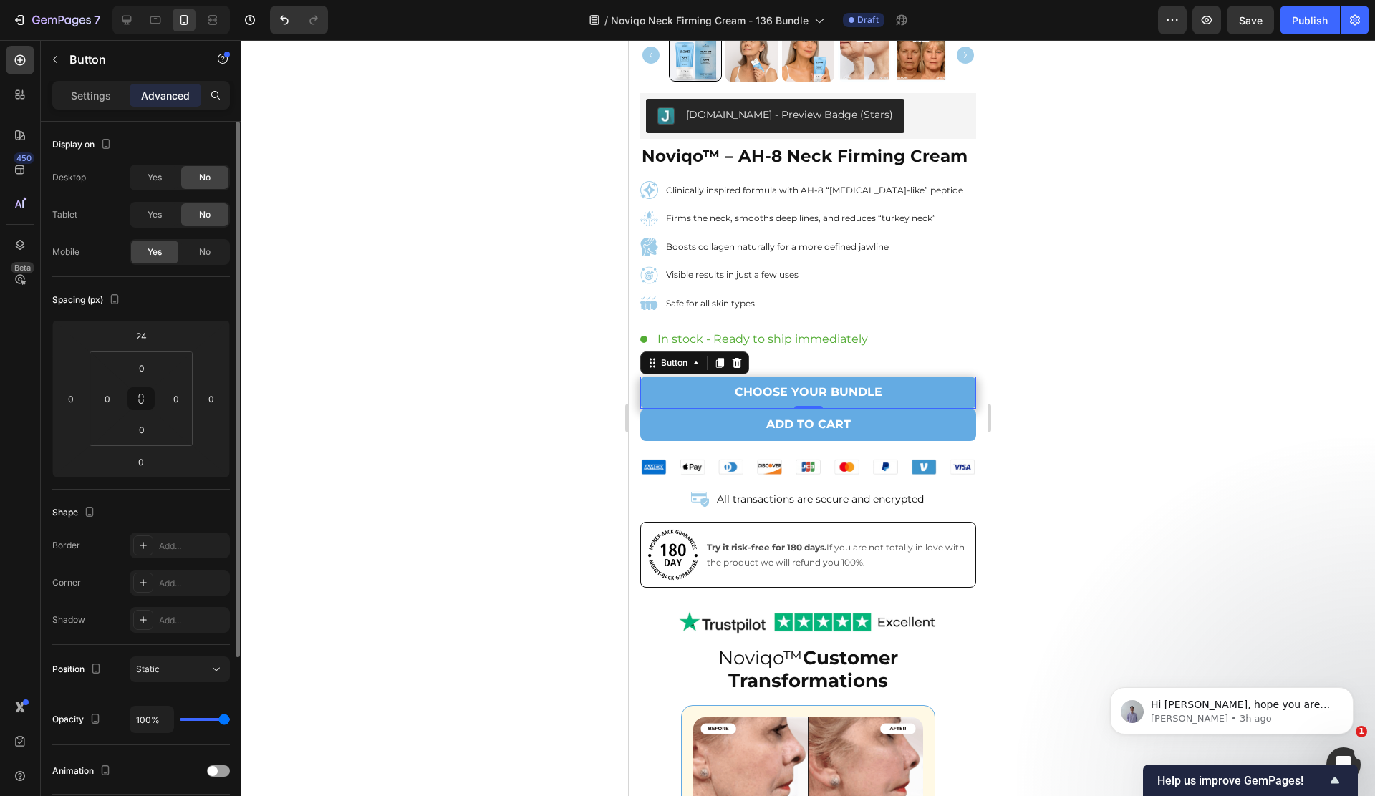
click at [164, 191] on div "Desktop Yes No Tablet Yes No Mobile Yes No" at bounding box center [141, 215] width 178 height 100
drag, startPoint x: 163, startPoint y: 177, endPoint x: 158, endPoint y: 205, distance: 29.1
click at [163, 179] on div "Yes" at bounding box center [154, 177] width 47 height 23
drag, startPoint x: 156, startPoint y: 208, endPoint x: 164, endPoint y: 211, distance: 8.7
click at [156, 208] on span "Yes" at bounding box center [154, 214] width 14 height 13
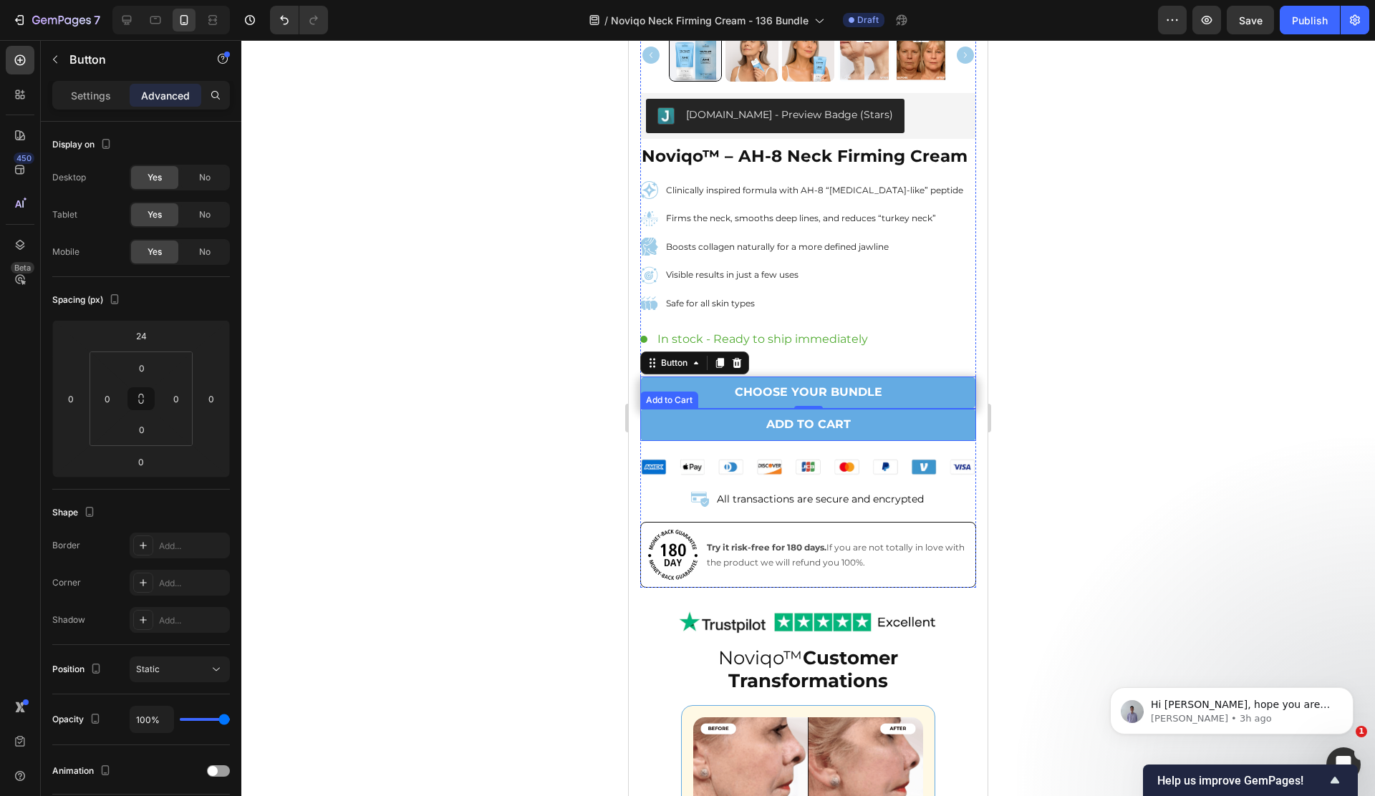
click at [668, 425] on button "Add to cart" at bounding box center [808, 425] width 336 height 32
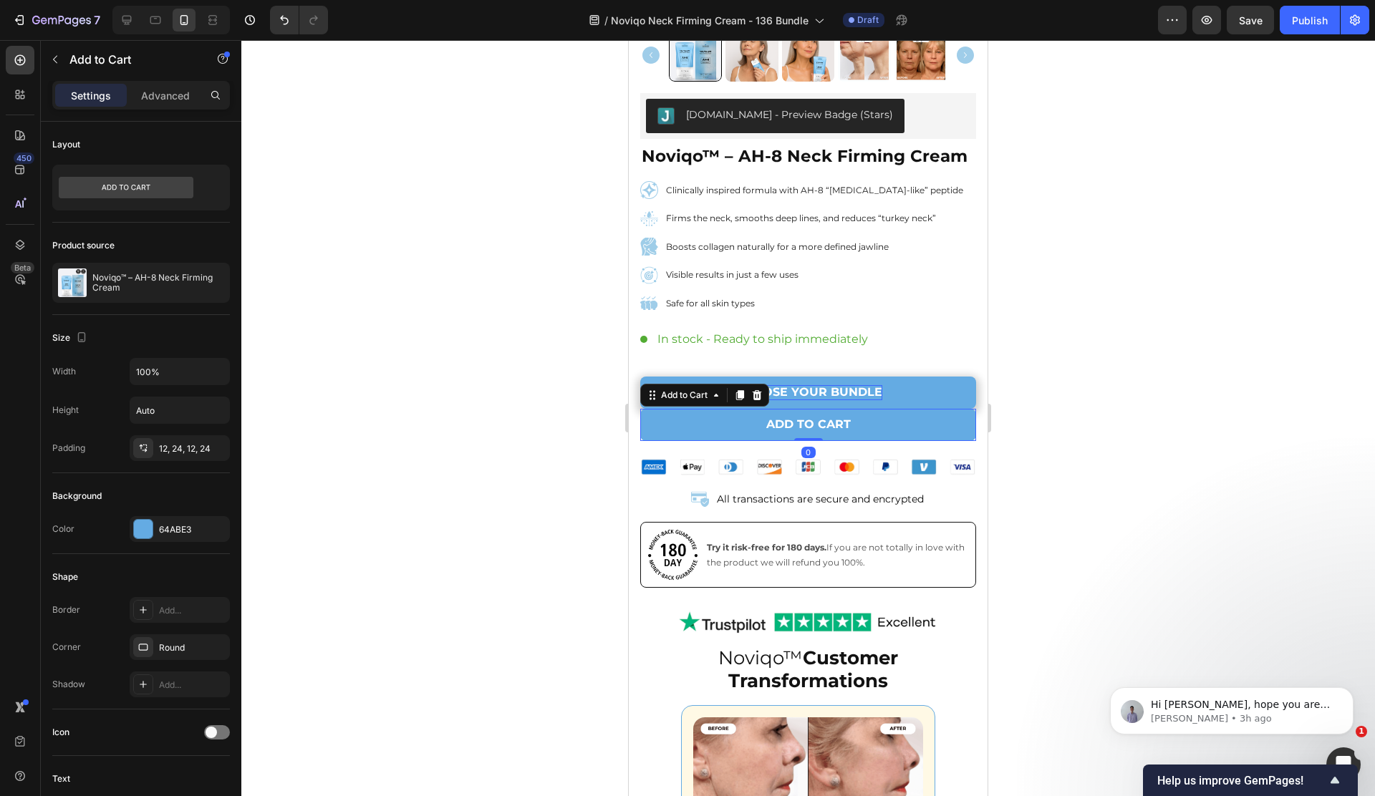
click at [752, 400] on icon at bounding box center [756, 394] width 11 height 11
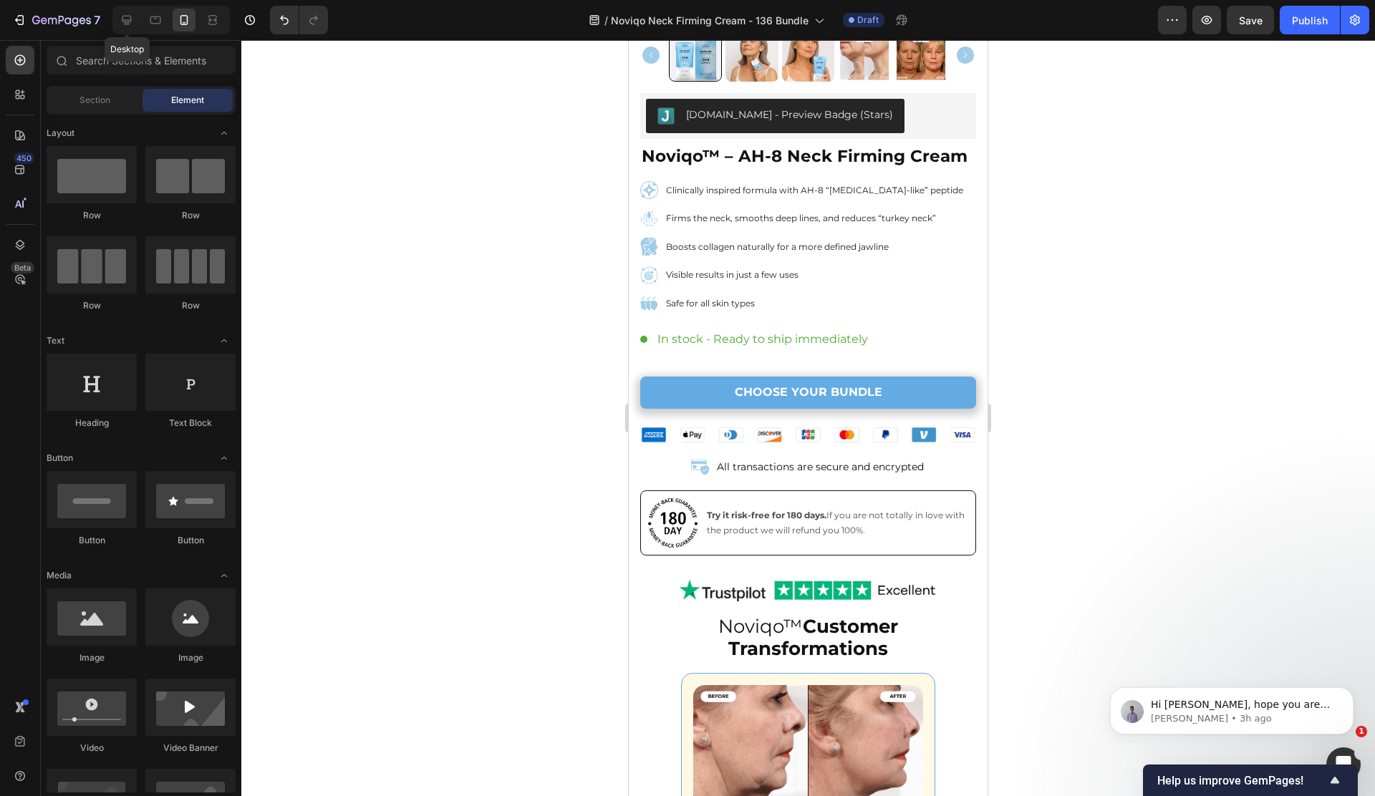
drag, startPoint x: 132, startPoint y: 24, endPoint x: 139, endPoint y: 44, distance: 20.6
click at [132, 24] on icon at bounding box center [127, 20] width 14 height 14
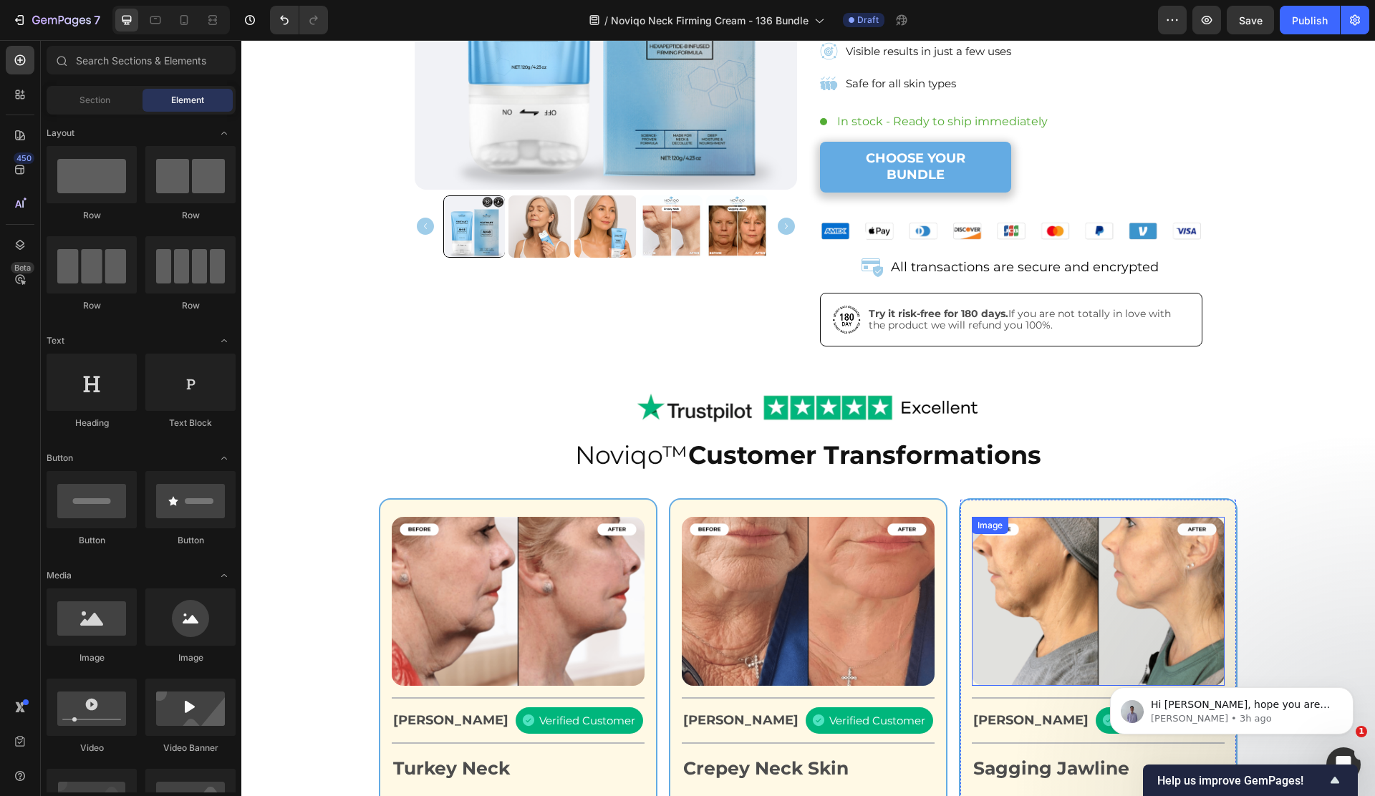
scroll to position [47, 0]
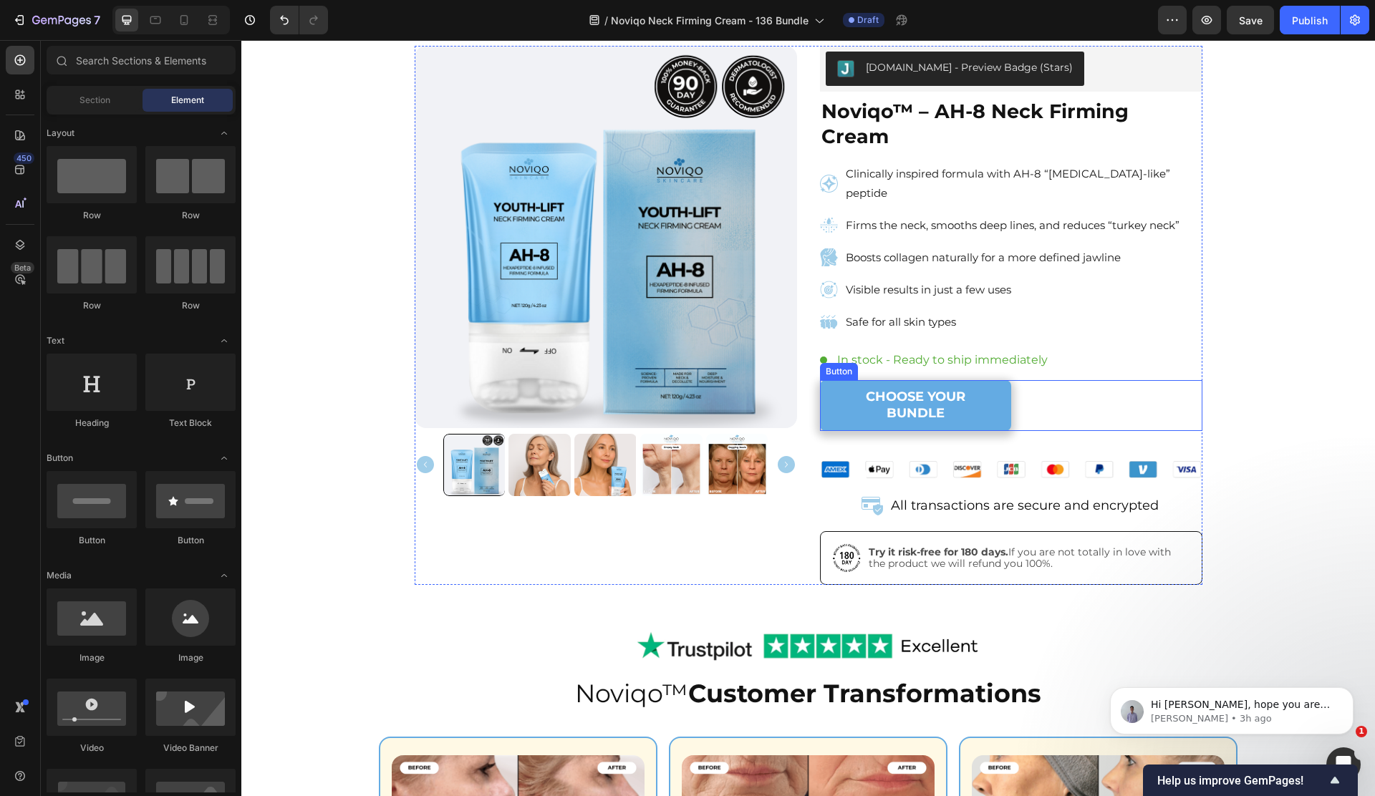
click at [1030, 380] on div "CHOOSE YOUR BUNDLE Button" at bounding box center [1011, 405] width 382 height 51
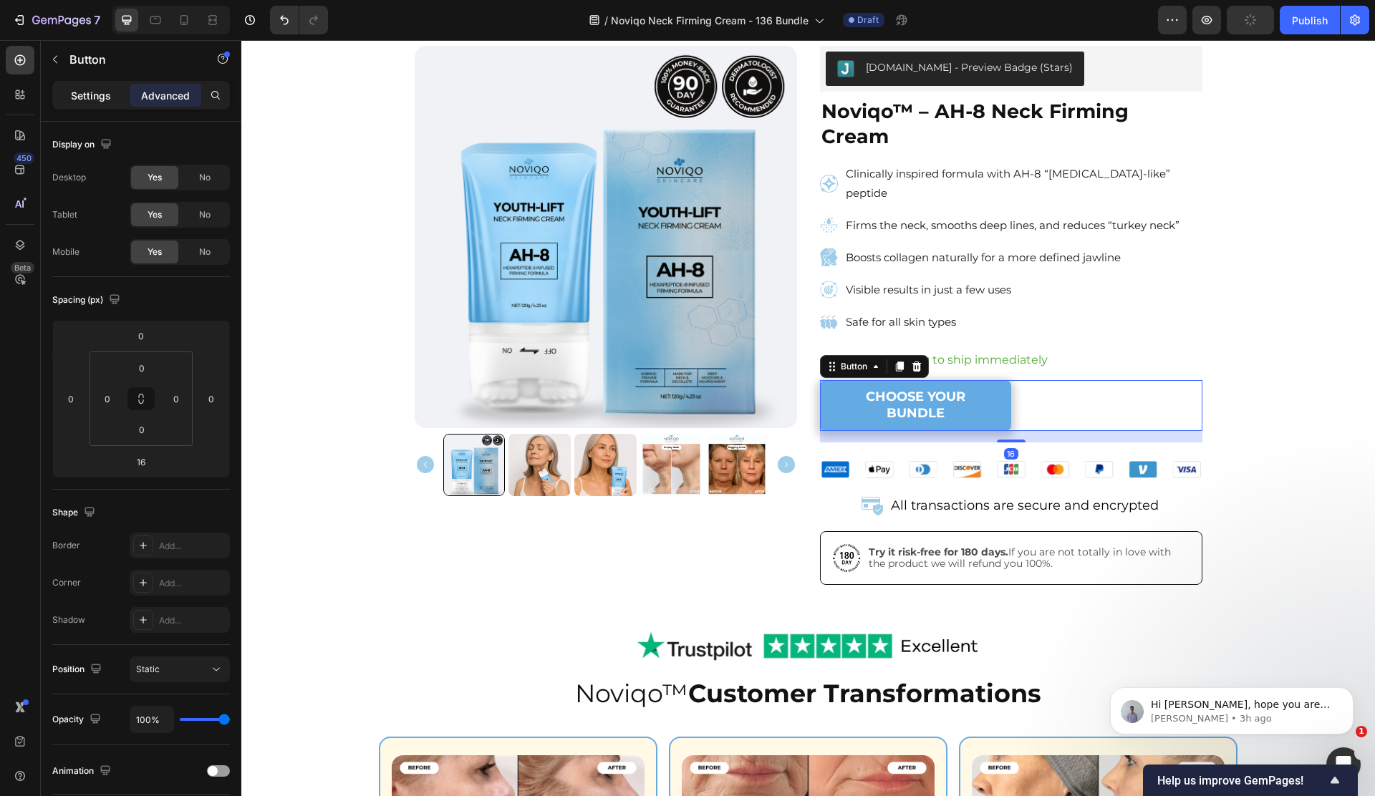
click at [74, 89] on p "Settings" at bounding box center [91, 95] width 40 height 15
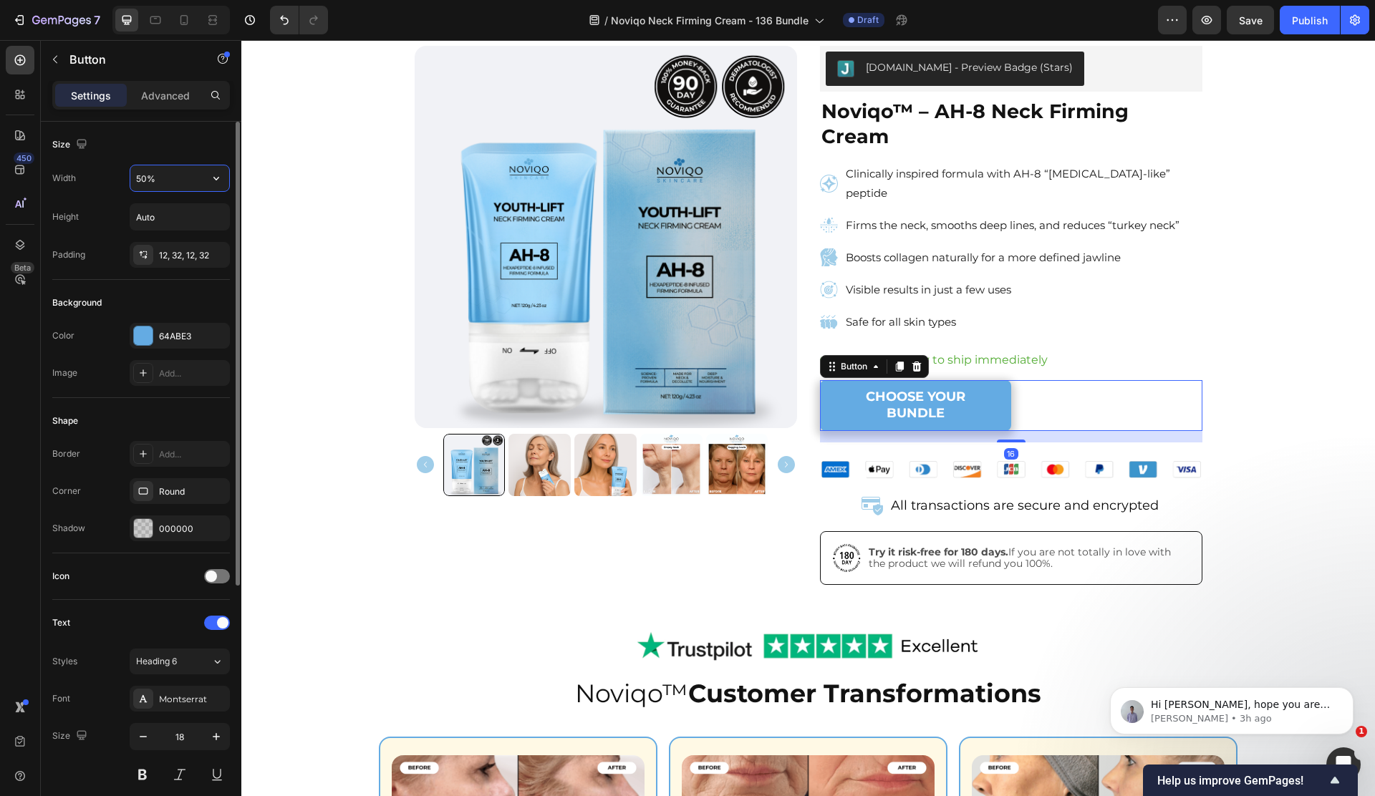
click at [181, 190] on input "50%" at bounding box center [179, 178] width 99 height 26
click at [214, 187] on button "button" at bounding box center [216, 178] width 26 height 26
click at [201, 213] on span "Auto" at bounding box center [207, 214] width 19 height 13
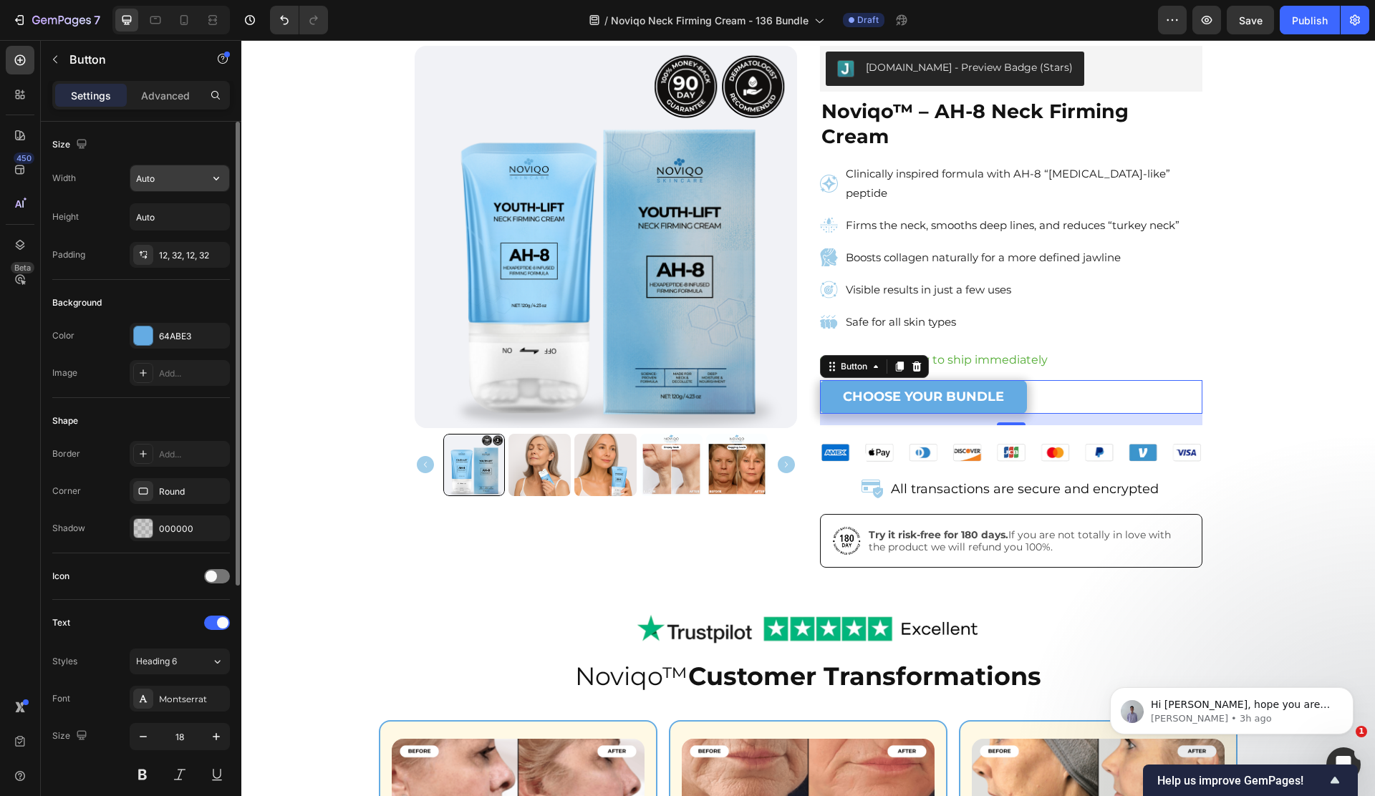
drag, startPoint x: 207, startPoint y: 175, endPoint x: 198, endPoint y: 190, distance: 17.1
click at [207, 175] on button "button" at bounding box center [216, 178] width 26 height 26
click at [155, 246] on p "Full 100%" at bounding box center [176, 242] width 82 height 13
type input "100%"
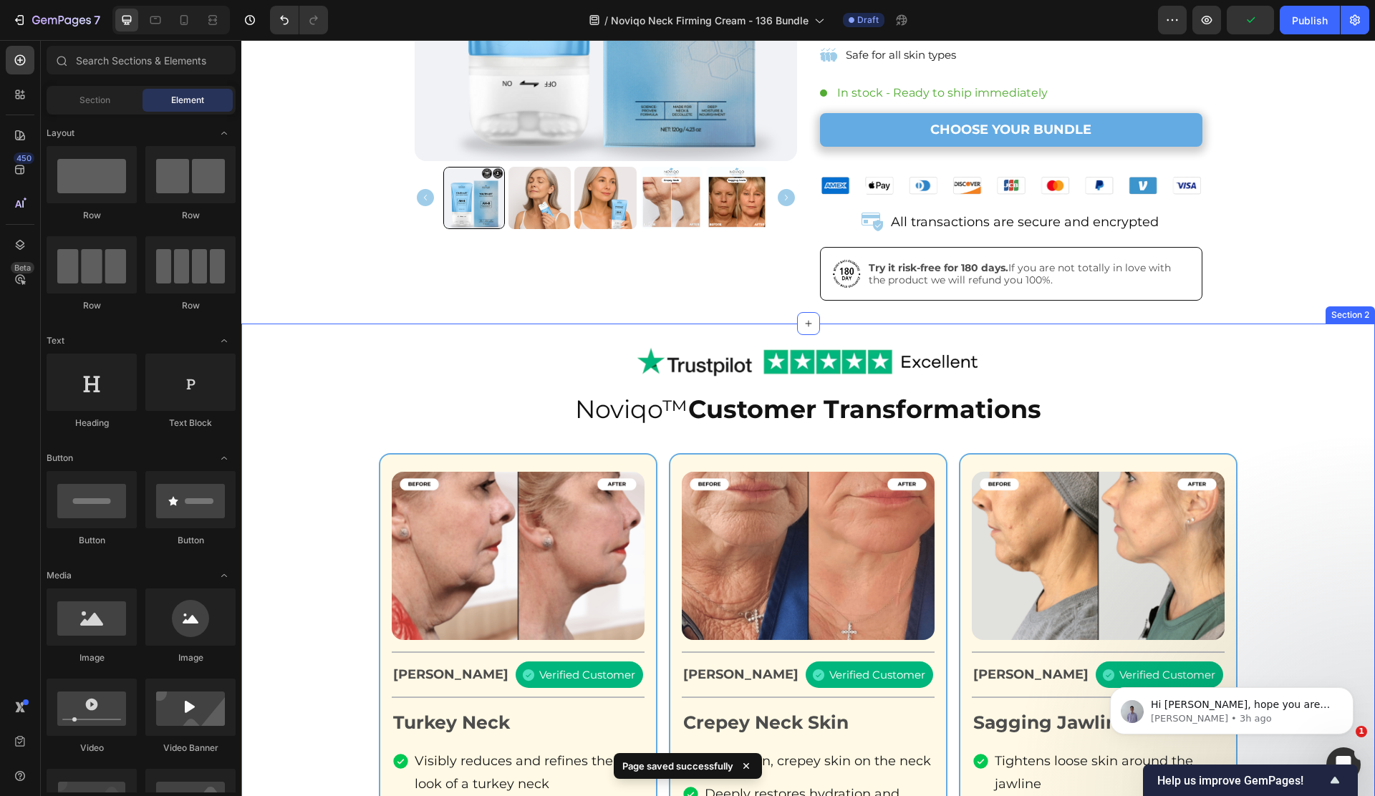
scroll to position [54, 0]
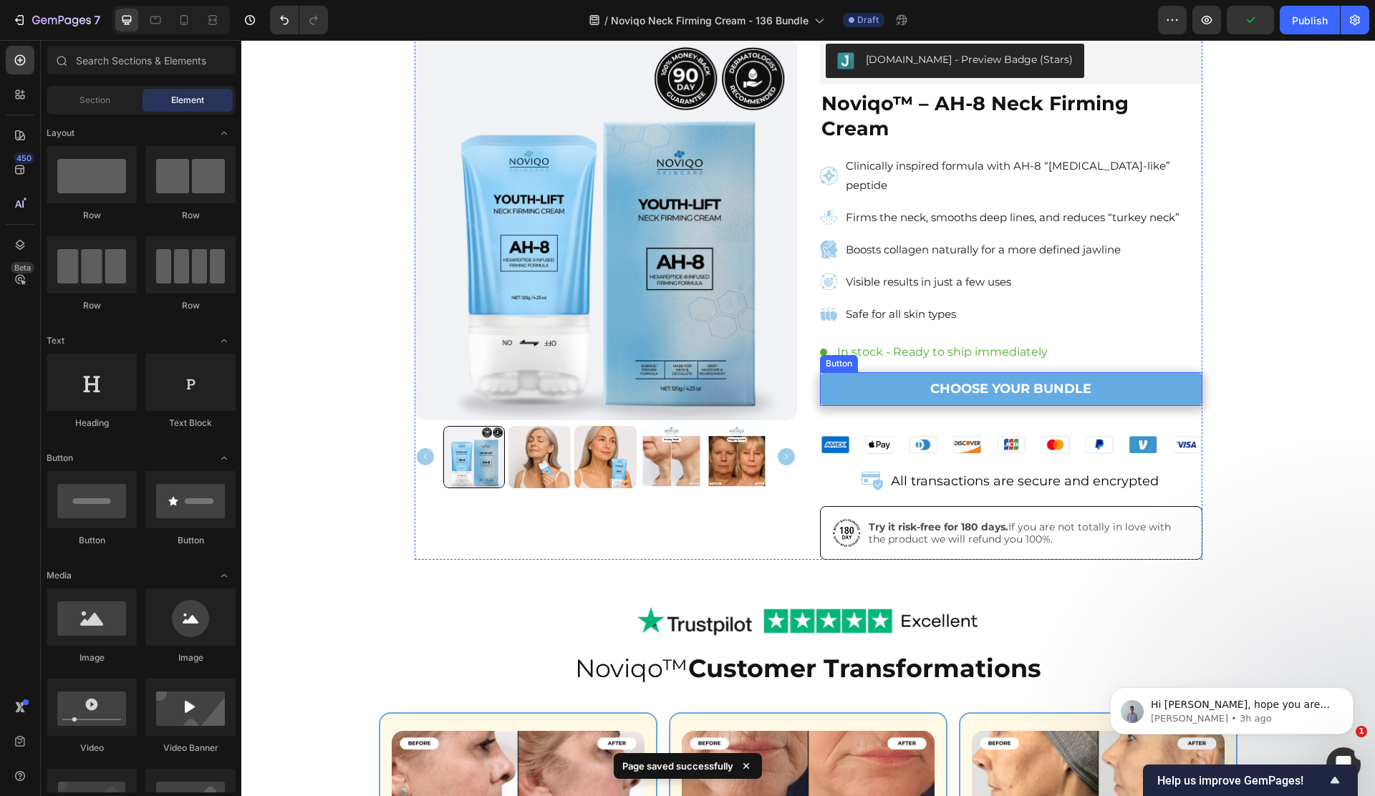
click at [1183, 372] on link "CHOOSE YOUR BUNDLE" at bounding box center [1011, 389] width 382 height 34
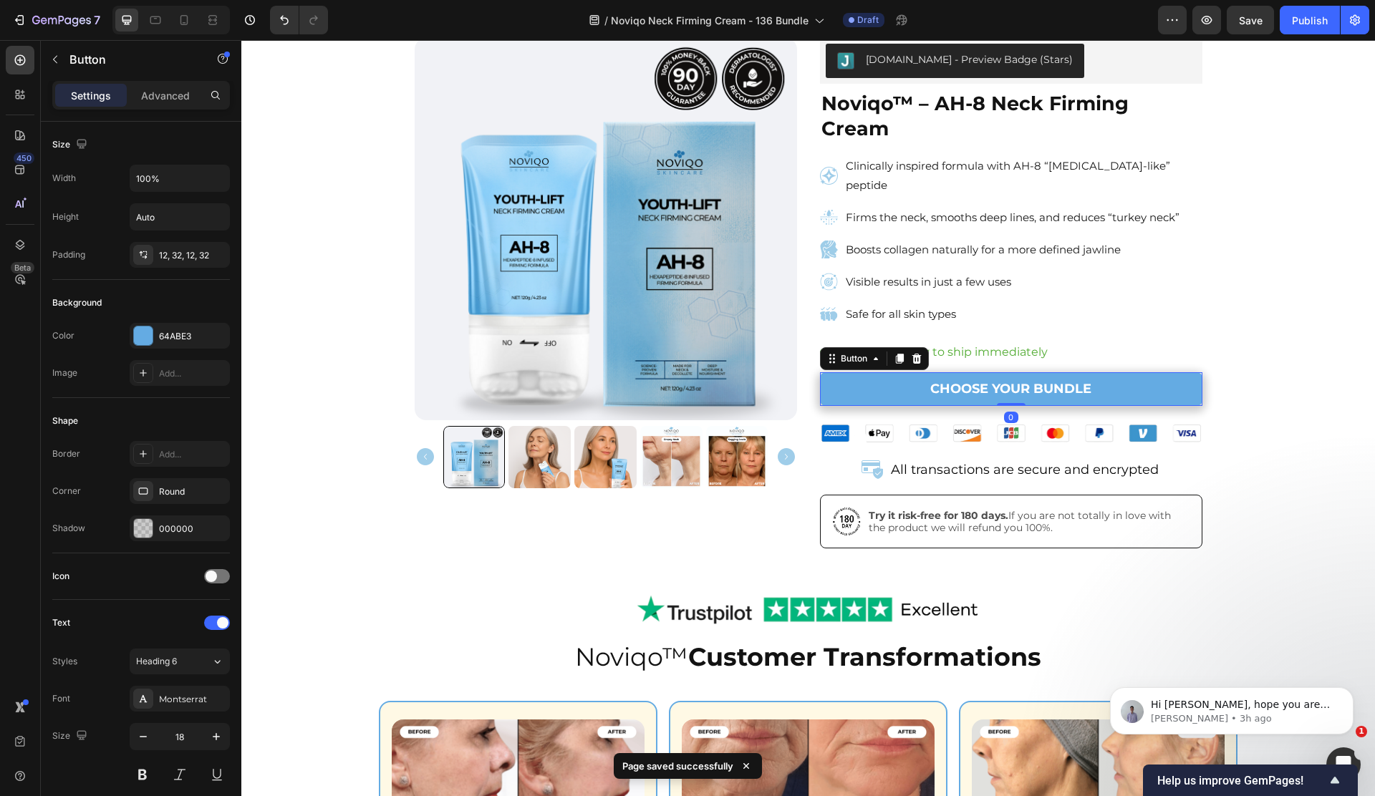
drag, startPoint x: 1015, startPoint y: 370, endPoint x: 1042, endPoint y: 333, distance: 45.7
click at [1023, 372] on div "CHOOSE YOUR BUNDLE Button 0" at bounding box center [1011, 389] width 382 height 34
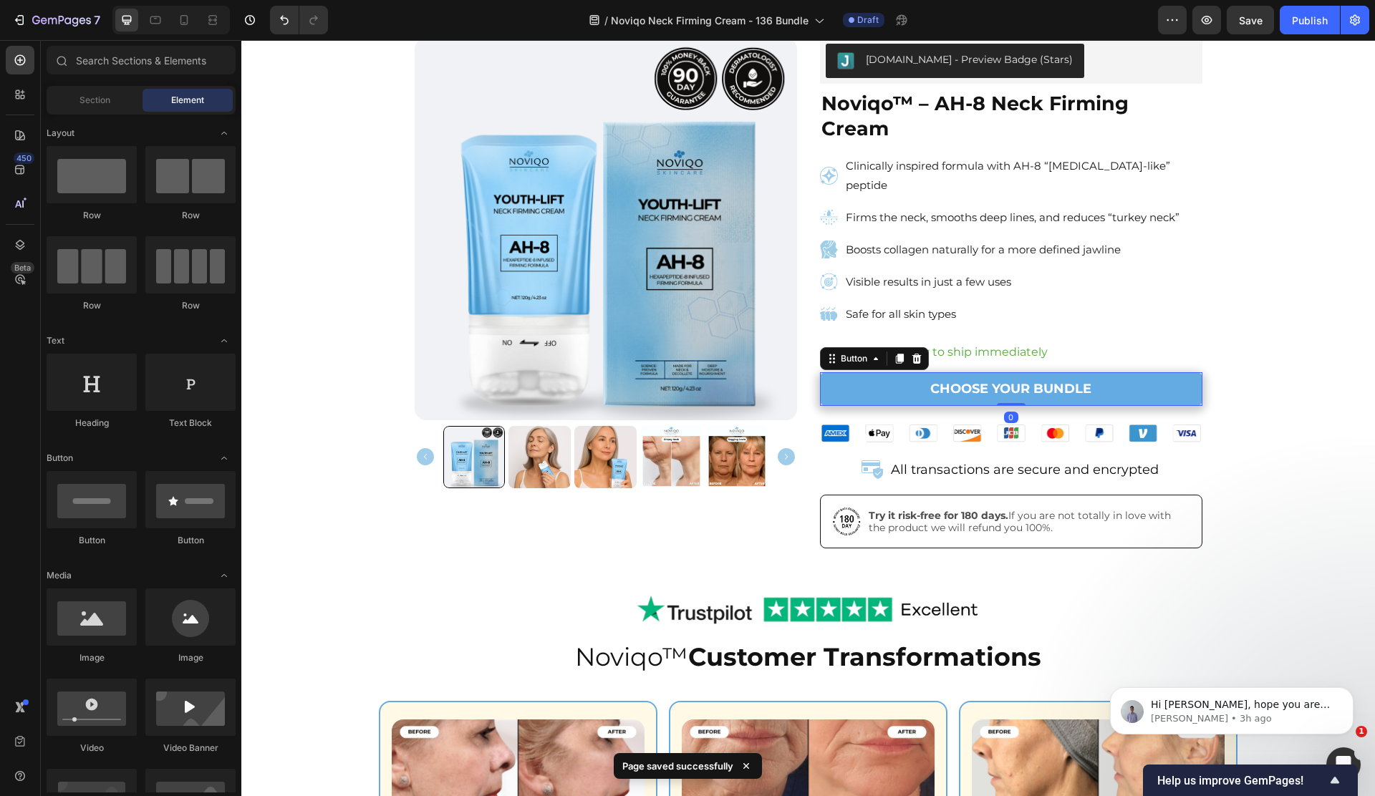
click at [853, 372] on link "CHOOSE YOUR BUNDLE" at bounding box center [1011, 389] width 382 height 34
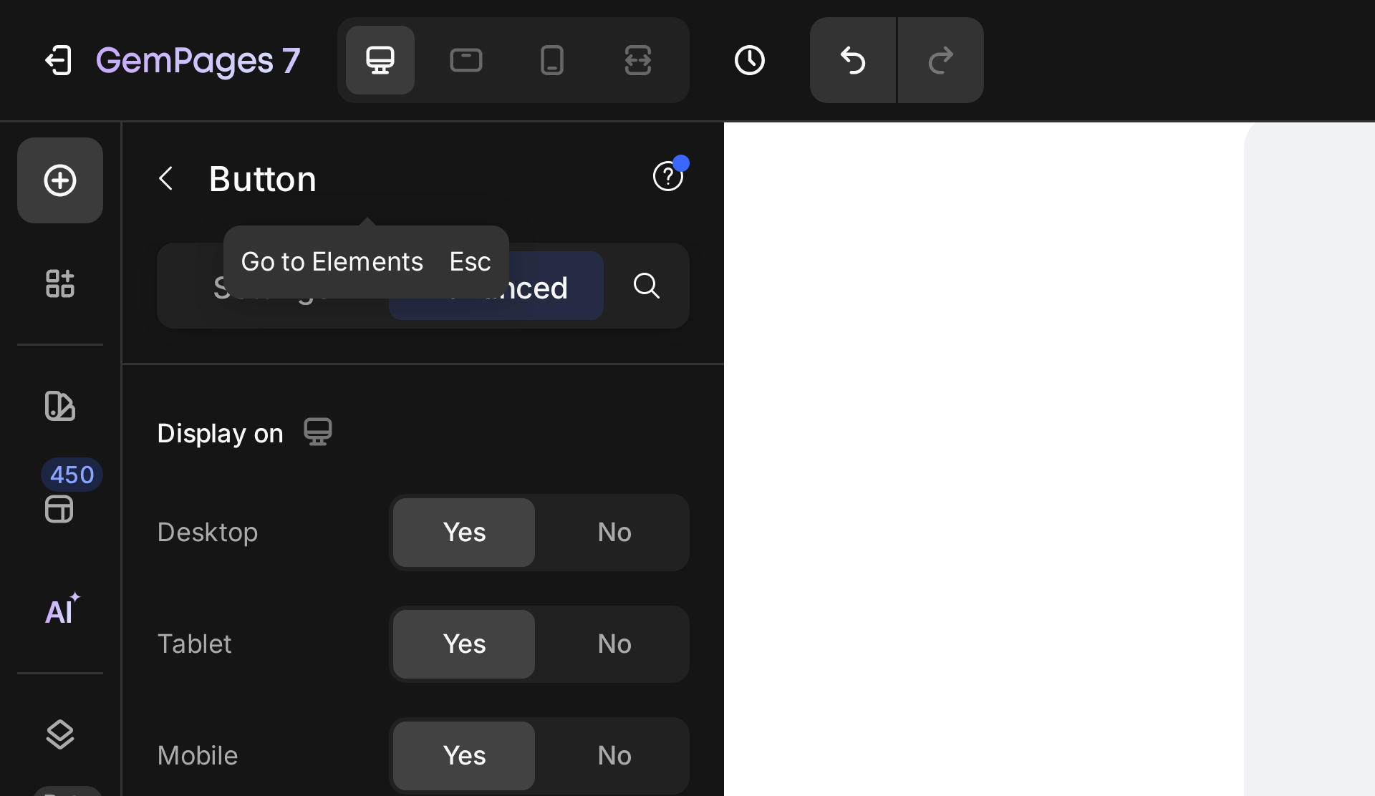
click at [67, 54] on div "Button" at bounding box center [122, 59] width 163 height 37
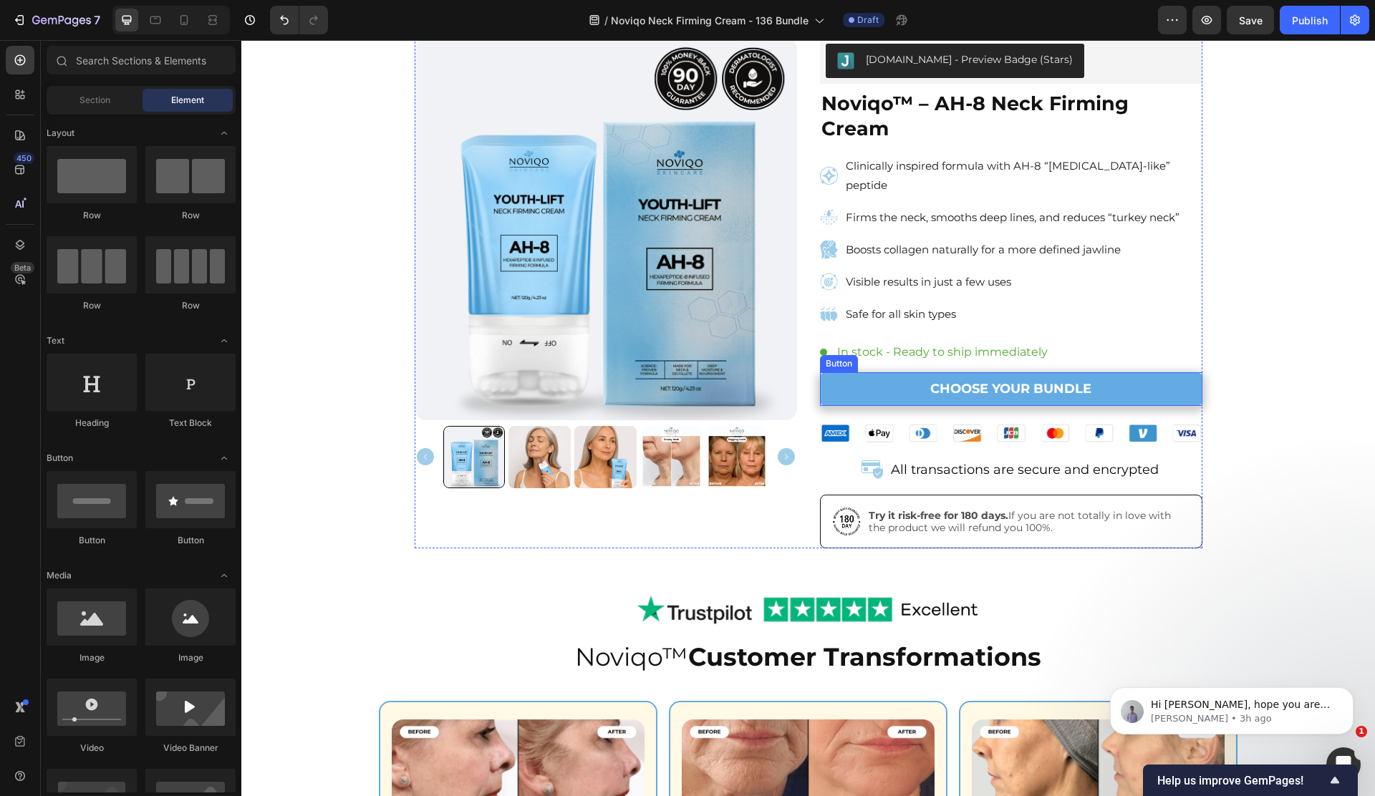
click at [856, 326] on div "Judge.me - Preview Badge (Stars) Judge.me Noviqo™ – AH-8 Neck Firming Cream Hea…" at bounding box center [1011, 293] width 382 height 510
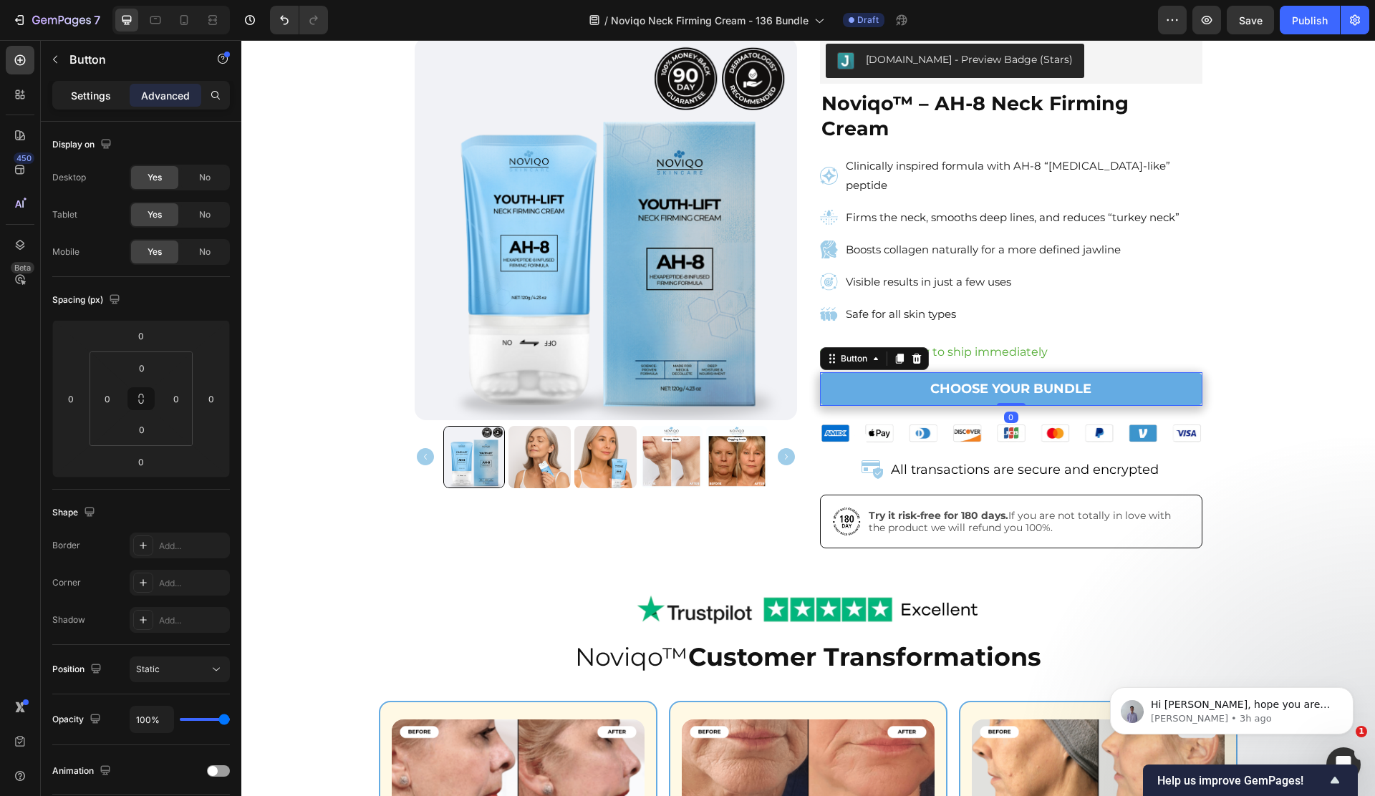
click at [79, 92] on p "Settings" at bounding box center [91, 95] width 40 height 15
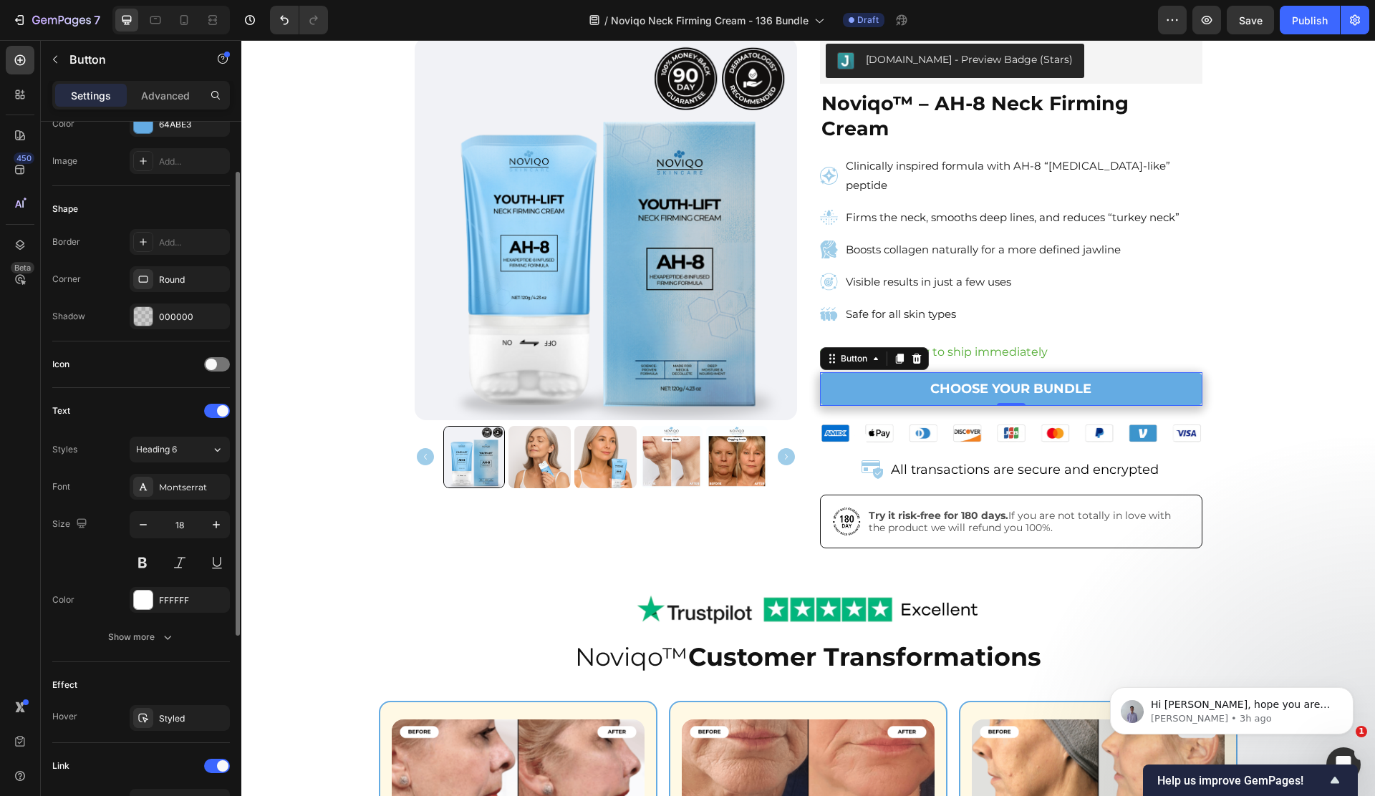
scroll to position [151, 0]
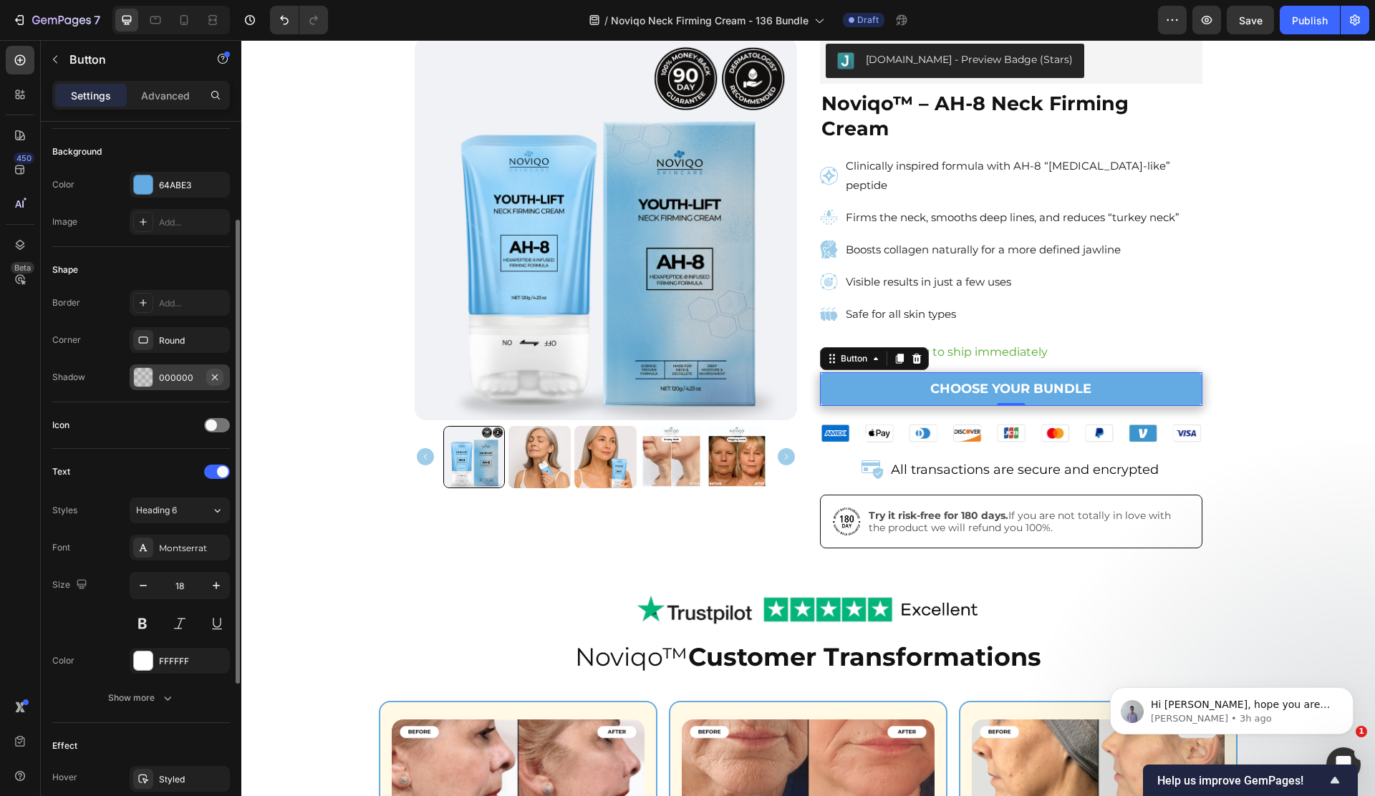
click at [211, 377] on icon "button" at bounding box center [214, 377] width 11 height 11
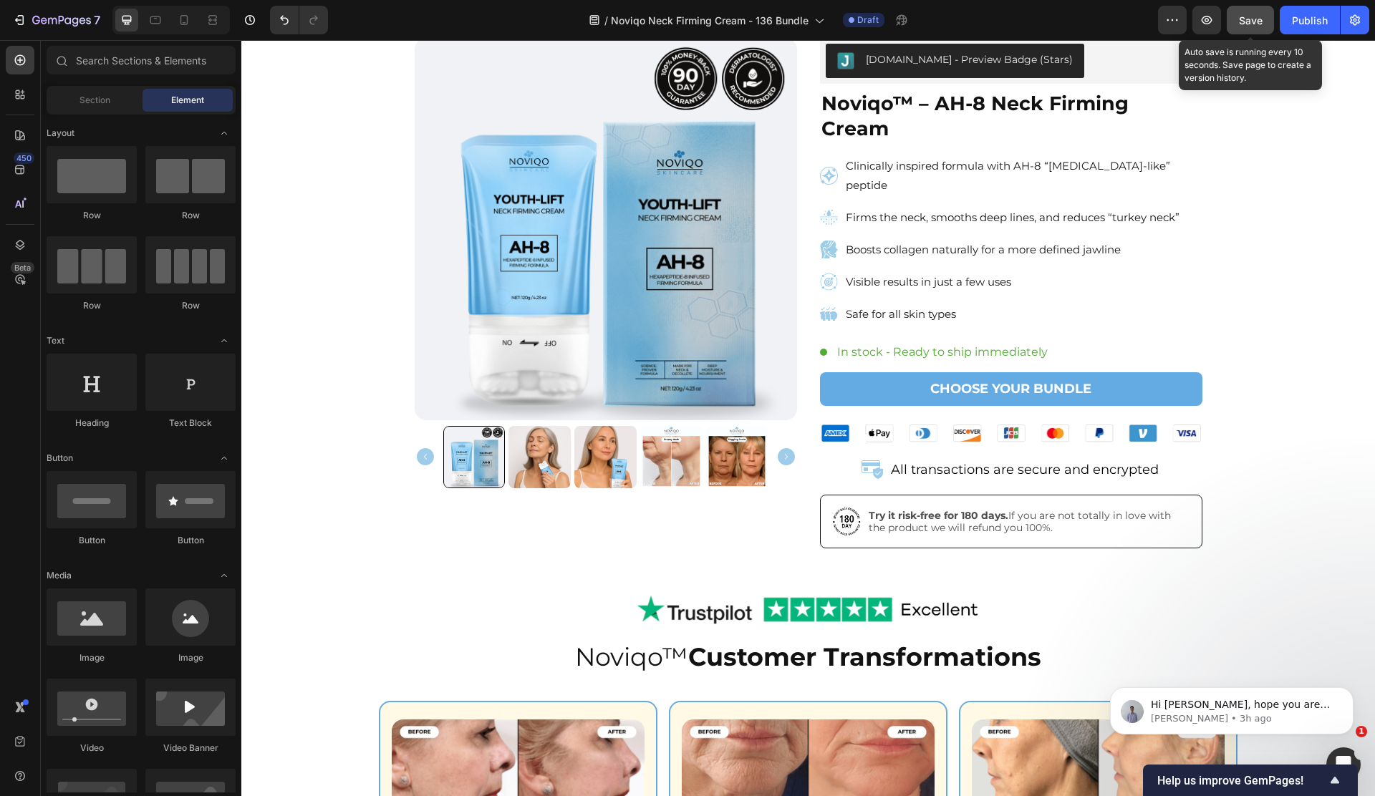
click at [1245, 32] on button "Save" at bounding box center [1249, 20] width 47 height 29
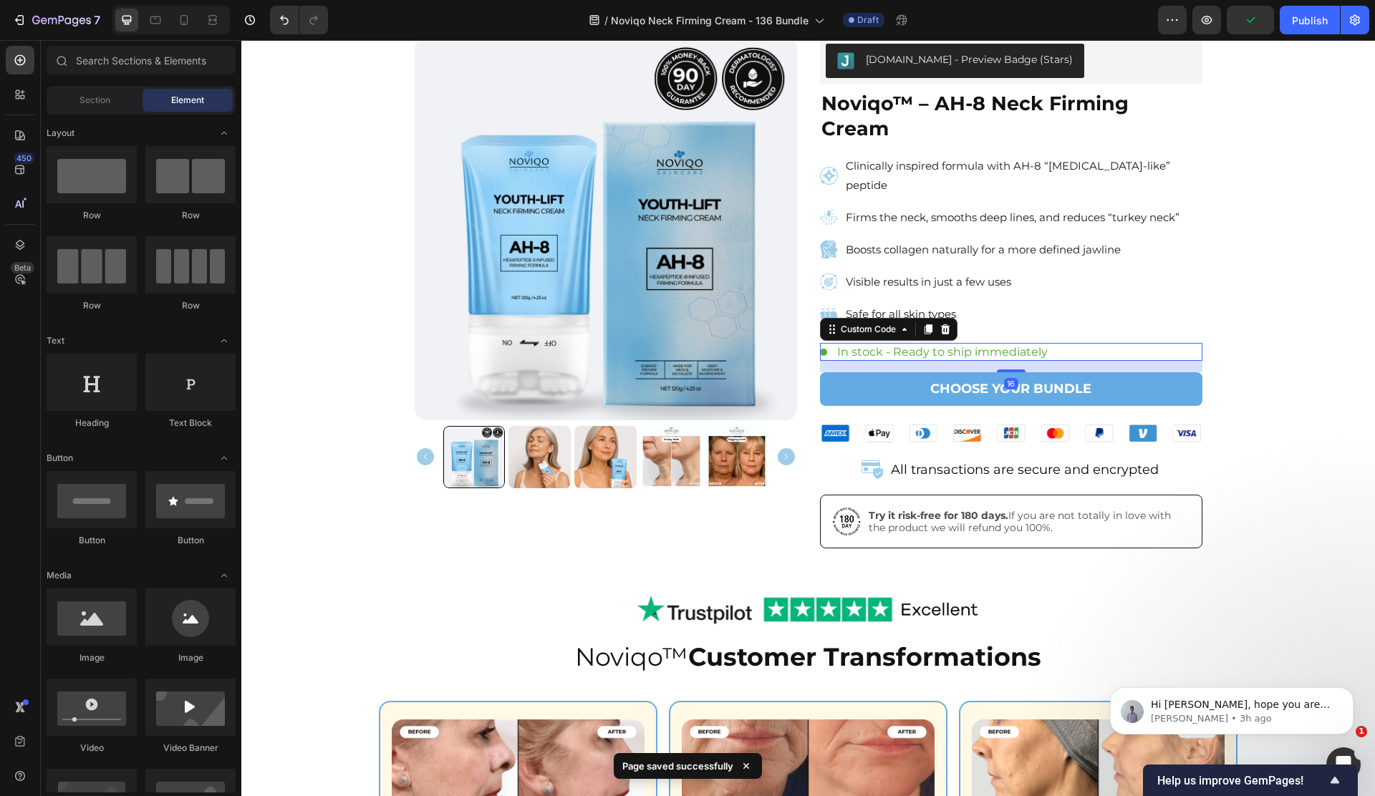
click at [1119, 343] on div "In stock - Ready to ship immediately" at bounding box center [1011, 352] width 382 height 18
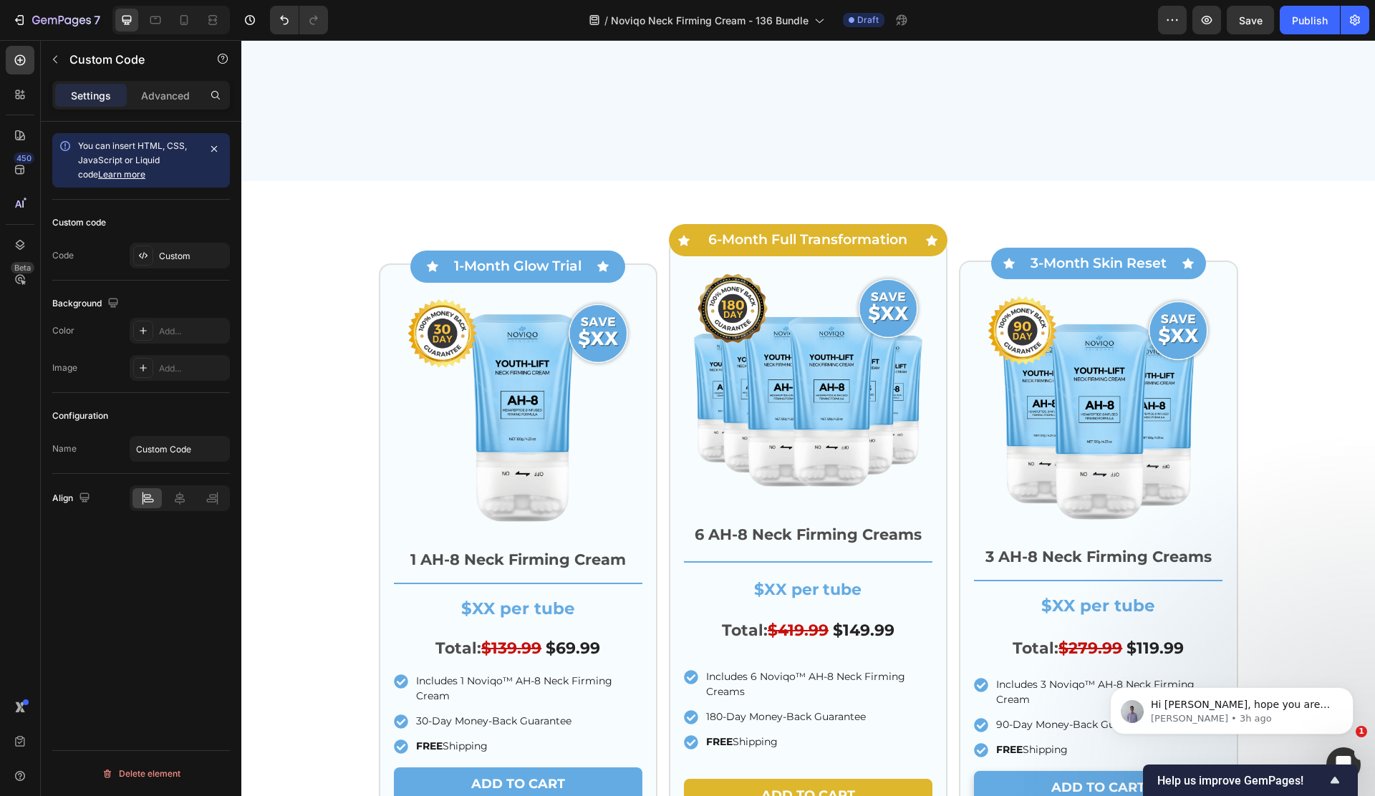
scroll to position [4403, 0]
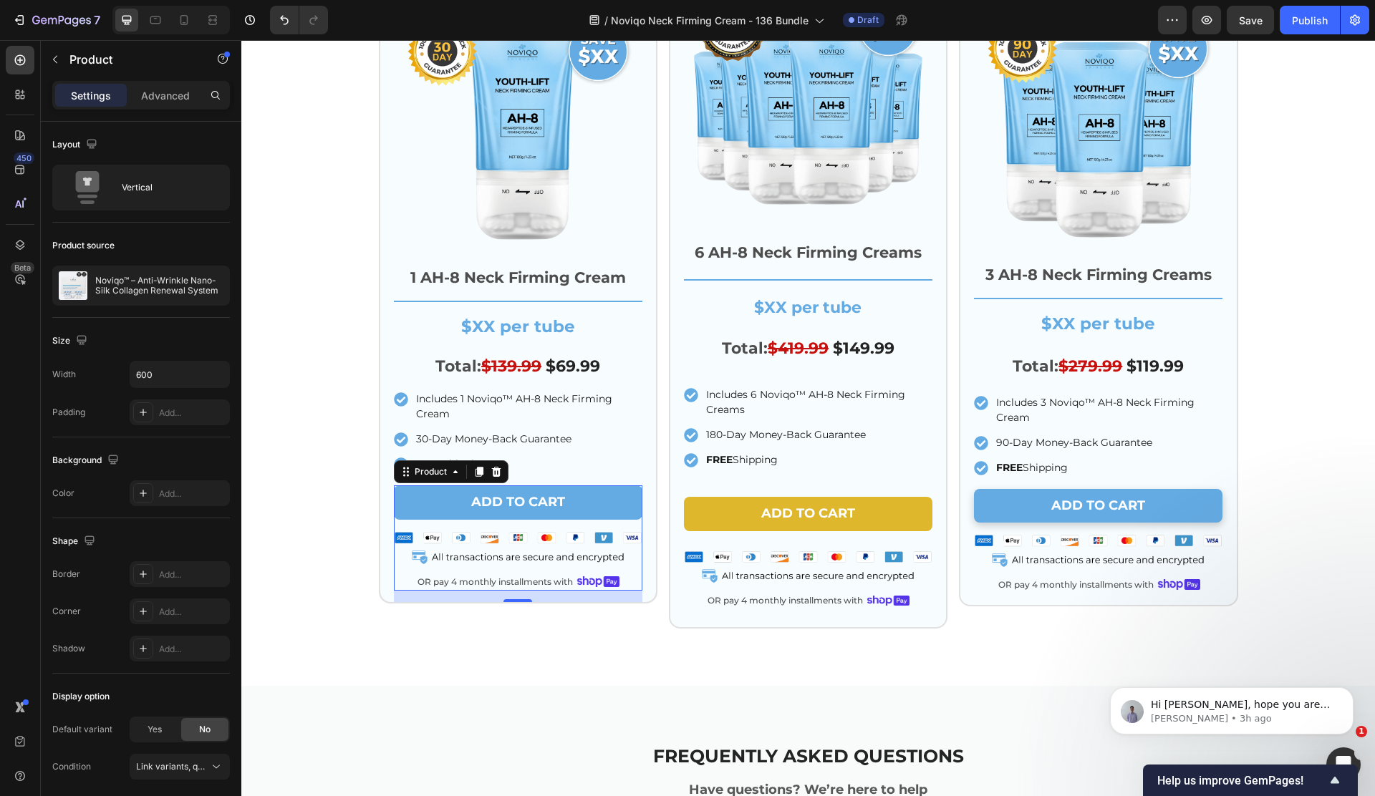
scroll to position [4380, 0]
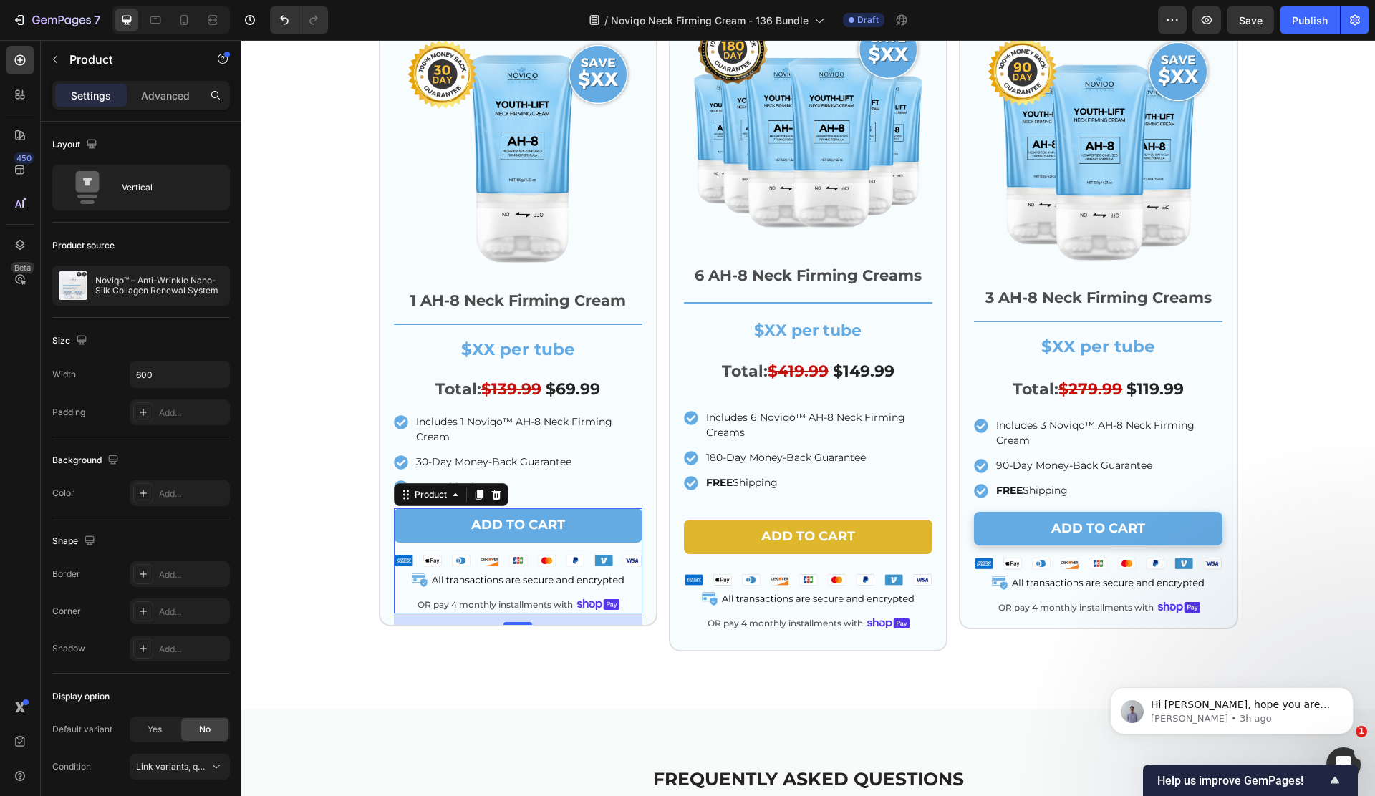
click at [487, 550] on div "Add to cart Add to Cart" at bounding box center [518, 530] width 248 height 45
click at [108, 284] on p "Noviqo™ – Anti-Wrinkle Nano-Silk Collagen Renewal System" at bounding box center [159, 286] width 128 height 20
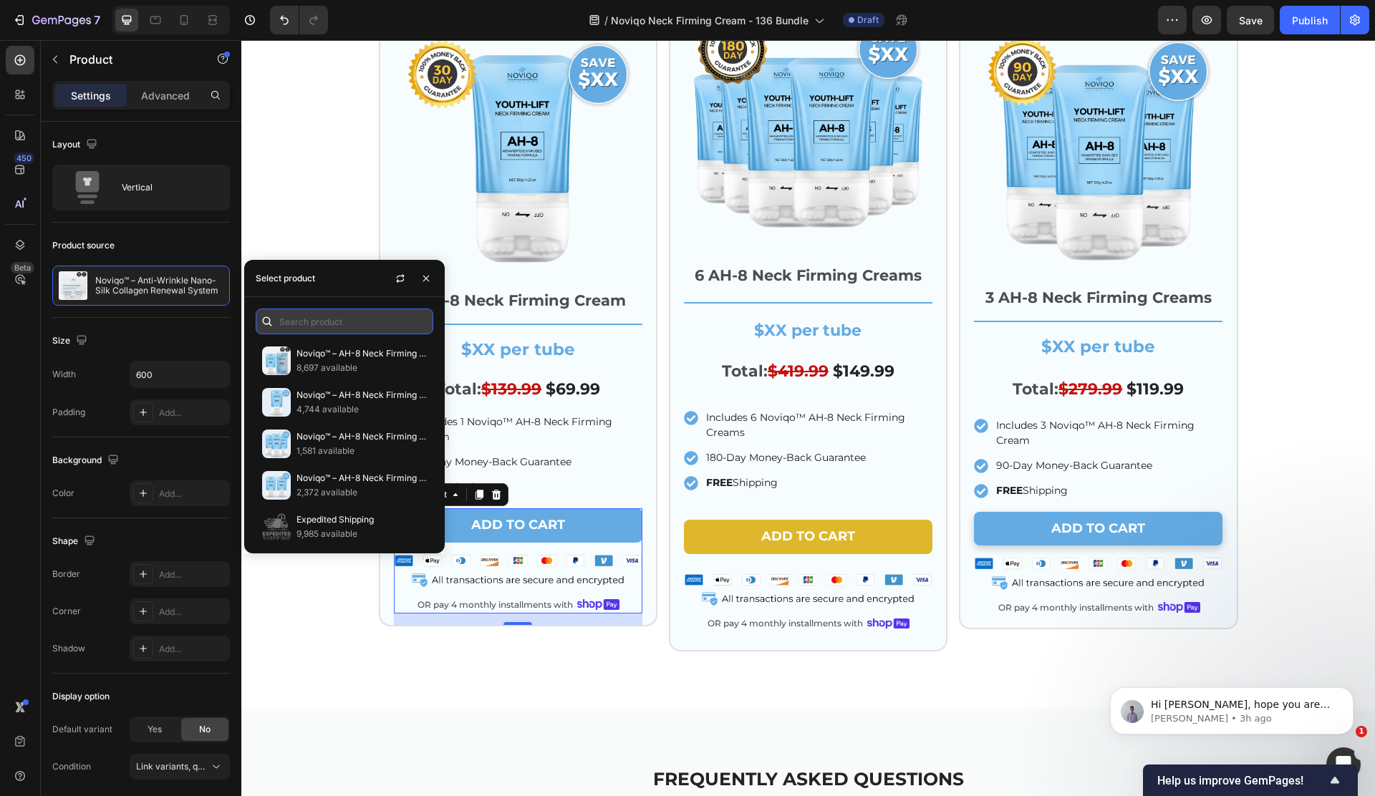
click at [347, 324] on input "text" at bounding box center [345, 322] width 178 height 26
paste input "8159490244802"
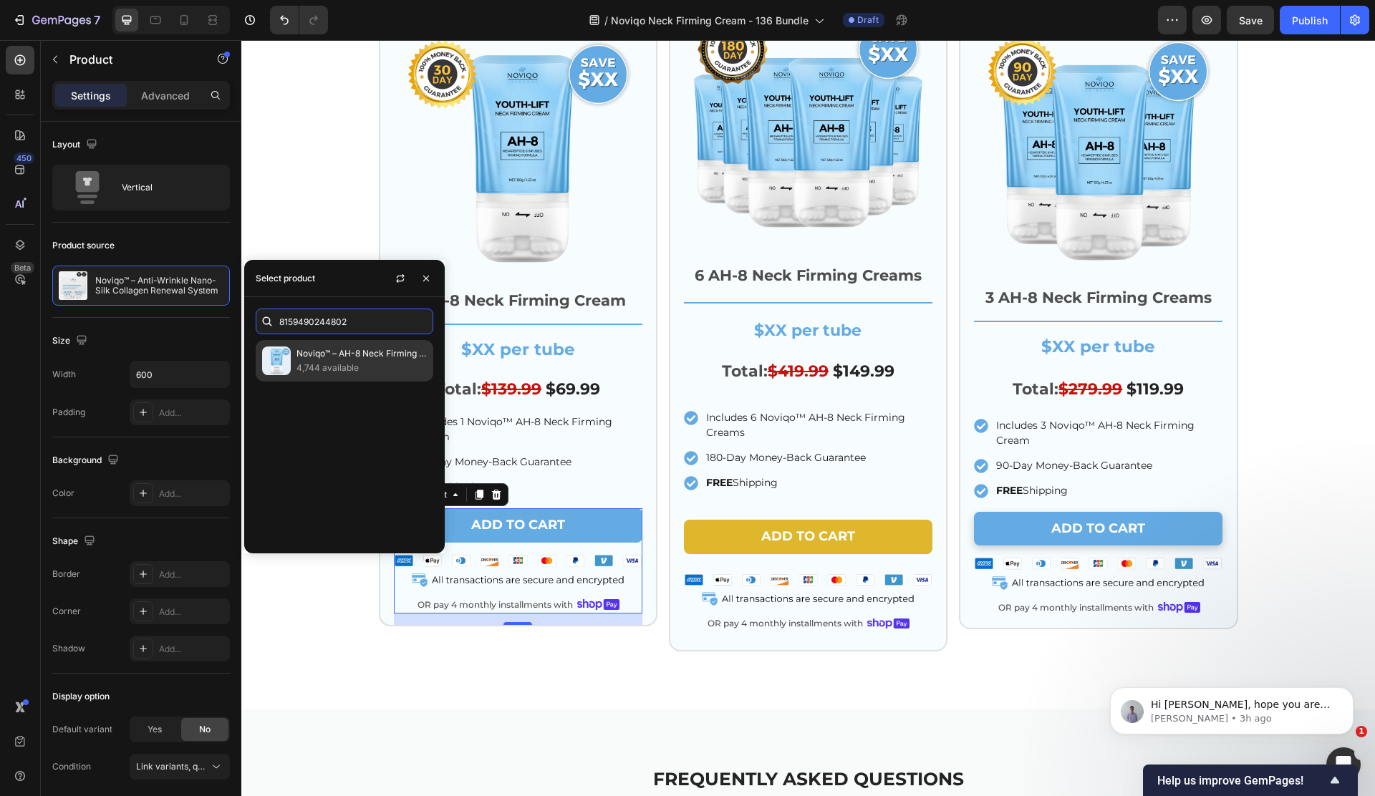
type input "8159490244802"
click at [354, 365] on p "4,744 available" at bounding box center [361, 368] width 130 height 14
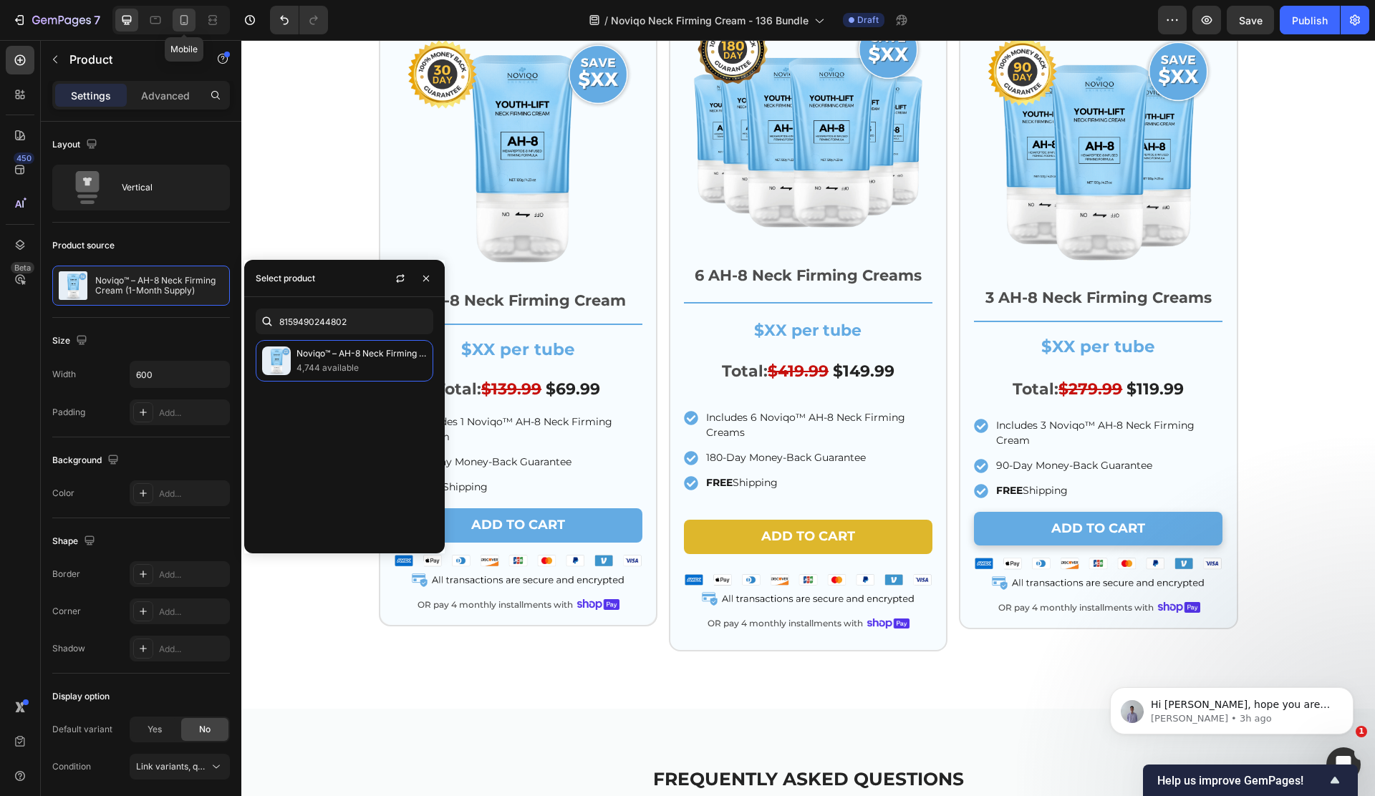
click at [191, 14] on div at bounding box center [184, 20] width 23 height 23
type input "100%"
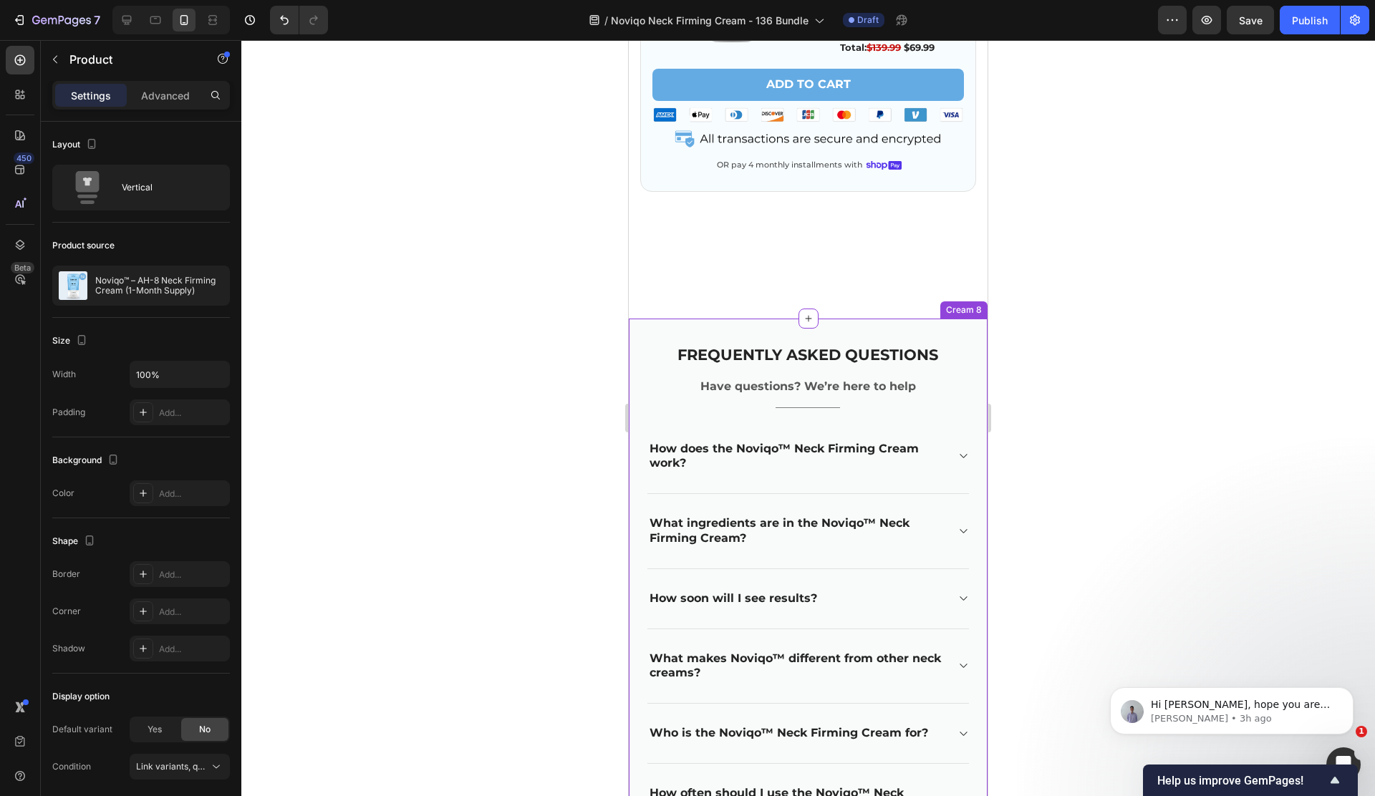
scroll to position [5111, 0]
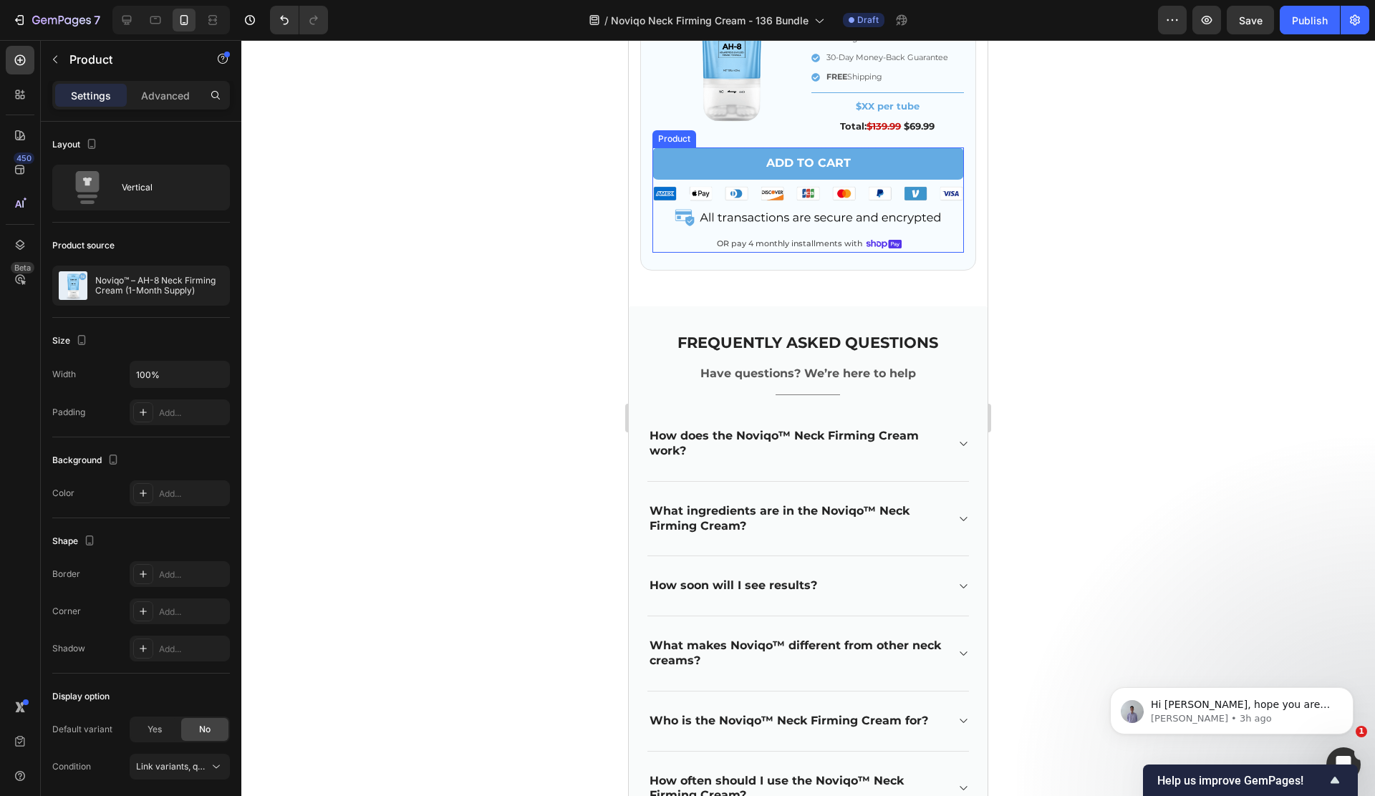
click at [752, 233] on div "Add to cart Add to Cart Image OR pay 4 monthly installments with Text Block Ima…" at bounding box center [807, 199] width 311 height 105
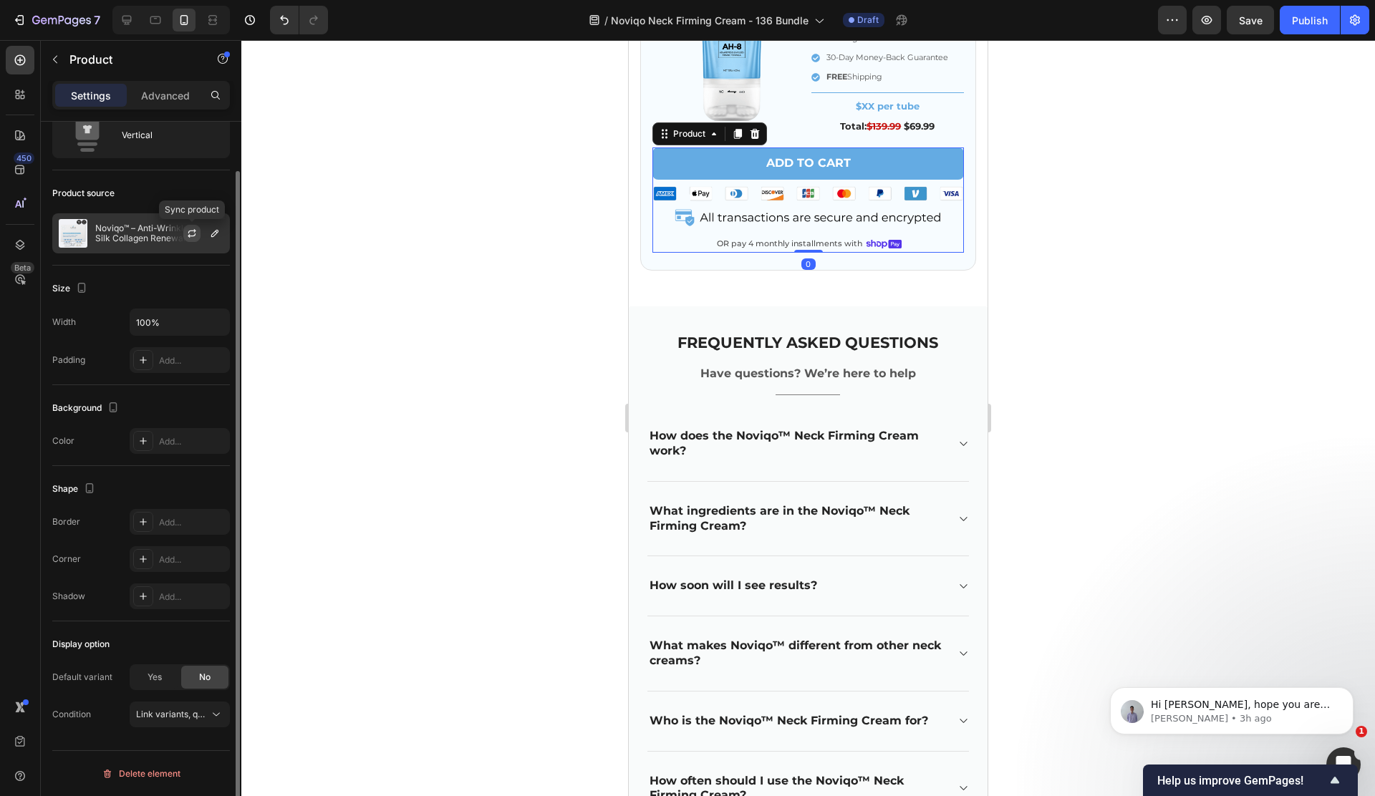
click at [184, 238] on button "button" at bounding box center [191, 233] width 17 height 17
click at [100, 221] on div "Noviqo™ – Anti-Wrinkle Nano-Silk Collagen Renewal System" at bounding box center [141, 233] width 178 height 40
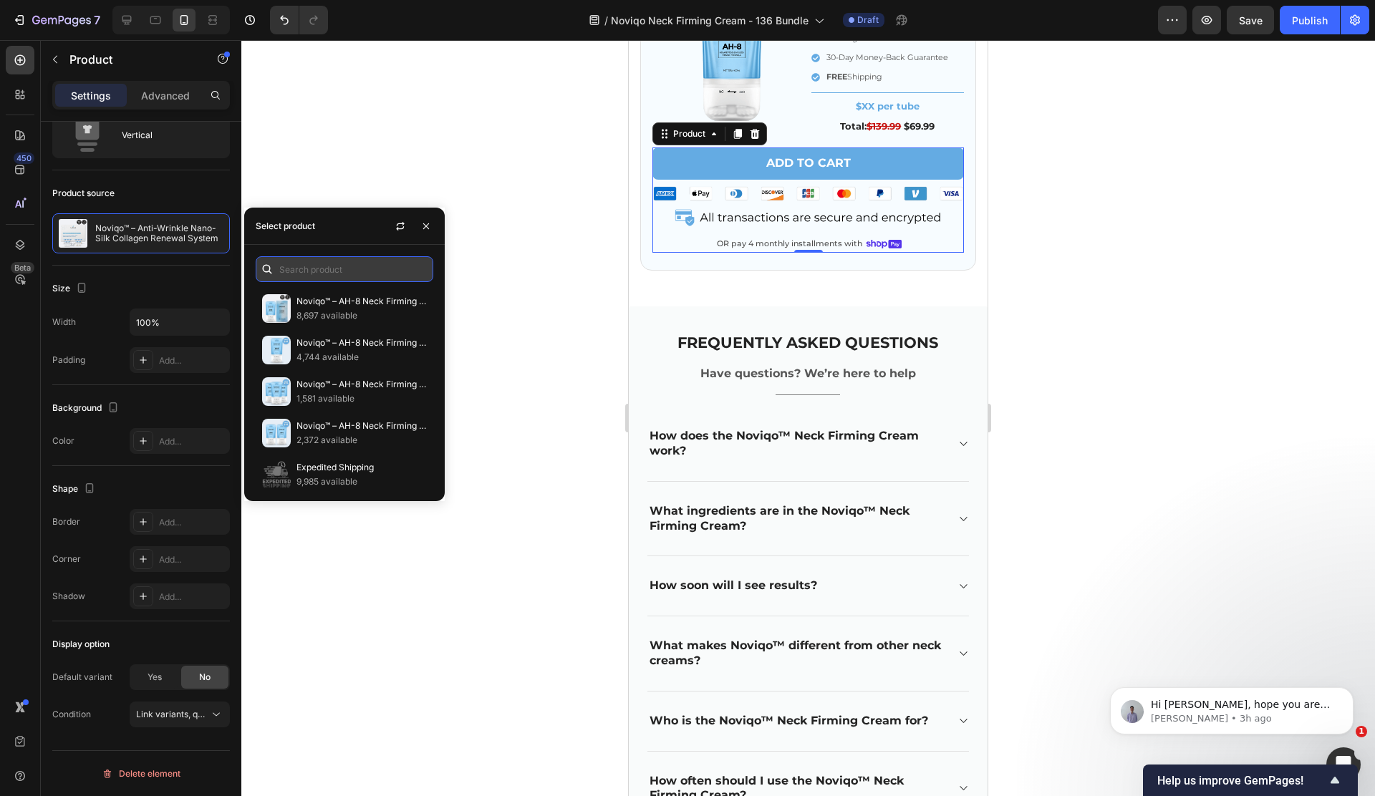
click at [321, 274] on input "text" at bounding box center [345, 269] width 178 height 26
paste input "8159490244802"
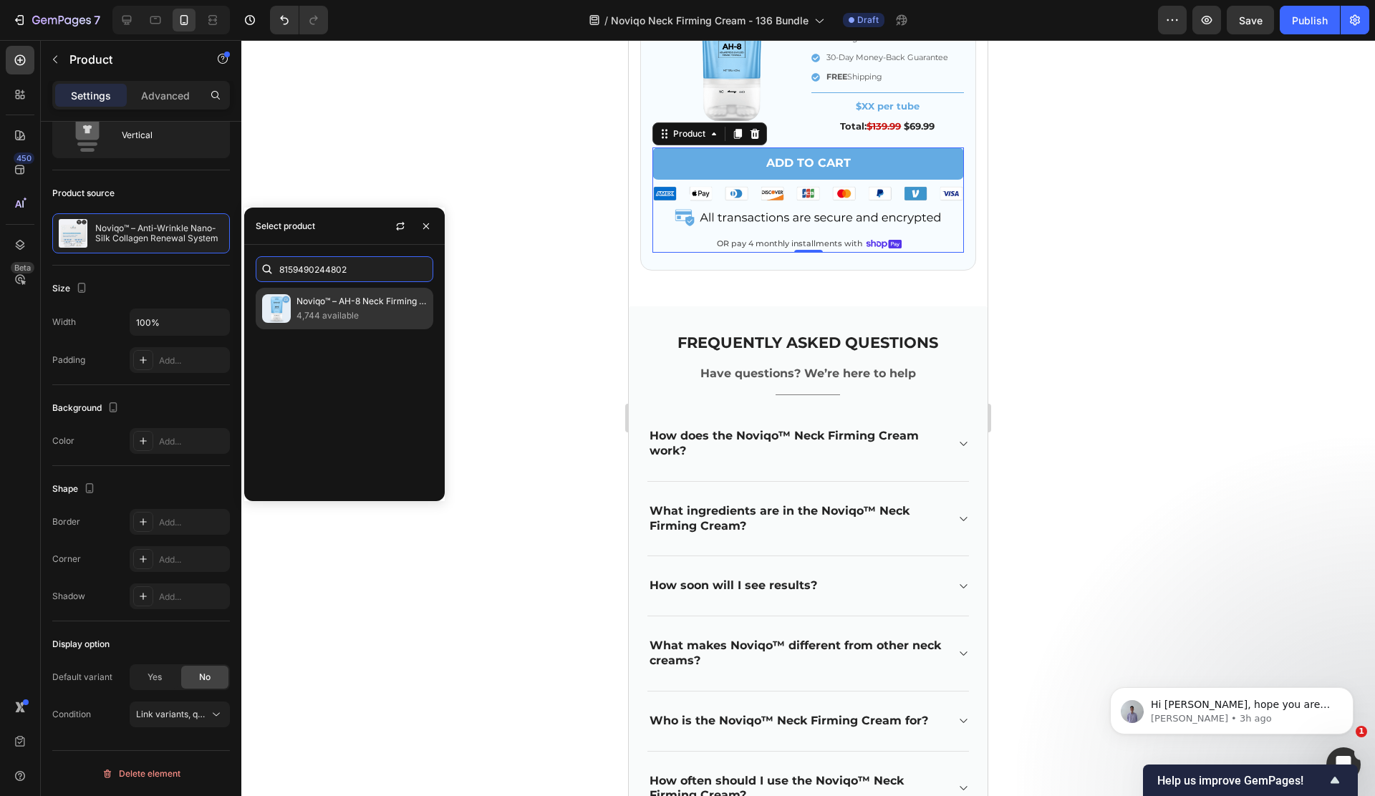
type input "8159490244802"
drag, startPoint x: 341, startPoint y: 311, endPoint x: 488, endPoint y: 21, distance: 326.0
click at [341, 311] on p "4,744 available" at bounding box center [361, 316] width 130 height 14
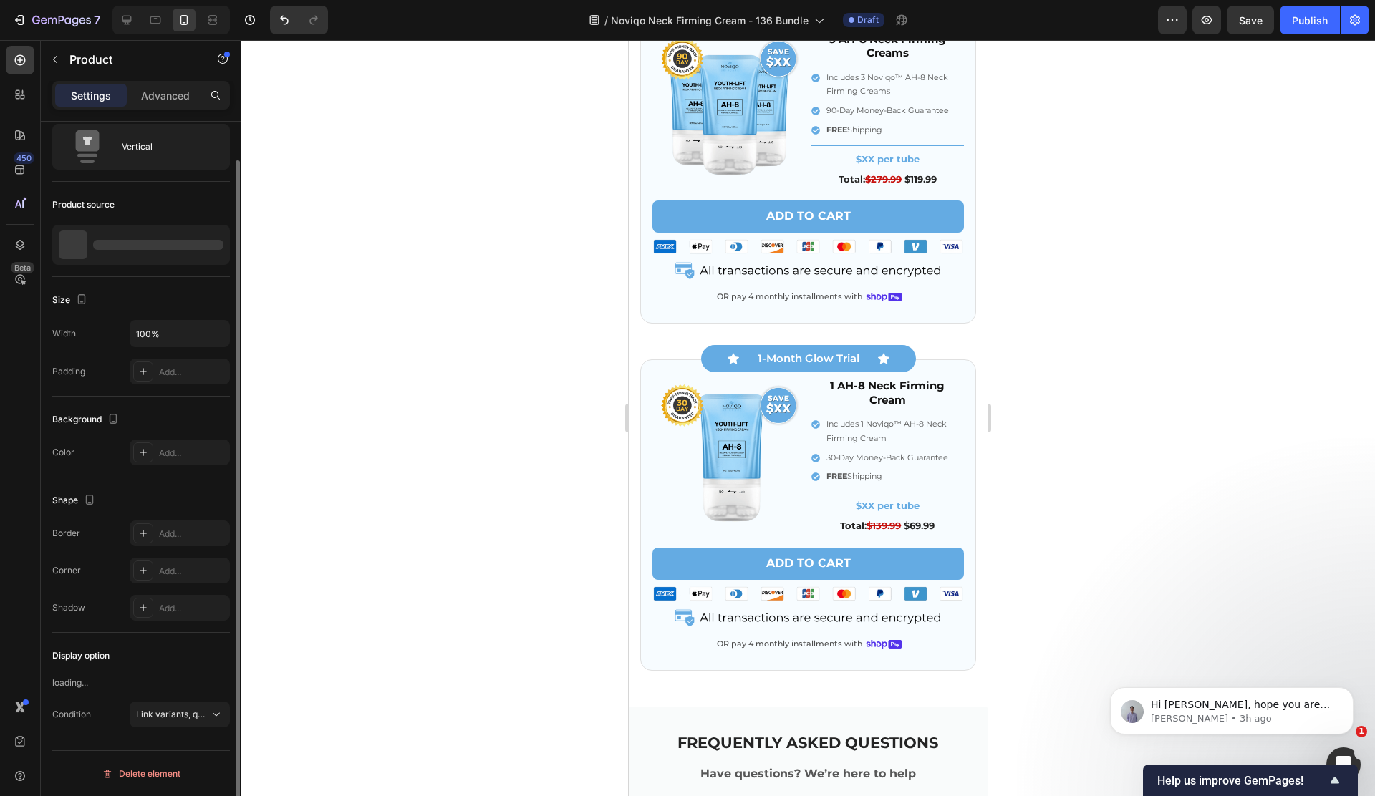
scroll to position [41, 0]
click at [118, 243] on p "Noviqo™ – Anti-Wrinkle Nano-Silk Collagen Renewal System (2 Boxes)" at bounding box center [159, 245] width 128 height 20
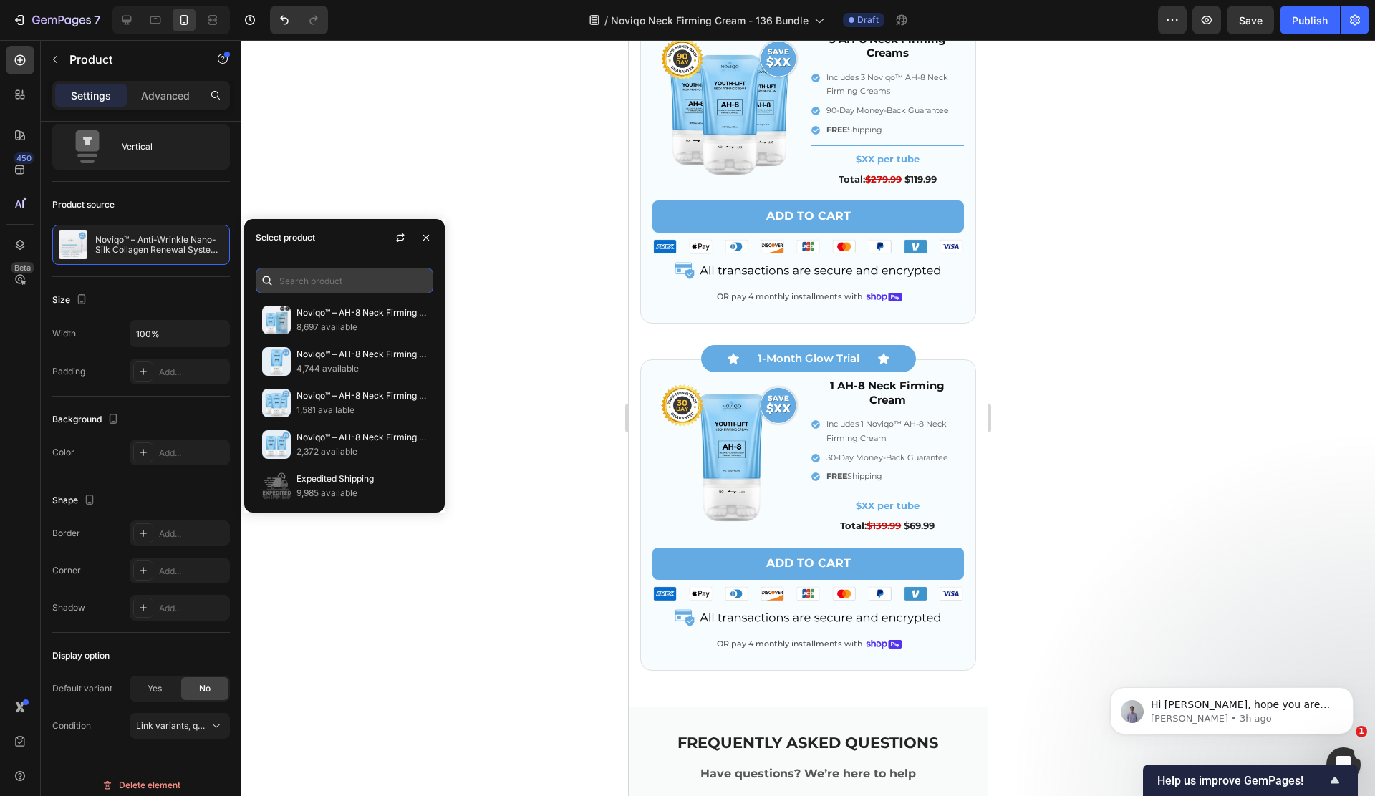
click at [306, 276] on input "text" at bounding box center [345, 281] width 178 height 26
paste input "8158162124994"
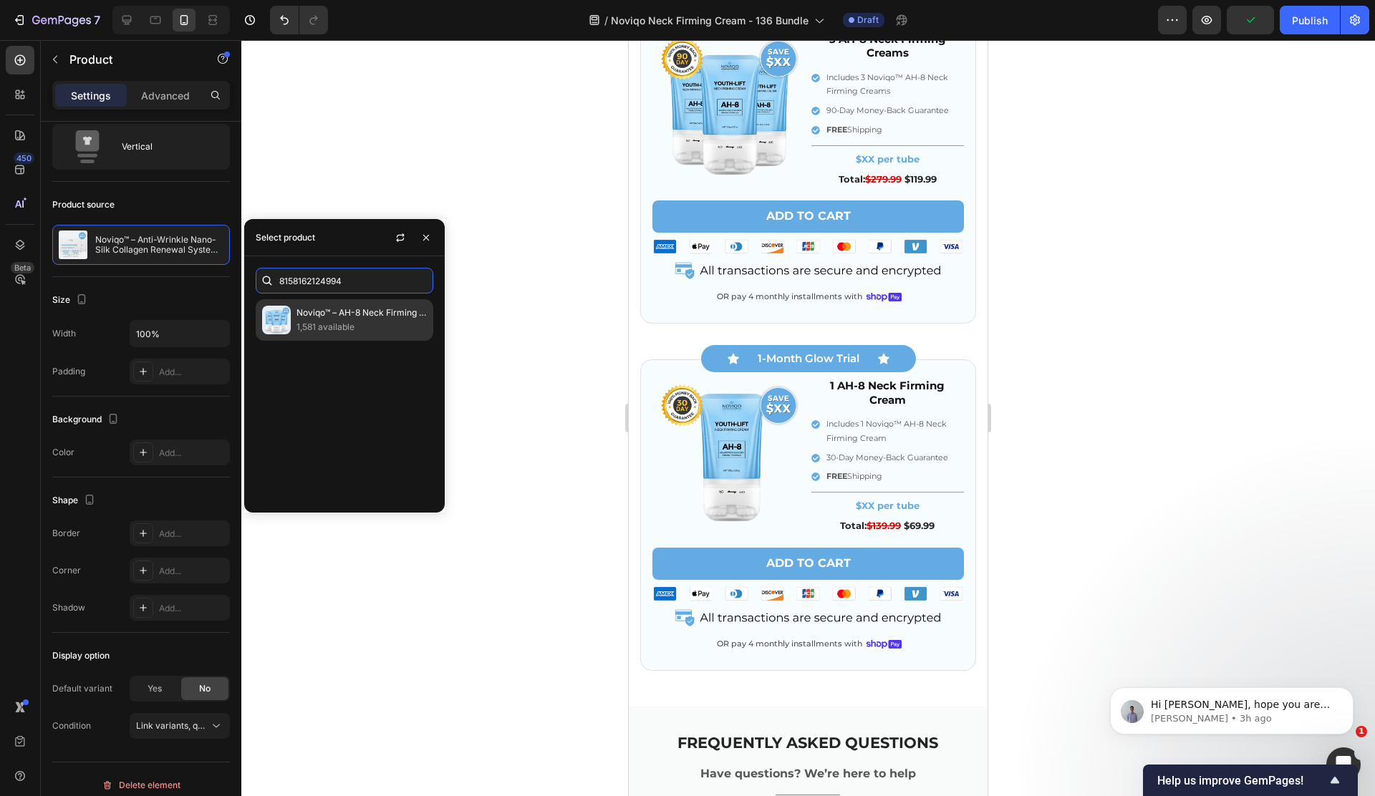
type input "8158162124994"
drag, startPoint x: 346, startPoint y: 314, endPoint x: 379, endPoint y: 221, distance: 98.7
click at [346, 314] on p "Noviqo™ – AH-8 Neck Firming Cream (3-Month Supply)" at bounding box center [361, 313] width 130 height 14
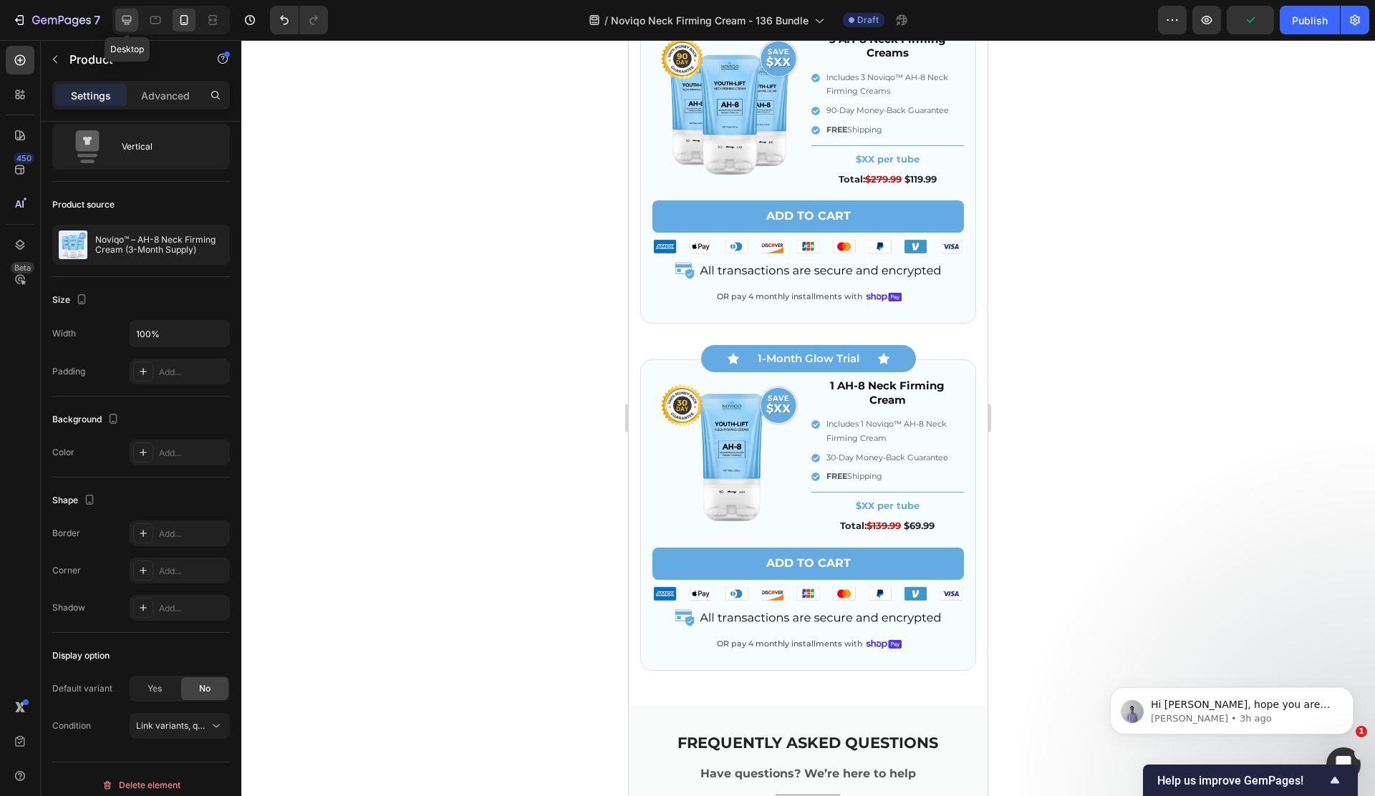
click at [127, 18] on icon at bounding box center [127, 20] width 14 height 14
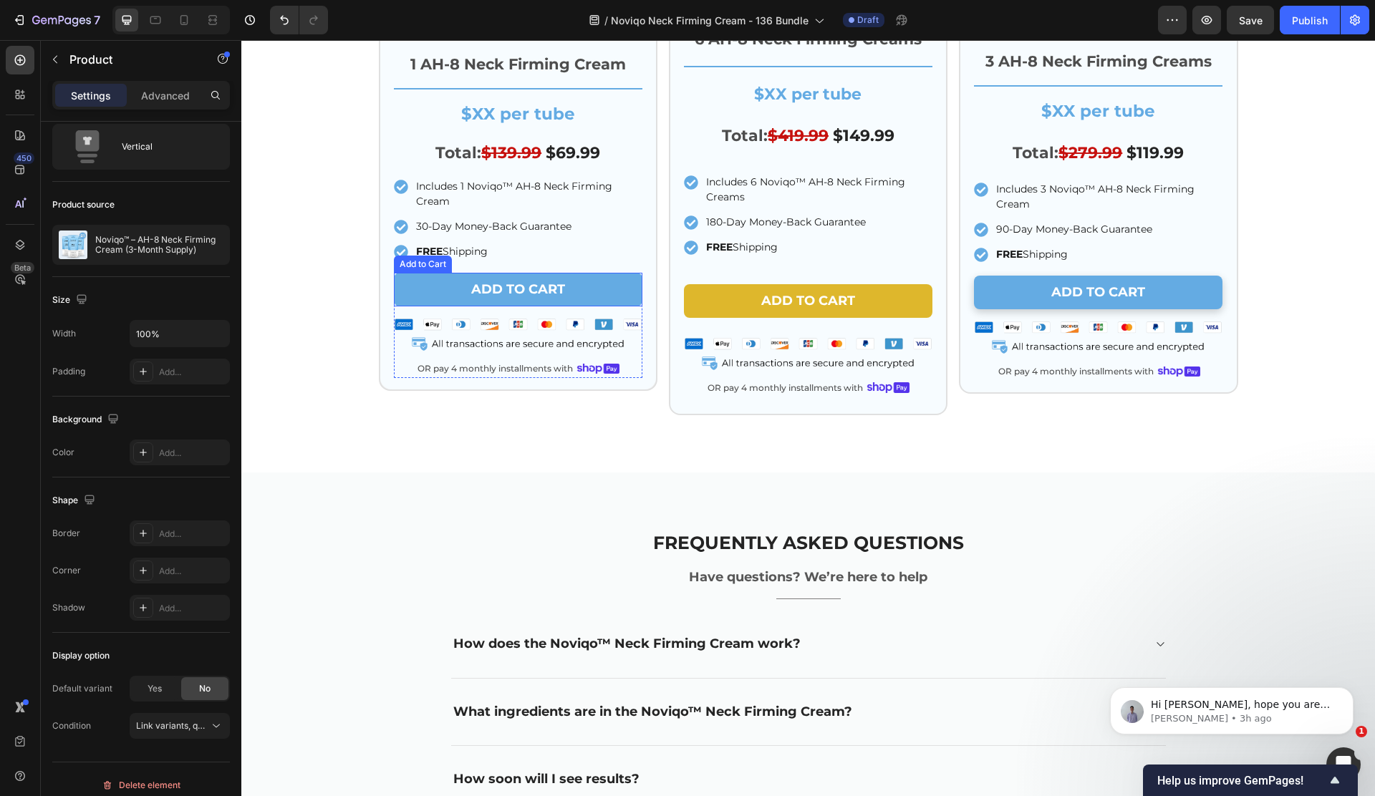
scroll to position [4587, 0]
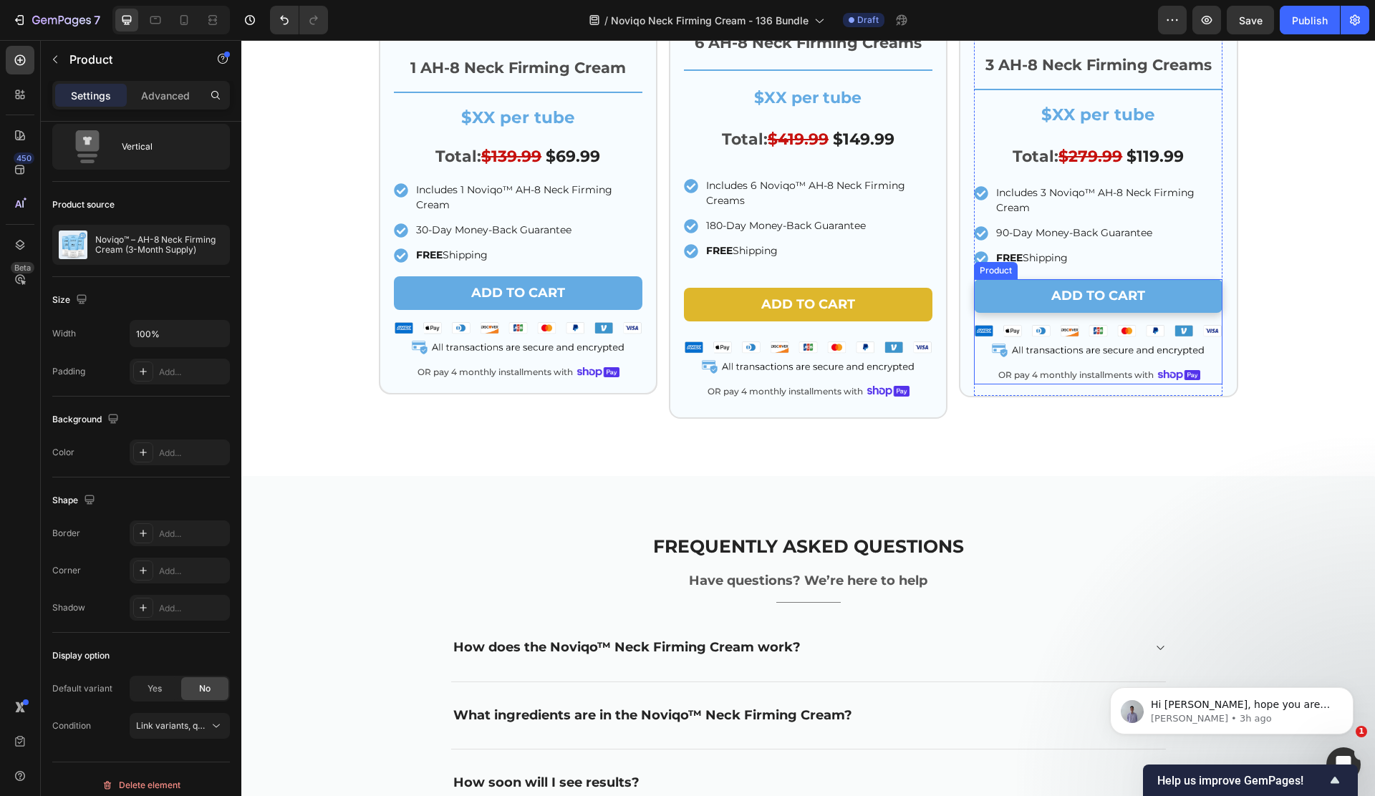
click at [1025, 362] on div "Add to cart Add to Cart Image OR pay 4 monthly installments with Text Block Ima…" at bounding box center [1098, 331] width 248 height 105
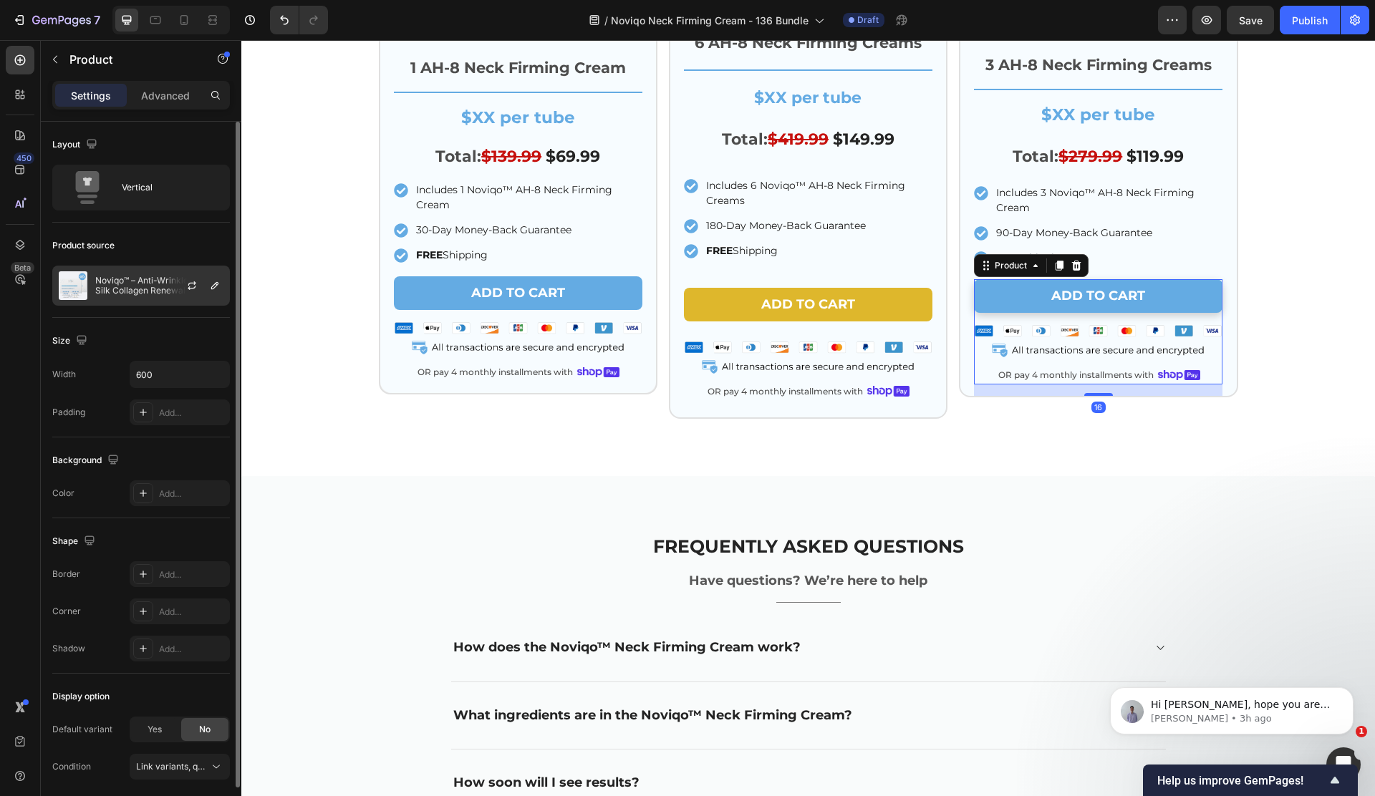
click at [125, 303] on div "Noviqo™ – Anti-Wrinkle Nano-Silk Collagen Renewal System (2 Boxes)" at bounding box center [141, 286] width 178 height 40
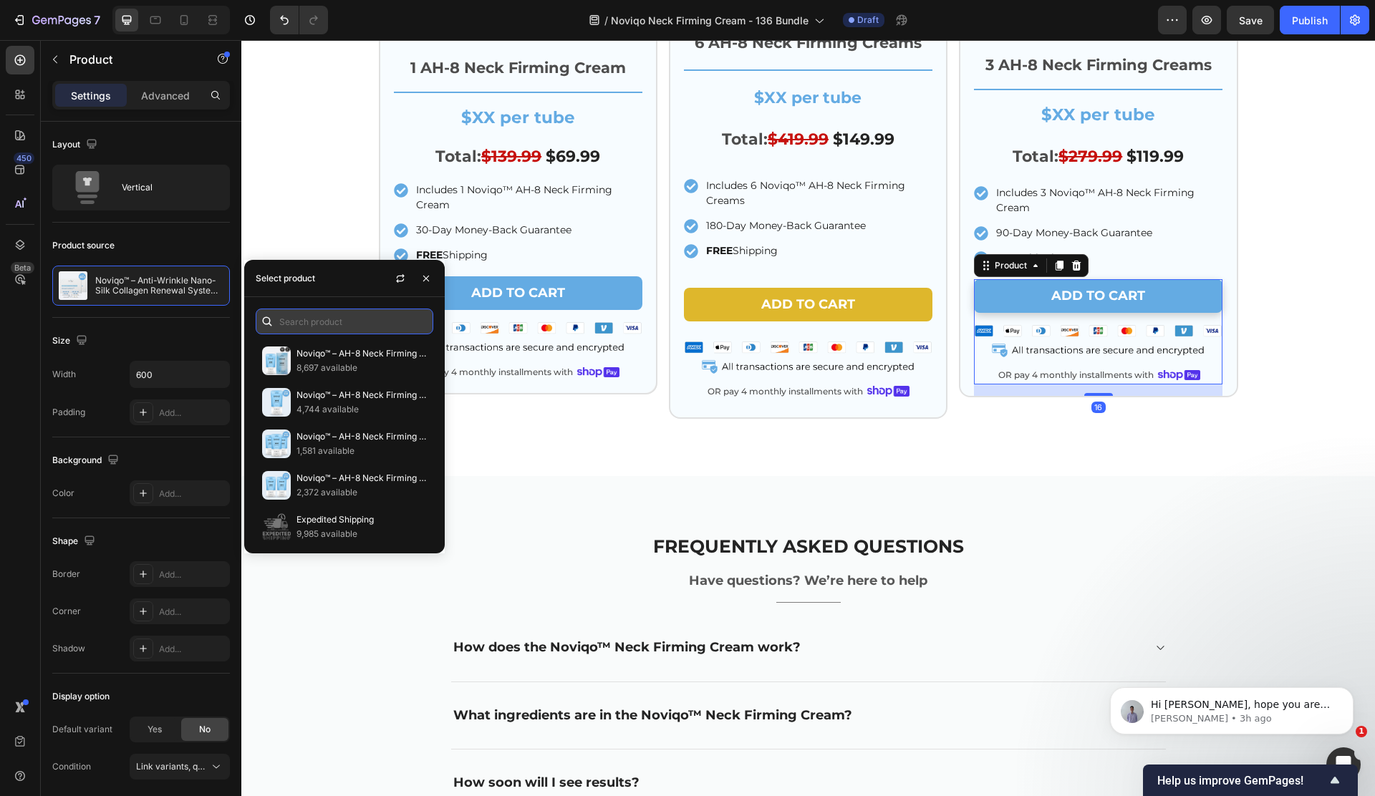
click at [315, 324] on input "text" at bounding box center [345, 322] width 178 height 26
paste input "8158162124994"
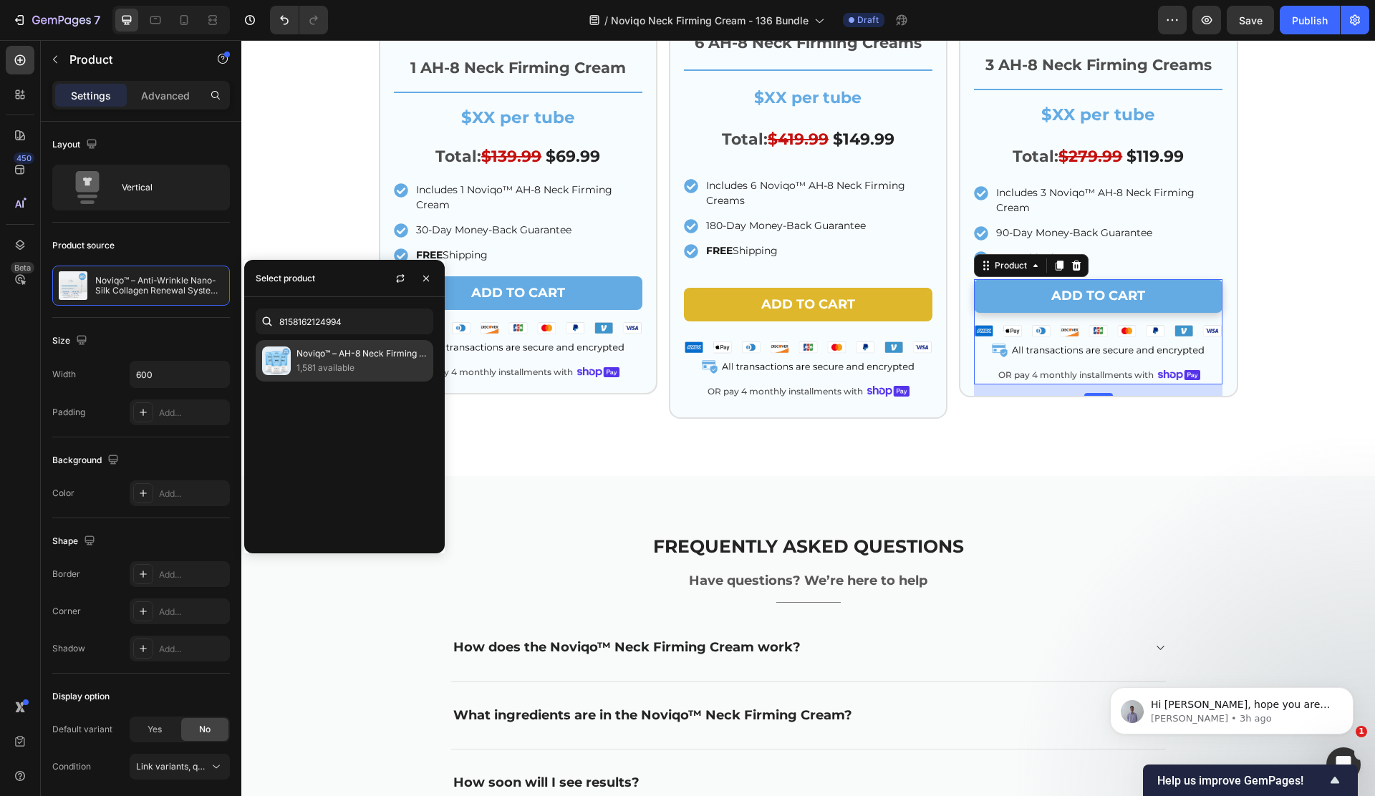
drag, startPoint x: 296, startPoint y: 359, endPoint x: 306, endPoint y: 354, distance: 11.2
click at [296, 359] on p "Noviqo™ – AH-8 Neck Firming Cream (3-Month Supply)" at bounding box center [361, 354] width 130 height 14
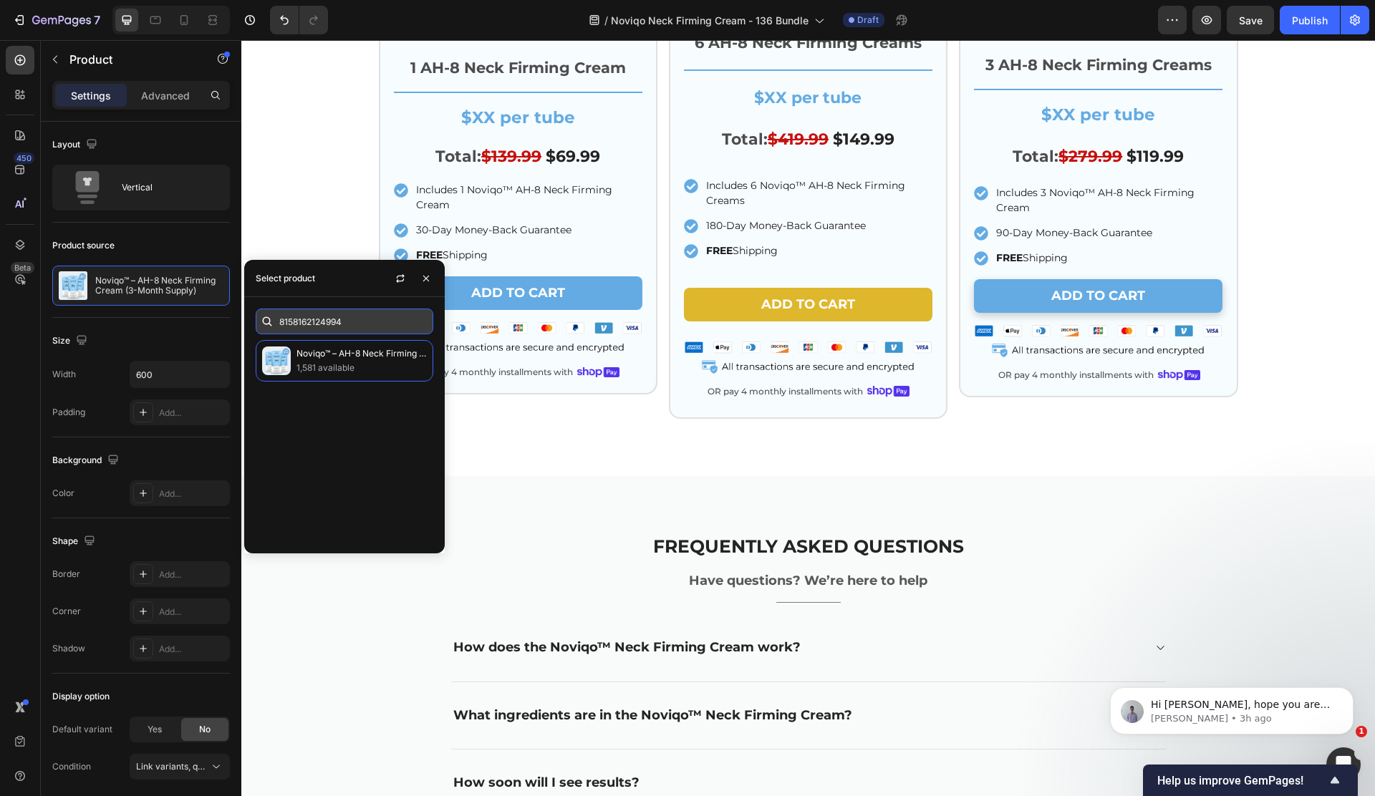
click at [306, 333] on input "8158162124994" at bounding box center [345, 322] width 178 height 26
paste input "82338552002"
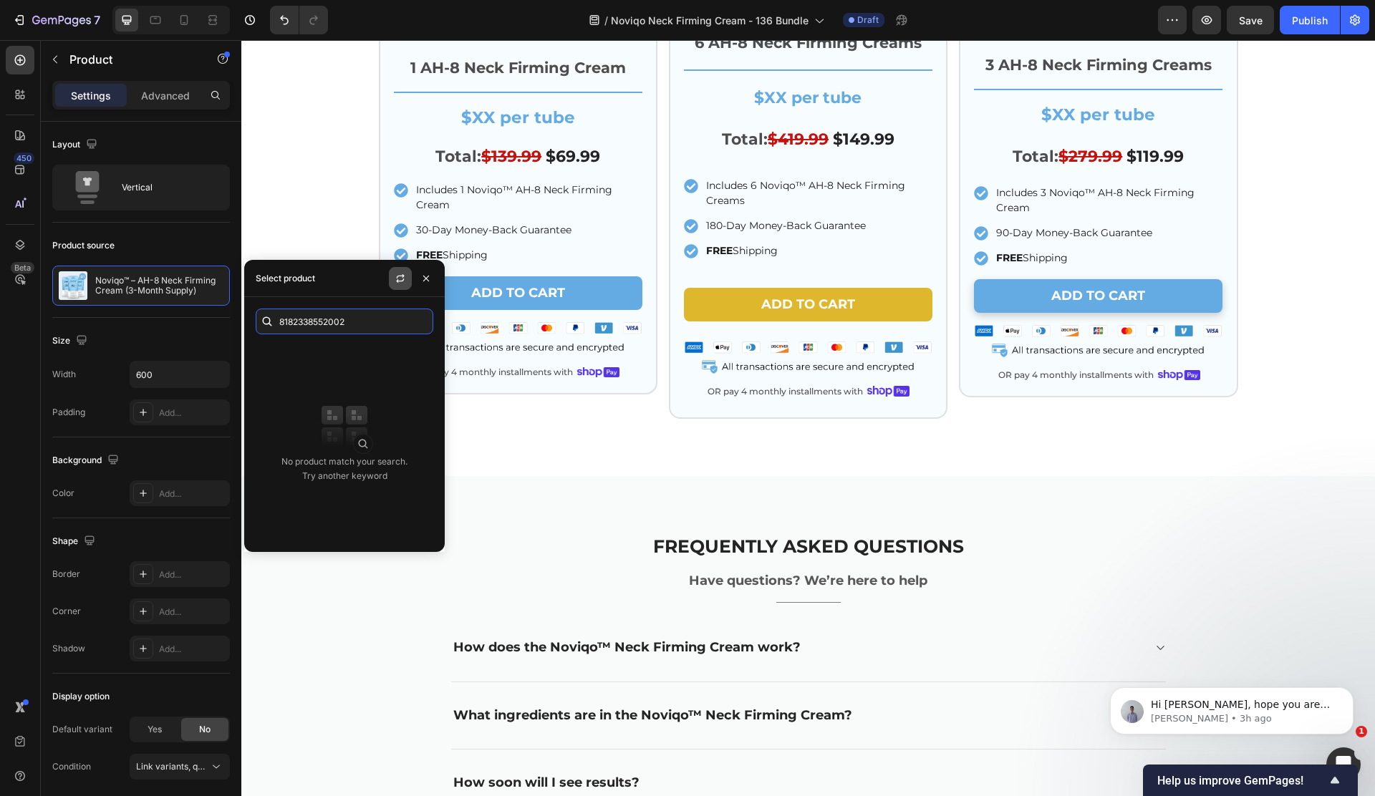
type input "8182338552002"
click at [400, 276] on icon "button" at bounding box center [399, 278] width 11 height 11
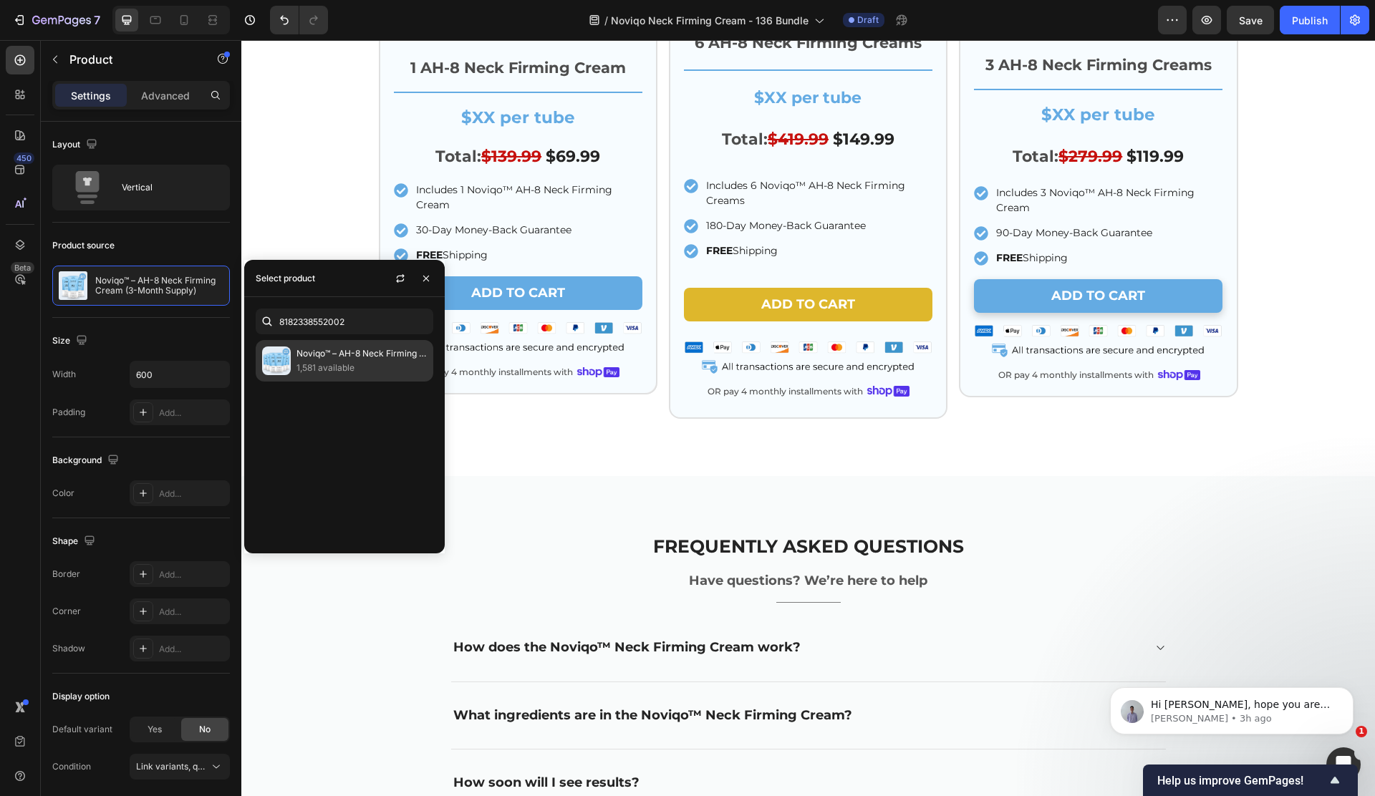
click at [381, 355] on p "Noviqo™ – AH-8 Neck Firming Cream (6-Month Supply)" at bounding box center [361, 354] width 130 height 14
click at [373, 327] on input "8182338552002" at bounding box center [345, 322] width 178 height 26
click at [372, 327] on input "8182338552002" at bounding box center [345, 322] width 178 height 26
click at [426, 282] on icon "button" at bounding box center [425, 278] width 11 height 11
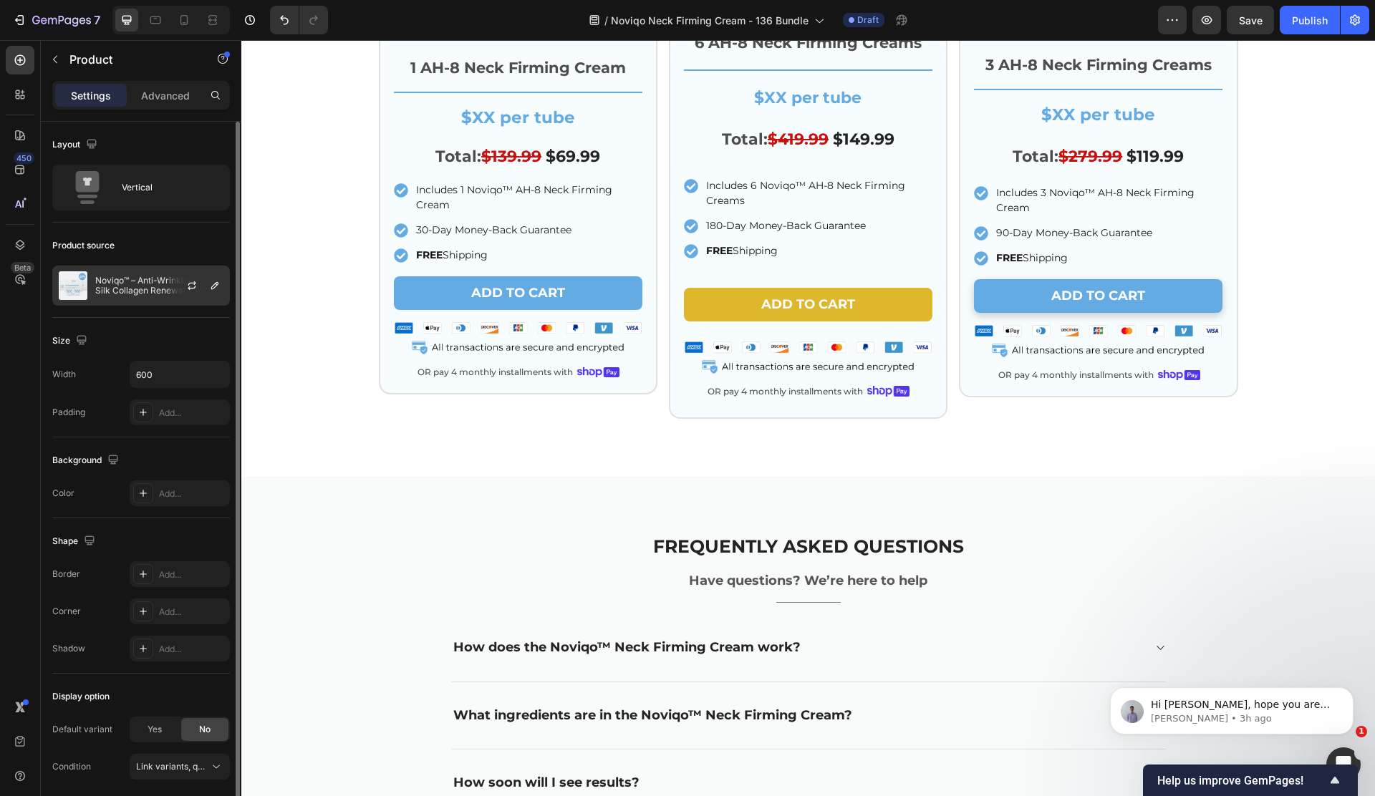
click at [118, 289] on p "Noviqo™ – Anti-Wrinkle Nano-Silk Collagen Renewal System (3 Boxes)" at bounding box center [159, 286] width 128 height 20
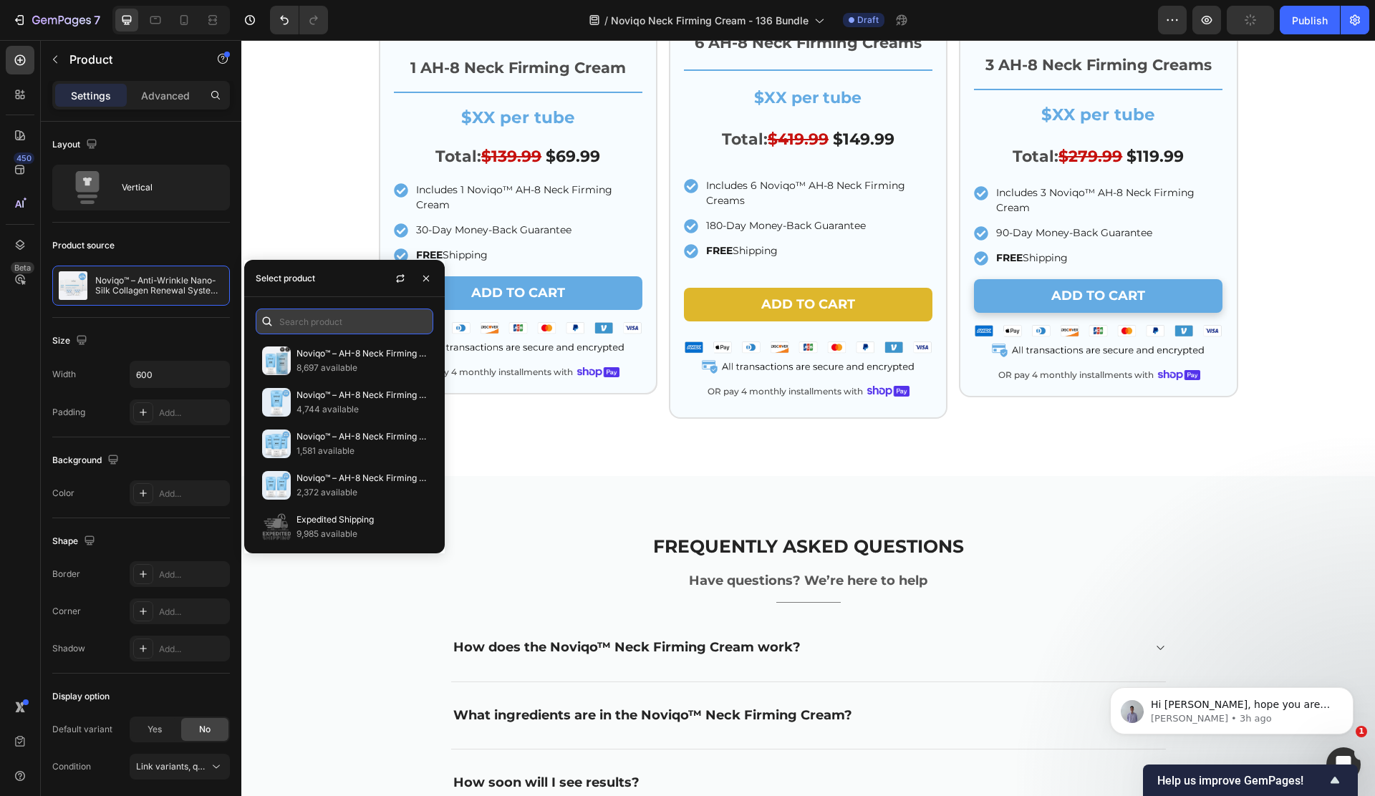
click at [317, 309] on input "text" at bounding box center [345, 322] width 178 height 26
paste input "8182338552002"
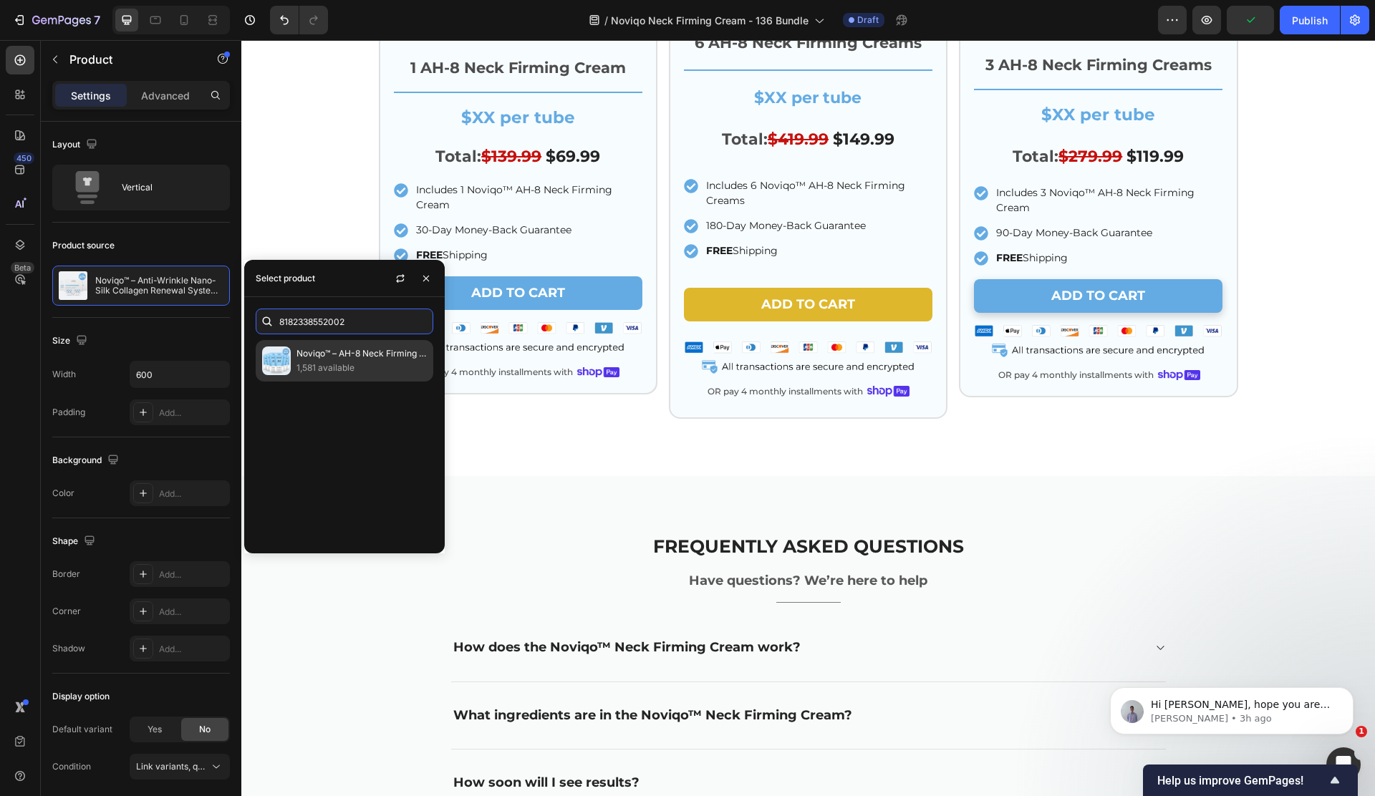
type input "8182338552002"
drag, startPoint x: 334, startPoint y: 366, endPoint x: 359, endPoint y: 364, distance: 25.9
click at [334, 366] on p "1,581 available" at bounding box center [361, 368] width 130 height 14
click at [987, 362] on div "Add to cart Add to Cart Image OR pay 4 monthly installments with Text Block Ima…" at bounding box center [1098, 331] width 248 height 105
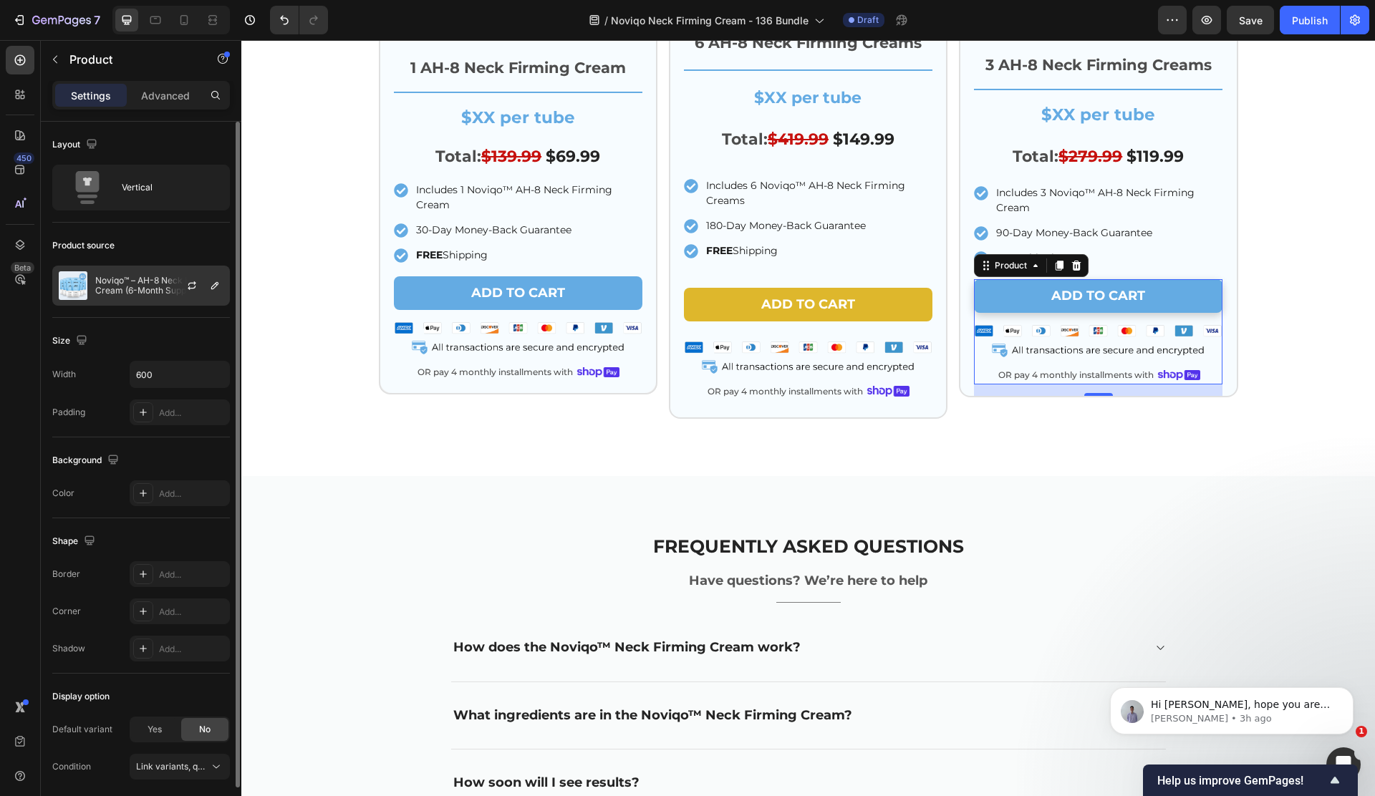
drag, startPoint x: 129, startPoint y: 292, endPoint x: 146, endPoint y: 296, distance: 17.7
click at [129, 292] on p "Noviqo™ – AH-8 Neck Firming Cream (6-Month Supply)" at bounding box center [159, 286] width 128 height 20
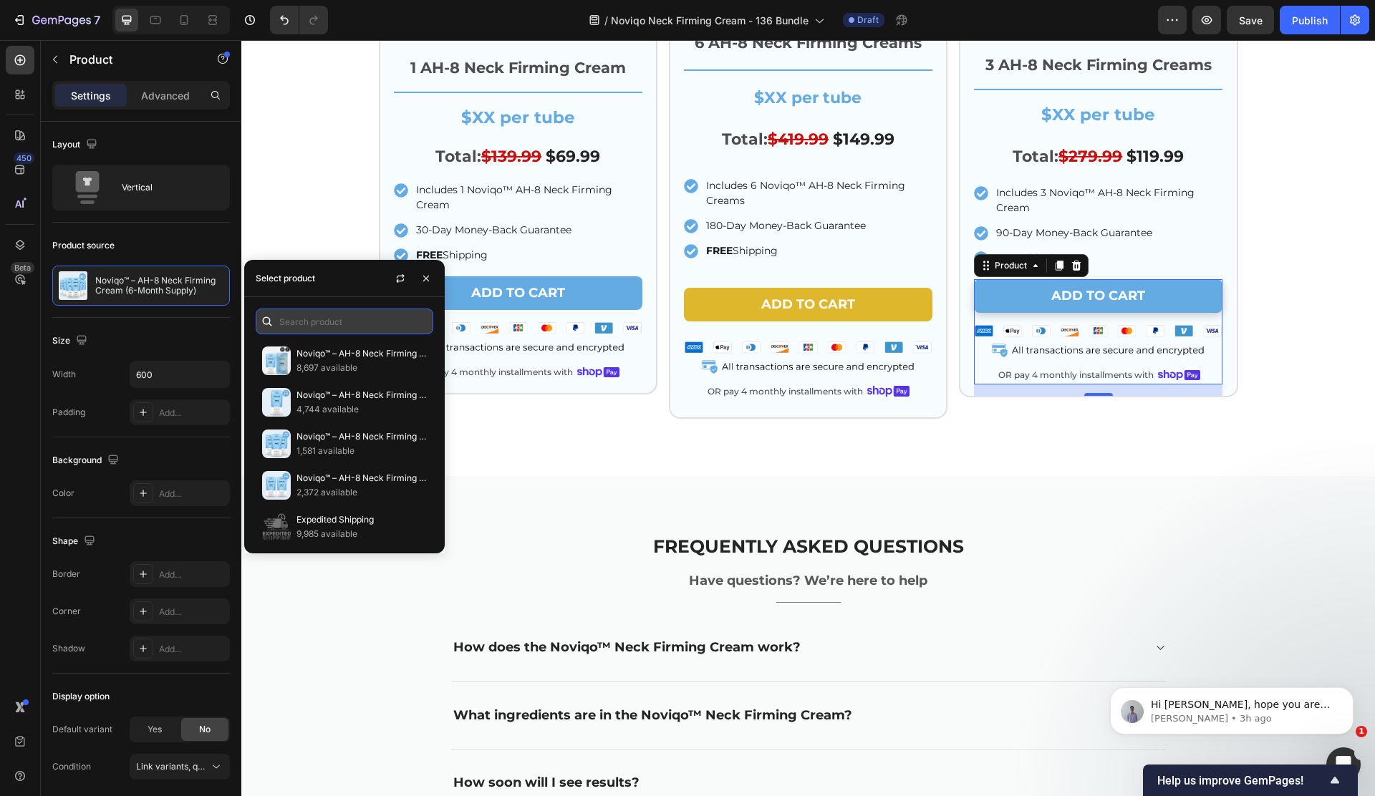
click at [363, 326] on input "text" at bounding box center [345, 322] width 178 height 26
paste input "8158162124994"
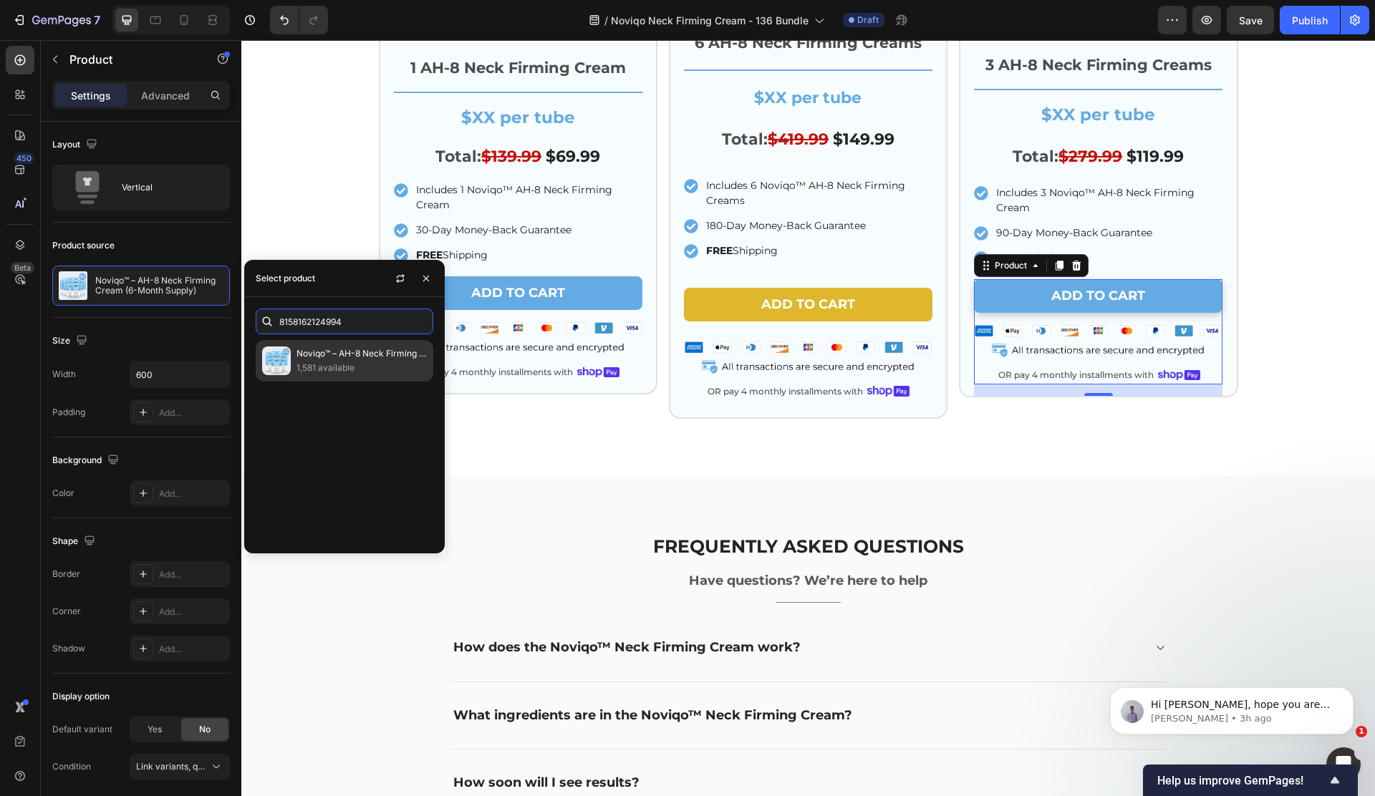
type input "8158162124994"
click at [328, 359] on p "Noviqo™ – AH-8 Neck Firming Cream (3-Month Supply)" at bounding box center [361, 354] width 130 height 14
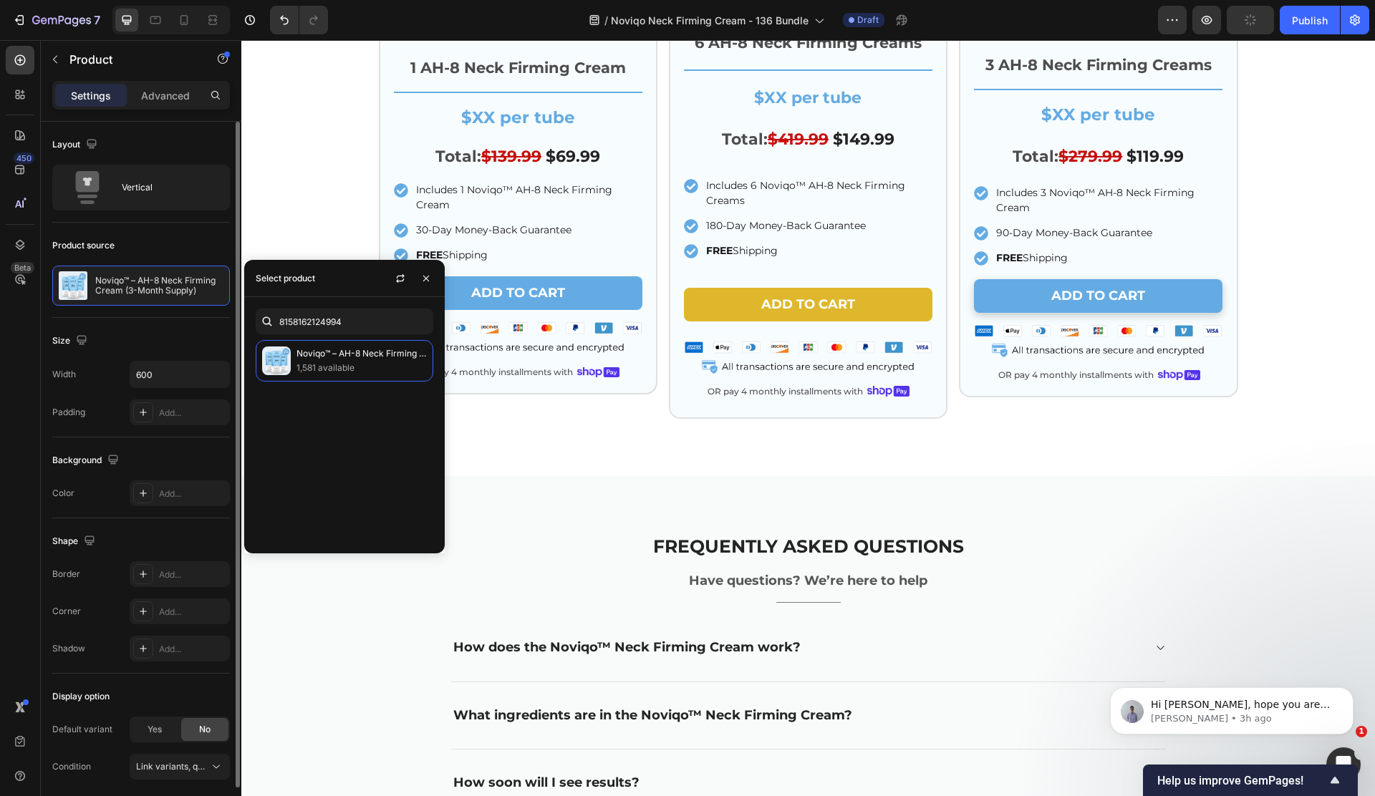
click at [195, 236] on div "Product source" at bounding box center [141, 245] width 178 height 23
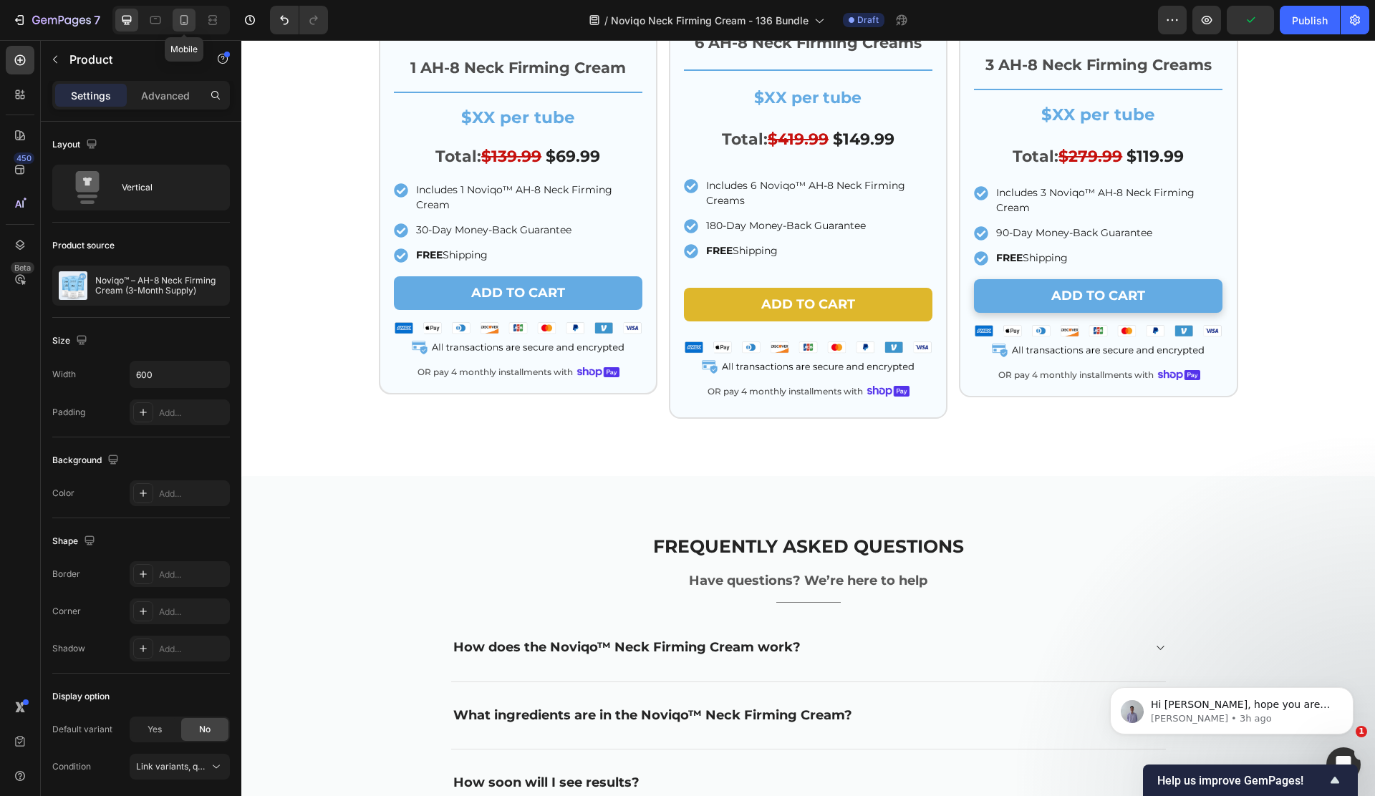
click at [182, 22] on icon at bounding box center [184, 20] width 14 height 14
type input "100%"
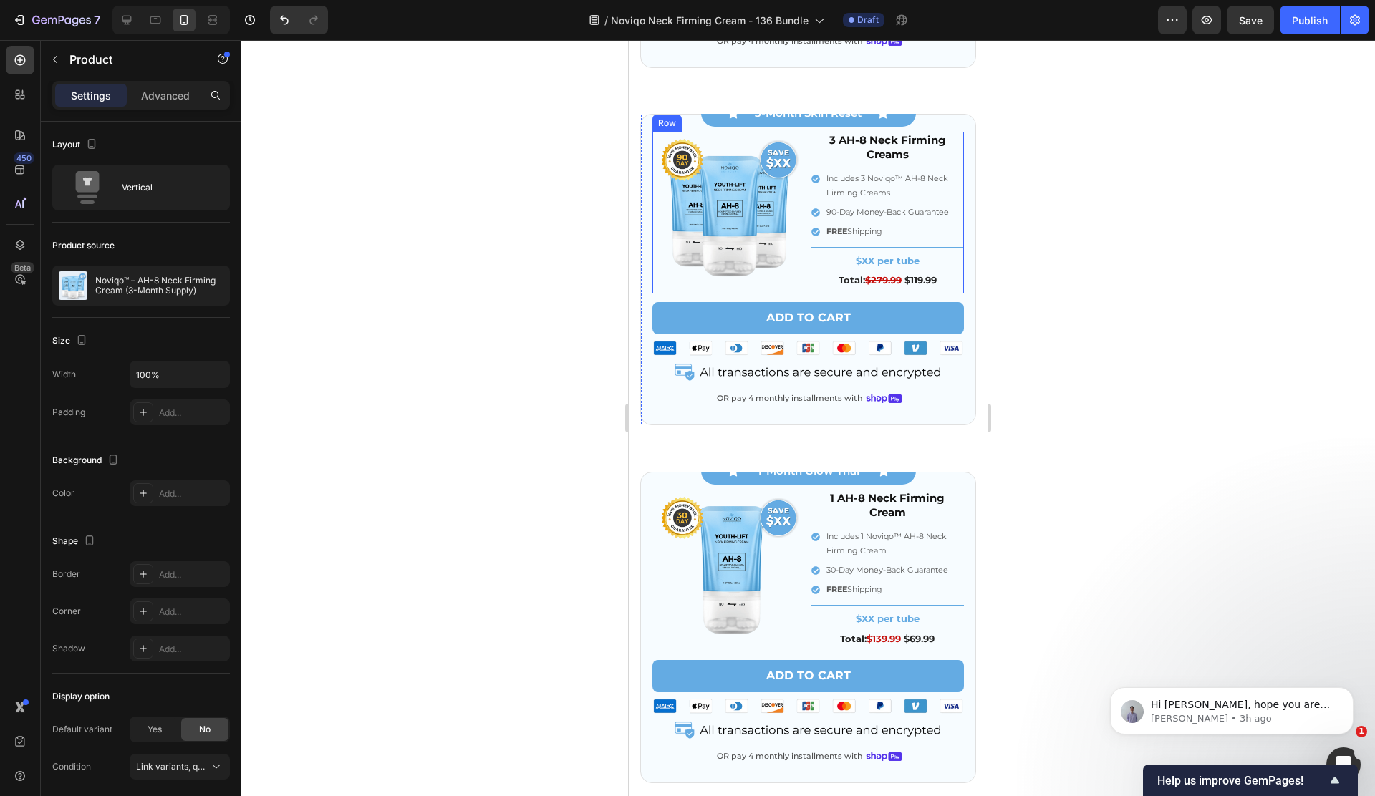
scroll to position [4735, 0]
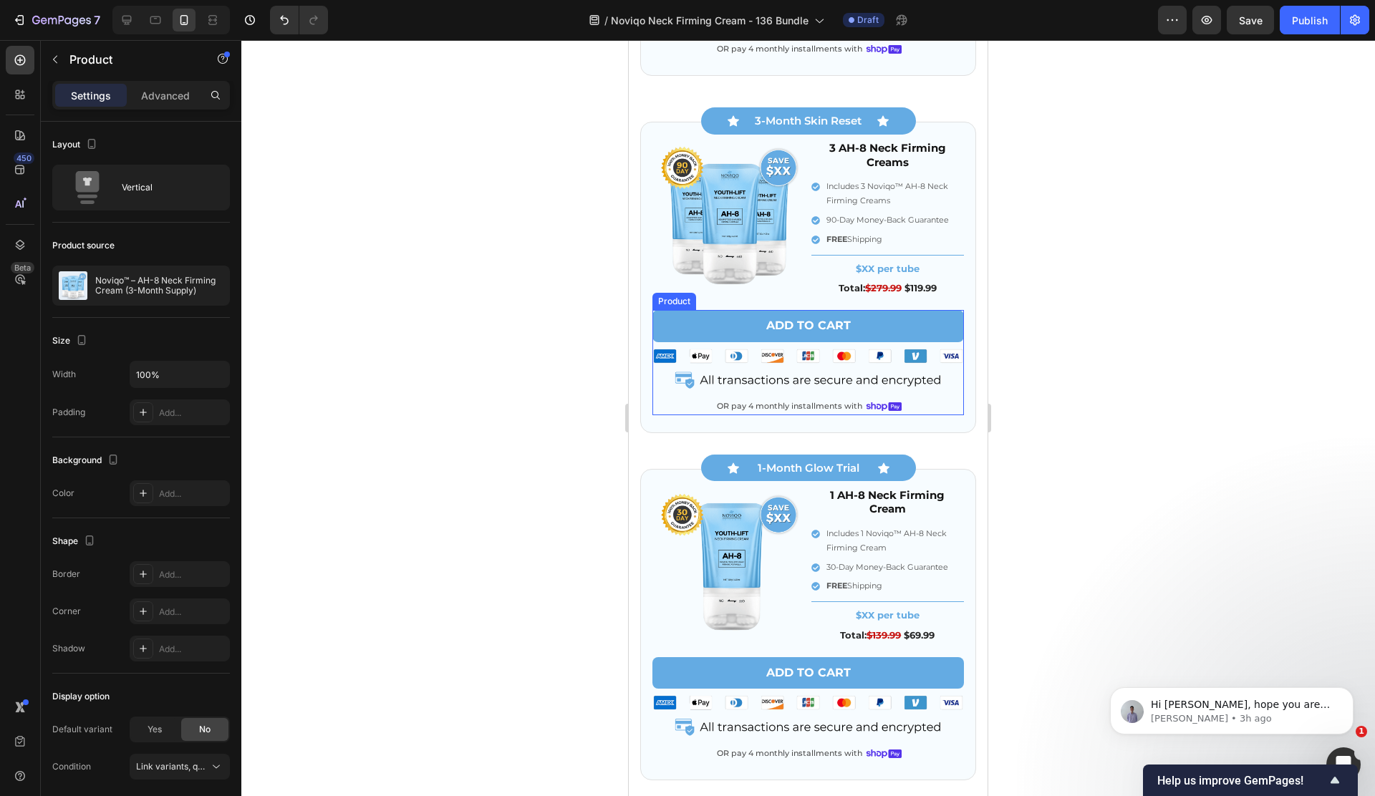
click at [724, 394] on div "Add to cart Add to Cart Image OR pay 4 monthly installments with Text Block Ima…" at bounding box center [807, 362] width 311 height 105
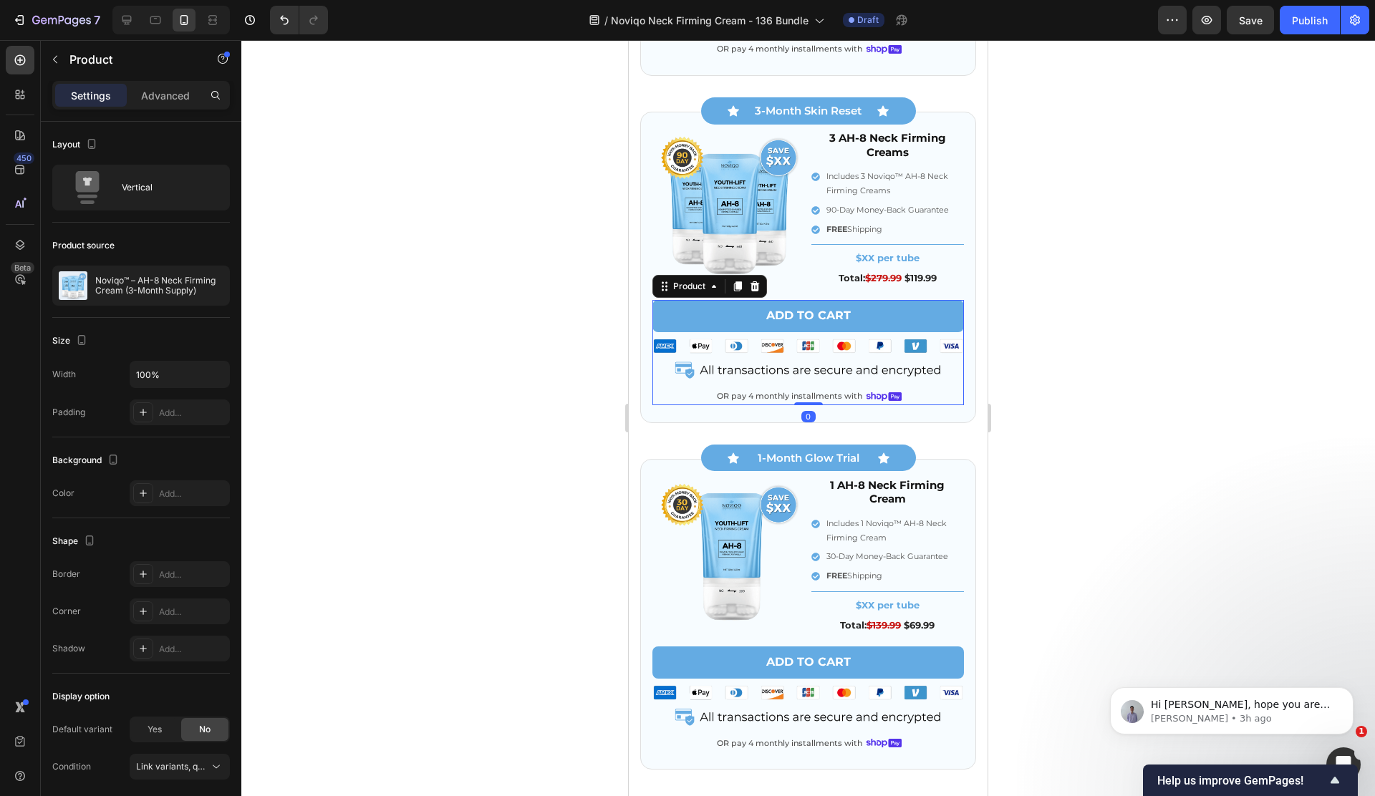
click at [786, 382] on div "Add to cart Add to Cart Image OR pay 4 monthly installments with Text Block Ima…" at bounding box center [807, 352] width 311 height 105
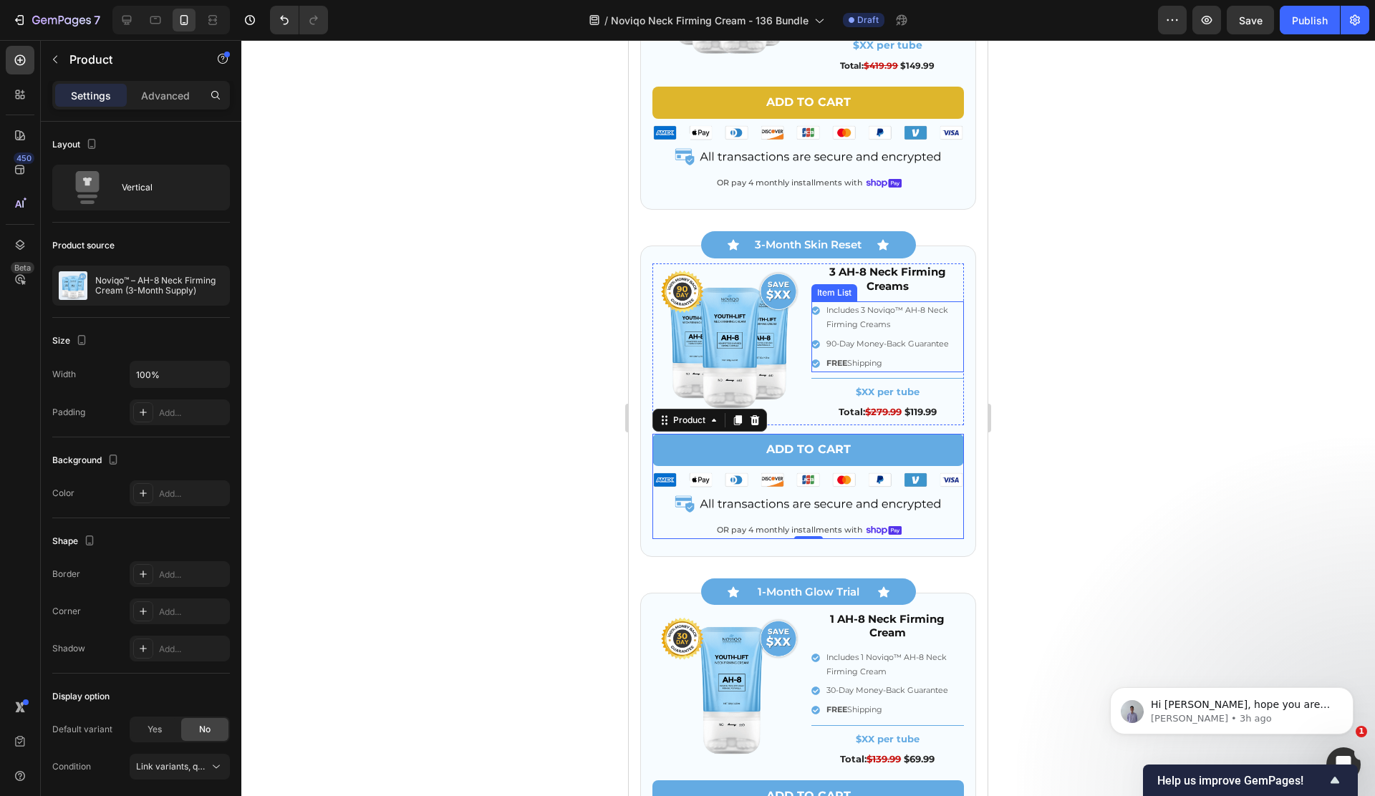
scroll to position [4549, 0]
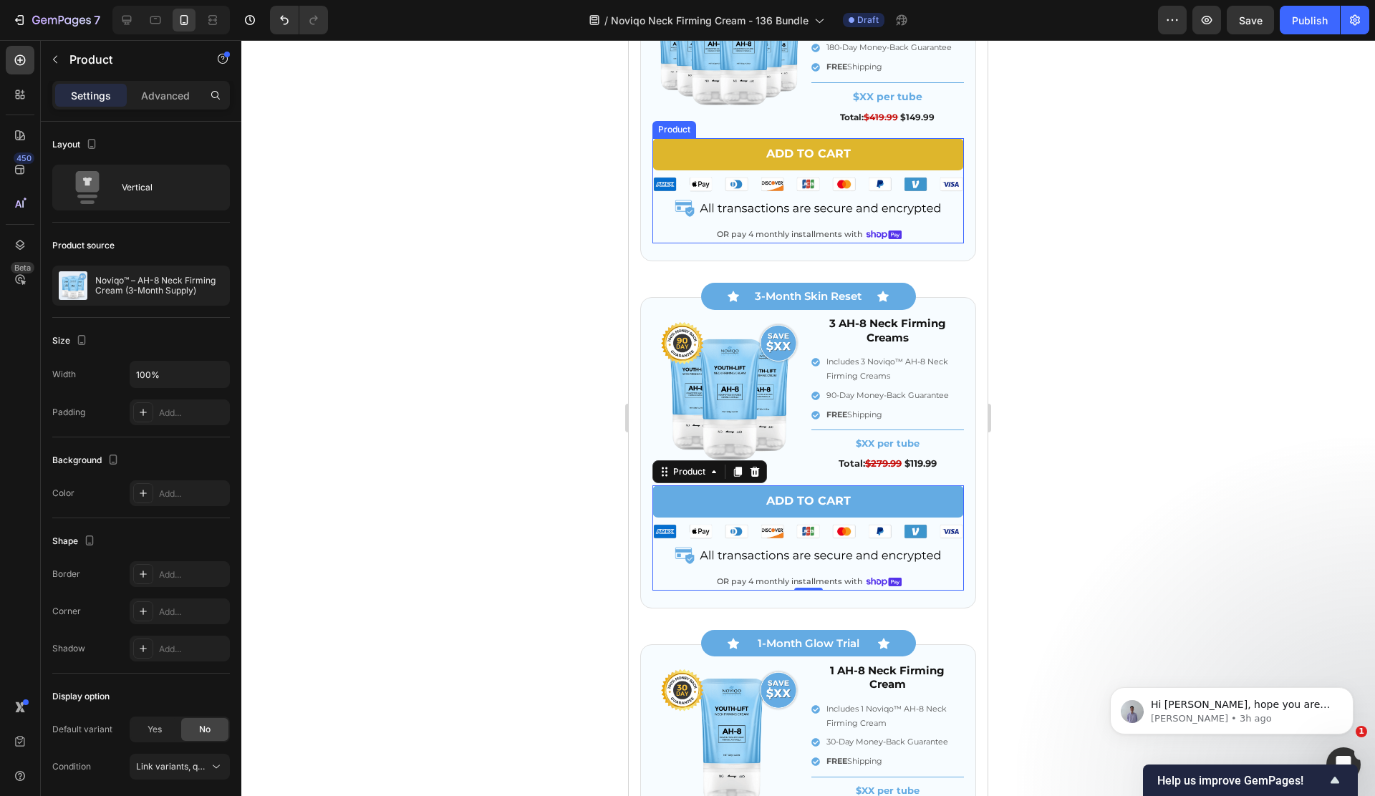
click at [760, 223] on div "Add to cart Add to Cart Image OR pay 4 monthly installments with Text Block Ima…" at bounding box center [807, 190] width 311 height 105
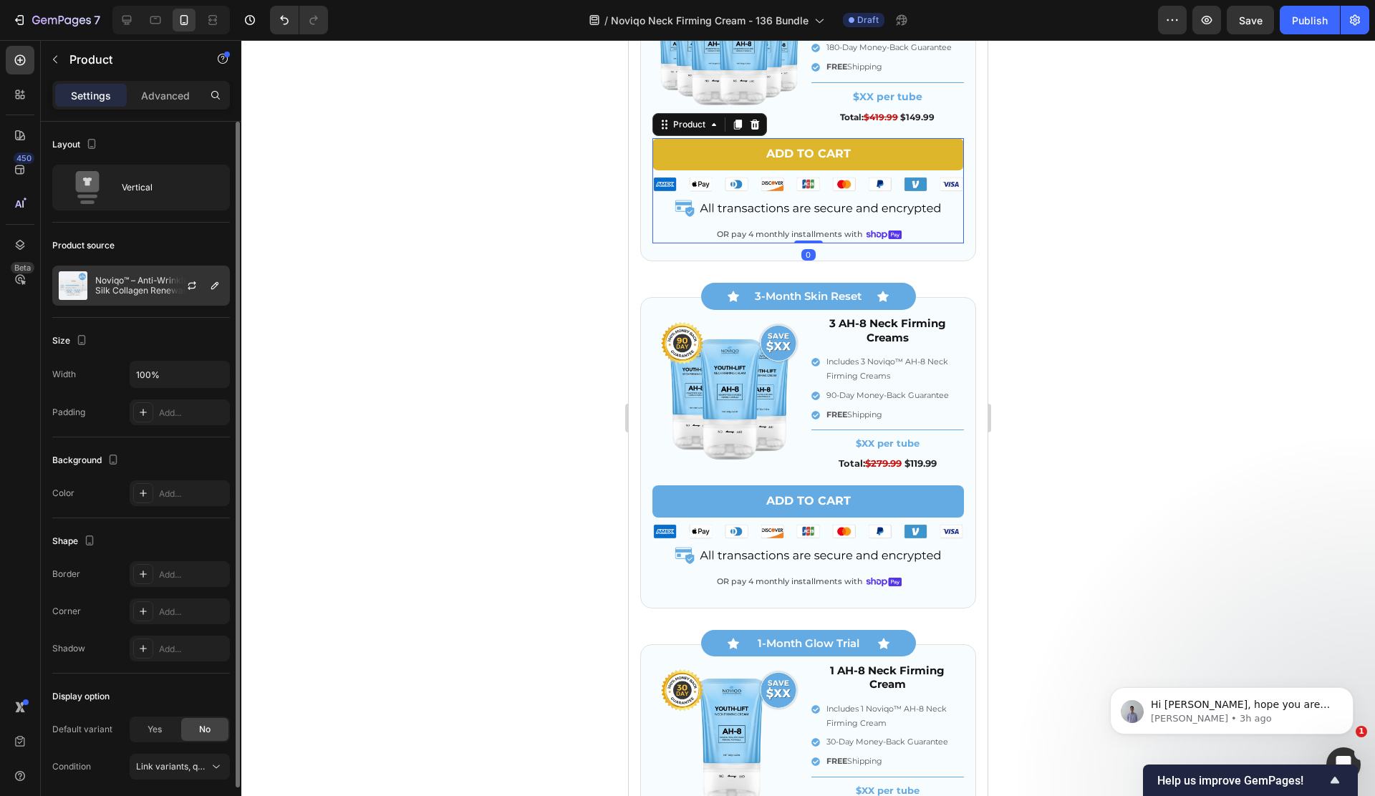
drag, startPoint x: 100, startPoint y: 291, endPoint x: 123, endPoint y: 292, distance: 23.7
click at [100, 291] on p "Noviqo™ – Anti-Wrinkle Nano-Silk Collagen Renewal System (3 Boxes)" at bounding box center [159, 286] width 128 height 20
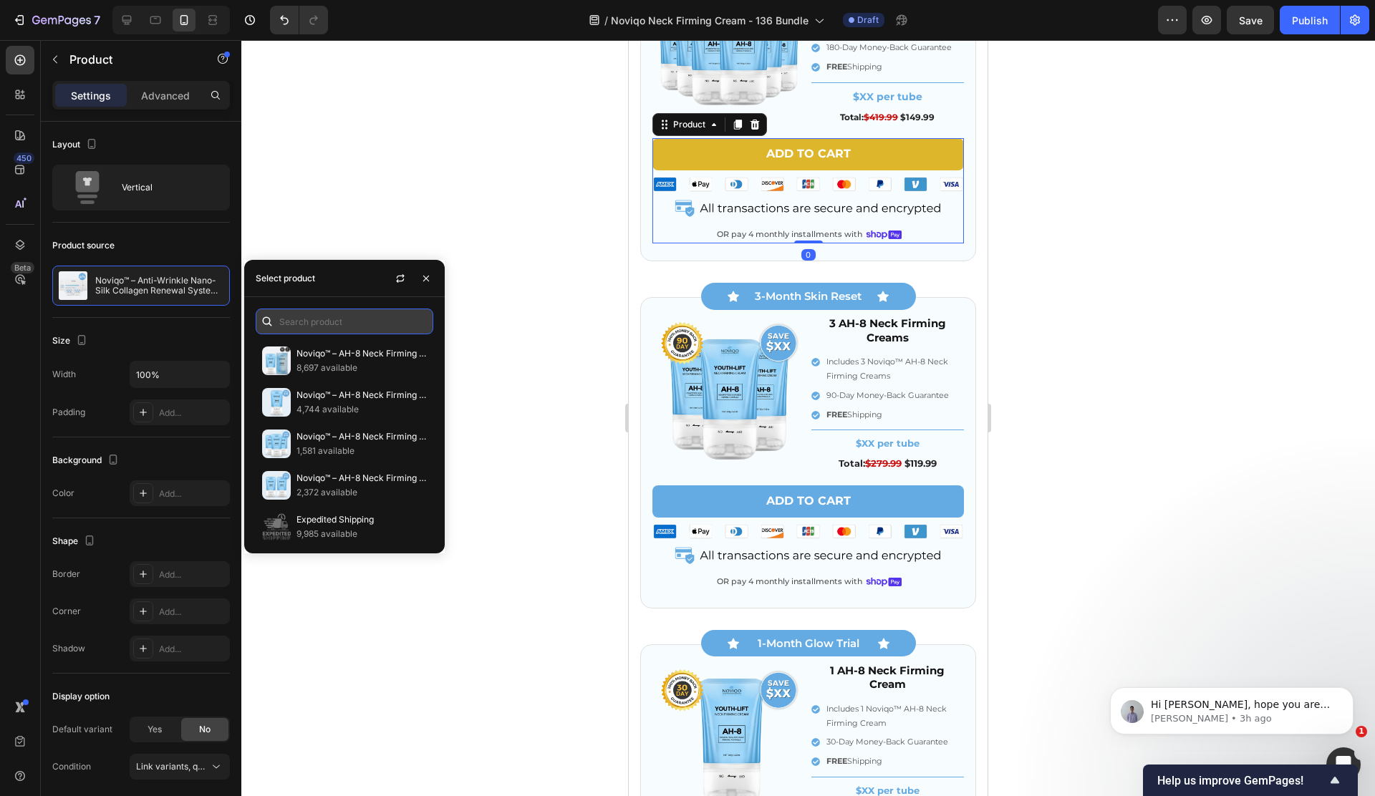
click at [354, 326] on input "text" at bounding box center [345, 322] width 178 height 26
paste input "8182338552002"
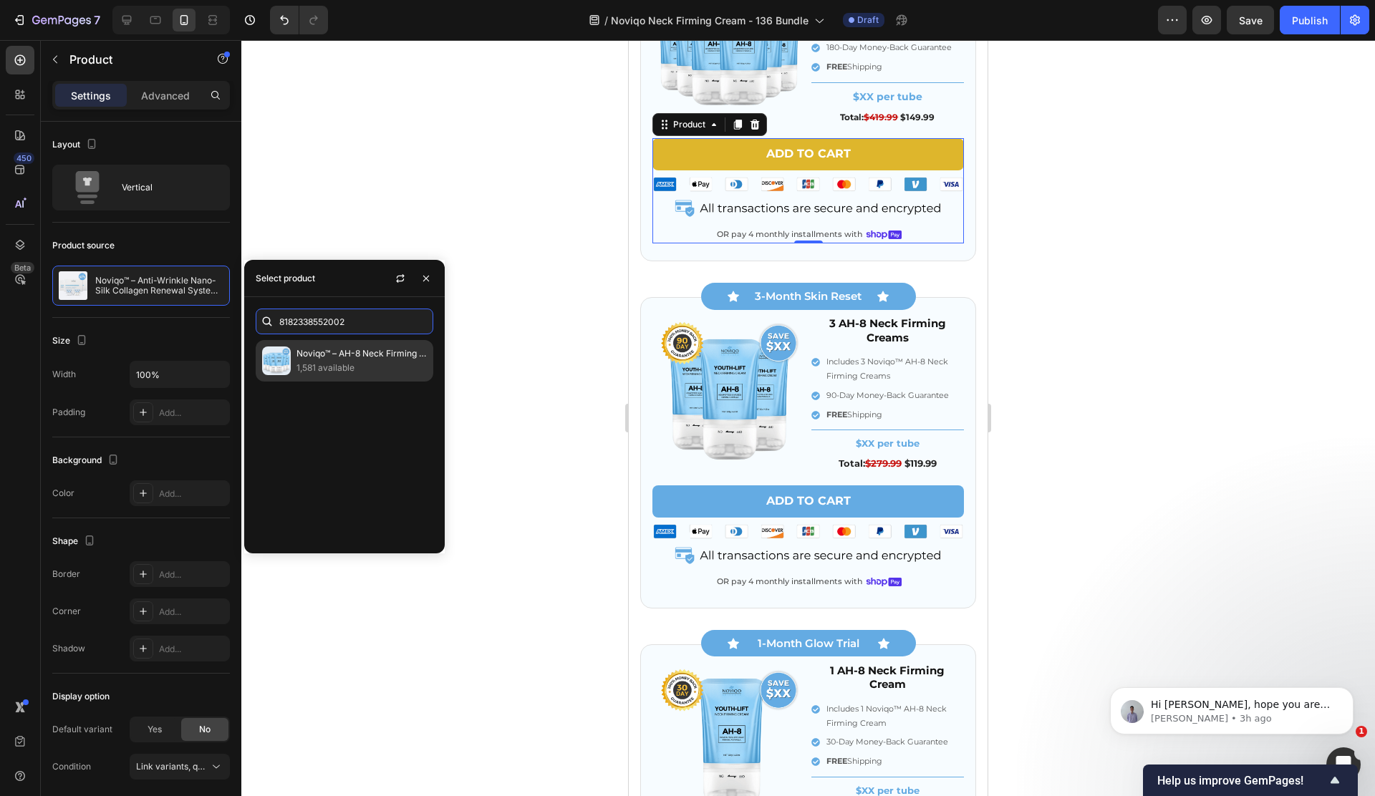
type input "8182338552002"
drag, startPoint x: 347, startPoint y: 356, endPoint x: 376, endPoint y: 339, distance: 34.0
click at [347, 356] on p "Noviqo™ – AH-8 Neck Firming Cream (6-Month Supply)" at bounding box center [361, 354] width 130 height 14
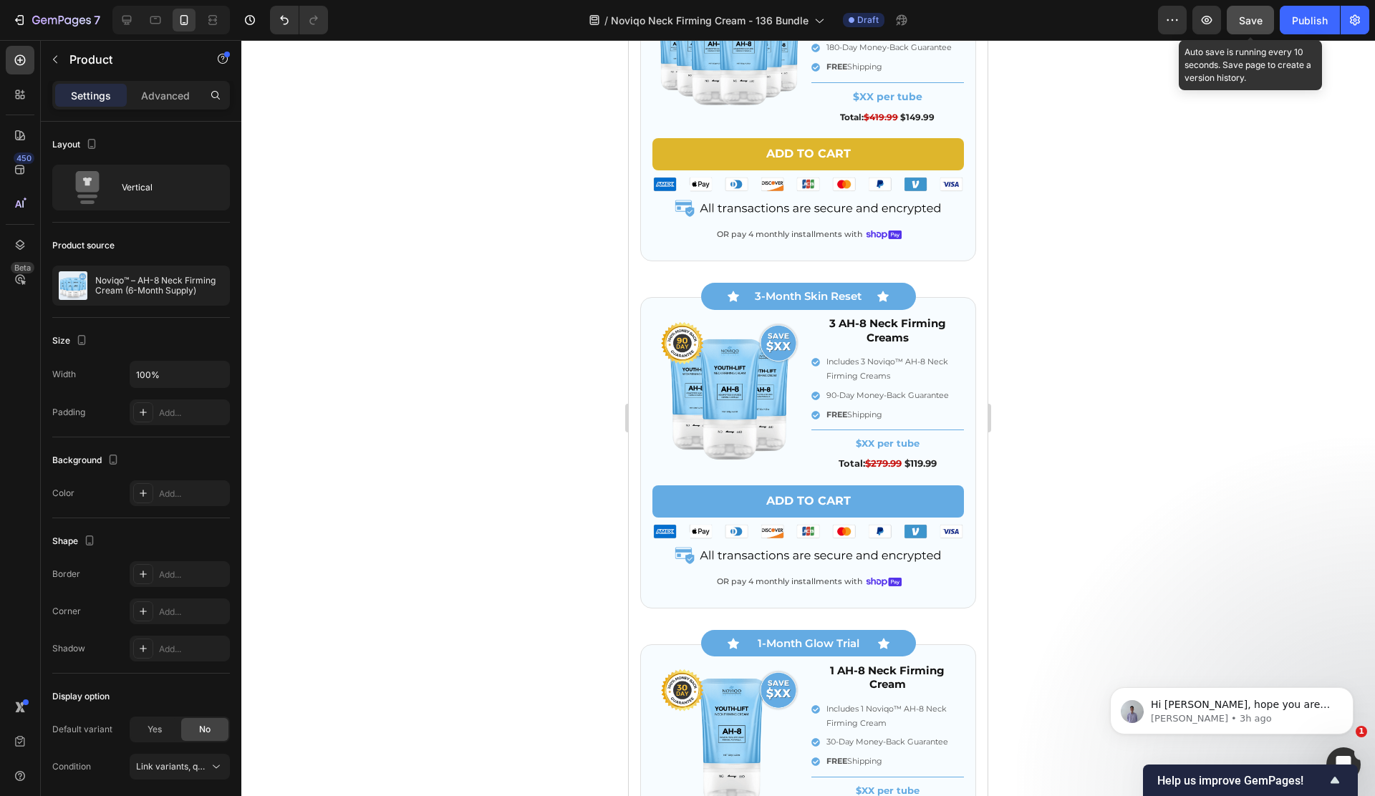
click at [1243, 16] on span "Save" at bounding box center [1251, 20] width 24 height 12
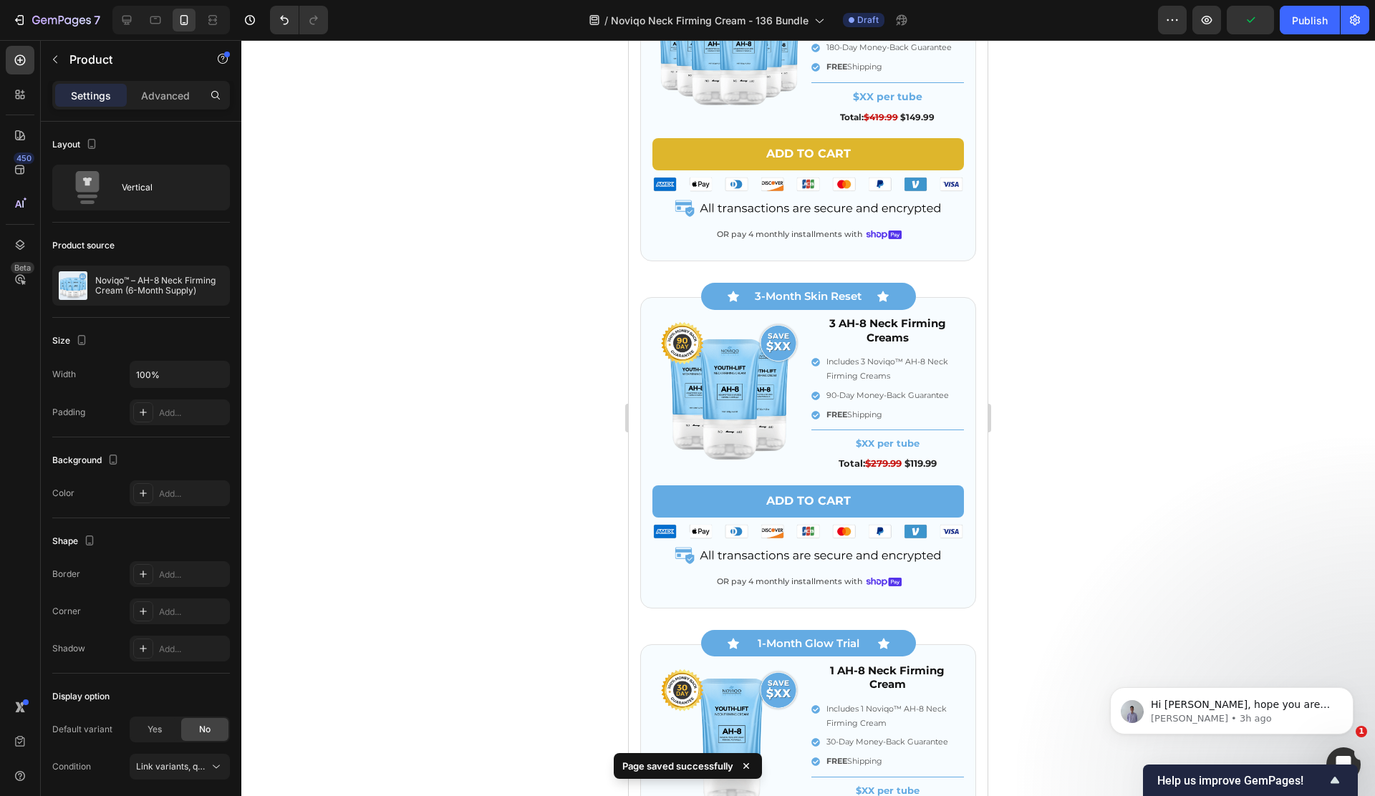
click at [127, 32] on div at bounding box center [170, 20] width 117 height 29
click at [137, 22] on div at bounding box center [126, 20] width 23 height 23
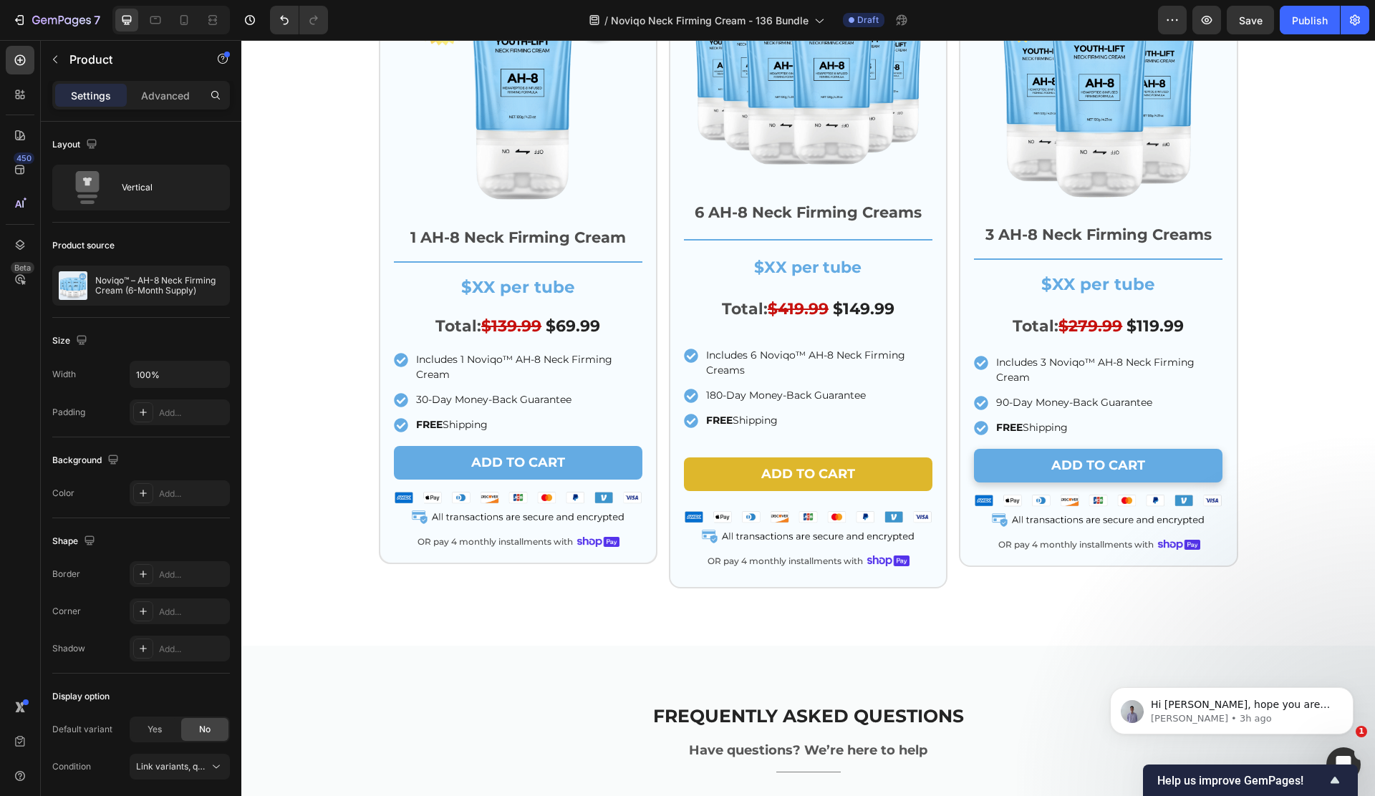
scroll to position [4524, 0]
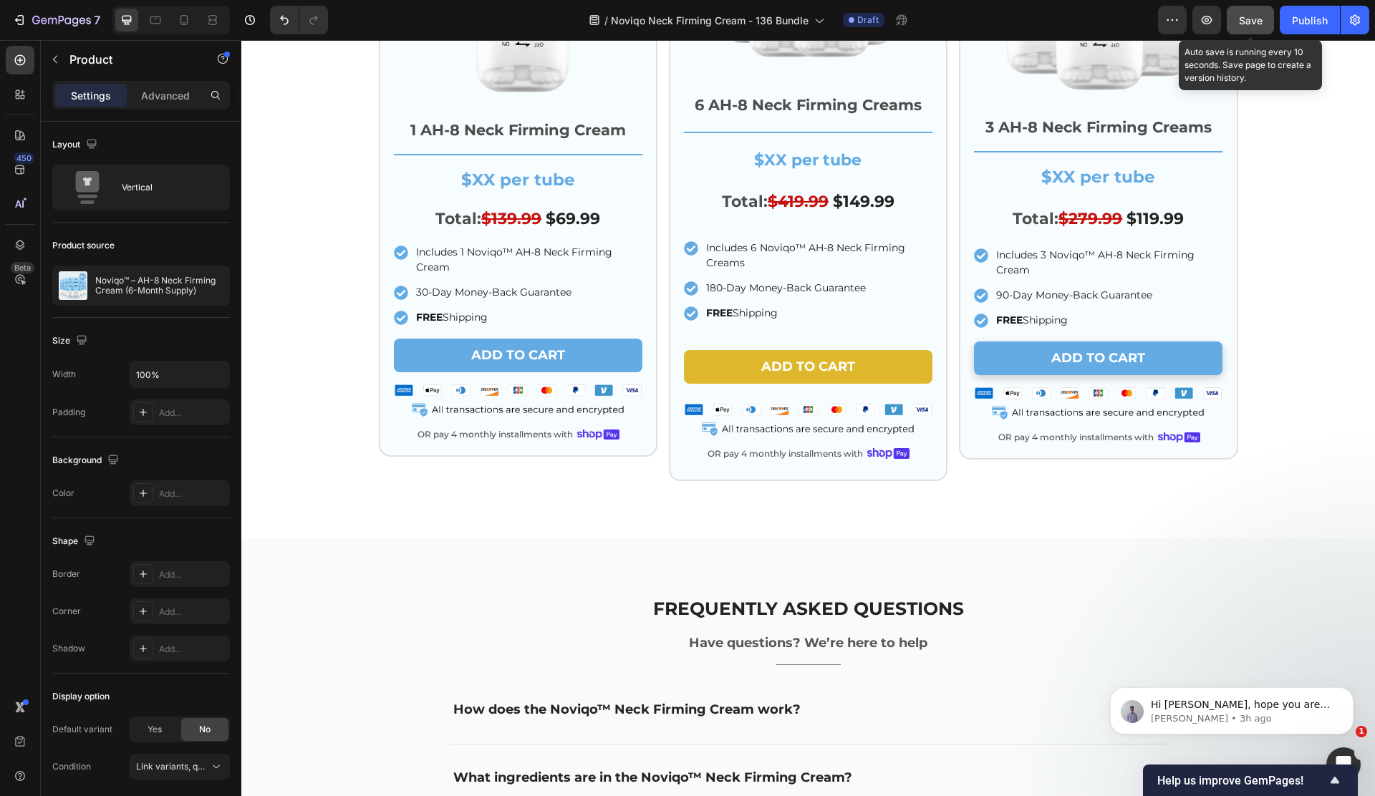
drag, startPoint x: 1244, startPoint y: 21, endPoint x: 1235, endPoint y: 28, distance: 11.7
click at [1244, 21] on span "Save" at bounding box center [1251, 20] width 24 height 12
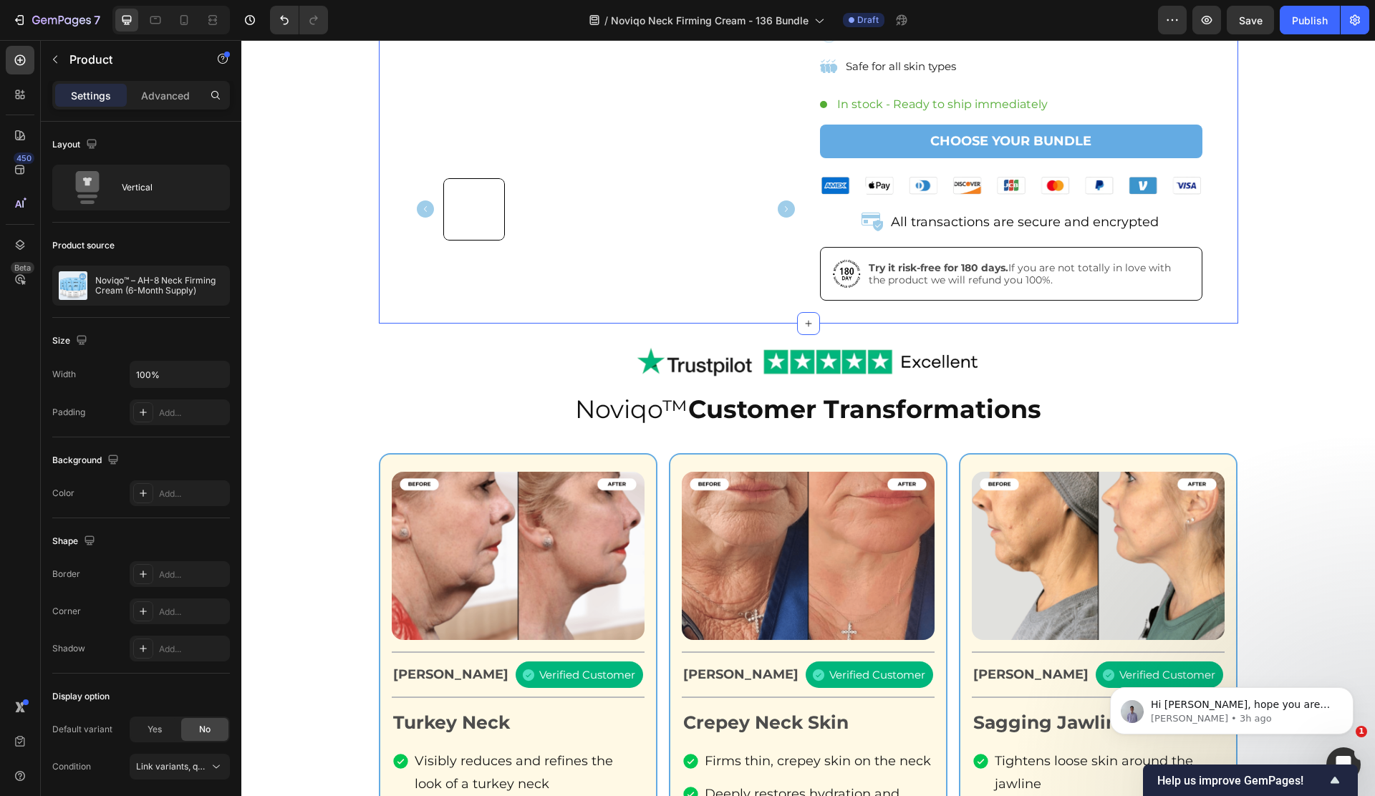
scroll to position [303, 0]
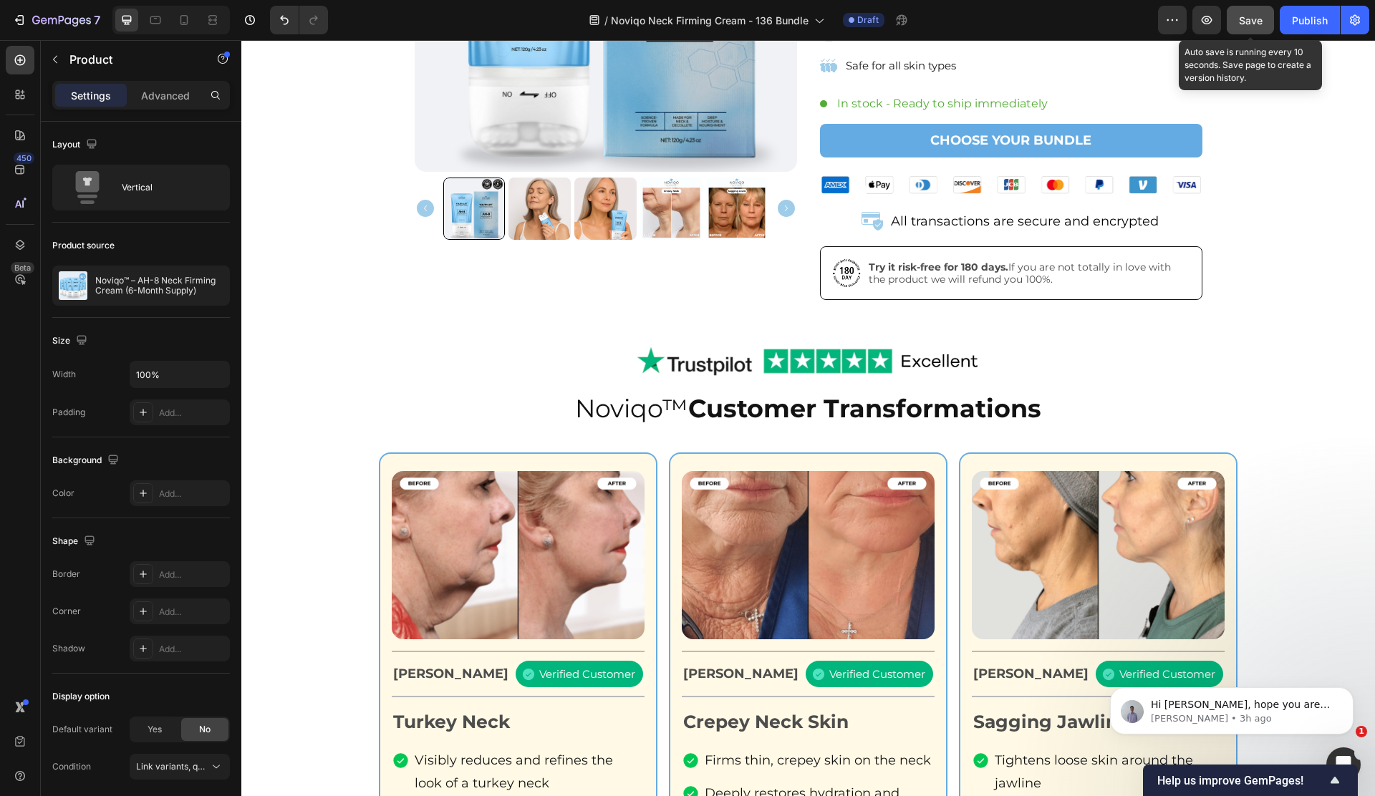
click at [1249, 26] on div "Save" at bounding box center [1251, 20] width 24 height 15
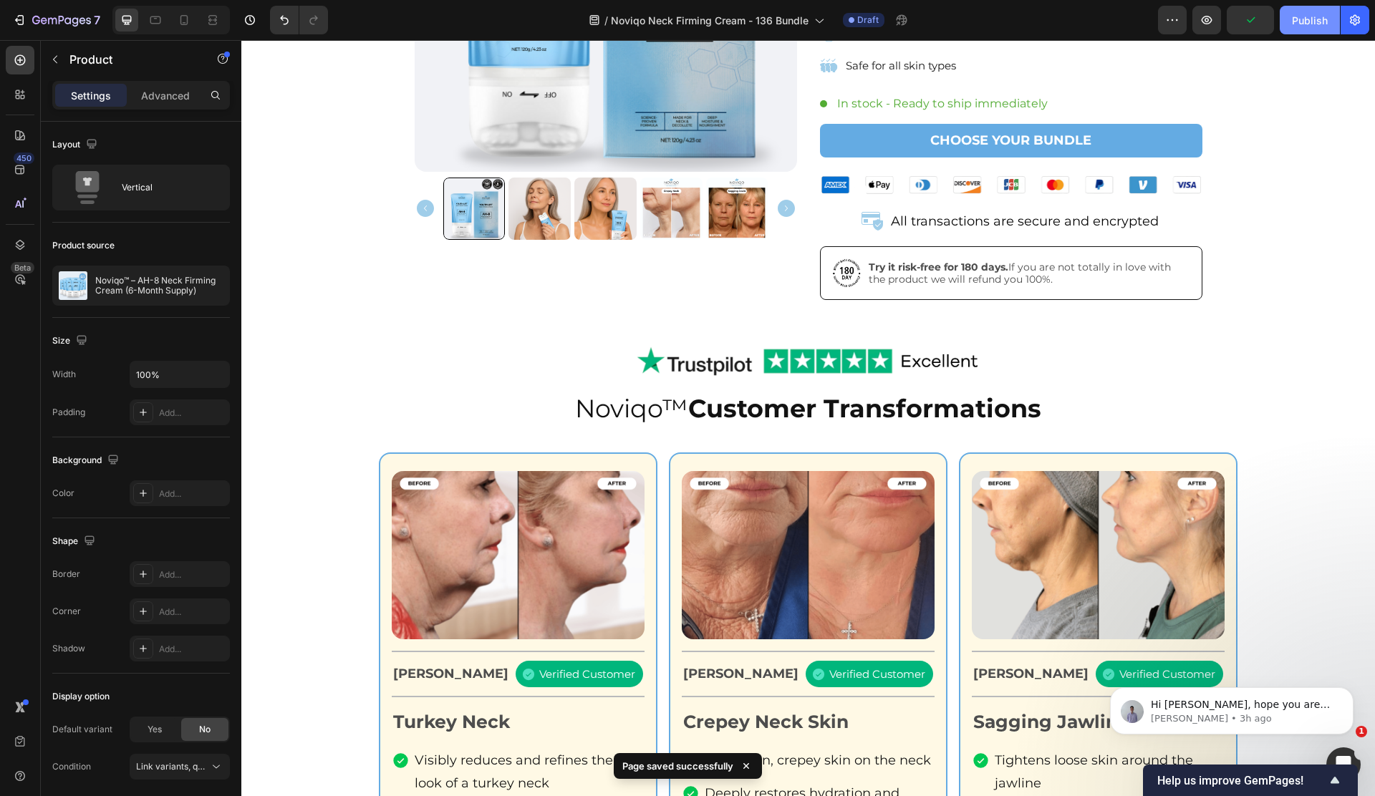
click at [1289, 25] on button "Publish" at bounding box center [1309, 20] width 60 height 29
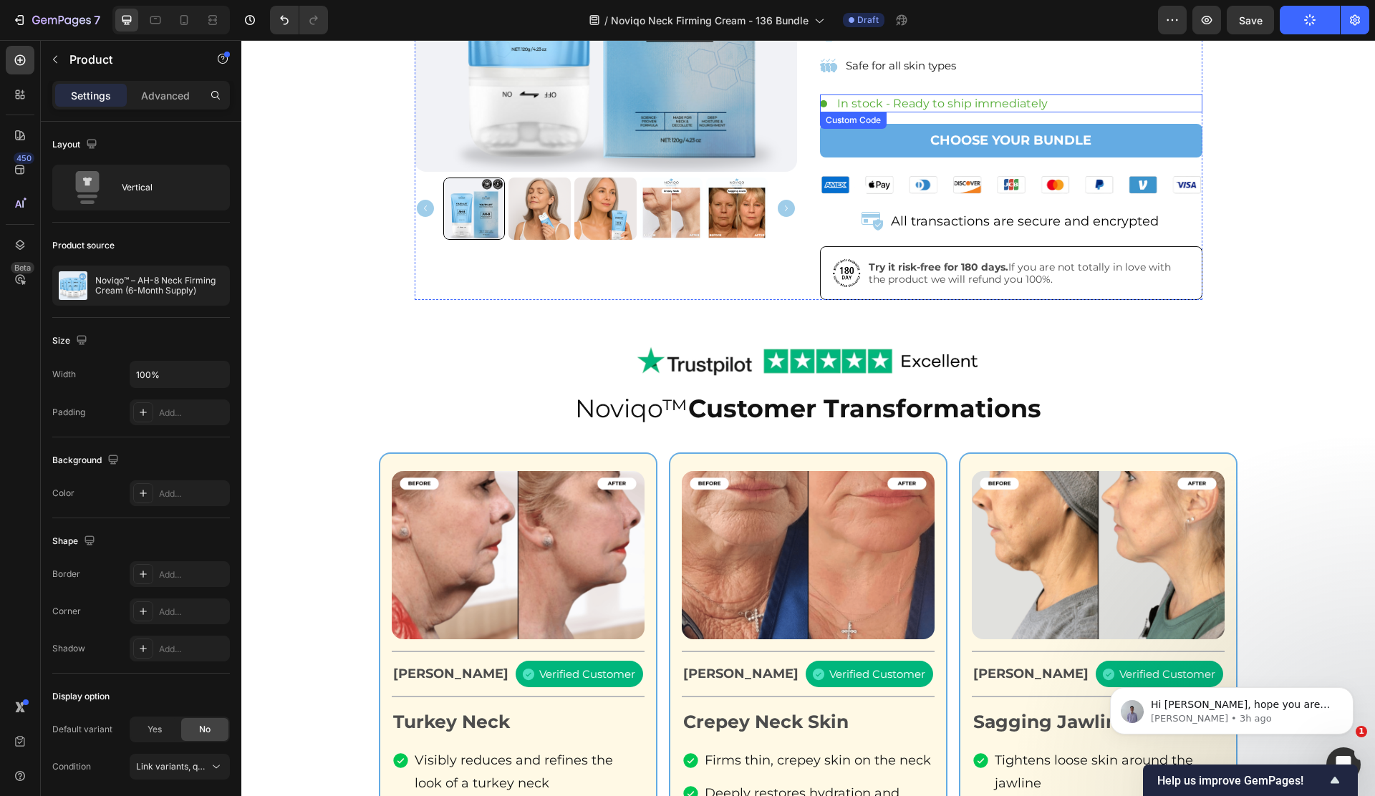
scroll to position [0, 0]
